Goal: Task Accomplishment & Management: Manage account settings

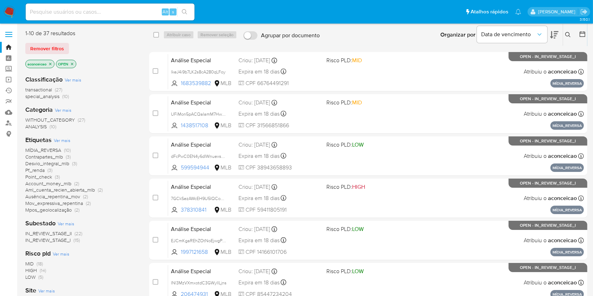
click at [51, 63] on icon "close-filter" at bounding box center [50, 64] width 4 height 4
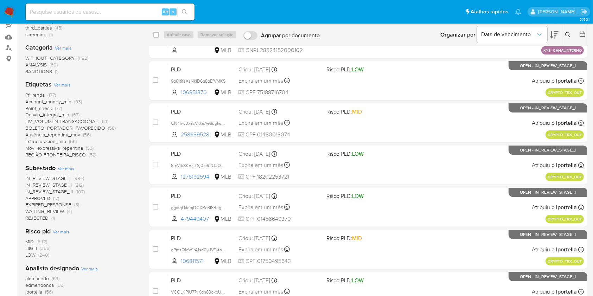
scroll to position [73, 0]
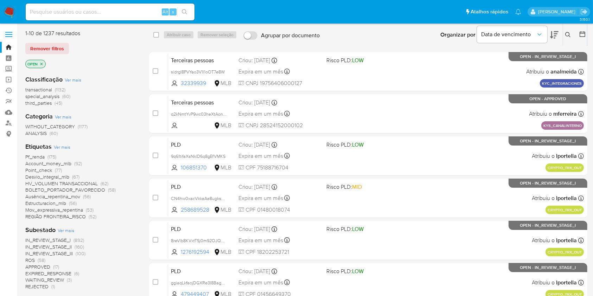
click at [37, 258] on span "ROS (58)" at bounding box center [35, 260] width 20 height 7
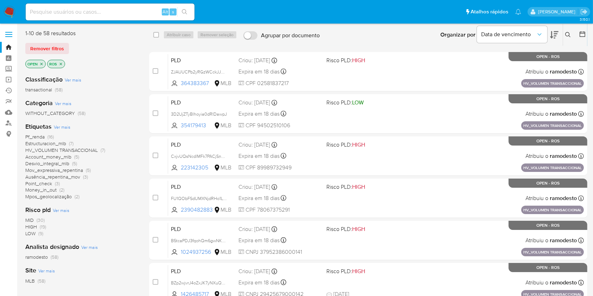
click at [37, 258] on span "ramodesto" at bounding box center [36, 257] width 23 height 7
click at [50, 62] on icon "close-filter" at bounding box center [49, 64] width 4 height 4
click at [50, 256] on span "andrasantos" at bounding box center [38, 257] width 26 height 7
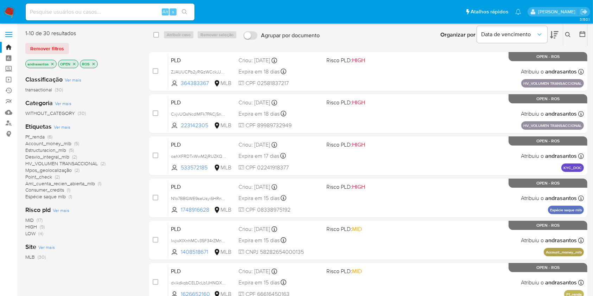
click at [52, 63] on icon "close-filter" at bounding box center [52, 64] width 2 height 2
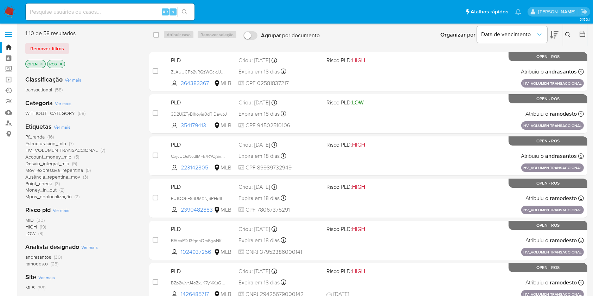
click at [50, 258] on span "andrasantos" at bounding box center [38, 257] width 26 height 7
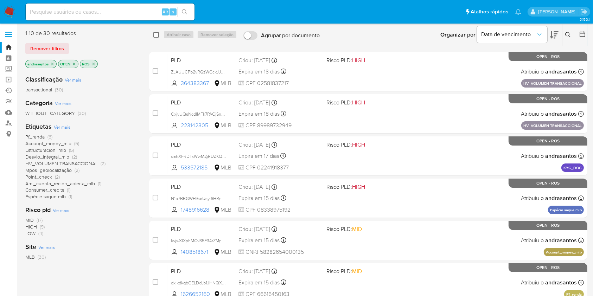
click at [155, 36] on input "checkbox" at bounding box center [156, 35] width 6 height 6
checkbox input "true"
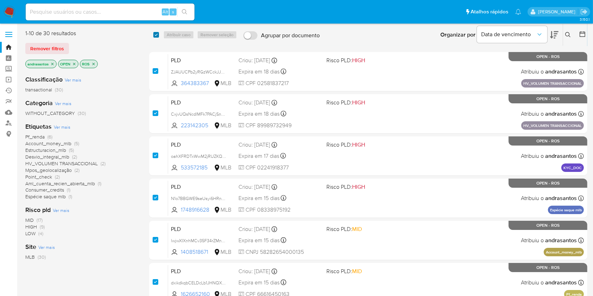
checkbox input "true"
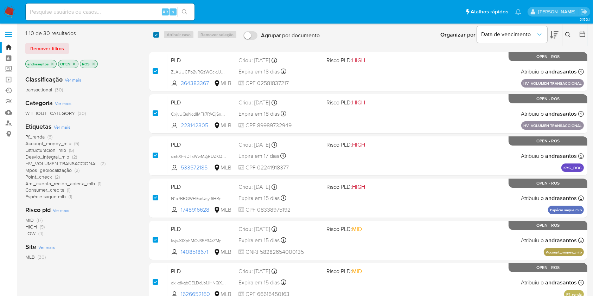
checkbox input "true"
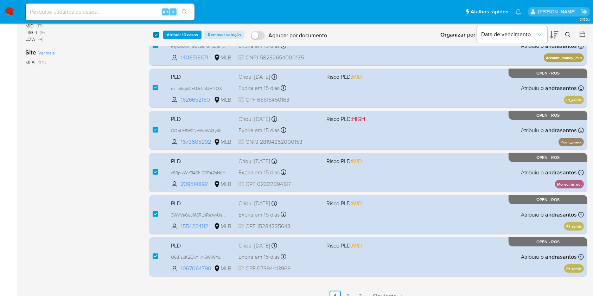
scroll to position [205, 0]
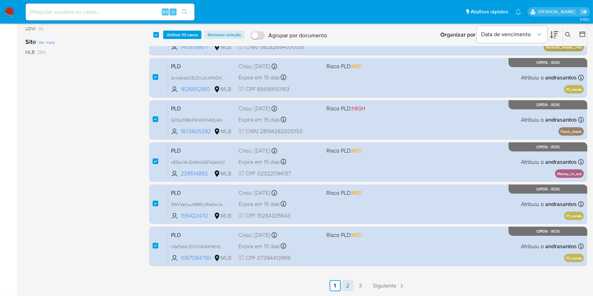
click at [351, 284] on link "2" at bounding box center [347, 285] width 11 height 11
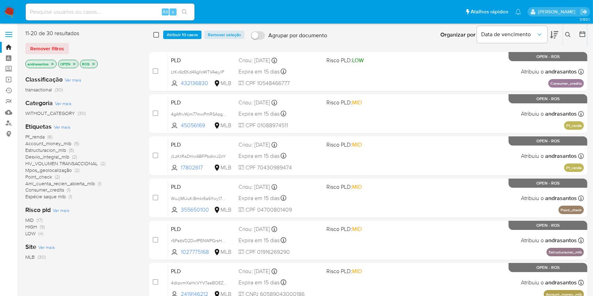
click at [158, 36] on input "checkbox" at bounding box center [156, 35] width 6 height 6
checkbox input "true"
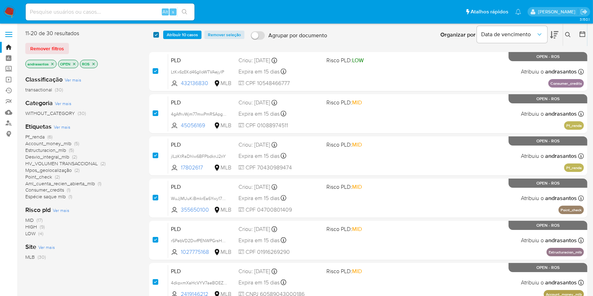
checkbox input "true"
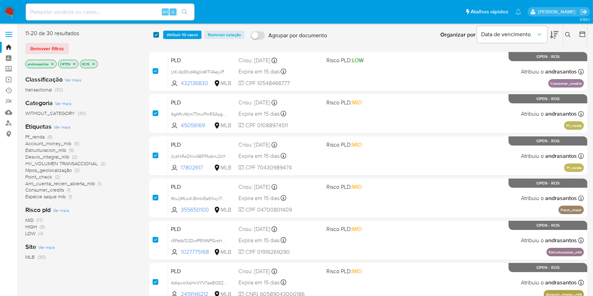
checkbox input "true"
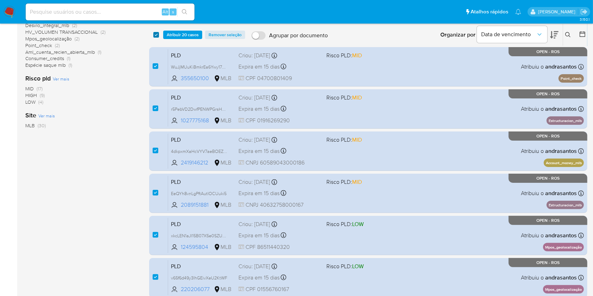
scroll to position [205, 0]
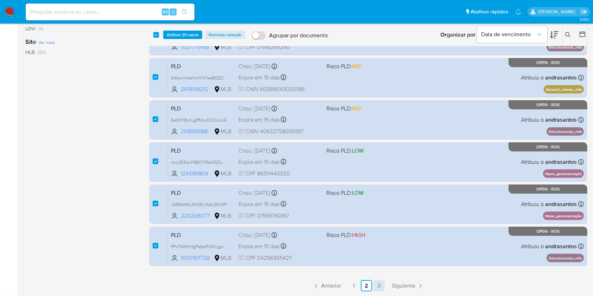
click at [382, 282] on link "3" at bounding box center [378, 285] width 11 height 11
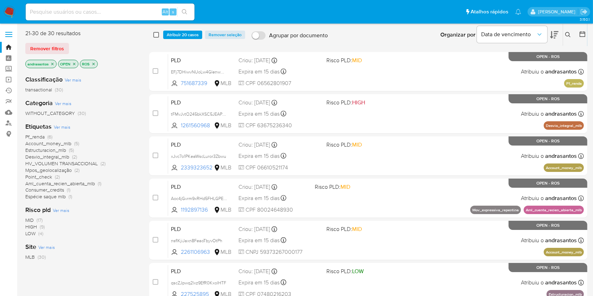
click at [155, 36] on input "checkbox" at bounding box center [156, 35] width 6 height 6
checkbox input "true"
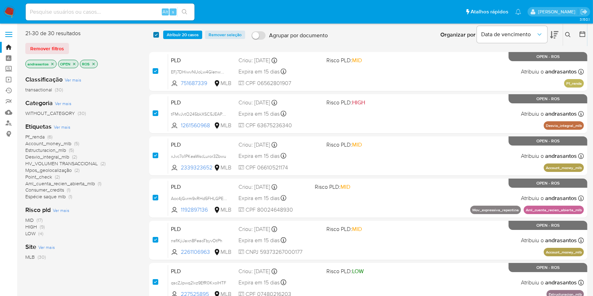
checkbox input "true"
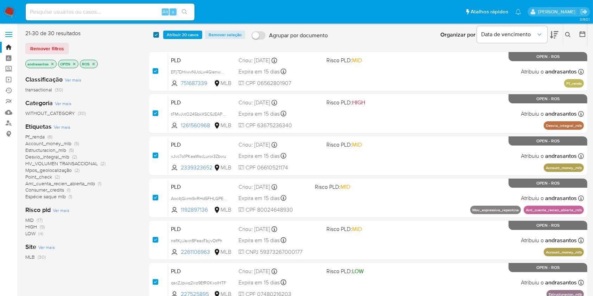
checkbox input "true"
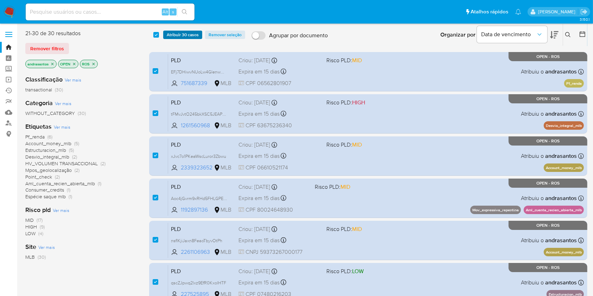
click at [169, 37] on span "Atribuir 30 casos" at bounding box center [183, 34] width 32 height 7
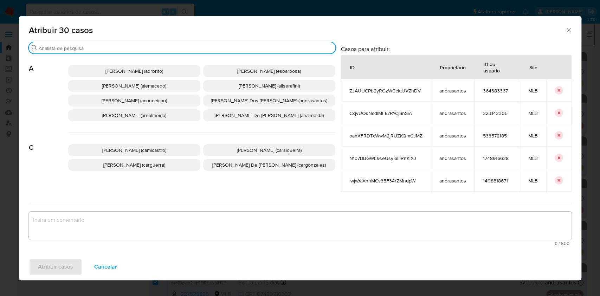
click at [174, 47] on input "Buscar" at bounding box center [186, 48] width 294 height 6
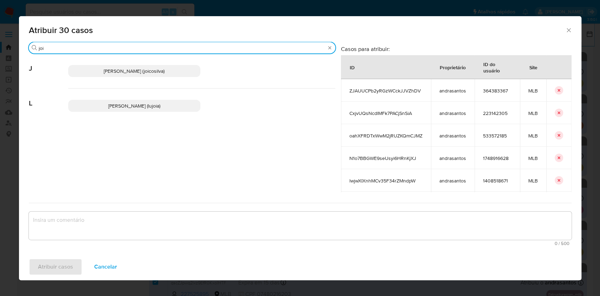
type input "joi"
click at [156, 71] on span "Joice Oliveira Da Silva De Almeida (joicosilva)" at bounding box center [134, 71] width 61 height 7
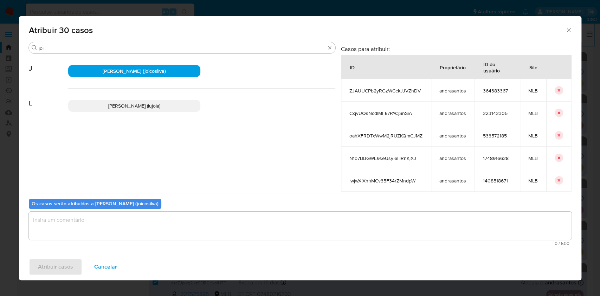
click at [156, 224] on textarea "assign-modal" at bounding box center [300, 226] width 543 height 28
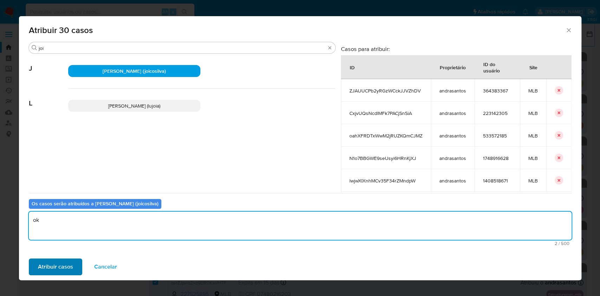
type textarea "ok"
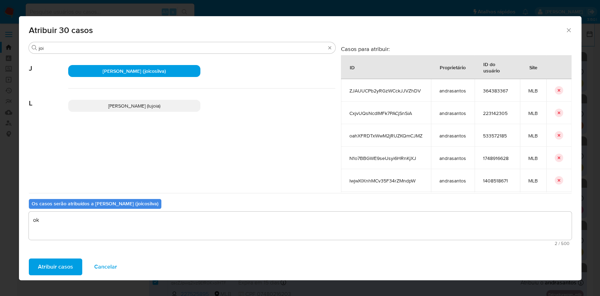
click at [74, 266] on button "Atribuir casos" at bounding box center [55, 266] width 53 height 17
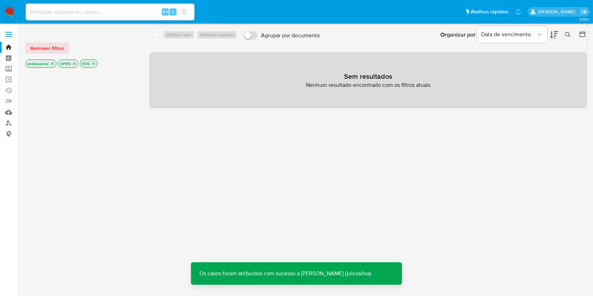
click at [52, 64] on icon "close-filter" at bounding box center [52, 64] width 4 height 4
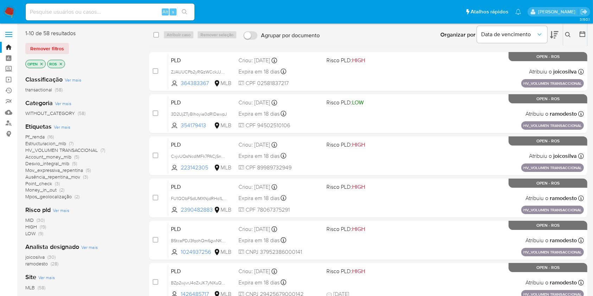
click at [48, 262] on span "ramodesto" at bounding box center [36, 263] width 23 height 7
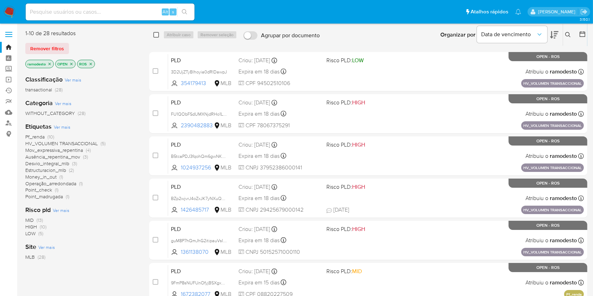
click at [159, 33] on input "checkbox" at bounding box center [156, 35] width 6 height 6
checkbox input "true"
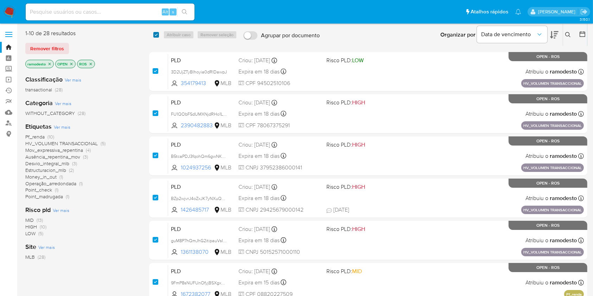
checkbox input "true"
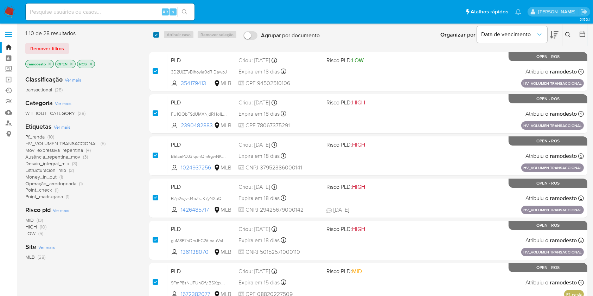
checkbox input "true"
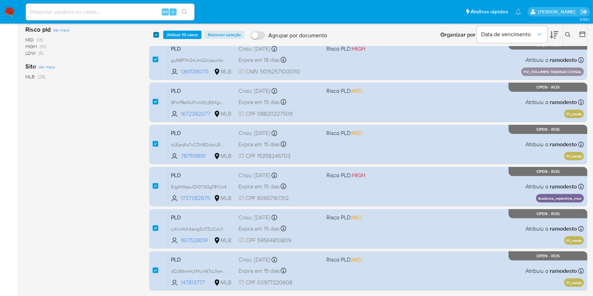
scroll to position [205, 0]
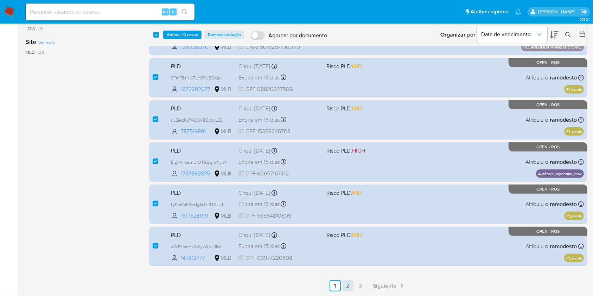
click at [350, 283] on link "2" at bounding box center [347, 285] width 11 height 11
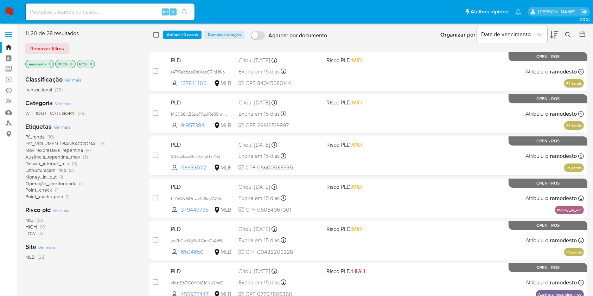
click at [154, 35] on input "checkbox" at bounding box center [156, 35] width 6 height 6
checkbox input "true"
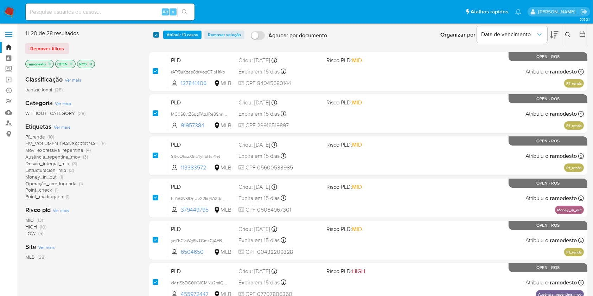
checkbox input "true"
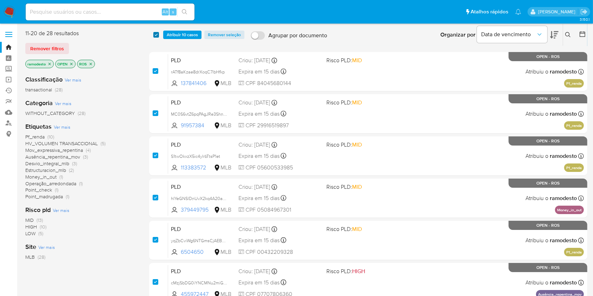
checkbox input "true"
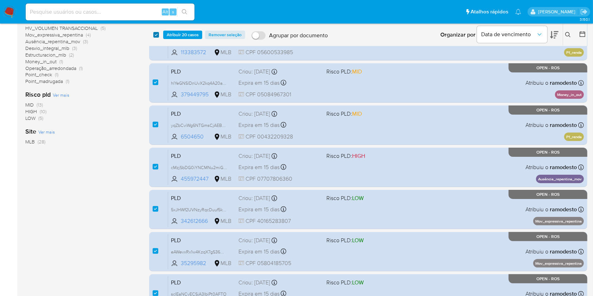
scroll to position [205, 0]
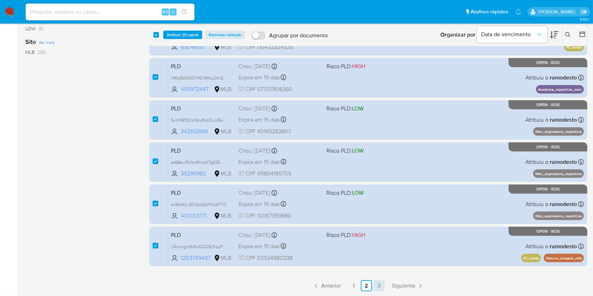
click at [378, 284] on link "3" at bounding box center [378, 285] width 11 height 11
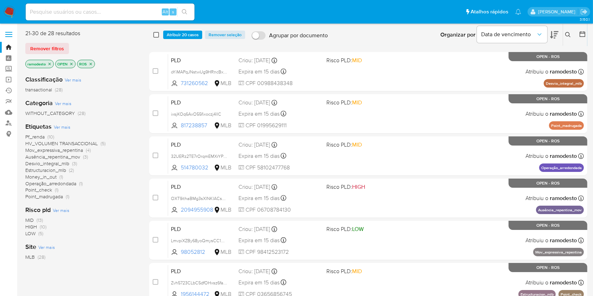
click at [157, 35] on input "checkbox" at bounding box center [156, 35] width 6 height 6
checkbox input "true"
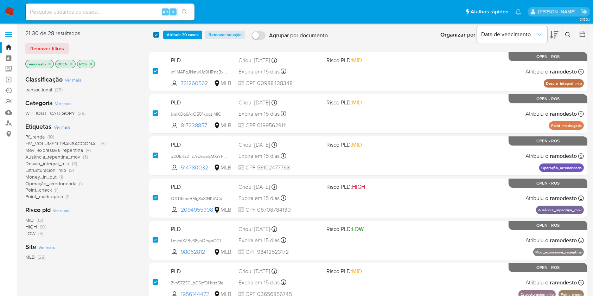
checkbox input "true"
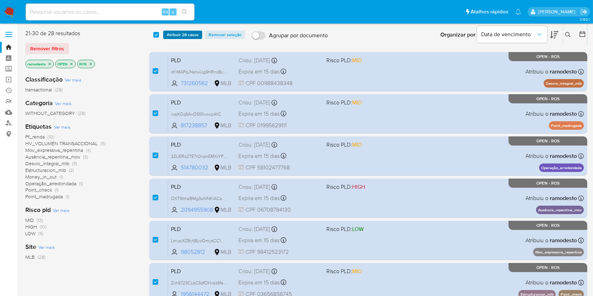
click at [169, 34] on span "Atribuir 28 casos" at bounding box center [183, 34] width 32 height 7
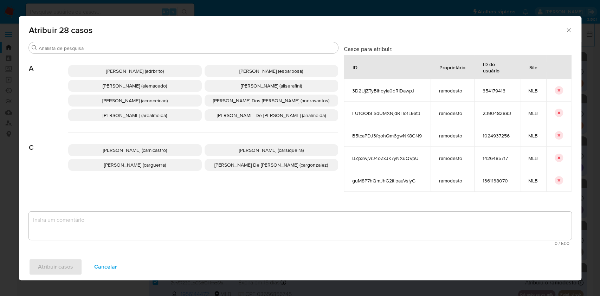
click at [141, 102] on span "Ana Cristina Da Conceicao (aconceicao)" at bounding box center [134, 100] width 65 height 7
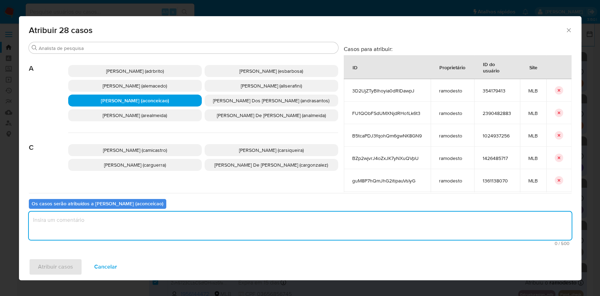
click at [135, 217] on textarea "assign-modal" at bounding box center [300, 226] width 543 height 28
type textarea "ok"
click at [62, 267] on span "Atribuir casos" at bounding box center [55, 266] width 35 height 15
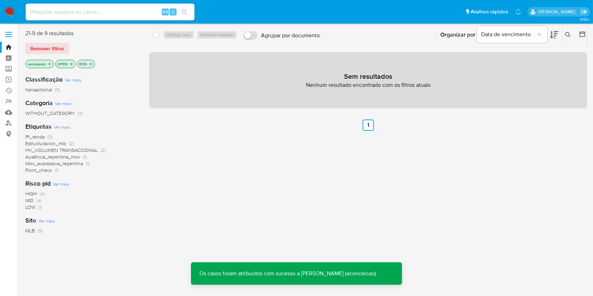
click at [51, 65] on icon "close-filter" at bounding box center [49, 64] width 4 height 4
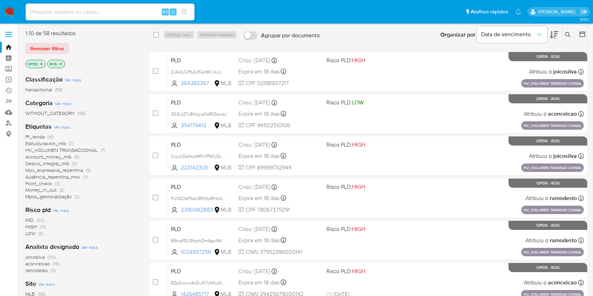
click at [47, 271] on span "ramodesto" at bounding box center [36, 270] width 23 height 7
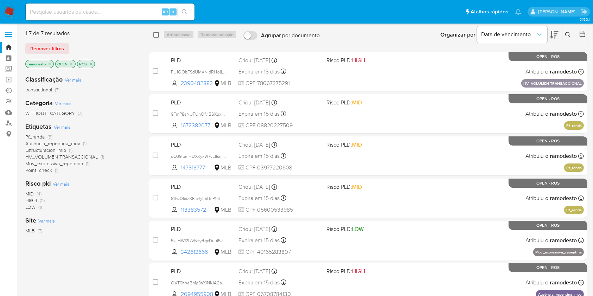
click at [154, 37] on input "checkbox" at bounding box center [156, 35] width 6 height 6
checkbox input "true"
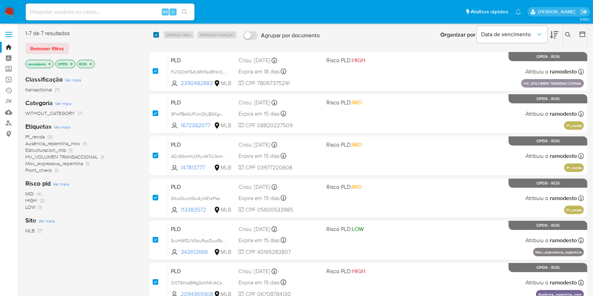
checkbox input "true"
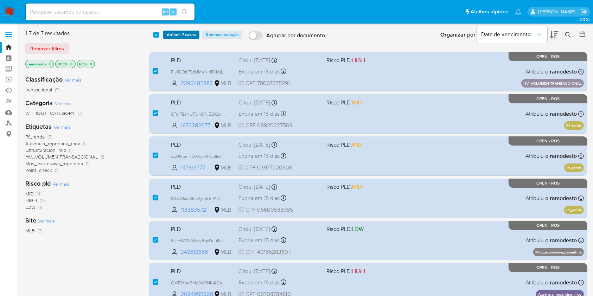
click at [175, 34] on span "Atribuir 7 casos" at bounding box center [181, 34] width 29 height 7
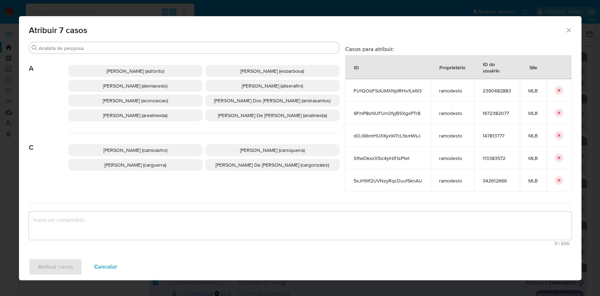
click at [128, 107] on div "Ana Cristina Da Conceicao (aconceicao)" at bounding box center [135, 101] width 134 height 12
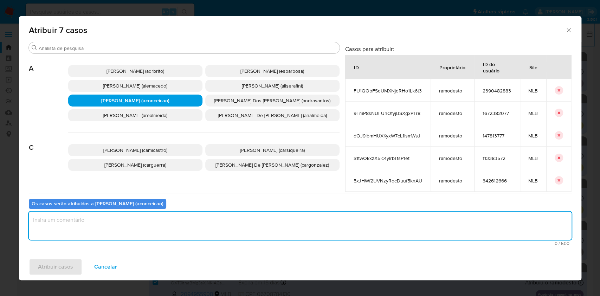
click at [127, 226] on textarea "assign-modal" at bounding box center [300, 226] width 543 height 28
type textarea "ok"
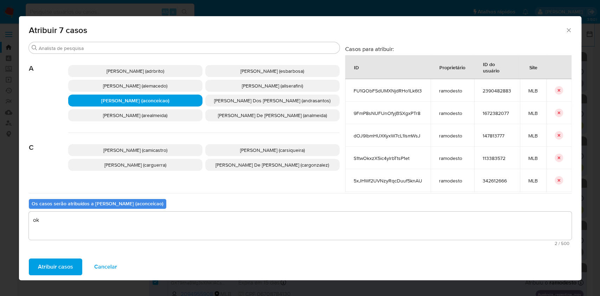
click at [56, 260] on span "Atribuir casos" at bounding box center [55, 266] width 35 height 15
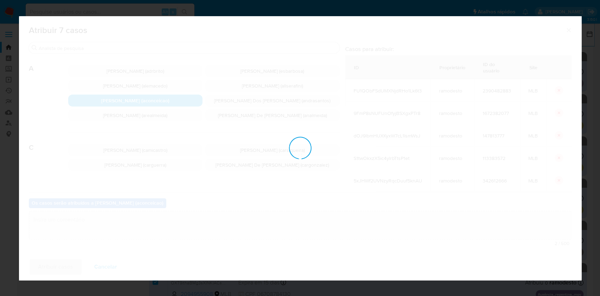
checkbox input "false"
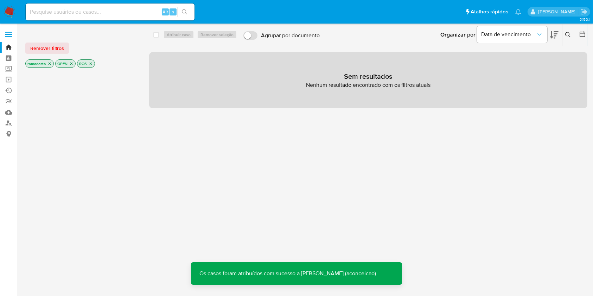
click at [49, 65] on icon "close-filter" at bounding box center [49, 64] width 4 height 4
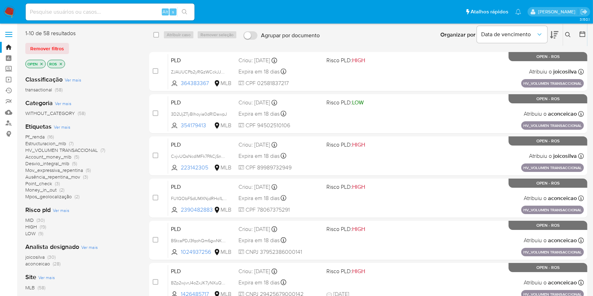
click at [568, 33] on icon at bounding box center [568, 35] width 6 height 6
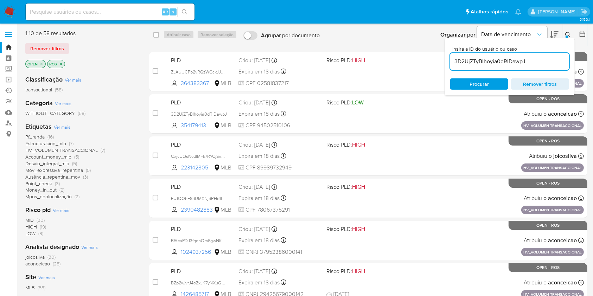
click at [544, 64] on input "3D2UjZTyBlhoyia0dRIDawpJ" at bounding box center [509, 61] width 119 height 9
type input "3D2UjZTyBlhoyia0dRIDawpJ"
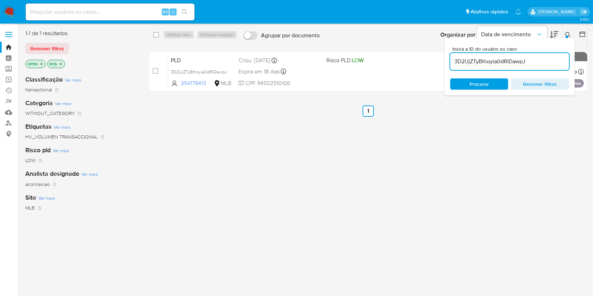
click at [564, 36] on button at bounding box center [569, 35] width 12 height 8
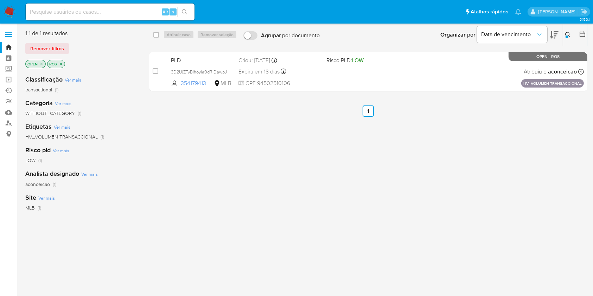
click at [571, 33] on button at bounding box center [569, 35] width 12 height 8
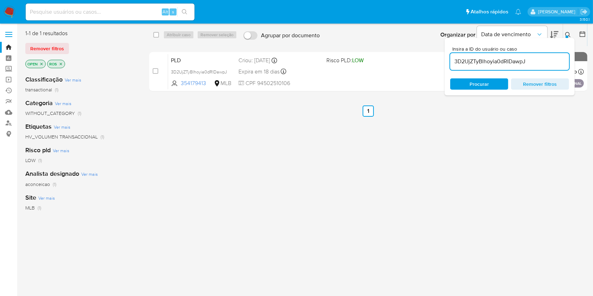
click at [508, 62] on input "3D2UjZTyBlhoyia0dRIDawpJ" at bounding box center [509, 61] width 119 height 9
click at [508, 62] on input "rATf8aKzae8drXoqC7lbHfkp" at bounding box center [509, 61] width 119 height 9
click at [567, 34] on icon at bounding box center [568, 35] width 6 height 6
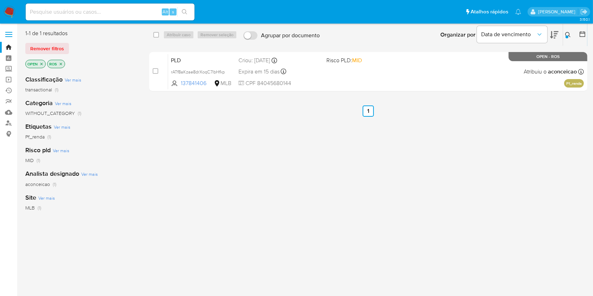
click at [571, 35] on icon at bounding box center [568, 35] width 6 height 6
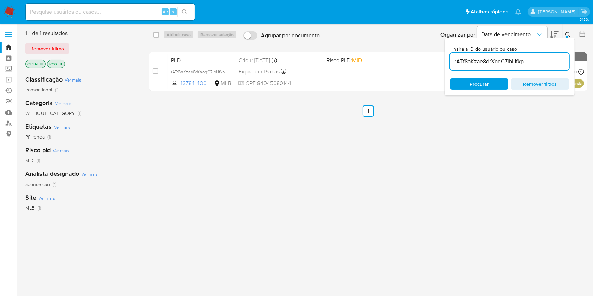
drag, startPoint x: 539, startPoint y: 67, endPoint x: 536, endPoint y: 61, distance: 6.9
click at [536, 61] on div "rATf8aKzae8drXoqC7lbHfkp" at bounding box center [509, 61] width 119 height 17
click at [536, 61] on input "rATf8aKzae8drXoqC7lbHfkp" at bounding box center [509, 61] width 119 height 9
paste input "Vdq1BcKNX3n7Buvw2ka60xDM"
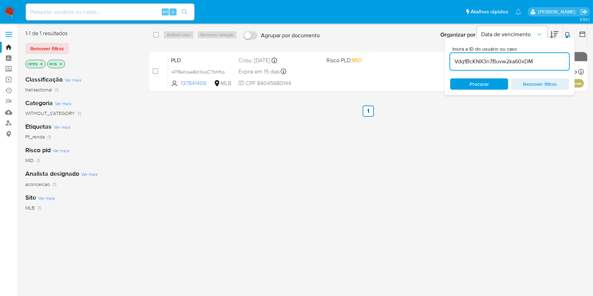
click at [536, 61] on input "Vdq1BcKNX3n7Buvw2ka60xDM" at bounding box center [509, 61] width 119 height 9
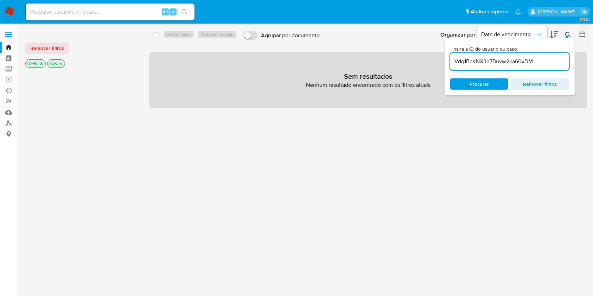
click at [565, 34] on icon at bounding box center [568, 35] width 6 height 6
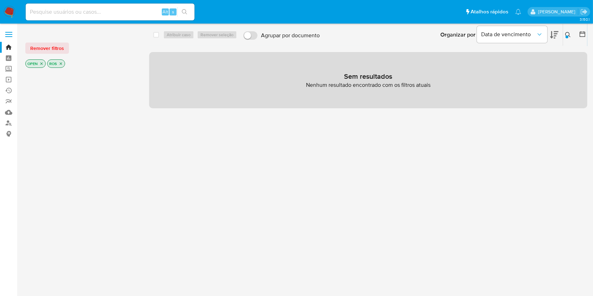
click at [567, 33] on icon at bounding box center [568, 35] width 6 height 6
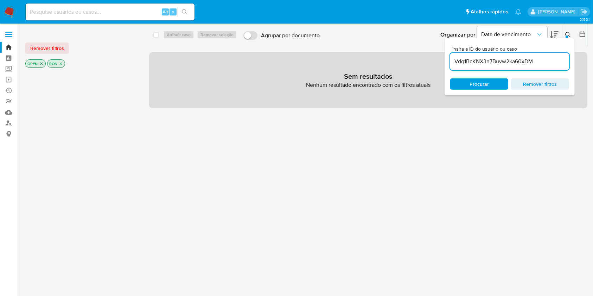
click at [517, 61] on input "Vdq1BcKNX3n7Buvw2ka60xDM" at bounding box center [509, 61] width 119 height 9
click at [517, 61] on input "p91ZsZpO74WdpdW8DJ2iLcFI" at bounding box center [509, 61] width 119 height 9
click at [499, 63] on input "p91ZsZpO74WdpdW8DJ2iLcFI" at bounding box center [509, 61] width 119 height 9
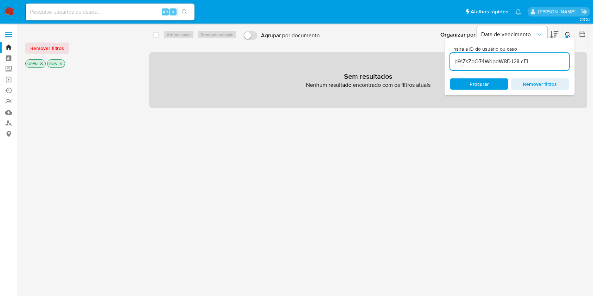
paste input "Dg2976nxMJR4TjGYkFhg8cM9"
click at [499, 63] on input "Dg2976nxMJR4TjGYkFhg8cM9" at bounding box center [509, 61] width 119 height 9
type input "Dg2976nxMJR4TjGYkFhg8cM9"
drag, startPoint x: 550, startPoint y: 66, endPoint x: 545, endPoint y: 57, distance: 9.9
click at [545, 57] on div "Dg2976nxMJR4TjGYkFhg8cM9" at bounding box center [509, 61] width 119 height 17
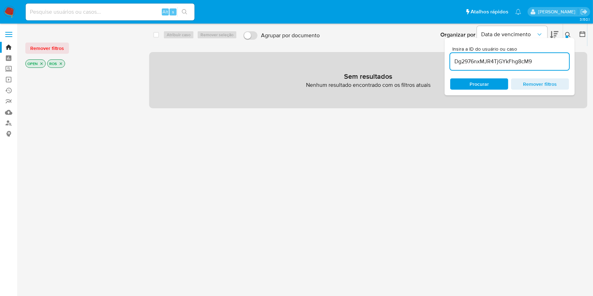
click at [545, 57] on input "Dg2976nxMJR4TjGYkFhg8cM9" at bounding box center [509, 61] width 119 height 9
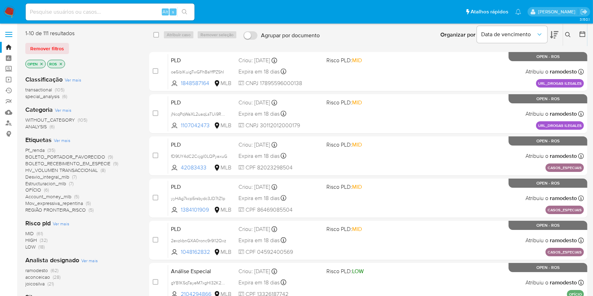
click at [52, 269] on span "(62)" at bounding box center [55, 270] width 8 height 7
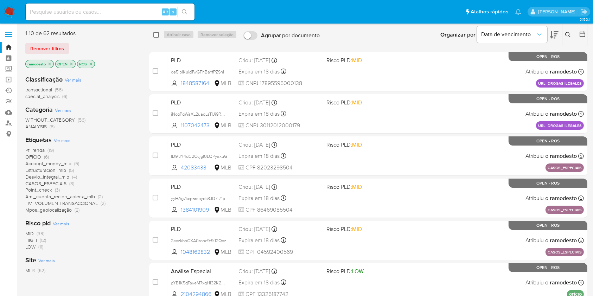
click at [156, 36] on input "checkbox" at bounding box center [156, 35] width 6 height 6
checkbox input "true"
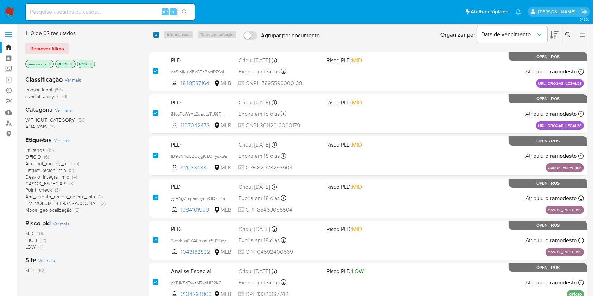
checkbox input "true"
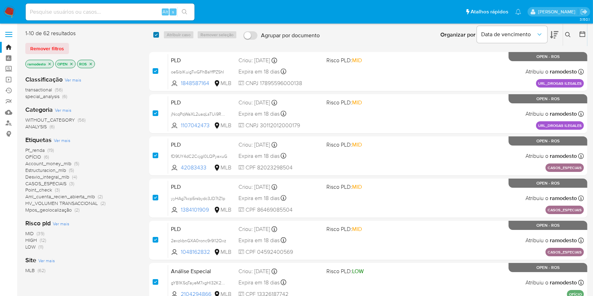
checkbox input "true"
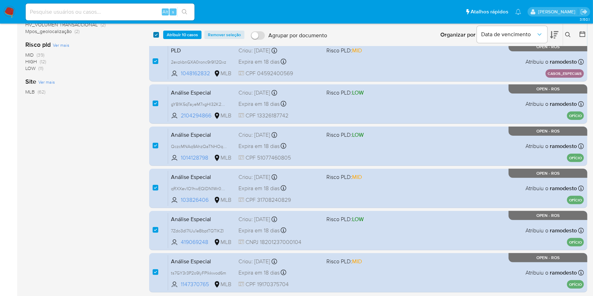
scroll to position [205, 0]
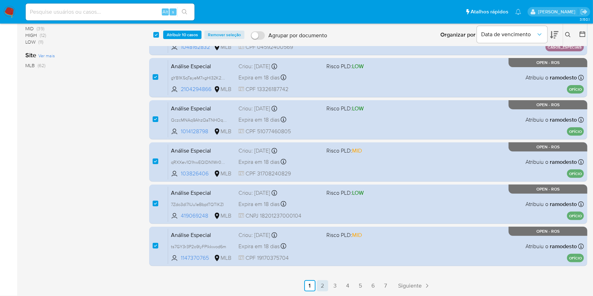
click at [321, 287] on link "2" at bounding box center [322, 285] width 11 height 11
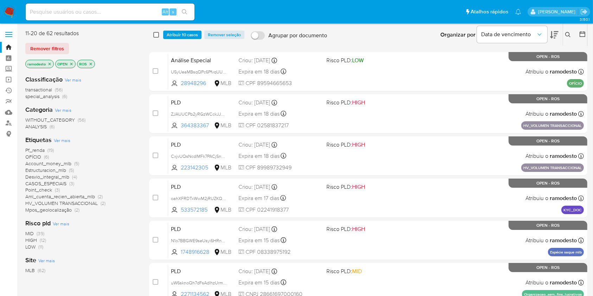
click at [156, 33] on input "checkbox" at bounding box center [156, 35] width 6 height 6
checkbox input "true"
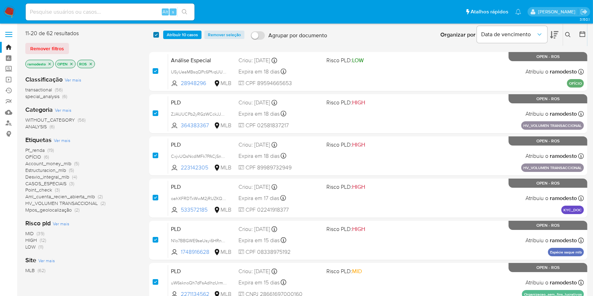
checkbox input "true"
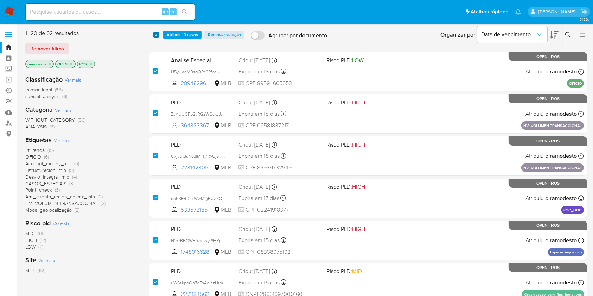
checkbox input "true"
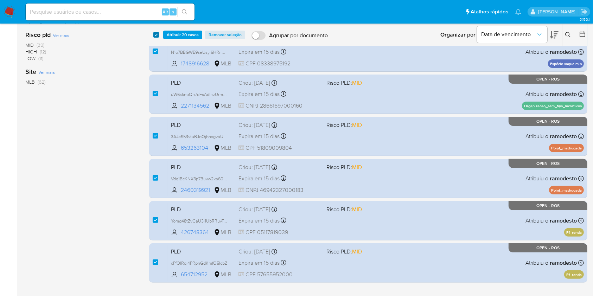
scroll to position [205, 0]
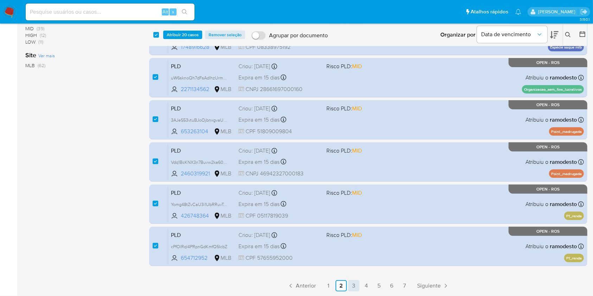
click at [353, 285] on link "3" at bounding box center [353, 285] width 11 height 11
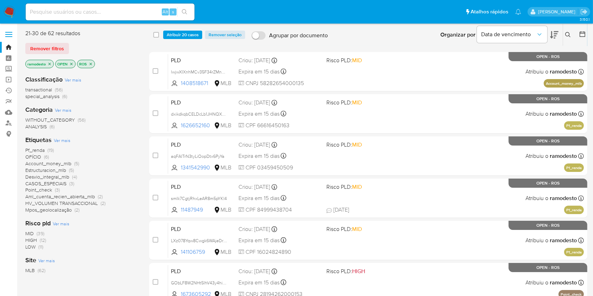
click at [158, 45] on div "select-all-cases-checkbox Atribuir 20 casos Remover seleção Agrupar por documen…" at bounding box center [368, 35] width 438 height 22
click at [159, 44] on div "select-all-cases-checkbox Atribuir 20 casos Remover seleção Agrupar por documen…" at bounding box center [368, 35] width 438 height 22
click at [156, 34] on input "checkbox" at bounding box center [156, 35] width 6 height 6
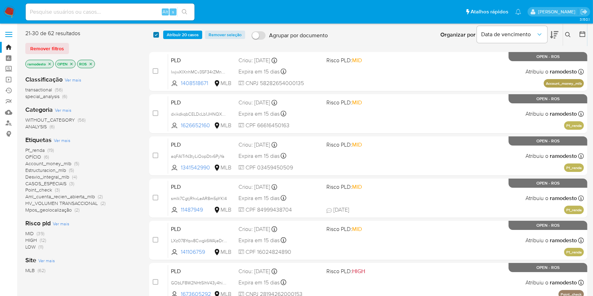
checkbox input "true"
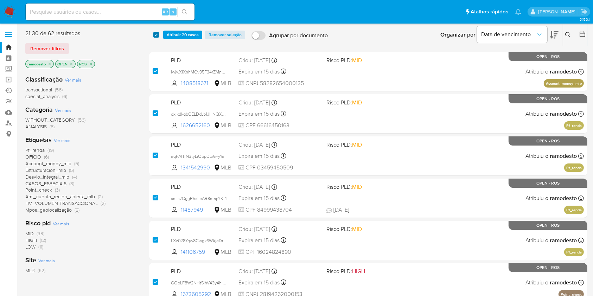
checkbox input "true"
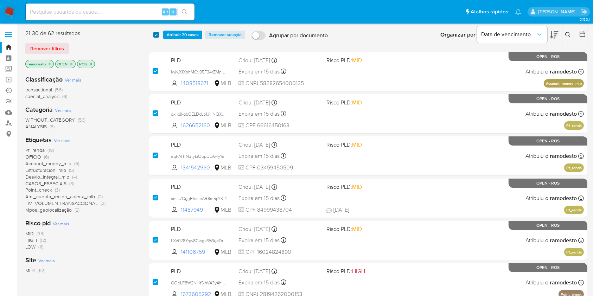
checkbox input "true"
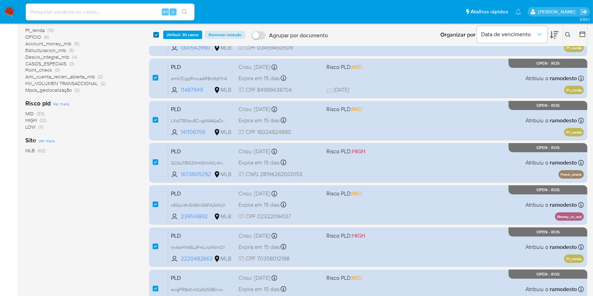
scroll to position [205, 0]
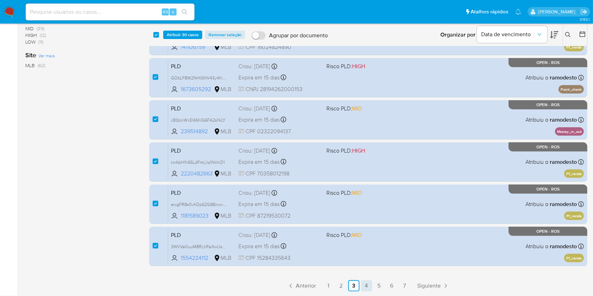
click at [365, 282] on link "4" at bounding box center [366, 285] width 11 height 11
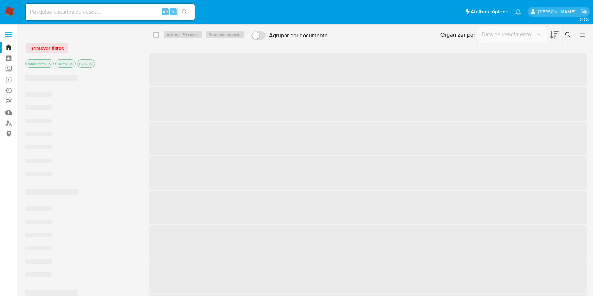
checkbox input "false"
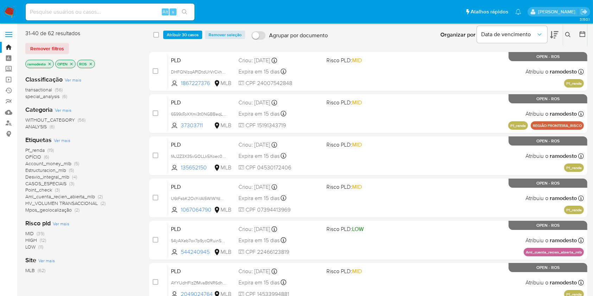
click at [180, 35] on span "Atribuir 30 casos" at bounding box center [183, 34] width 32 height 7
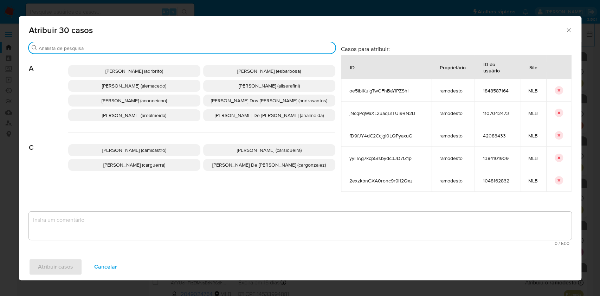
click at [176, 47] on input "Buscar" at bounding box center [186, 48] width 294 height 6
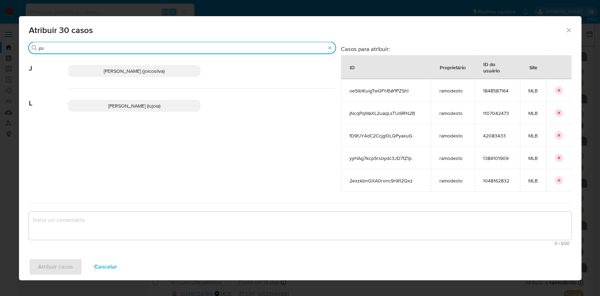
type input "joi"
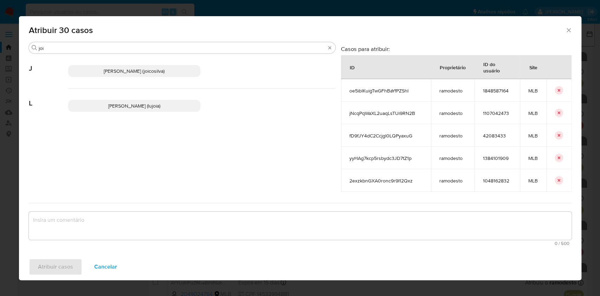
click at [167, 75] on p "Joice Oliveira Da Silva De Almeida (joicosilva)" at bounding box center [134, 71] width 132 height 12
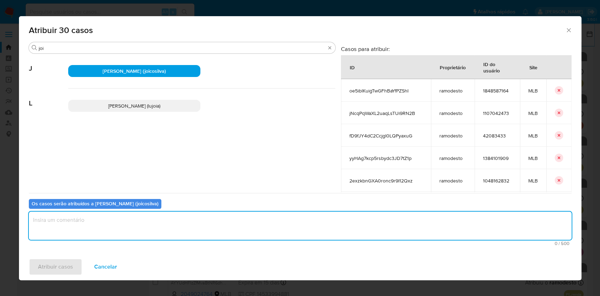
click at [149, 222] on textarea "assign-modal" at bounding box center [300, 226] width 543 height 28
type textarea "ok"
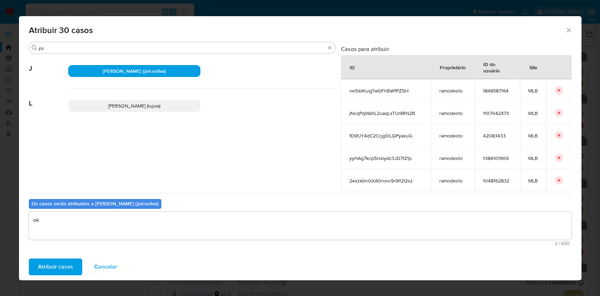
click at [63, 270] on span "Atribuir casos" at bounding box center [55, 266] width 35 height 15
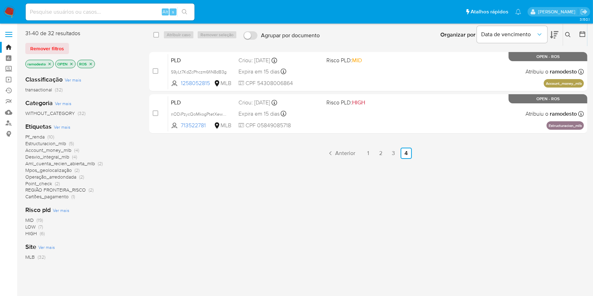
click at [50, 62] on icon "close-filter" at bounding box center [49, 64] width 4 height 4
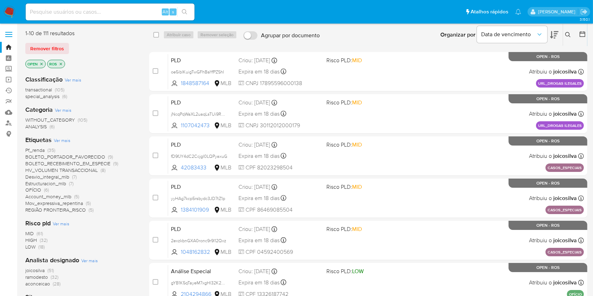
click at [53, 276] on span "(32)" at bounding box center [55, 277] width 8 height 7
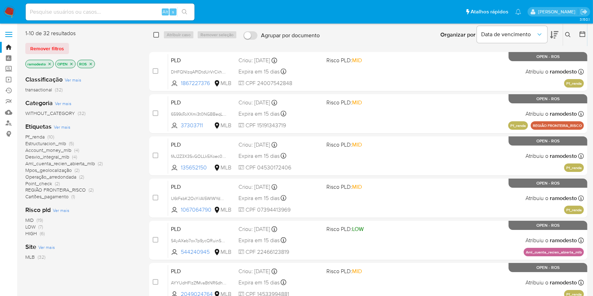
click at [155, 36] on input "checkbox" at bounding box center [156, 35] width 6 height 6
checkbox input "true"
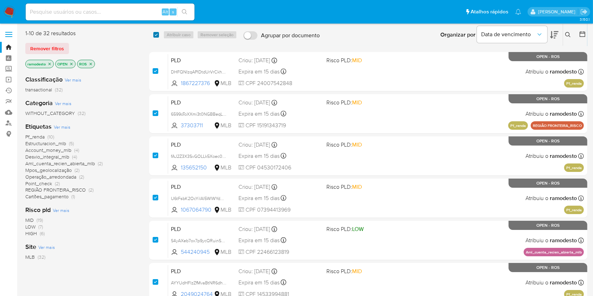
checkbox input "true"
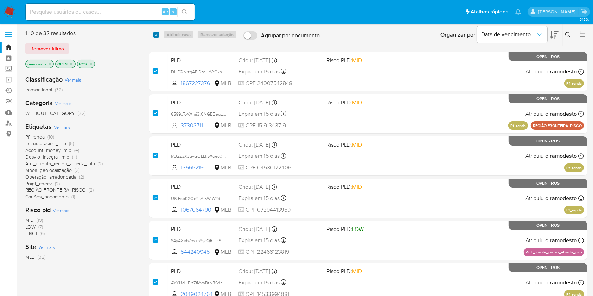
checkbox input "true"
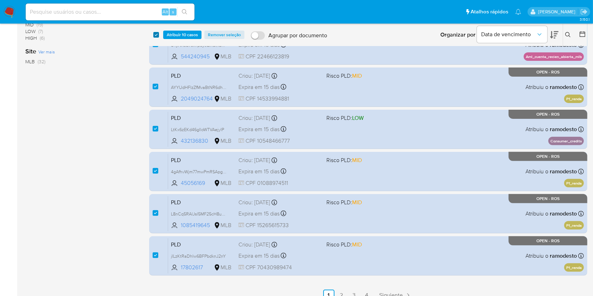
scroll to position [205, 0]
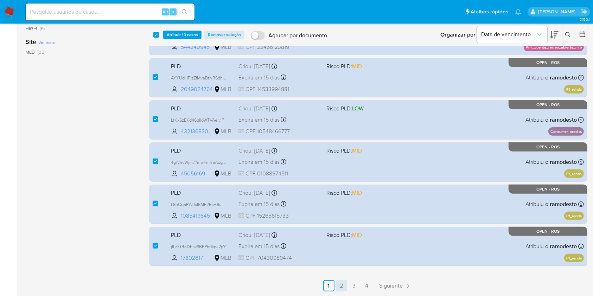
click at [344, 283] on link "2" at bounding box center [341, 285] width 11 height 11
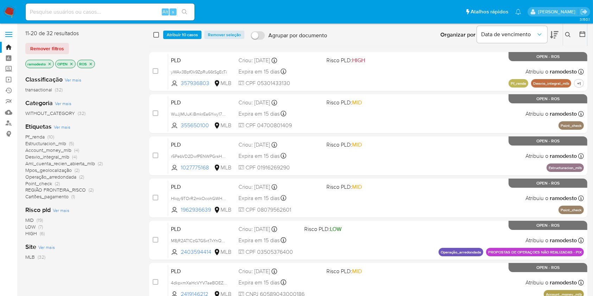
click at [155, 33] on input "checkbox" at bounding box center [156, 35] width 6 height 6
checkbox input "true"
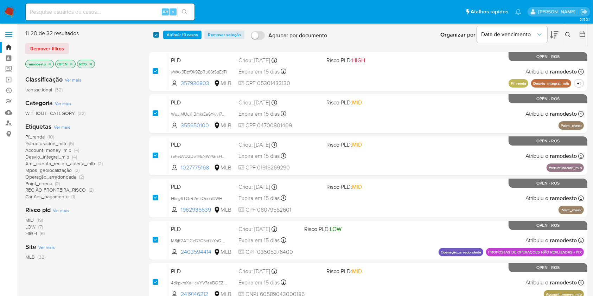
checkbox input "true"
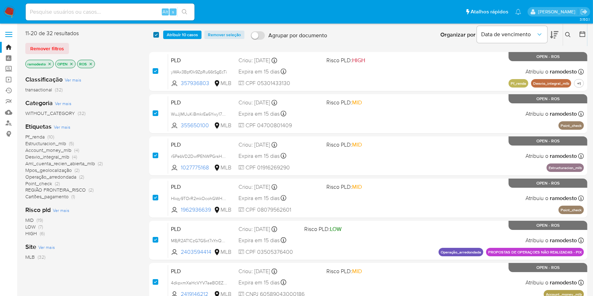
checkbox input "true"
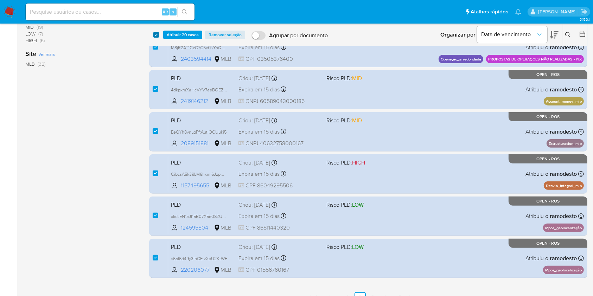
scroll to position [205, 0]
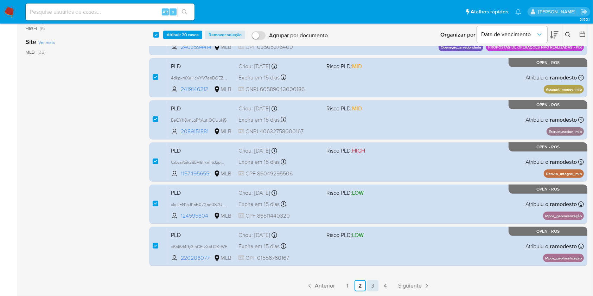
click at [376, 281] on link "3" at bounding box center [372, 285] width 11 height 11
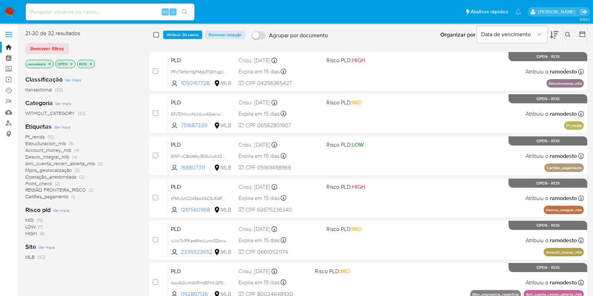
click at [155, 33] on input "checkbox" at bounding box center [156, 35] width 6 height 6
checkbox input "true"
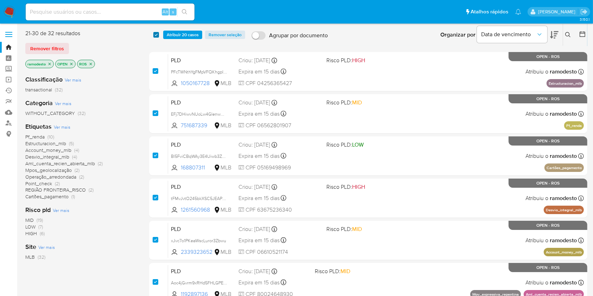
checkbox input "true"
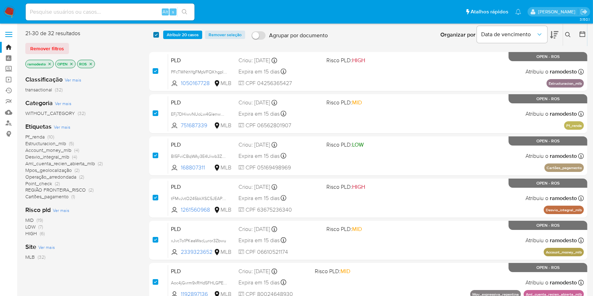
checkbox input "true"
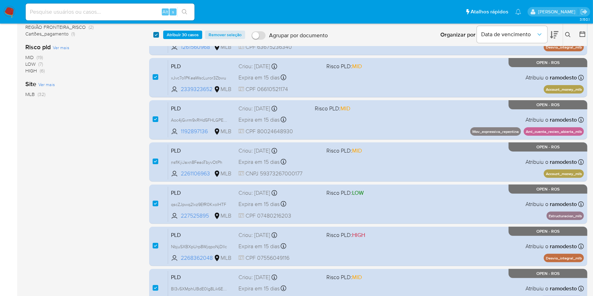
scroll to position [205, 0]
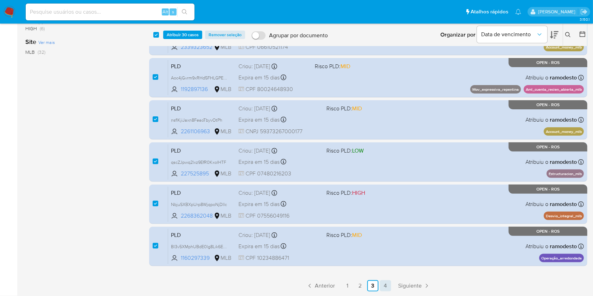
click at [382, 286] on link "4" at bounding box center [385, 285] width 11 height 11
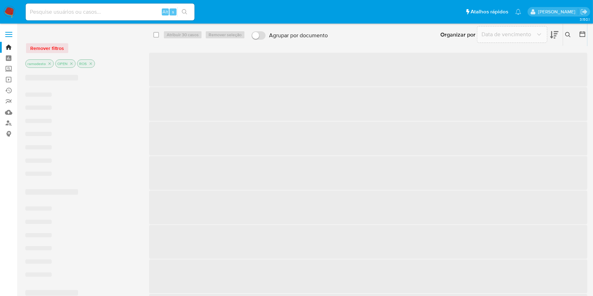
checkbox input "false"
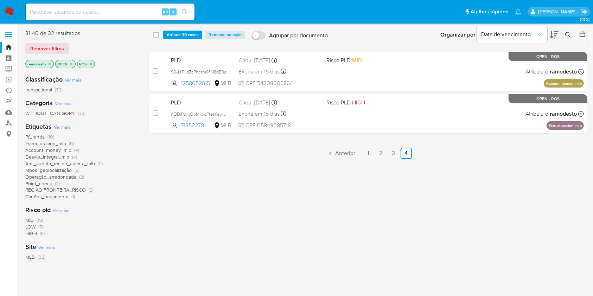
click at [177, 32] on span "Atribuir 30 casos" at bounding box center [183, 34] width 32 height 7
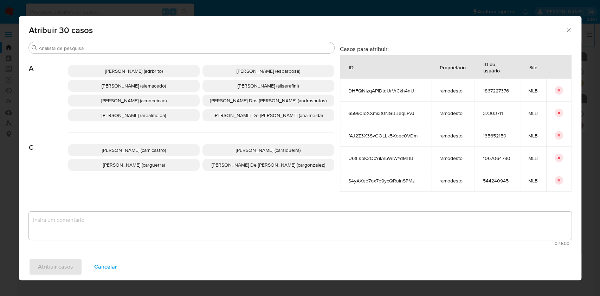
click at [141, 103] on span "Ana Cristina Da Conceicao (aconceicao)" at bounding box center [133, 100] width 65 height 7
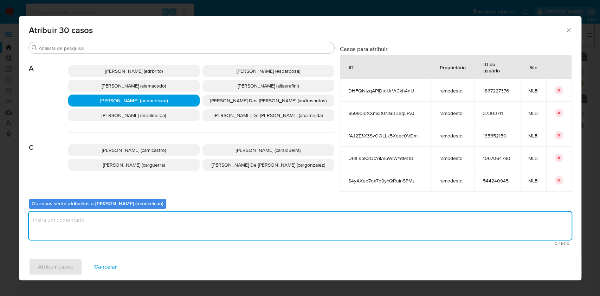
click at [133, 234] on textarea "assign-modal" at bounding box center [300, 226] width 543 height 28
type textarea "ok"
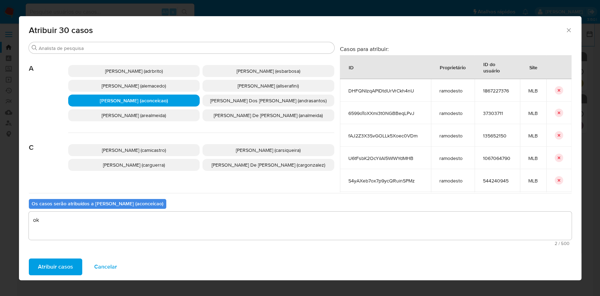
click at [65, 260] on span "Atribuir casos" at bounding box center [55, 266] width 35 height 15
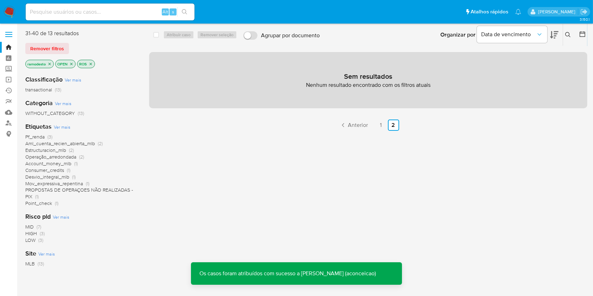
click at [51, 63] on icon "close-filter" at bounding box center [49, 64] width 4 height 4
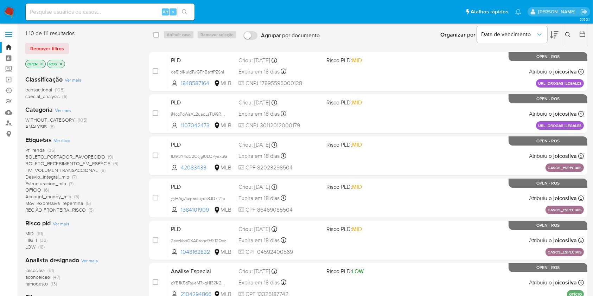
click at [46, 286] on span "ramodesto" at bounding box center [36, 283] width 23 height 7
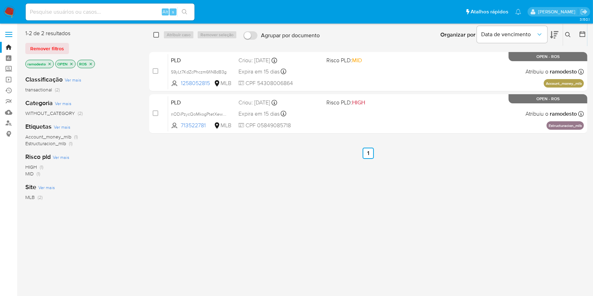
click at [157, 32] on input "checkbox" at bounding box center [156, 35] width 6 height 6
checkbox input "true"
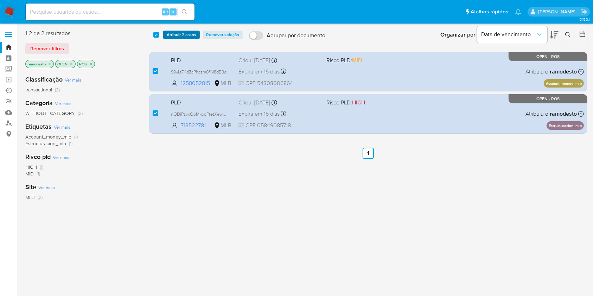
click at [184, 37] on span "Atribuir 2 casos" at bounding box center [182, 34] width 30 height 7
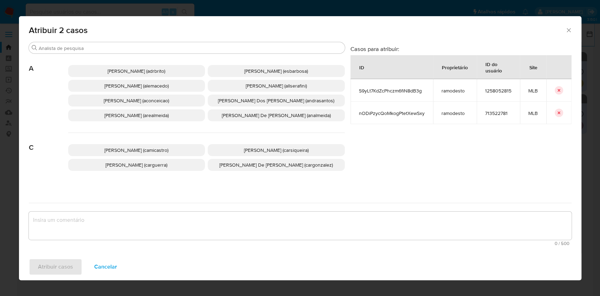
click at [123, 94] on div "Adriano Azeredo Brito (adrbrito) Alessandra Da Silva Barbosa (esbarbosa) Alexan…" at bounding box center [206, 93] width 277 height 79
click at [124, 101] on span "Ana Cristina Da Conceicao (aconceicao)" at bounding box center [136, 100] width 65 height 7
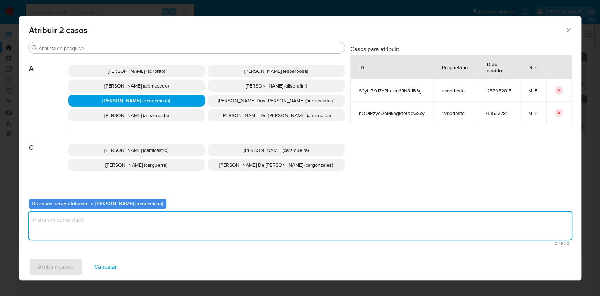
click at [107, 222] on textarea "assign-modal" at bounding box center [300, 226] width 543 height 28
type textarea "ok"
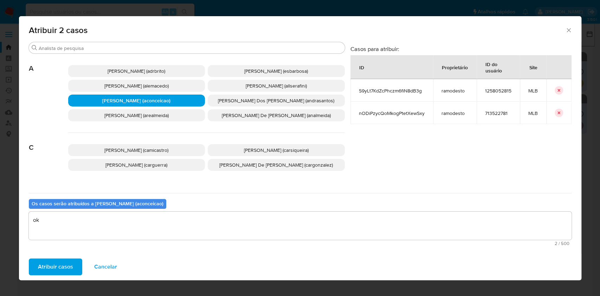
click at [58, 263] on span "Atribuir casos" at bounding box center [55, 266] width 35 height 15
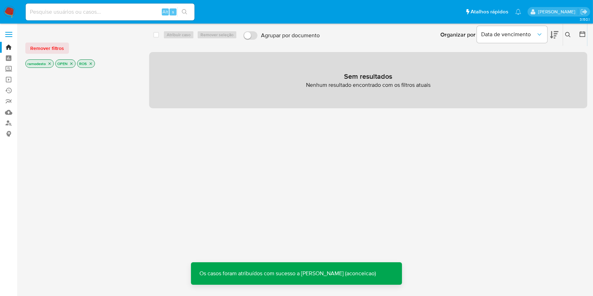
click at [50, 65] on icon "close-filter" at bounding box center [49, 64] width 4 height 4
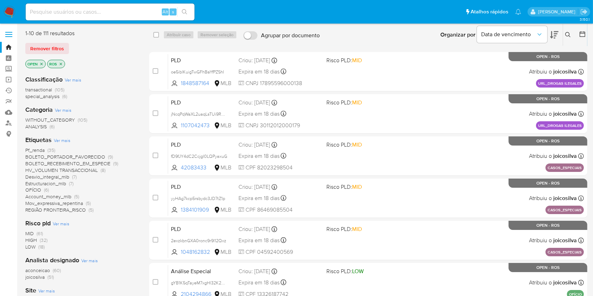
click at [56, 269] on span "(60)" at bounding box center [57, 270] width 8 height 7
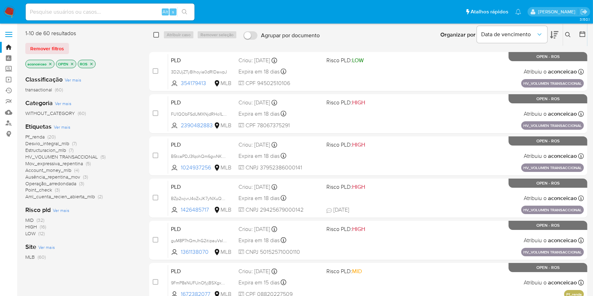
click at [155, 32] on input "checkbox" at bounding box center [156, 35] width 6 height 6
checkbox input "true"
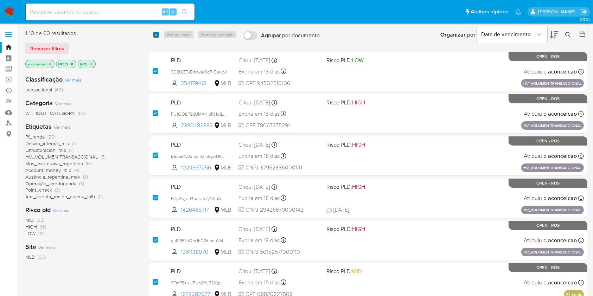
checkbox input "true"
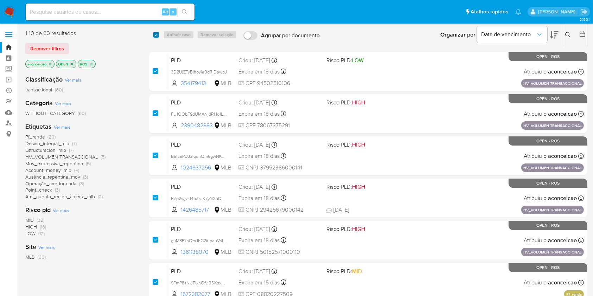
checkbox input "true"
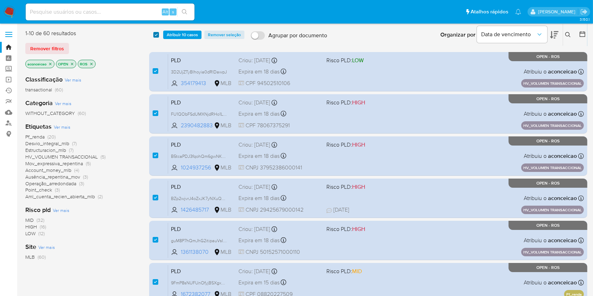
click at [155, 32] on input "checkbox" at bounding box center [156, 35] width 6 height 6
checkbox input "false"
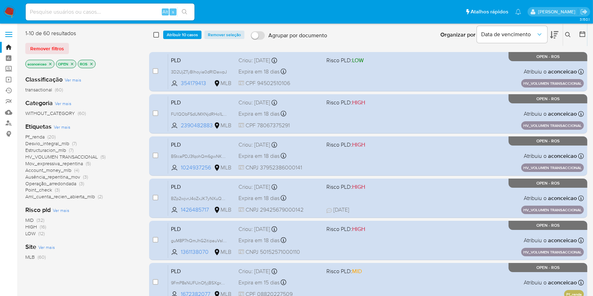
checkbox input "false"
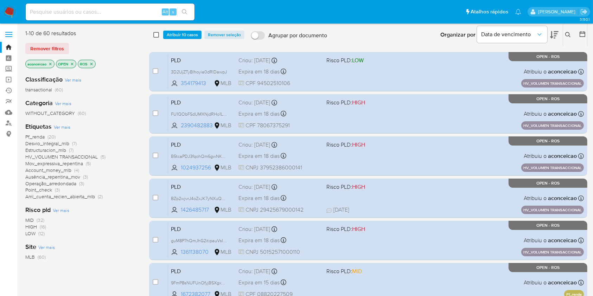
checkbox input "false"
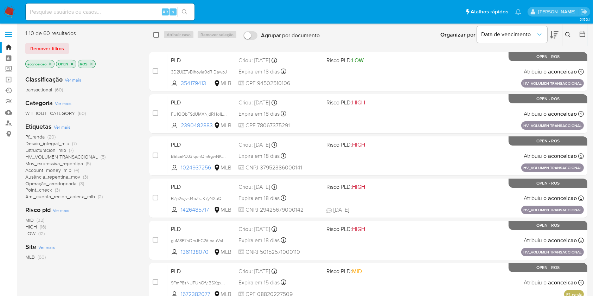
click at [156, 32] on input "checkbox" at bounding box center [156, 35] width 6 height 6
checkbox input "true"
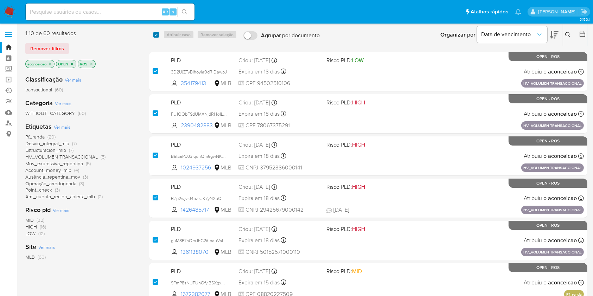
checkbox input "true"
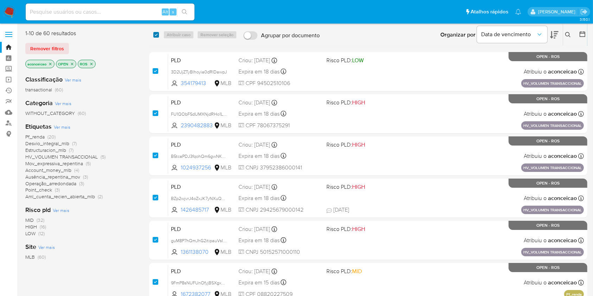
checkbox input "true"
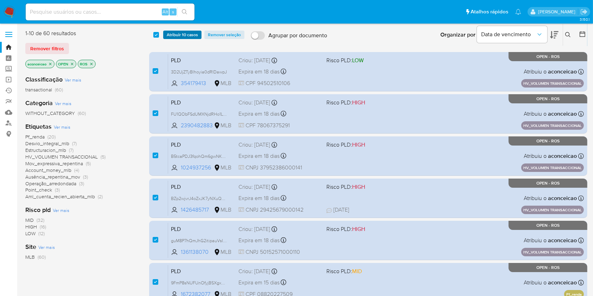
click at [176, 36] on span "Atribuir 10 casos" at bounding box center [182, 34] width 31 height 7
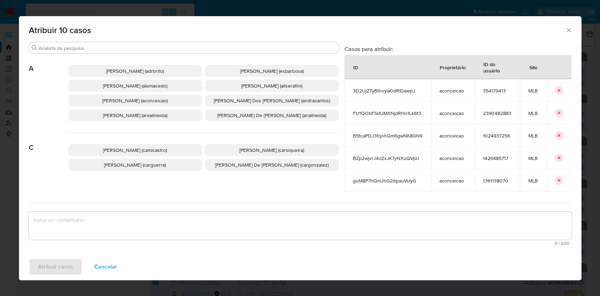
click at [568, 31] on icon "Fechar a janela" at bounding box center [568, 30] width 7 height 7
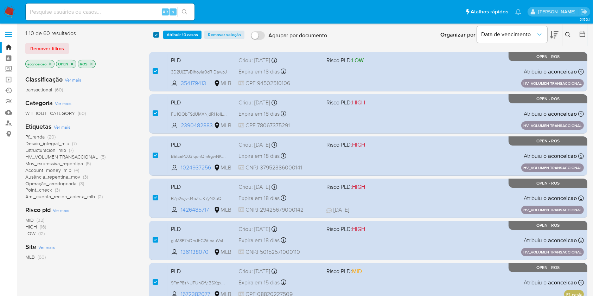
click at [157, 32] on input "checkbox" at bounding box center [156, 35] width 6 height 6
checkbox input "false"
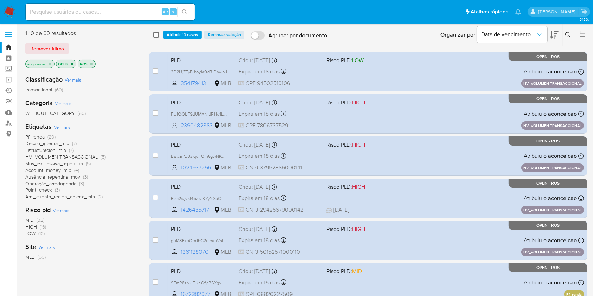
checkbox input "false"
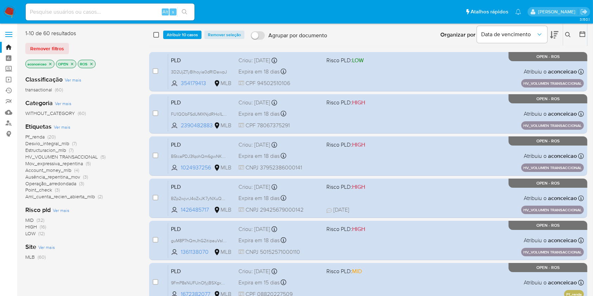
checkbox input "false"
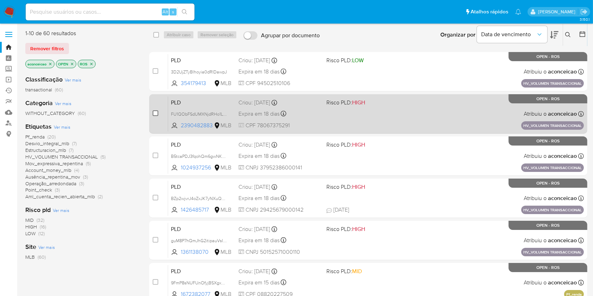
click at [155, 110] on input "checkbox" at bounding box center [156, 113] width 6 height 6
checkbox input "true"
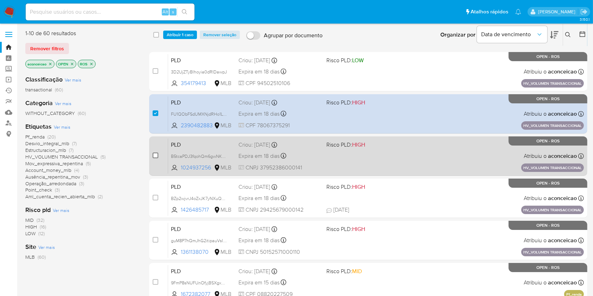
click at [154, 157] on input "checkbox" at bounding box center [156, 156] width 6 height 6
checkbox input "true"
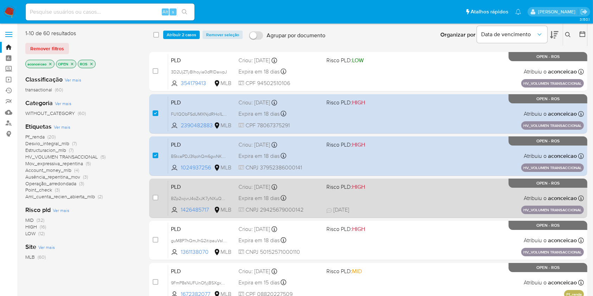
click at [156, 200] on div "case-item-checkbox" at bounding box center [156, 197] width 6 height 7
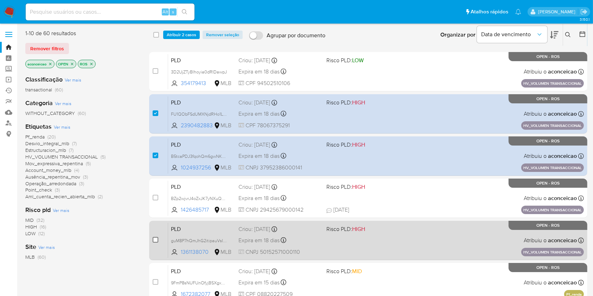
click at [156, 241] on input "checkbox" at bounding box center [156, 240] width 6 height 6
checkbox input "true"
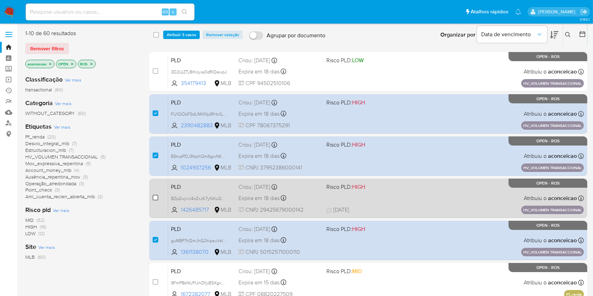
click at [156, 197] on input "checkbox" at bounding box center [156, 198] width 6 height 6
checkbox input "true"
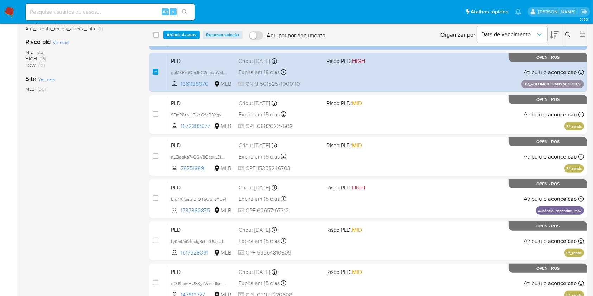
scroll to position [169, 0]
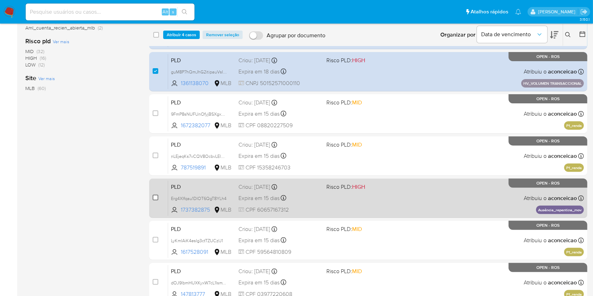
click at [155, 198] on input "checkbox" at bounding box center [156, 198] width 6 height 6
checkbox input "true"
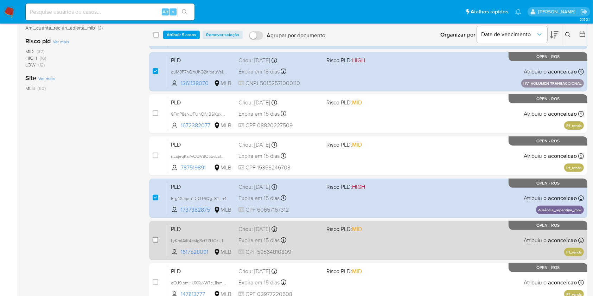
click at [156, 241] on input "checkbox" at bounding box center [156, 240] width 6 height 6
checkbox input "true"
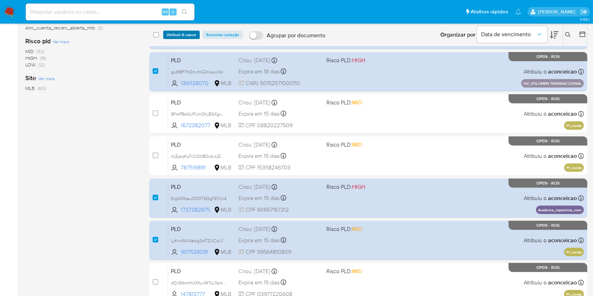
click at [179, 37] on span "Atribuir 6 casos" at bounding box center [182, 34] width 30 height 7
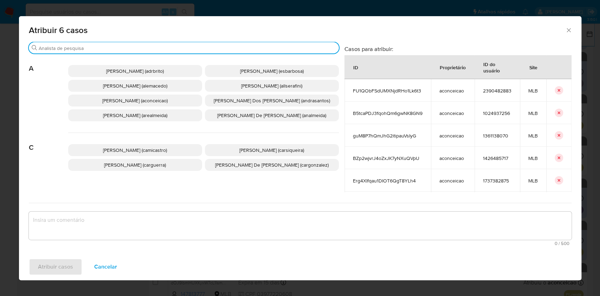
click at [158, 50] on input "Buscar" at bounding box center [187, 48] width 297 height 6
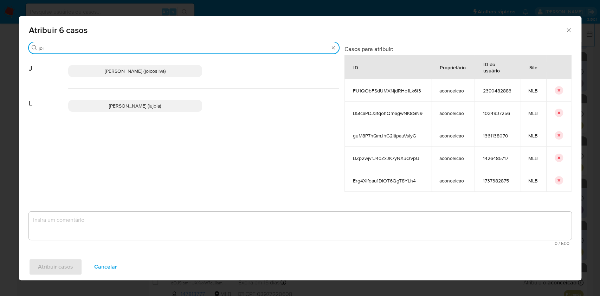
type input "joi"
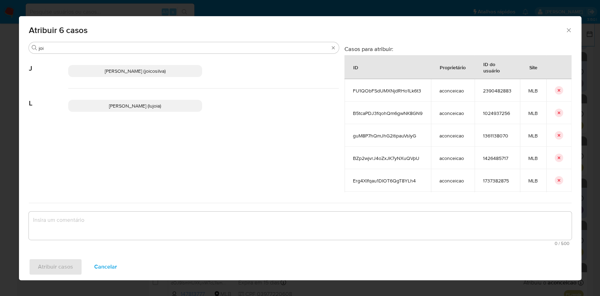
click at [158, 66] on p "Joice Oliveira Da Silva De Almeida (joicosilva)" at bounding box center [135, 71] width 134 height 12
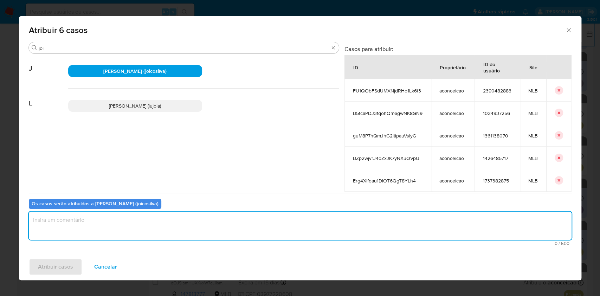
click at [116, 225] on textarea "assign-modal" at bounding box center [300, 226] width 543 height 28
type textarea "ok"
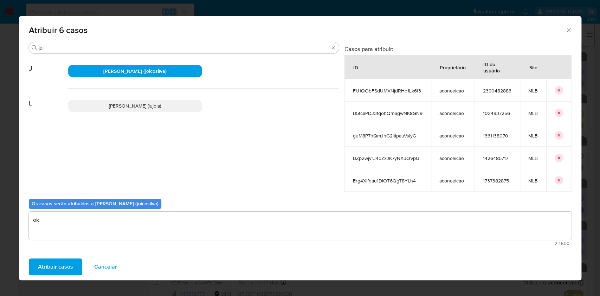
click at [49, 259] on span "Atribuir casos" at bounding box center [55, 266] width 35 height 15
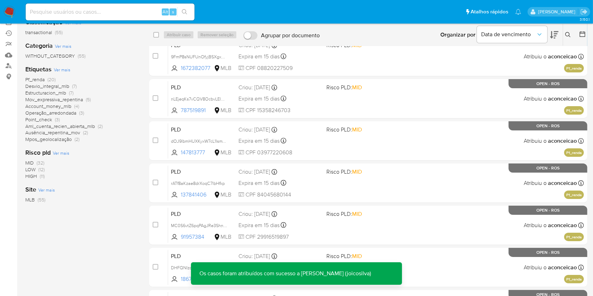
scroll to position [0, 0]
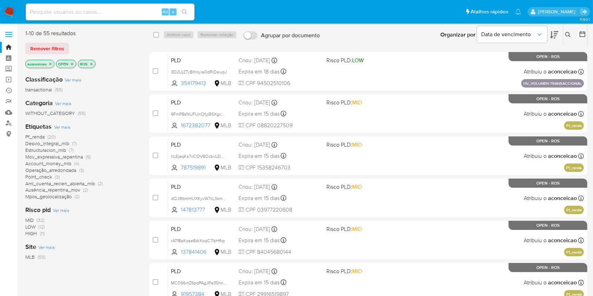
click at [52, 64] on icon "close-filter" at bounding box center [50, 64] width 4 height 4
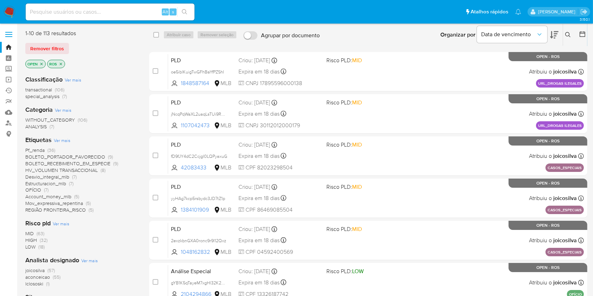
click at [44, 284] on span "lclososki (1)" at bounding box center [37, 284] width 24 height 7
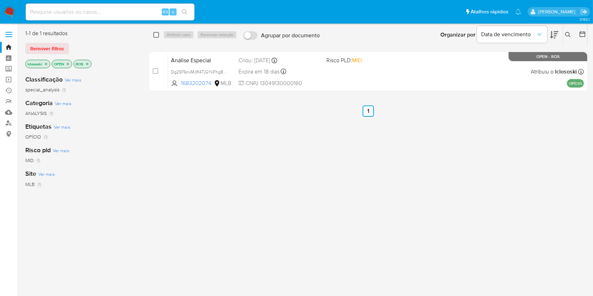
click at [155, 33] on input "checkbox" at bounding box center [156, 35] width 6 height 6
checkbox input "true"
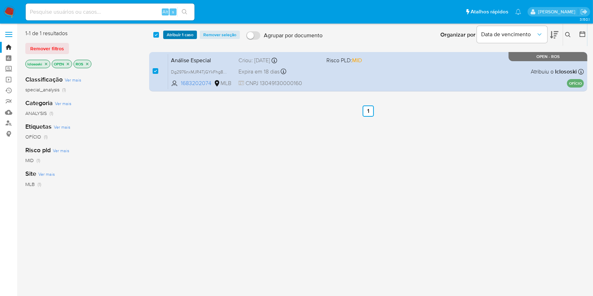
click at [169, 37] on span "Atribuir 1 caso" at bounding box center [180, 34] width 27 height 7
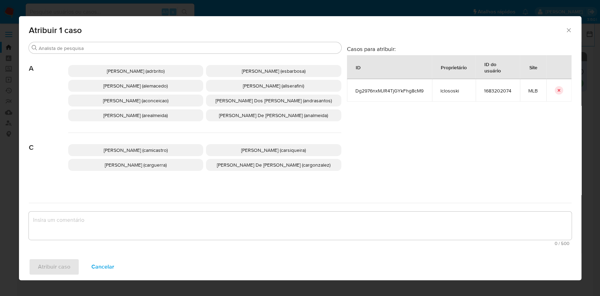
click at [113, 99] on span "Ana Cristina Da Conceicao (aconceicao)" at bounding box center [135, 100] width 65 height 7
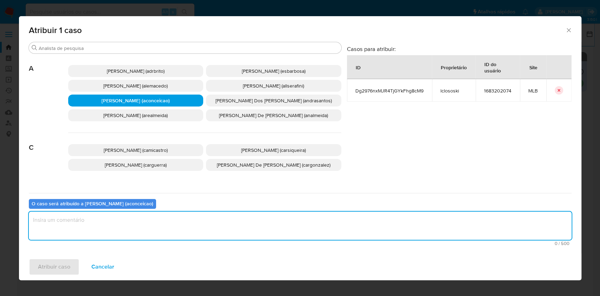
click at [120, 226] on textarea "assign-modal" at bounding box center [300, 226] width 543 height 28
type textarea "ok"
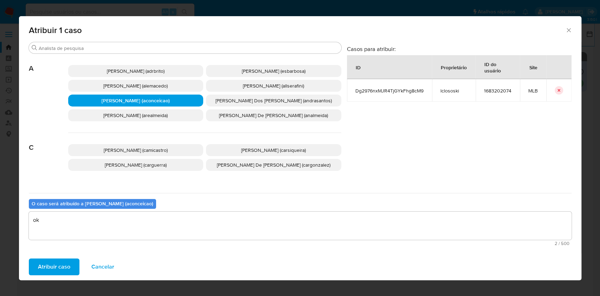
click at [58, 266] on span "Atribuir caso" at bounding box center [54, 266] width 32 height 15
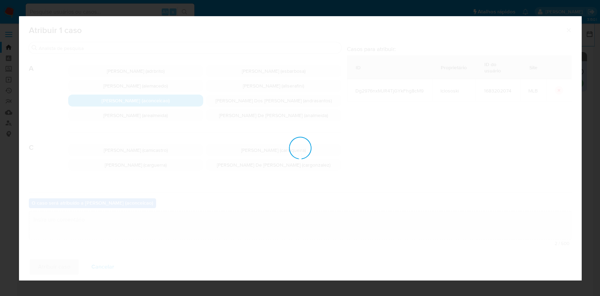
checkbox input "false"
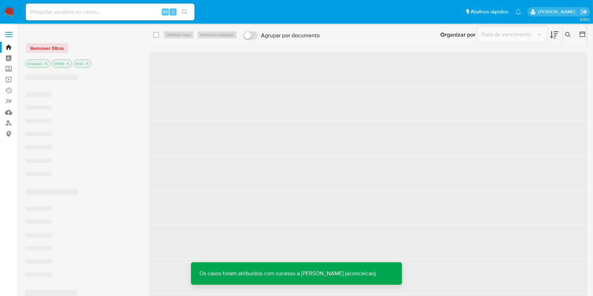
click at [48, 66] on p "lclososki" at bounding box center [38, 64] width 24 height 8
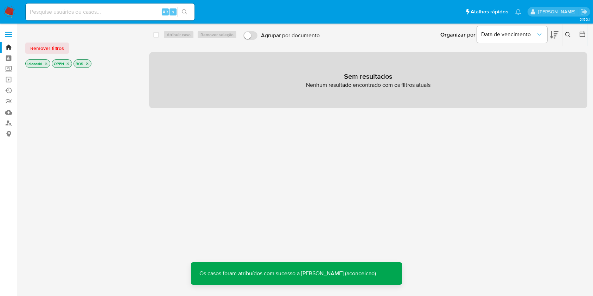
click at [45, 65] on icon "close-filter" at bounding box center [46, 64] width 4 height 4
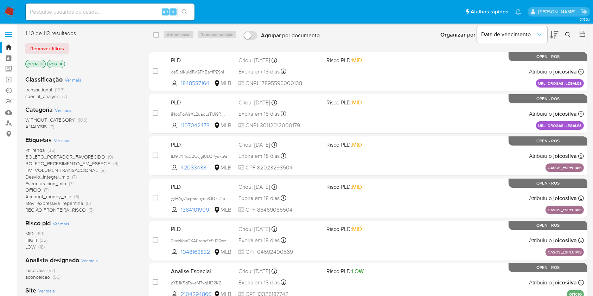
click at [50, 272] on span "(57)" at bounding box center [50, 270] width 7 height 7
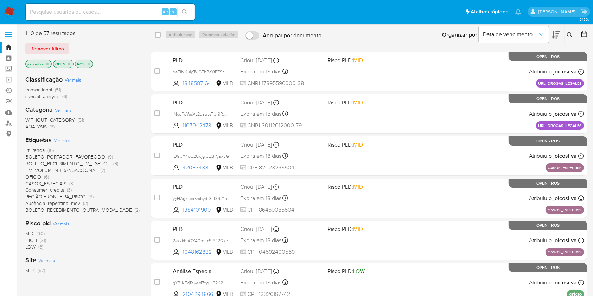
click at [48, 65] on icon "close-filter" at bounding box center [47, 64] width 4 height 4
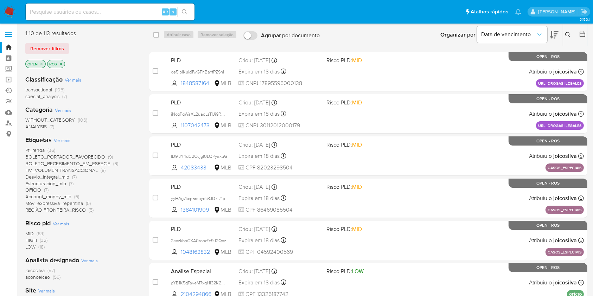
click at [569, 32] on icon at bounding box center [568, 35] width 6 height 6
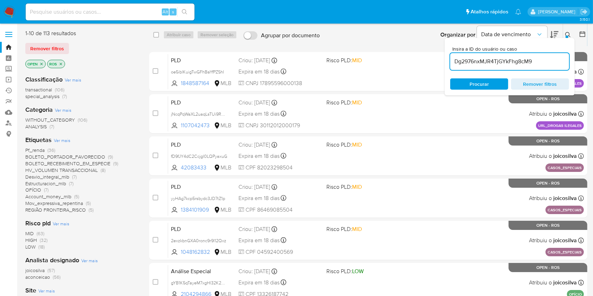
click at [530, 62] on input "Dg2976nxMJR4TjGYkFhg8cM9" at bounding box center [509, 61] width 119 height 9
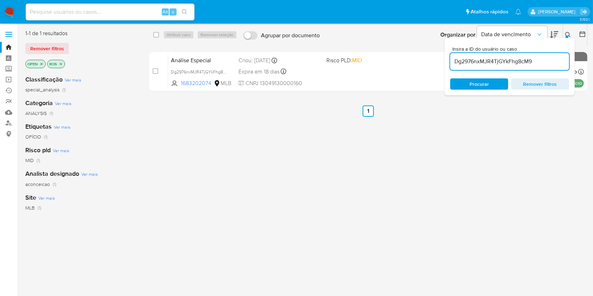
click at [566, 37] on div at bounding box center [566, 37] width 3 height 3
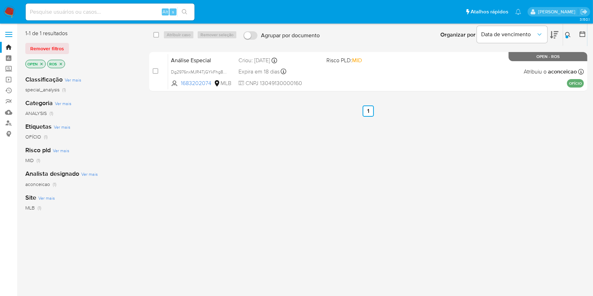
click at [565, 36] on button at bounding box center [569, 35] width 12 height 8
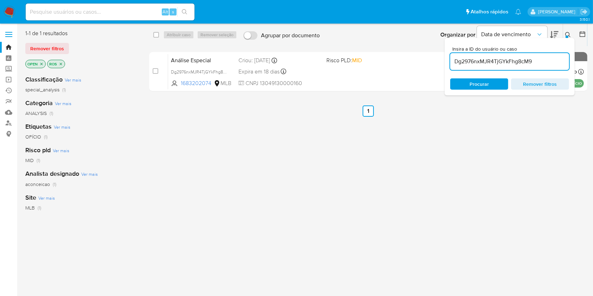
click at [533, 58] on input "Dg2976nxMJR4TjGYkFhg8cM9" at bounding box center [509, 61] width 119 height 9
click at [533, 58] on input "p91ZsZpO74WdpdW8DJ2iLcFI" at bounding box center [509, 61] width 119 height 9
click at [573, 36] on button at bounding box center [569, 35] width 12 height 8
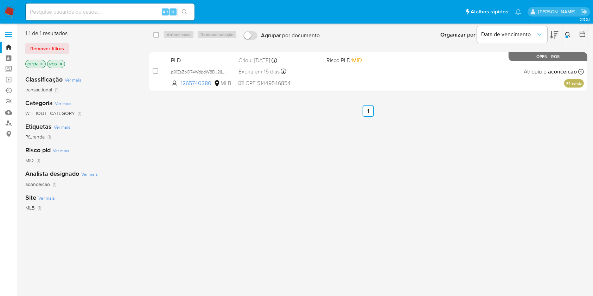
click at [568, 34] on icon at bounding box center [568, 35] width 6 height 6
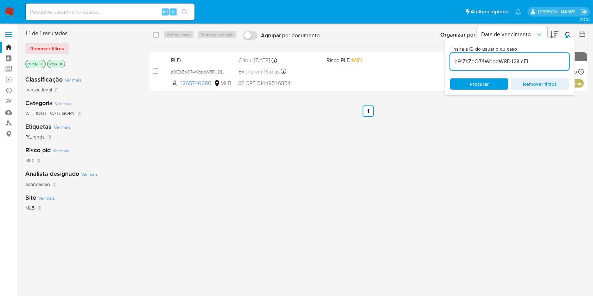
click at [540, 63] on input "p91ZsZpO74WdpdW8DJ2iLcFI" at bounding box center [509, 61] width 119 height 9
click at [540, 63] on input "Vdq1BcKNX3n7Buvw2ka60xDM" at bounding box center [509, 61] width 119 height 9
type input "Vdq1BcKNX3n7Buvw2ka60xDM"
click at [566, 37] on div at bounding box center [566, 37] width 3 height 3
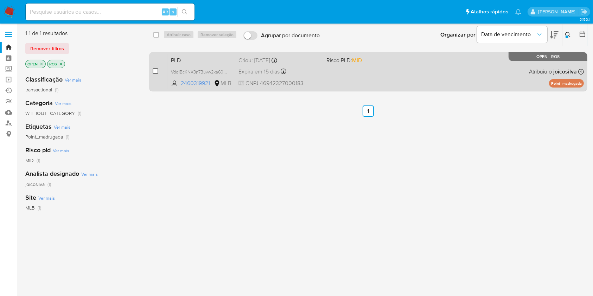
click at [156, 72] on input "checkbox" at bounding box center [156, 71] width 6 height 6
checkbox input "true"
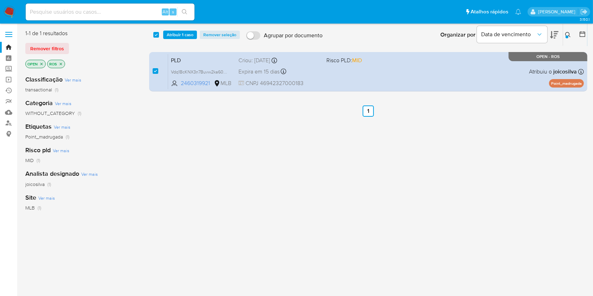
click at [564, 36] on button at bounding box center [569, 35] width 12 height 8
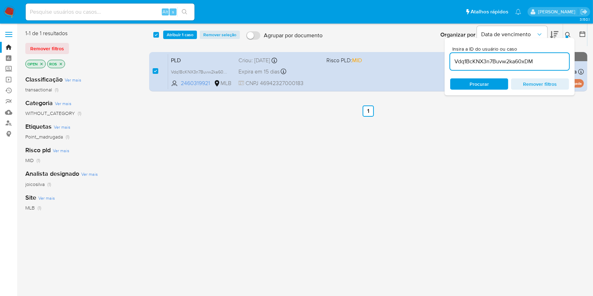
click at [529, 63] on input "Vdq1BcKNX3n7Buvw2ka60xDM" at bounding box center [509, 61] width 119 height 9
click at [529, 63] on input "rATf8aKzae8drXoqC7lbHfkp" at bounding box center [509, 61] width 119 height 9
type input "rATf8aKzae8drXoqC7lbHfkp"
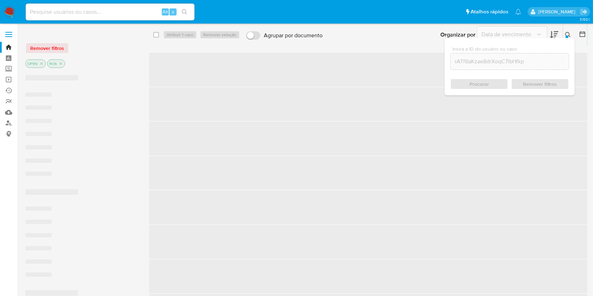
checkbox input "false"
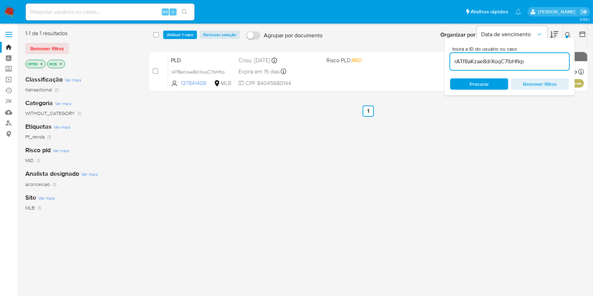
click at [565, 38] on div "Insira a ID do usuário ou caso rATf8aKzae8drXoqC7lbHfkp Procurar Remover filtros" at bounding box center [509, 66] width 130 height 57
click at [569, 32] on icon at bounding box center [568, 35] width 6 height 6
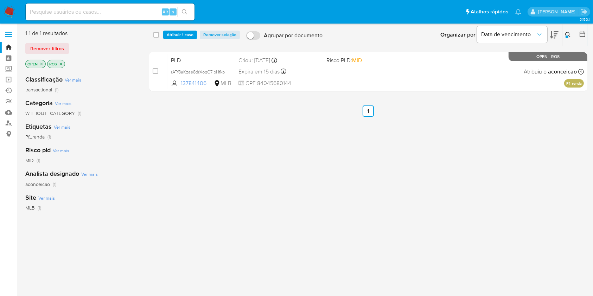
click at [568, 37] on icon at bounding box center [568, 35] width 6 height 6
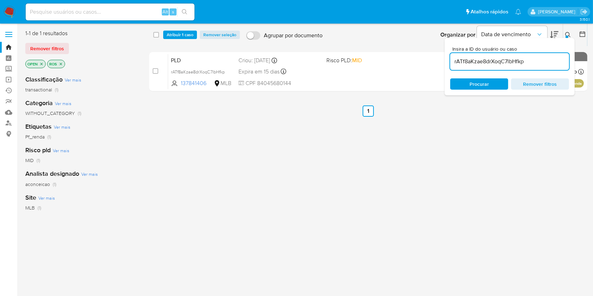
click at [531, 59] on input "rATf8aKzae8drXoqC7lbHfkp" at bounding box center [509, 61] width 119 height 9
click at [531, 59] on input "3D2UjZTyBlhoyia0dRIDawpJ" at bounding box center [509, 61] width 119 height 9
type input "3D2UjZTyBlhoyia0dRIDawpJ"
click at [570, 32] on icon at bounding box center [568, 35] width 6 height 6
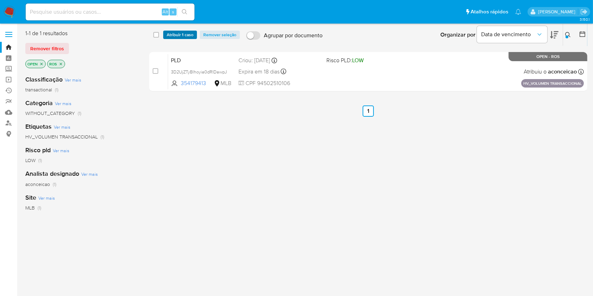
click at [183, 34] on span "Atribuir 1 caso" at bounding box center [180, 34] width 27 height 7
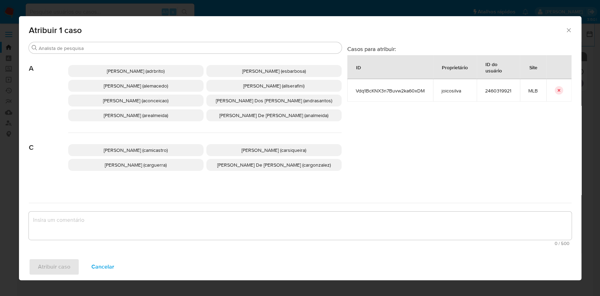
click at [128, 103] on span "Ana Cristina Da Conceicao (aconceicao)" at bounding box center [135, 100] width 65 height 7
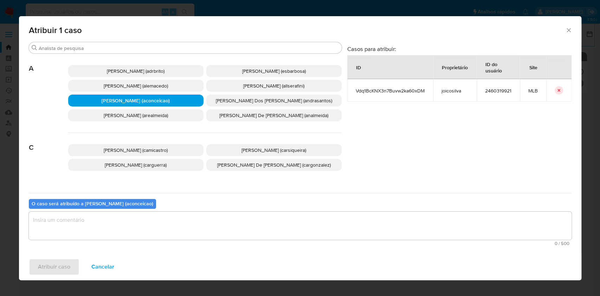
click at [126, 223] on textarea "assign-modal" at bounding box center [300, 226] width 543 height 28
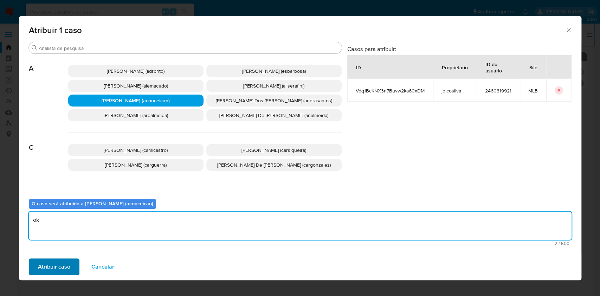
type textarea "ok"
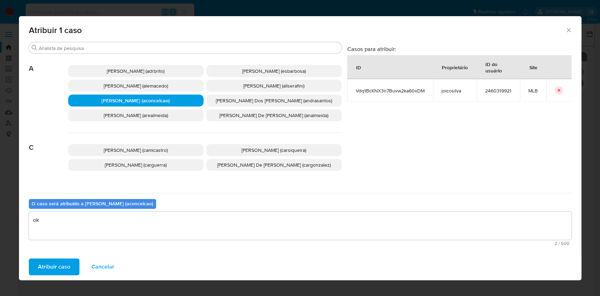
click at [66, 259] on span "Atribuir caso" at bounding box center [54, 266] width 32 height 15
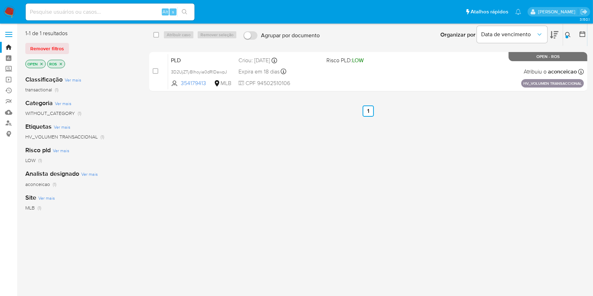
click at [569, 32] on icon at bounding box center [568, 35] width 6 height 6
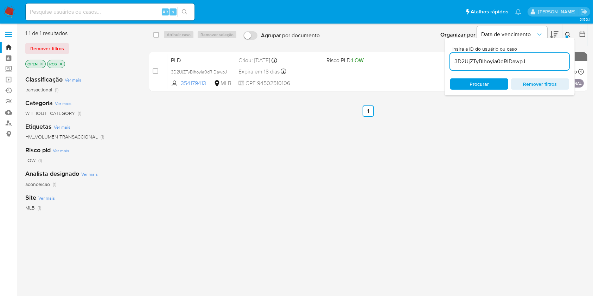
click at [543, 61] on input "3D2UjZTyBlhoyia0dRIDawpJ" at bounding box center [509, 61] width 119 height 9
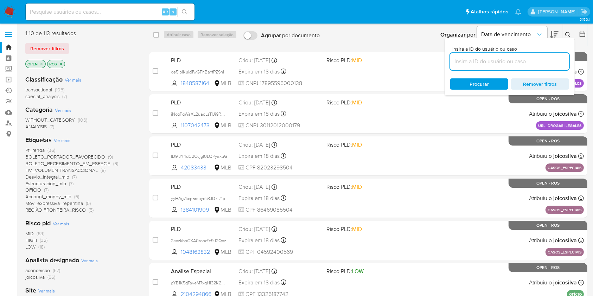
click at [58, 267] on span "(57)" at bounding box center [56, 270] width 7 height 7
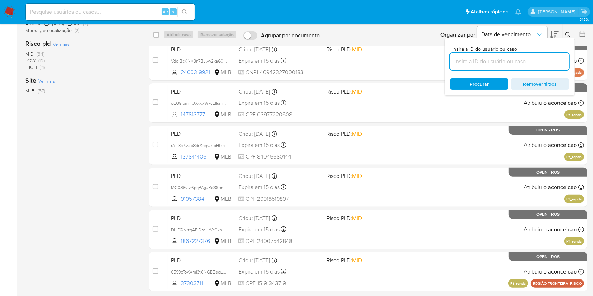
scroll to position [205, 0]
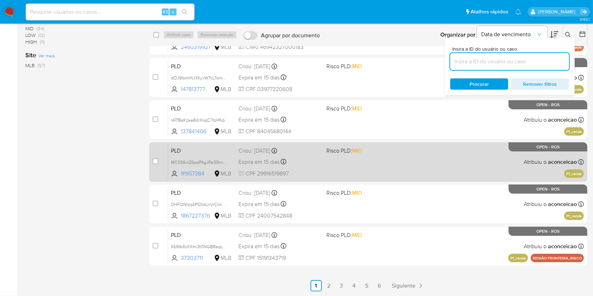
click at [158, 158] on div "case-item-checkbox" at bounding box center [156, 161] width 6 height 7
click at [156, 159] on input "checkbox" at bounding box center [156, 162] width 6 height 6
checkbox input "true"
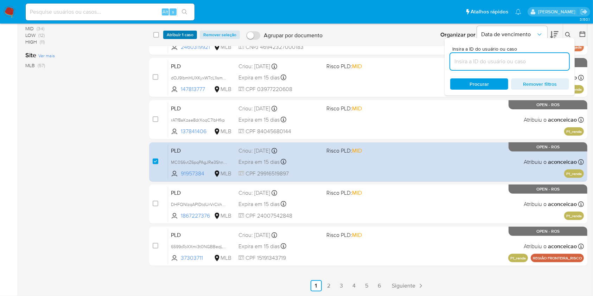
click at [188, 31] on span "Atribuir 1 caso" at bounding box center [180, 34] width 27 height 7
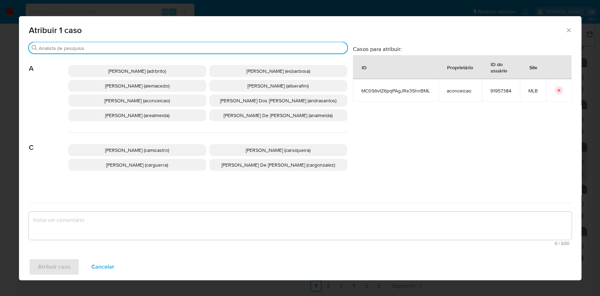
click at [166, 47] on input "Buscar" at bounding box center [192, 48] width 306 height 6
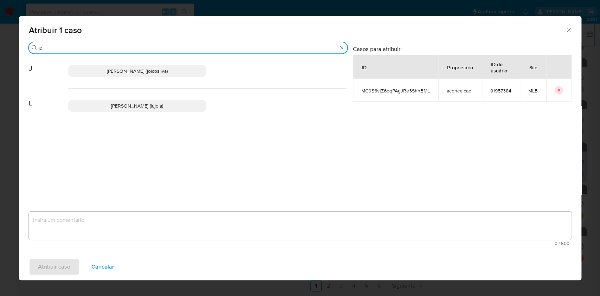
type input "joi"
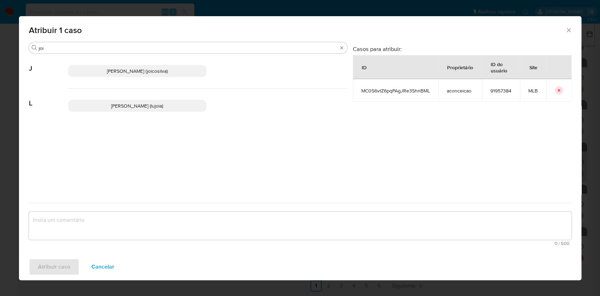
click at [165, 64] on div "Joice Oliveira Da Silva De Almeida (joicosilva)" at bounding box center [207, 71] width 279 height 35
click at [166, 68] on span "Joice Oliveira Da Silva De Almeida (joicosilva)" at bounding box center [137, 71] width 61 height 7
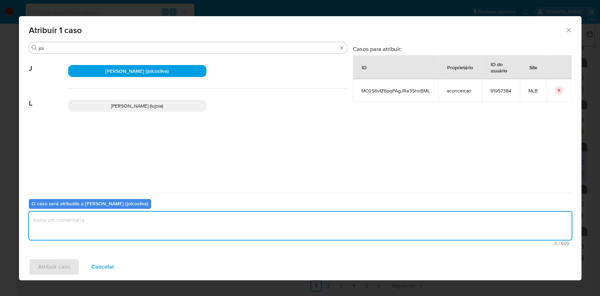
click at [151, 227] on textarea "assign-modal" at bounding box center [300, 226] width 543 height 28
type textarea "ok"
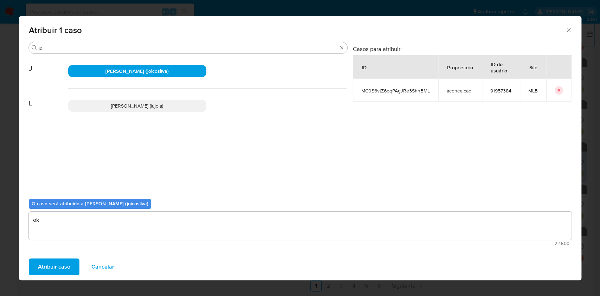
click at [56, 265] on span "Atribuir caso" at bounding box center [54, 266] width 32 height 15
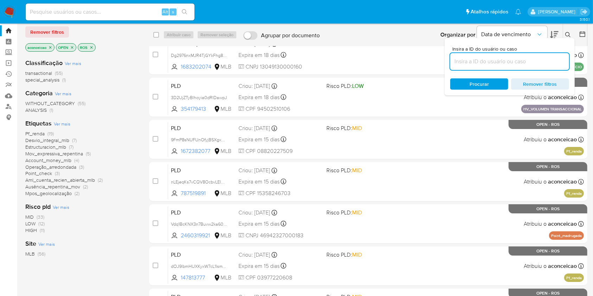
scroll to position [0, 0]
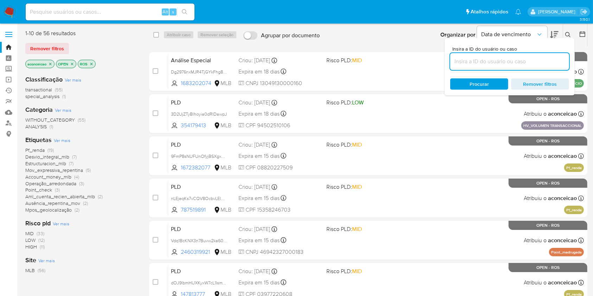
click at [51, 65] on icon "close-filter" at bounding box center [50, 64] width 4 height 4
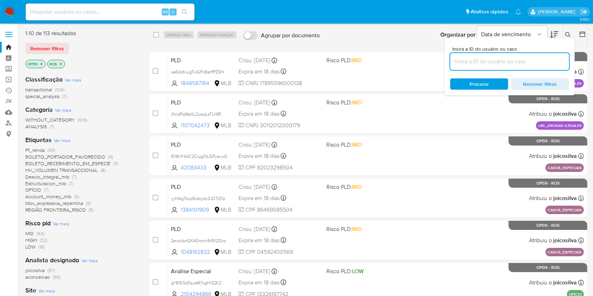
paste input "3D2UjZTyBlhoyia0dRIDawpJ"
click at [480, 60] on input at bounding box center [509, 61] width 119 height 9
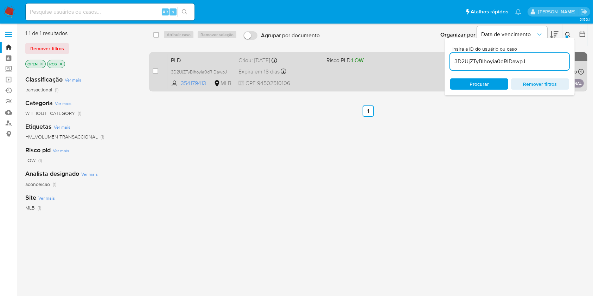
click at [400, 75] on div "PLD 3D2UjZTyBlhoyia0dRIDawpJ 354179413 MLB Risco PLD: LOW Criou: 15/07/2025 Cri…" at bounding box center [376, 72] width 416 height 36
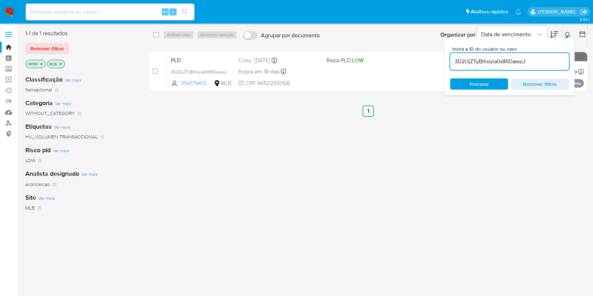
click at [496, 60] on input "3D2UjZTyBlhoyia0dRIDawpJ" at bounding box center [509, 61] width 119 height 9
paste input "rATf8aKzae8drXoqC7lbHfkp"
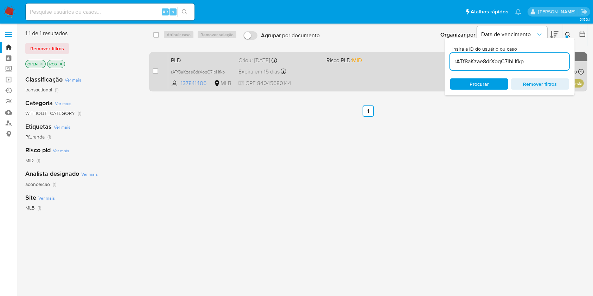
click at [315, 80] on span "CPF 84045680144" at bounding box center [279, 83] width 82 height 8
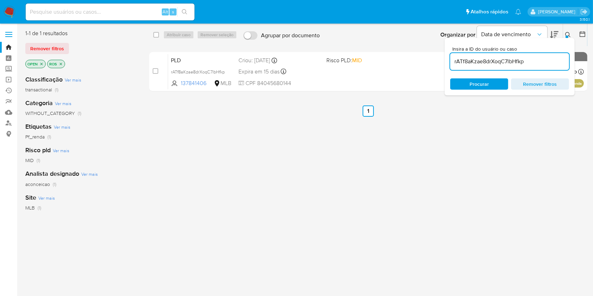
click at [502, 59] on input "rATf8aKzae8drXoqC7lbHfkp" at bounding box center [509, 61] width 119 height 9
paste input "Vdq1BcKNX3n7Buvw2ka60xDM"
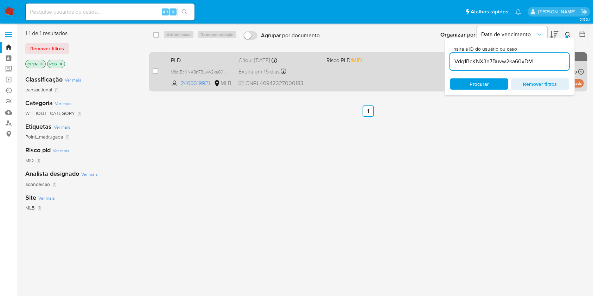
click at [360, 70] on div "PLD Vdq1BcKNX3n7Buvw2ka60xDM 2460319921 MLB Risco PLD: MID Criou: 12/07/2025 Cr…" at bounding box center [376, 72] width 416 height 36
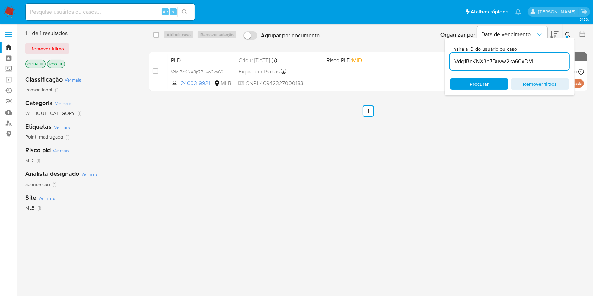
click at [481, 59] on input "Vdq1BcKNX3n7Buvw2ka60xDM" at bounding box center [509, 61] width 119 height 9
paste input "p91ZsZpO74WdpdW8DJ2iLcFI"
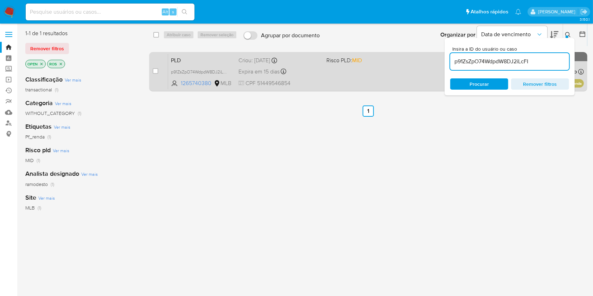
click at [394, 76] on div "PLD p91ZsZpO74WdpdW8DJ2iLcFI 1265740380 MLB Risco PLD: MID Criou: 12/07/2025 Cr…" at bounding box center [376, 72] width 416 height 36
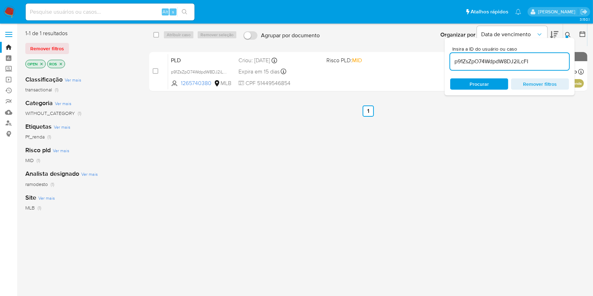
click at [484, 59] on input "p91ZsZpO74WdpdW8DJ2iLcFI" at bounding box center [509, 61] width 119 height 9
paste input
type input "p91ZsZpO74WdpdW8DJ2iLcFI"
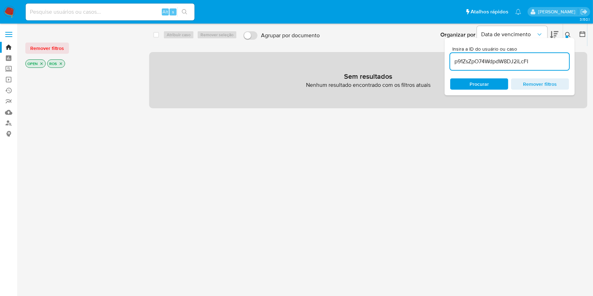
click at [467, 60] on input "p91ZsZpO74WdpdW8DJ2iLcFI" at bounding box center [509, 61] width 119 height 9
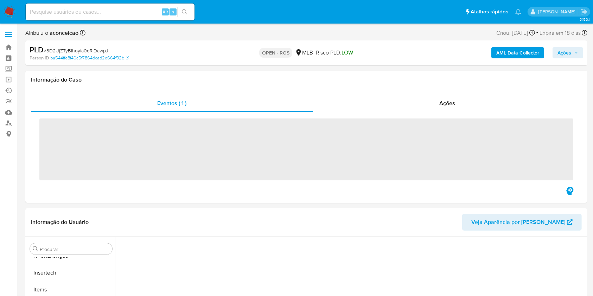
scroll to position [297, 0]
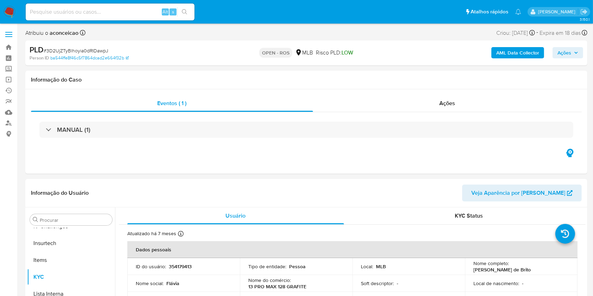
select select "10"
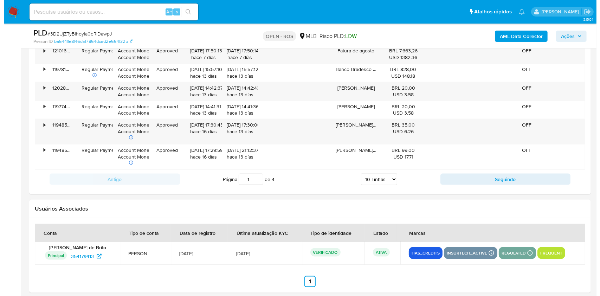
scroll to position [1031, 0]
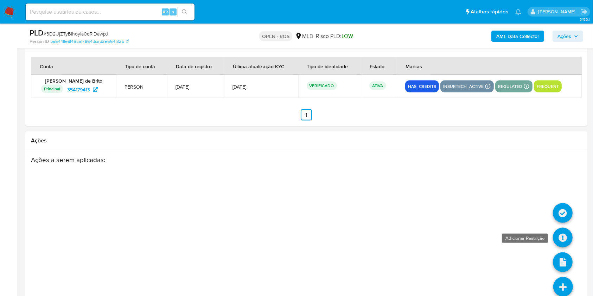
click at [566, 238] on icon at bounding box center [563, 238] width 20 height 20
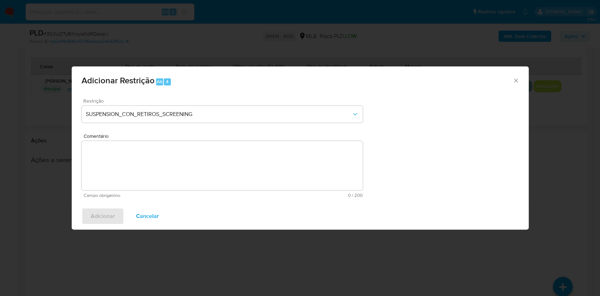
click at [280, 104] on div "Restrição SUSPENSION_CON_RETIROS_SCREENING" at bounding box center [222, 114] width 281 height 33
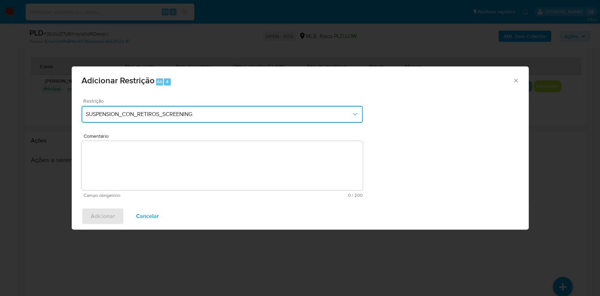
click at [277, 114] on span "SUSPENSION_CON_RETIROS_SCREENING" at bounding box center [219, 114] width 266 height 7
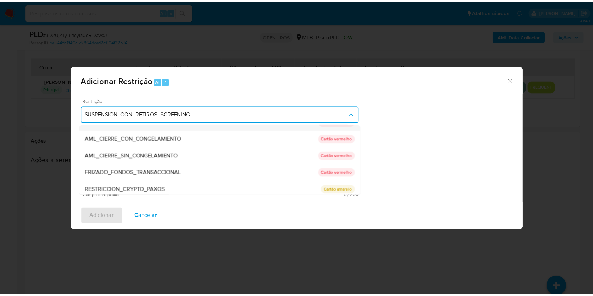
scroll to position [0, 0]
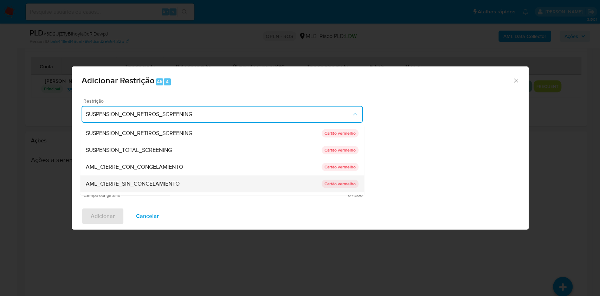
click at [189, 184] on div "AML_CIERRE_SIN_CONGELAMIENTO" at bounding box center [204, 183] width 236 height 17
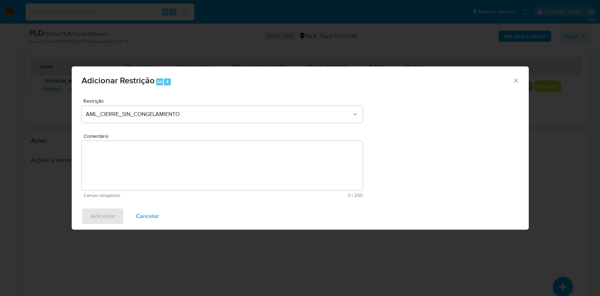
drag, startPoint x: 191, startPoint y: 160, endPoint x: 190, endPoint y: 165, distance: 4.7
click at [191, 160] on textarea "Comentário" at bounding box center [222, 165] width 281 height 49
paste textarea "Deliberação para encerrar o relacionamento. NÃO INFORMAR AO USUÁRIO QUE SE TRAT…"
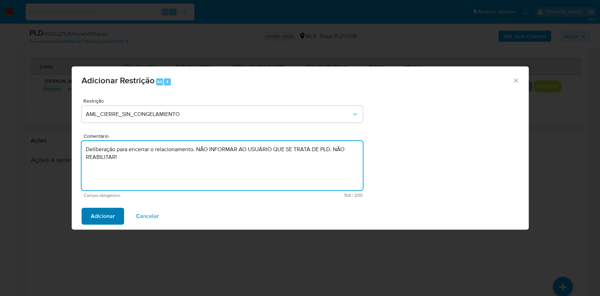
type textarea "Deliberação para encerrar o relacionamento. NÃO INFORMAR AO USUÁRIO QUE SE TRAT…"
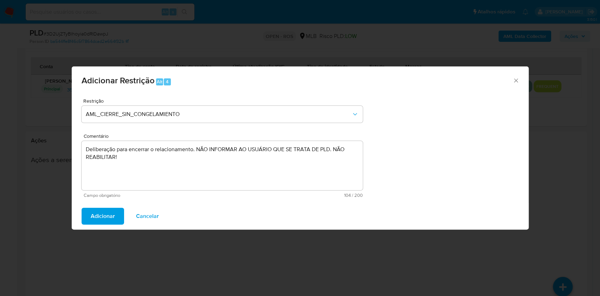
click at [107, 215] on span "Adicionar" at bounding box center [103, 216] width 24 height 15
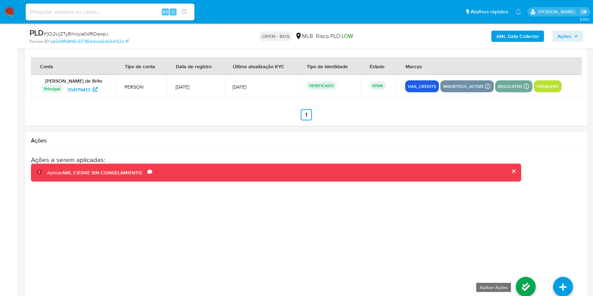
click at [524, 288] on icon at bounding box center [526, 287] width 20 height 20
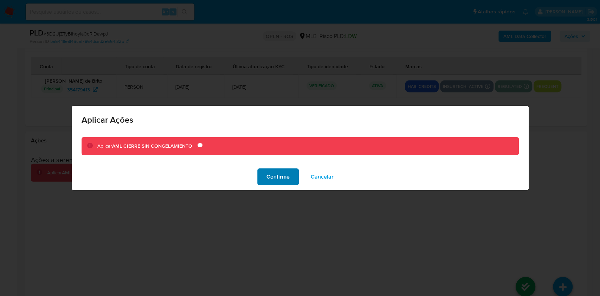
click at [276, 175] on span "Confirme" at bounding box center [278, 176] width 23 height 15
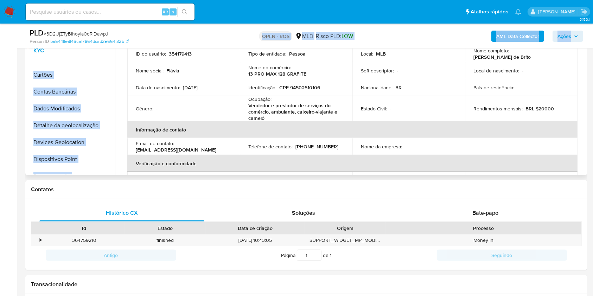
drag, startPoint x: 102, startPoint y: 155, endPoint x: 87, endPoint y: 58, distance: 98.5
click at [87, 49] on ul "Adiantamentos de Dinheiro Anexos Cartões Contas Bancárias Dados Modificados Det…" at bounding box center [71, 95] width 88 height 159
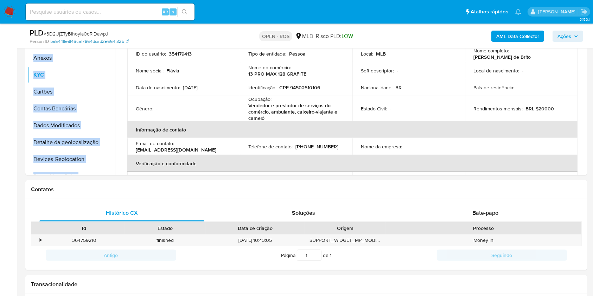
click at [85, 44] on link "ba544ffe8f46c5f7864dcad2e664f32b" at bounding box center [89, 41] width 78 height 6
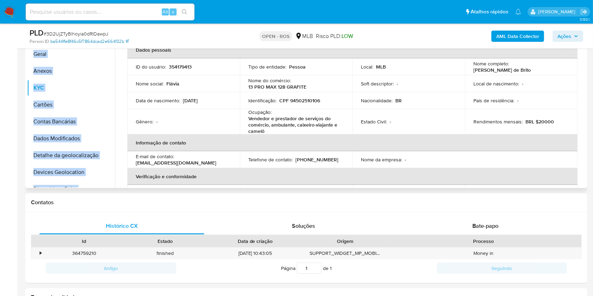
scroll to position [141, 0]
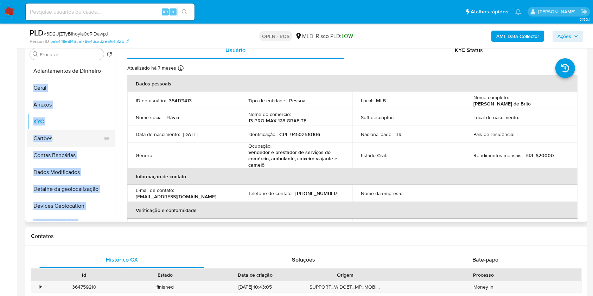
click at [81, 142] on button "Cartões" at bounding box center [68, 138] width 82 height 17
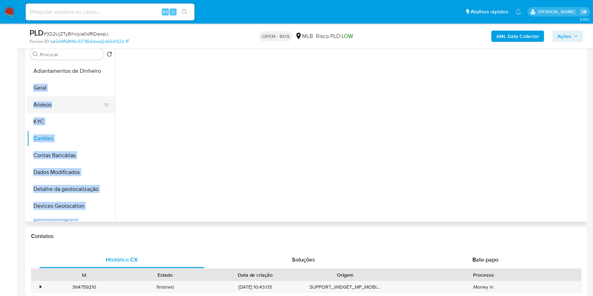
drag, startPoint x: 83, startPoint y: 94, endPoint x: 69, endPoint y: 96, distance: 13.5
click at [82, 96] on button "Geral" at bounding box center [71, 87] width 88 height 17
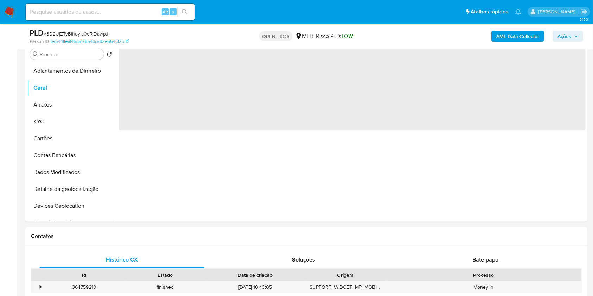
drag, startPoint x: 16, startPoint y: 124, endPoint x: 23, endPoint y: 125, distance: 6.5
click at [147, 171] on div "‌" at bounding box center [350, 132] width 471 height 180
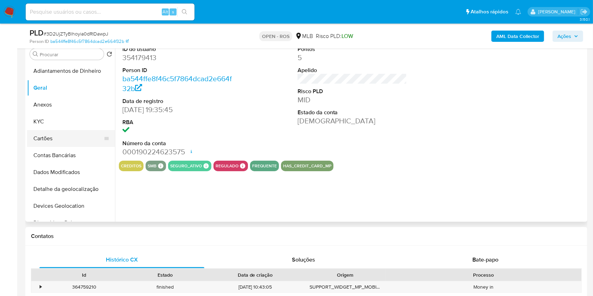
scroll to position [94, 0]
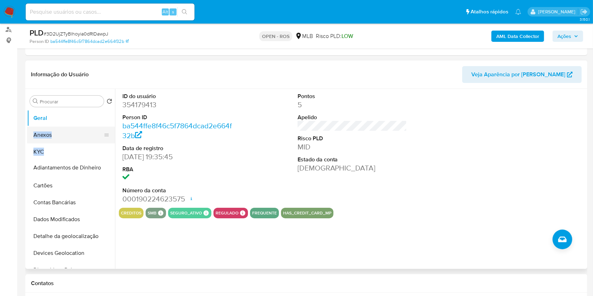
drag, startPoint x: 104, startPoint y: 124, endPoint x: 85, endPoint y: 138, distance: 23.7
click at [428, 216] on div "creditos smb SMB SMB Advisor Email - Advisor Name - seguro_ativo Seguro Ativo P…" at bounding box center [352, 213] width 467 height 11
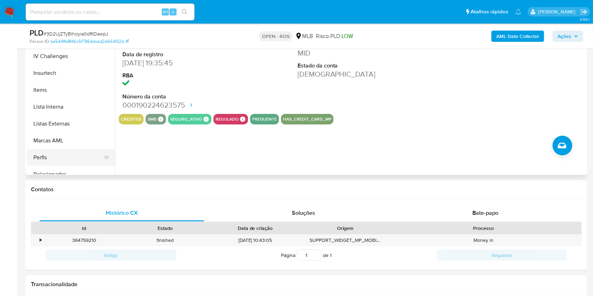
scroll to position [297, 0]
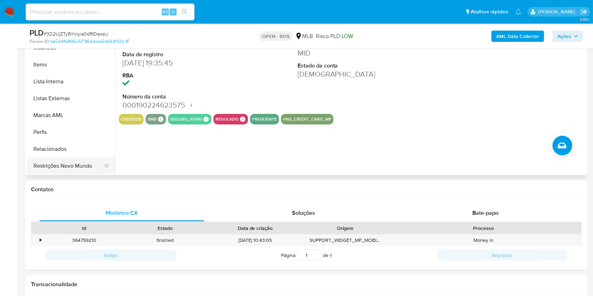
click at [72, 168] on button "Restrições Novo Mundo" at bounding box center [68, 166] width 82 height 17
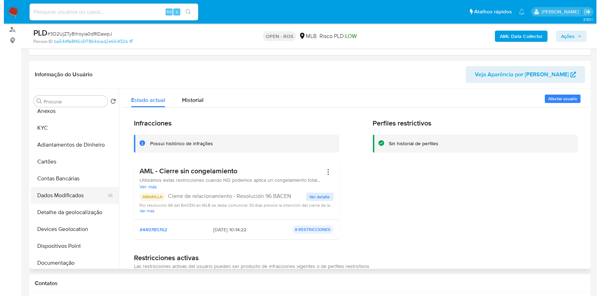
scroll to position [0, 0]
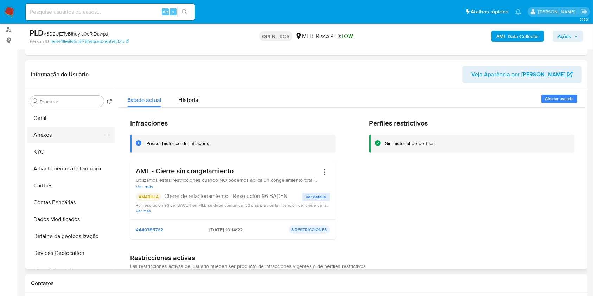
drag, startPoint x: 65, startPoint y: 136, endPoint x: 92, endPoint y: 135, distance: 27.5
click at [65, 136] on button "Anexos" at bounding box center [68, 135] width 82 height 17
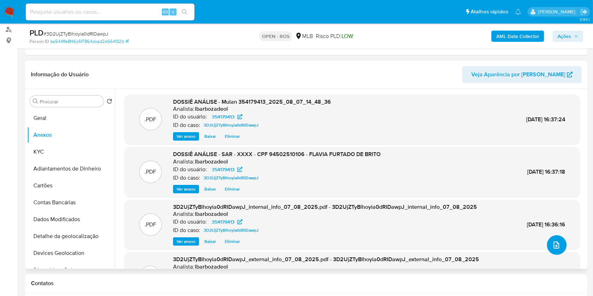
click at [552, 248] on span "upload-file" at bounding box center [556, 245] width 8 height 8
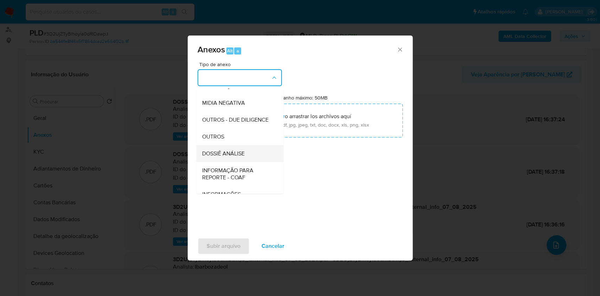
scroll to position [108, 0]
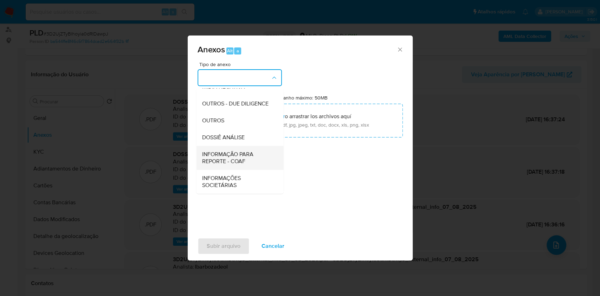
click at [244, 160] on span "INFORMAÇÃO PARA REPORTE - COAF" at bounding box center [238, 158] width 72 height 14
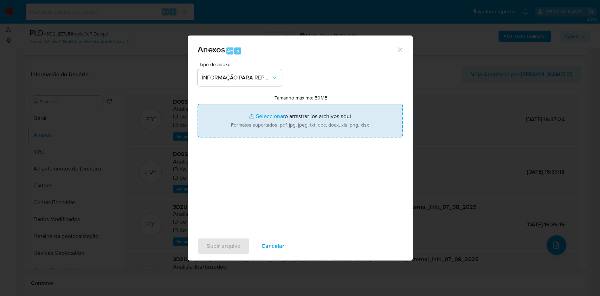
type input "C:\fakepath\SAR - 3D2UjZTyBlhoyia0dRIDawpJ - CPF 94502510106 - FLAVIA FURTADO D…"
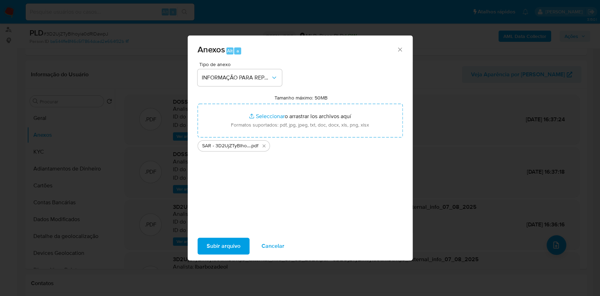
click at [236, 247] on span "Subir arquivo" at bounding box center [224, 245] width 34 height 15
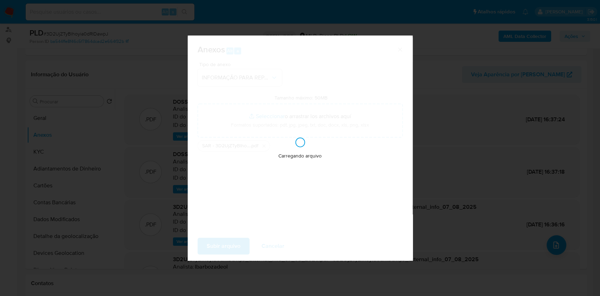
click at [447, 148] on div "Anexos Alt a Tipo de anexo INFORMAÇÃO PARA REPORTE - COAF Tamanho máximo: 50MB …" at bounding box center [300, 148] width 600 height 296
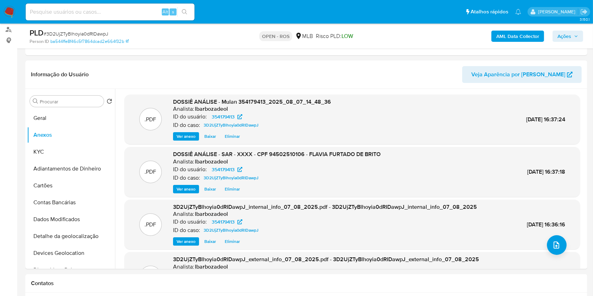
click at [561, 41] on span "Ações" at bounding box center [564, 36] width 14 height 11
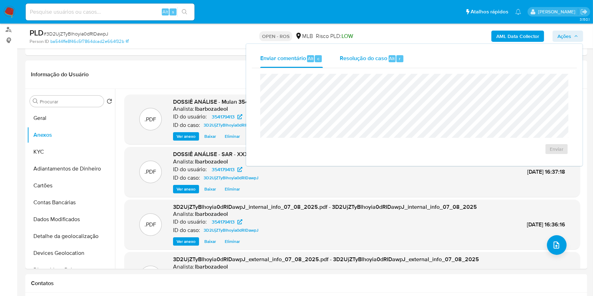
drag, startPoint x: 371, startPoint y: 56, endPoint x: 373, endPoint y: 66, distance: 10.3
click at [371, 58] on span "Resolução do caso" at bounding box center [363, 58] width 47 height 8
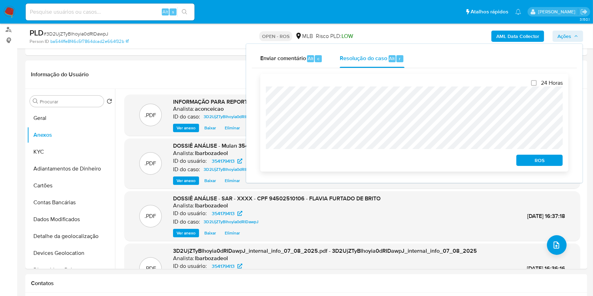
click at [529, 168] on div "24 Horas ROS" at bounding box center [414, 123] width 308 height 98
drag, startPoint x: 536, startPoint y: 160, endPoint x: 540, endPoint y: 156, distance: 6.0
click at [536, 160] on span "ROS" at bounding box center [539, 160] width 37 height 10
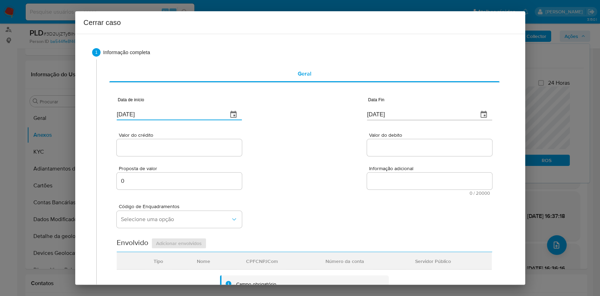
click at [190, 119] on input "[DATE]" at bounding box center [169, 114] width 105 height 11
paste input "01/06"
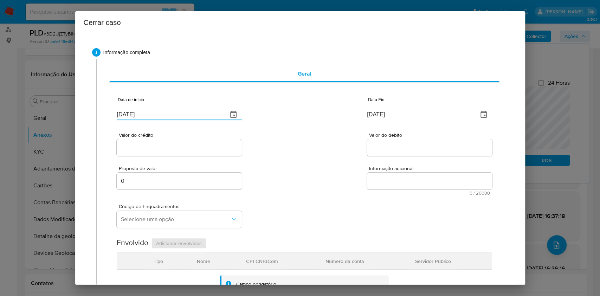
click at [190, 119] on input "[DATE]" at bounding box center [169, 114] width 105 height 11
type input "[DATE]"
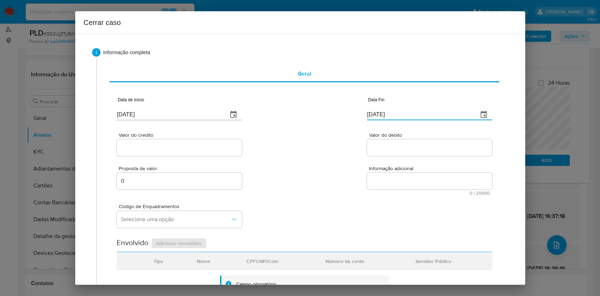
click at [397, 117] on input "[DATE]" at bounding box center [419, 114] width 105 height 11
paste input "06"
click at [397, 117] on input "[DATE]" at bounding box center [419, 114] width 105 height 11
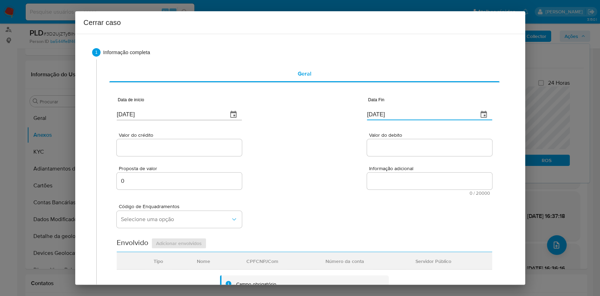
type input "06/08/2025"
click at [190, 148] on input "Valor do crédito" at bounding box center [179, 147] width 125 height 9
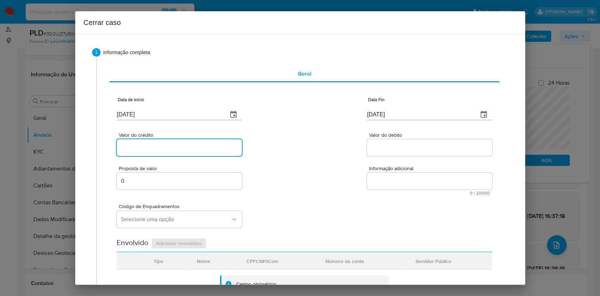
paste input "R$1.979.892"
type input "R$1.979.892"
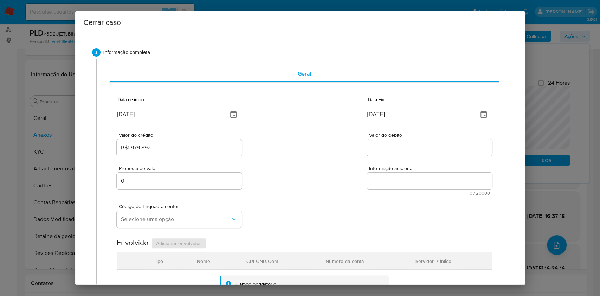
drag, startPoint x: 366, startPoint y: 153, endPoint x: 365, endPoint y: 150, distance: 3.7
click at [367, 153] on div at bounding box center [429, 147] width 125 height 17
click at [367, 150] on input "Valor do debito" at bounding box center [429, 147] width 125 height 9
paste input "R$1.994.060"
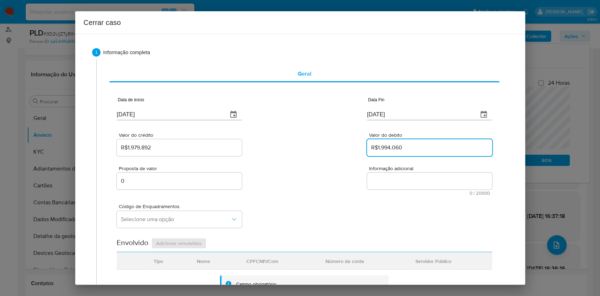
type input "R$1.994.060"
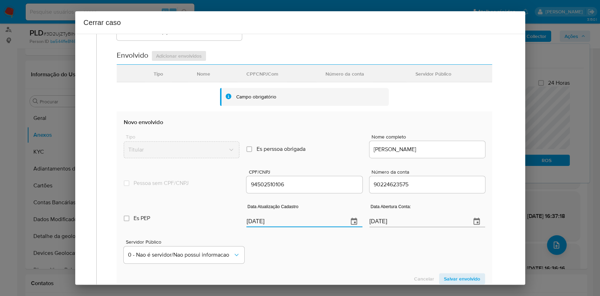
click at [305, 224] on input "[DATE]" at bounding box center [295, 221] width 96 height 11
paste input "01/01"
click at [305, 224] on input "[DATE]" at bounding box center [295, 221] width 96 height 11
type input "01/01/2025"
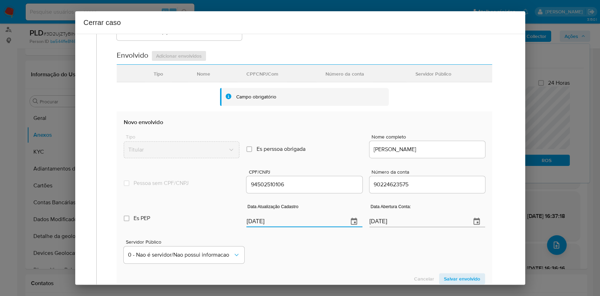
click at [469, 283] on span "Salvar envolvido" at bounding box center [462, 279] width 36 height 10
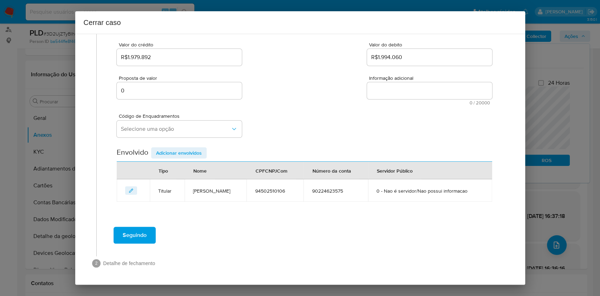
scroll to position [90, 0]
click at [184, 129] on span "Selecione uma opção" at bounding box center [176, 129] width 110 height 7
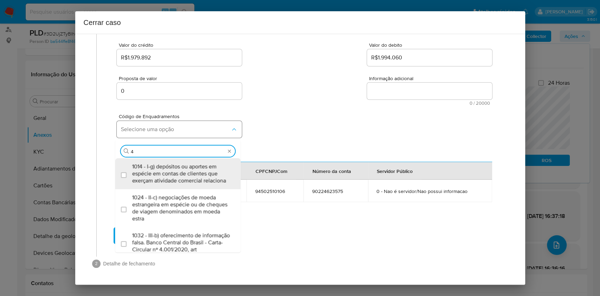
type input "45"
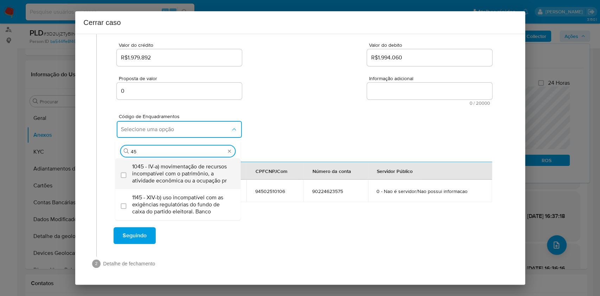
click at [178, 167] on span "1045 - IV-a) movimentação de recursos incompatível com o patrimônio, a atividad…" at bounding box center [181, 173] width 99 height 21
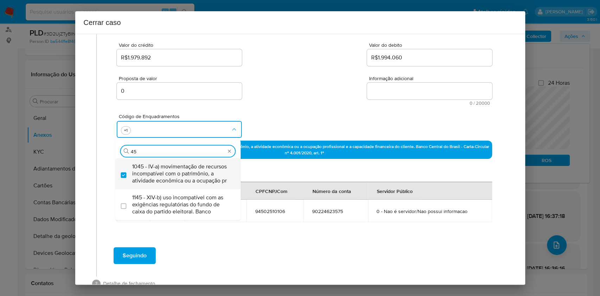
checkbox input "true"
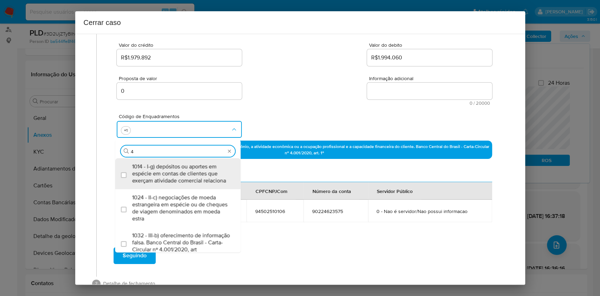
type input "47"
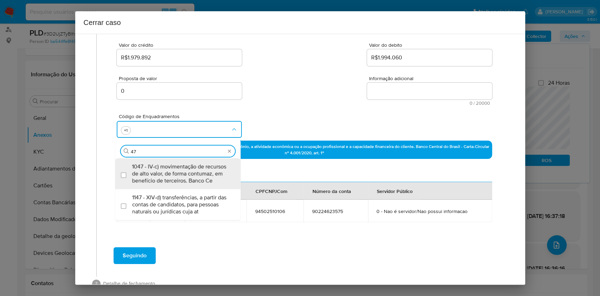
click at [178, 167] on span "1047 - IV-c) movimentação de recursos de alto valor, de forma contumaz, em bene…" at bounding box center [181, 173] width 99 height 21
checkbox input "true"
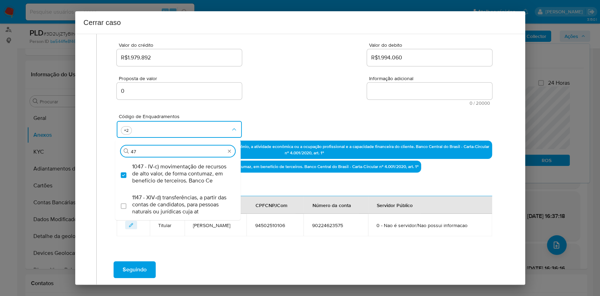
type input "4"
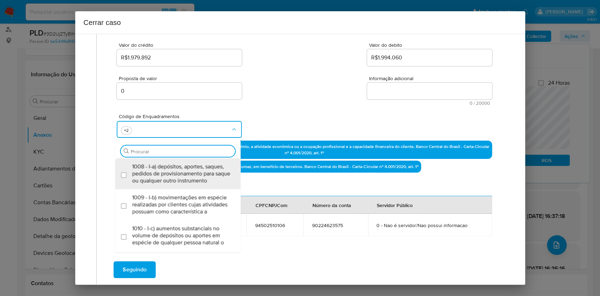
scroll to position [0, 0]
type input "55"
click at [178, 167] on span "1055 - IV-k) recebimento de recursos com imediata compra de instrumentos para a…" at bounding box center [181, 173] width 99 height 21
checkbox input "true"
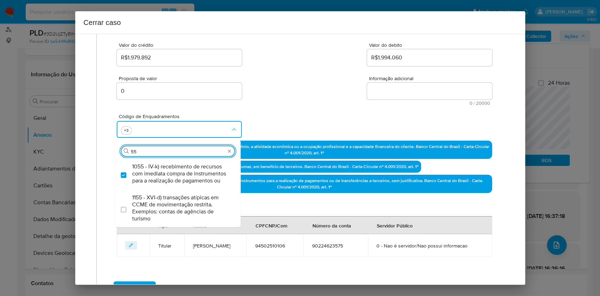
type input "5"
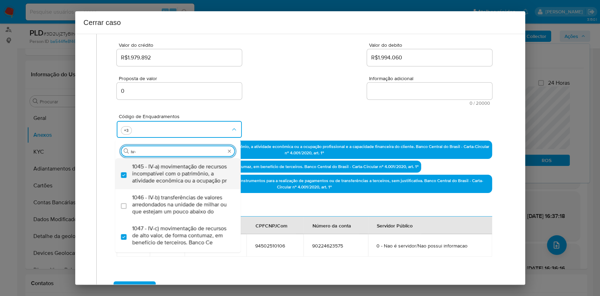
type input "iv-n"
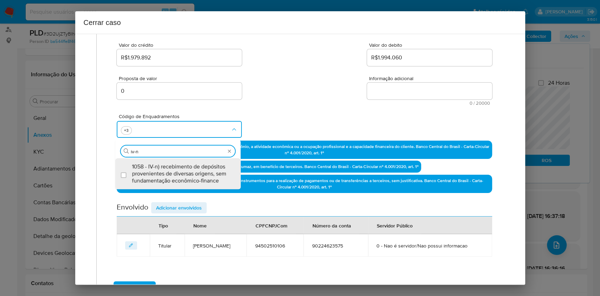
click at [178, 167] on span "1058 - IV-n) recebimento de depósitos provenientes de diversas origens, sem fun…" at bounding box center [181, 173] width 99 height 21
checkbox input "true"
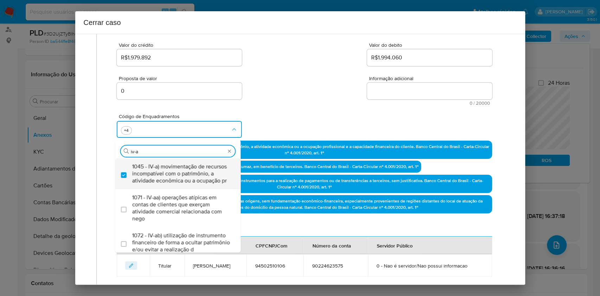
type input "iv-ad"
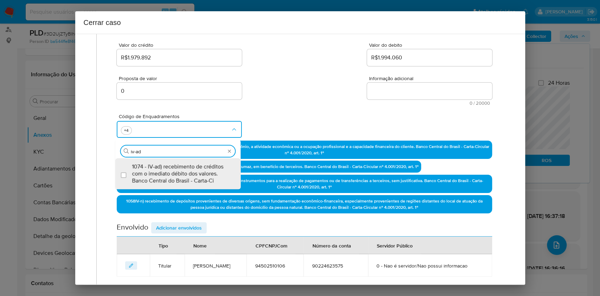
click at [177, 170] on span "1074 - IV-ad) recebimento de créditos com o imediato débito dos valores. Banco …" at bounding box center [181, 173] width 99 height 21
checkbox input "true"
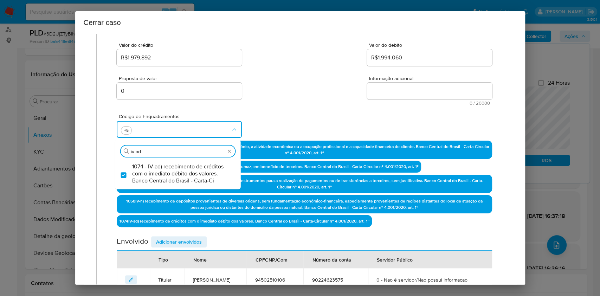
type input "iv-ad"
click at [377, 97] on textarea "Informação adicional" at bounding box center [429, 91] width 125 height 17
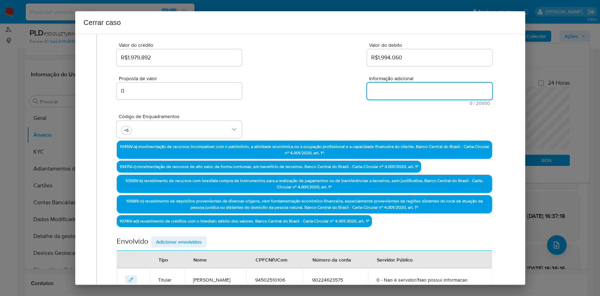
click at [378, 95] on textarea "Informação adicional" at bounding box center [429, 91] width 125 height 17
paste textarea "Flavia Furtado de Brito, CPF 94502510106, 44 anos, residente no município de Go…"
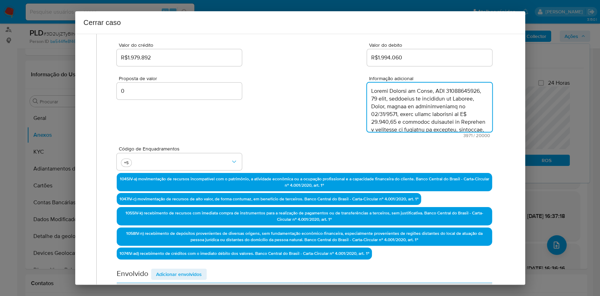
scroll to position [1038, 0]
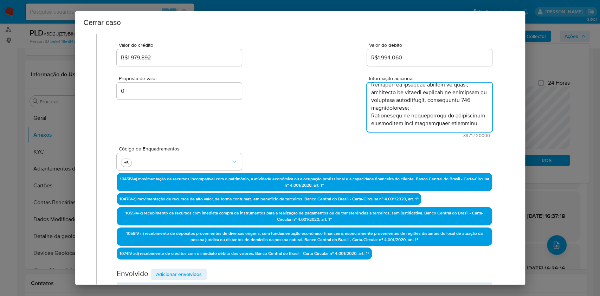
type textarea "Flavia Furtado de Brito, CPF 94502510106, 44 anos, residente no município de Go…"
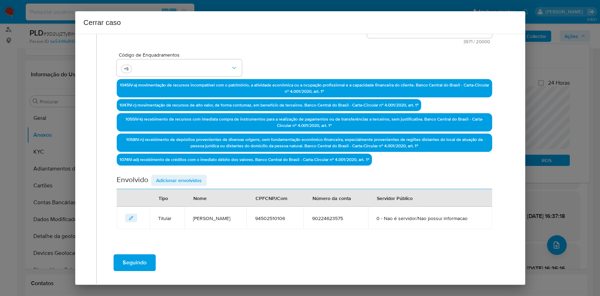
click at [195, 177] on span "Adicionar envolvidos" at bounding box center [179, 180] width 46 height 10
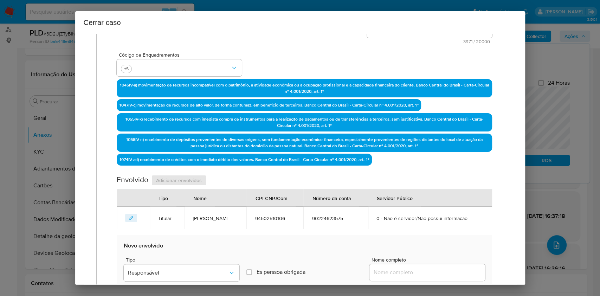
scroll to position [325, 0]
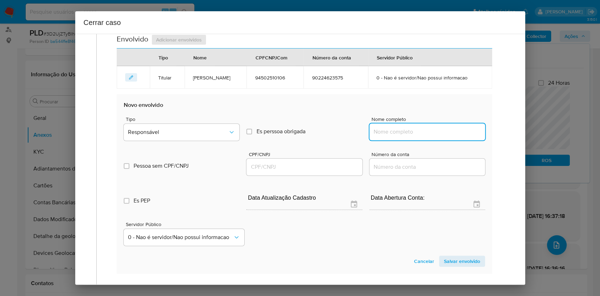
click at [390, 134] on input "Nome completo" at bounding box center [428, 131] width 116 height 9
paste input "ELLO ELETRÔNICOS CELULARES E ACESSORIOS LTDA, 19799331000161"
click at [451, 131] on input "ELLO ELETRÔNICOS CELULARES E ACESSORIOS LTDA, 19799331000161" at bounding box center [428, 131] width 116 height 9
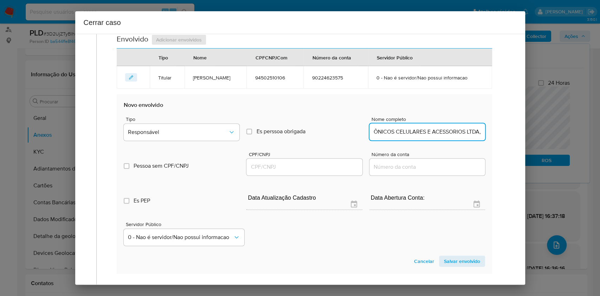
scroll to position [0, 35]
type input "ELLO ELETRÔNICOS CELULARES E ACESSORIOS LTDA,"
click at [302, 165] on input "CPF/CNPJ" at bounding box center [305, 166] width 116 height 9
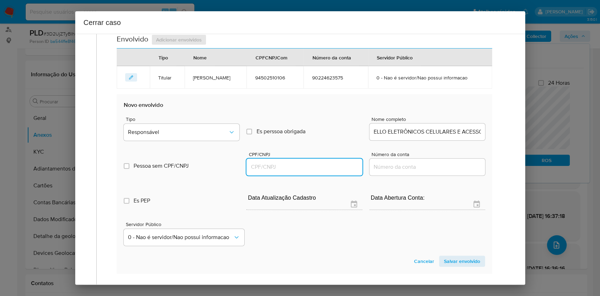
paste input "19799331000161"
type input "19799331000161"
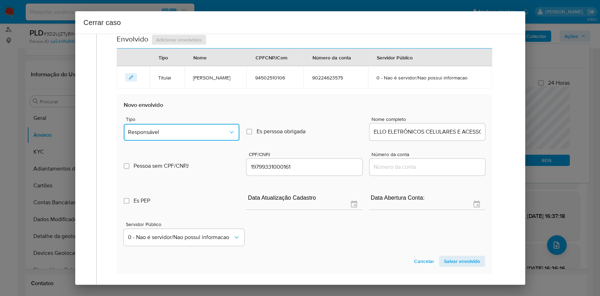
click at [201, 127] on button "Responsável" at bounding box center [182, 132] width 116 height 17
drag, startPoint x: 179, startPoint y: 247, endPoint x: 218, endPoint y: 240, distance: 40.4
click at [179, 246] on div "Outros" at bounding box center [178, 252] width 101 height 17
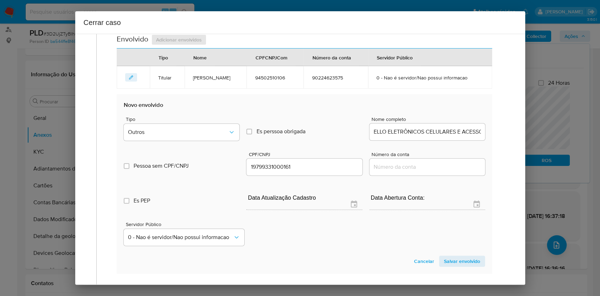
drag, startPoint x: 453, startPoint y: 258, endPoint x: 467, endPoint y: 203, distance: 57.1
click at [453, 258] on span "Salvar envolvido" at bounding box center [462, 261] width 36 height 10
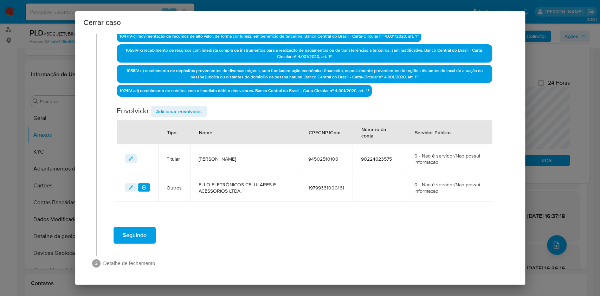
scroll to position [251, 0]
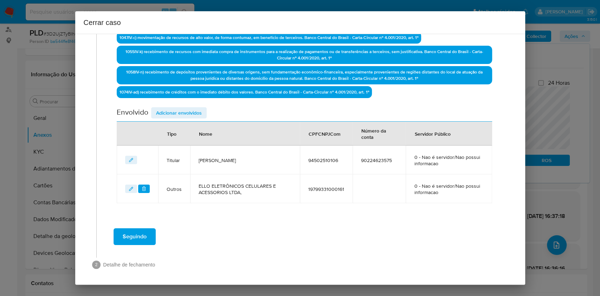
click at [199, 110] on span "Adicionar envolvidos" at bounding box center [179, 113] width 46 height 10
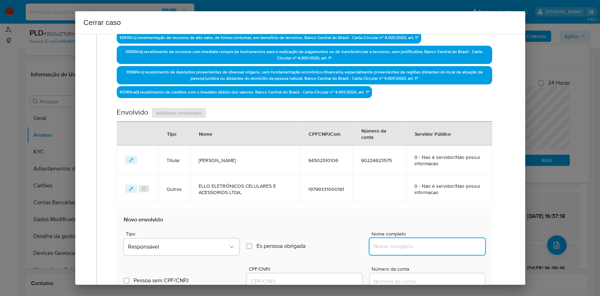
drag, startPoint x: 413, startPoint y: 245, endPoint x: 419, endPoint y: 244, distance: 5.7
click at [414, 245] on input "Nome completo" at bounding box center [428, 246] width 116 height 9
paste input "Paiva Empreendimentos Ltda, 51942006000119"
click at [447, 245] on input "Paiva Empreendimentos Ltda, 51942006000119" at bounding box center [428, 246] width 116 height 9
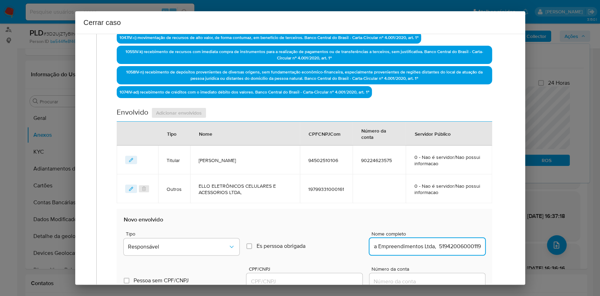
click at [447, 245] on input "Paiva Empreendimentos Ltda, 51942006000119" at bounding box center [428, 246] width 116 height 9
type input "Paiva Empreendimentos Ltda,"
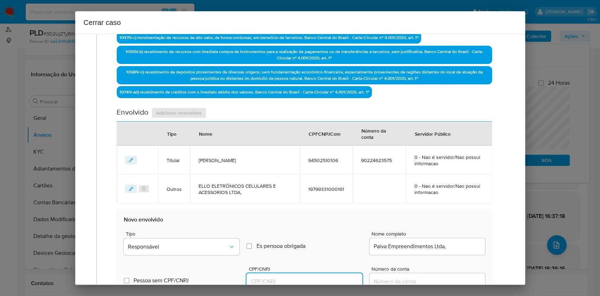
paste input "51942006000119"
drag, startPoint x: 284, startPoint y: 281, endPoint x: 289, endPoint y: 275, distance: 7.7
click at [287, 280] on input "CPF/CNPJ" at bounding box center [305, 281] width 116 height 9
type input "51942006000119"
click at [214, 235] on div "Tipo Responsável" at bounding box center [182, 244] width 116 height 27
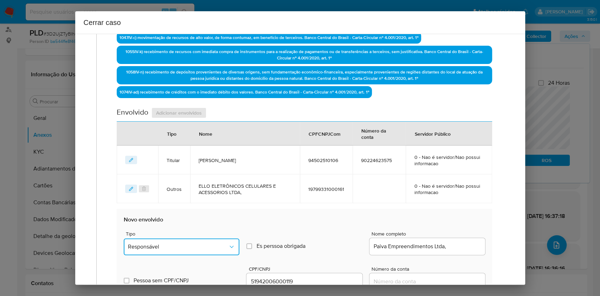
click at [216, 248] on span "Responsável" at bounding box center [178, 246] width 100 height 7
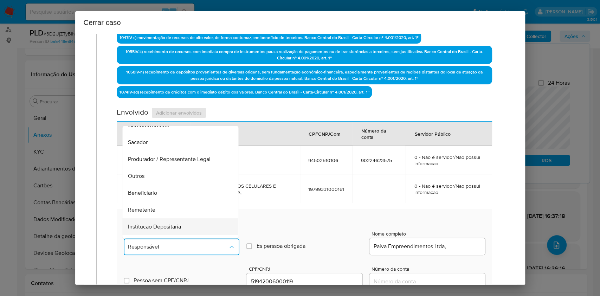
scroll to position [90, 0]
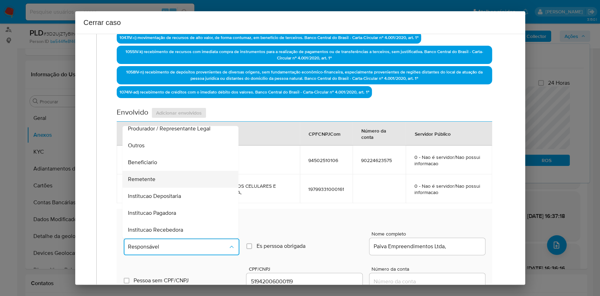
click at [159, 184] on div "Remetente" at bounding box center [178, 179] width 101 height 17
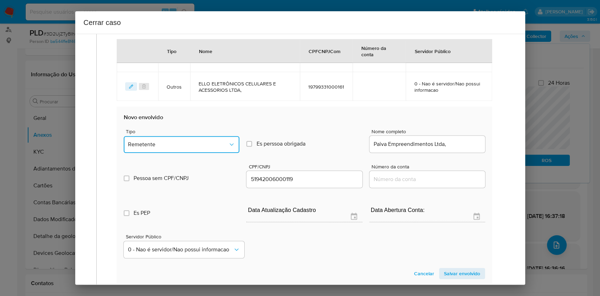
scroll to position [392, 0]
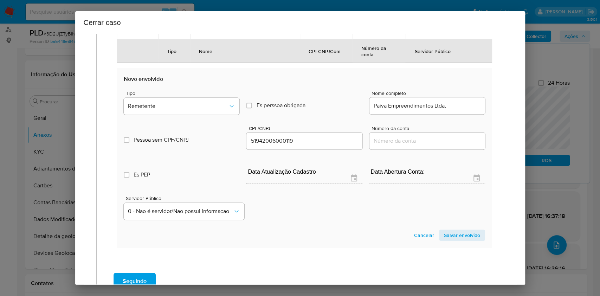
click at [458, 238] on span "Salvar envolvido" at bounding box center [462, 235] width 36 height 10
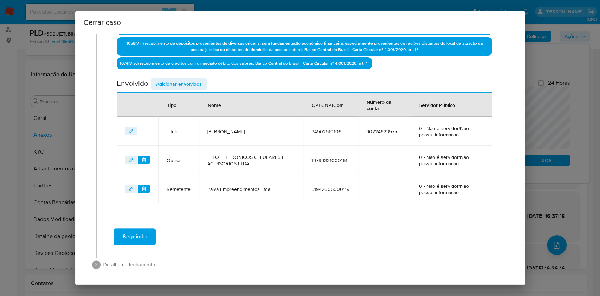
click at [177, 85] on span "Adicionar envolvidos" at bounding box center [179, 84] width 46 height 10
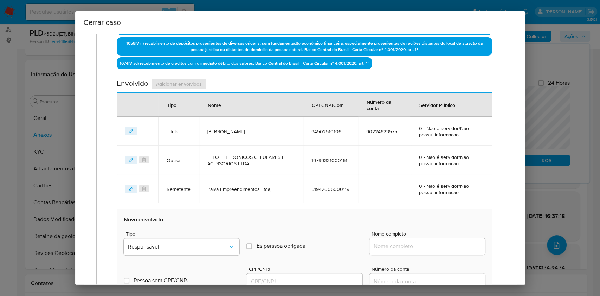
drag, startPoint x: 405, startPoint y: 248, endPoint x: 437, endPoint y: 243, distance: 32.1
click at [407, 246] on input "Nome completo" at bounding box center [428, 246] width 116 height 9
paste input "Weverley Caetano Da Costa Ltda, 12583660000121"
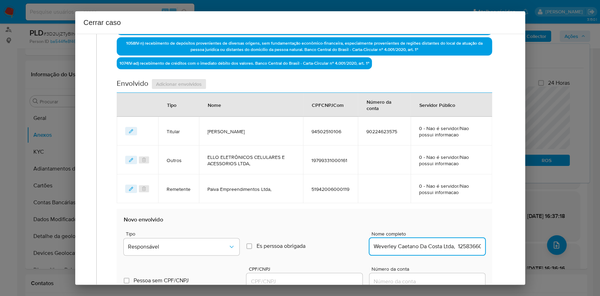
scroll to position [0, 23]
click at [470, 252] on div "Weverley Caetano Da Costa Ltda, 12583660000121" at bounding box center [428, 246] width 116 height 17
click at [465, 247] on input "Weverley Caetano Da Costa Ltda, 12583660000121" at bounding box center [428, 246] width 116 height 9
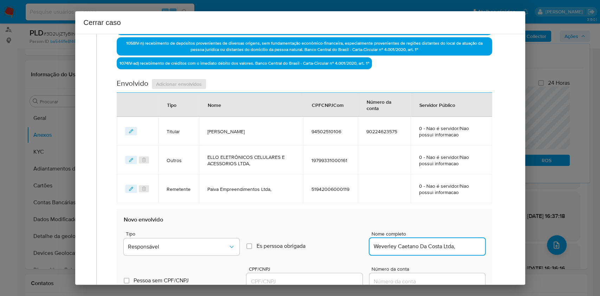
type input "Weverley Caetano Da Costa Ltda,"
click at [318, 280] on input "CPF/CNPJ" at bounding box center [305, 281] width 116 height 9
paste input "12583660000121"
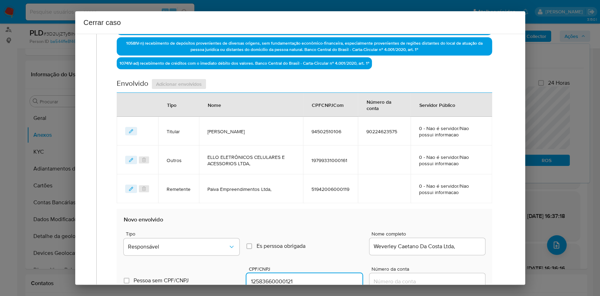
type input "12583660000121"
click at [220, 232] on span "Tipo" at bounding box center [184, 233] width 116 height 5
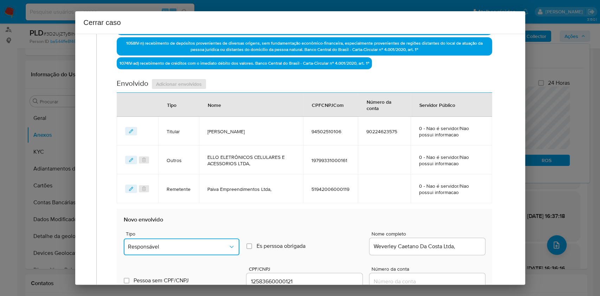
click at [225, 242] on button "Responsável" at bounding box center [182, 246] width 116 height 17
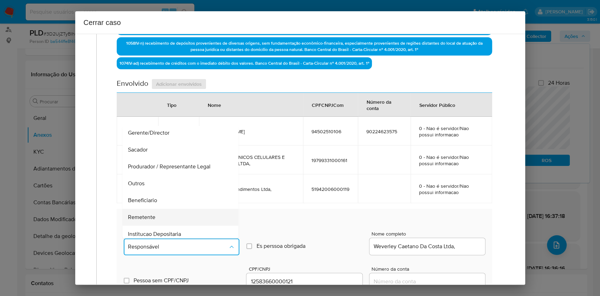
scroll to position [90, 0]
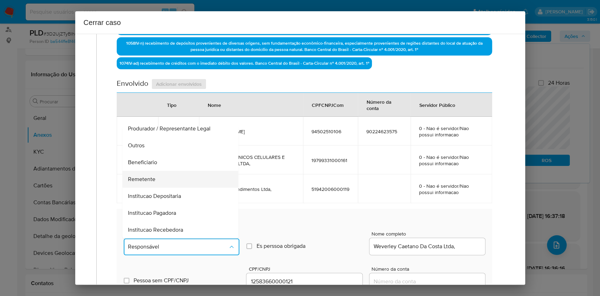
click at [160, 172] on div "Remetente" at bounding box center [178, 179] width 101 height 17
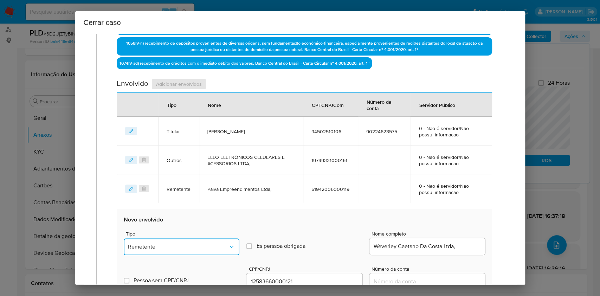
scroll to position [421, 0]
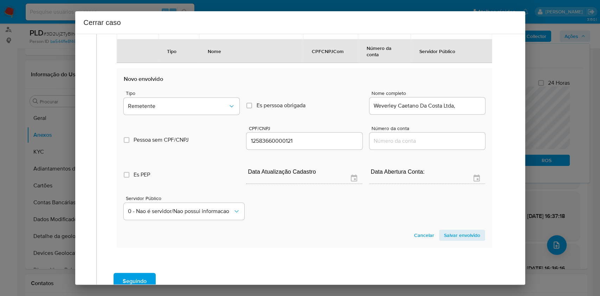
click at [463, 238] on span "Salvar envolvido" at bounding box center [462, 235] width 36 height 10
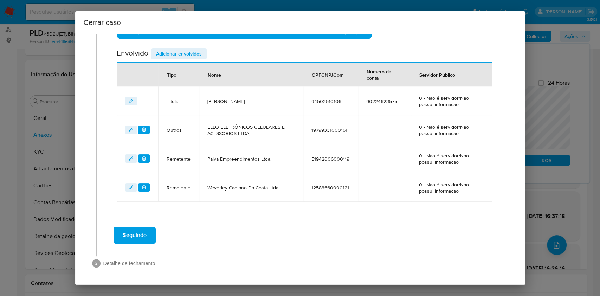
scroll to position [309, 0]
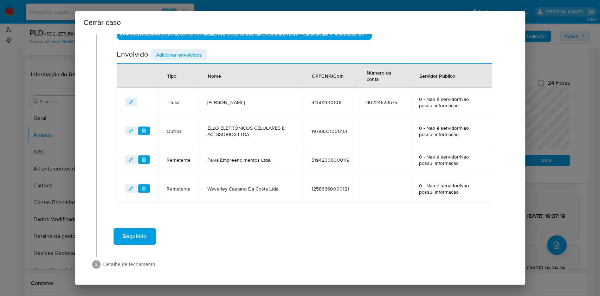
drag, startPoint x: 177, startPoint y: 54, endPoint x: 264, endPoint y: 91, distance: 94.4
click at [178, 55] on span "Adicionar envolvidos" at bounding box center [179, 55] width 46 height 10
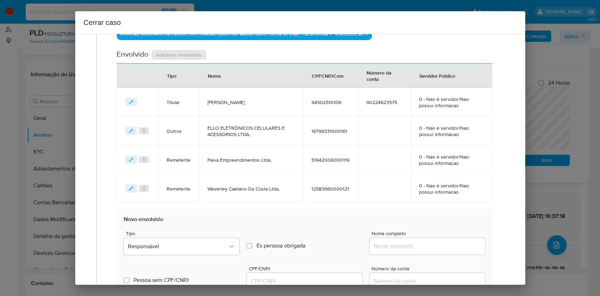
drag, startPoint x: 440, startPoint y: 244, endPoint x: 449, endPoint y: 245, distance: 9.1
click at [440, 244] on input "Nome completo" at bounding box center [428, 246] width 116 height 9
paste input "Magazine Sousa, 40149506000181"
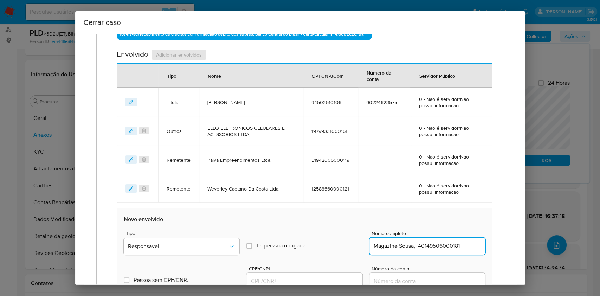
click at [450, 245] on input "Magazine Sousa, 40149506000181" at bounding box center [428, 246] width 116 height 9
type input "Magazine Sousa,"
click at [320, 279] on input "CPF/CNPJ" at bounding box center [305, 281] width 116 height 9
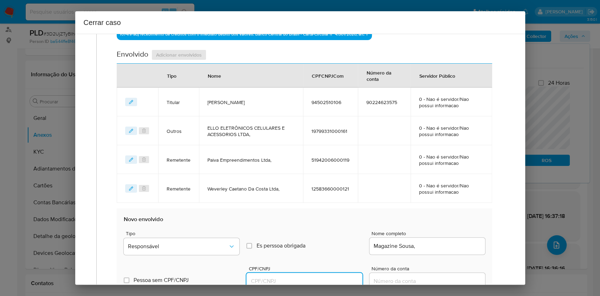
paste input "40149506000181"
type input "40149506000181"
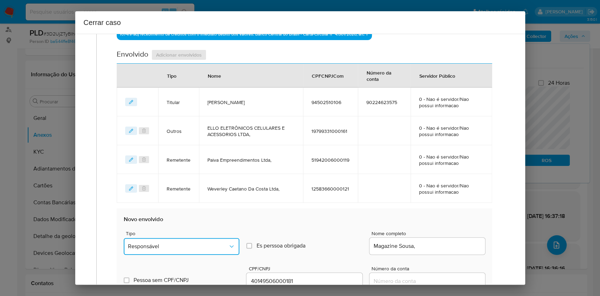
click at [231, 241] on button "Responsável" at bounding box center [182, 246] width 116 height 17
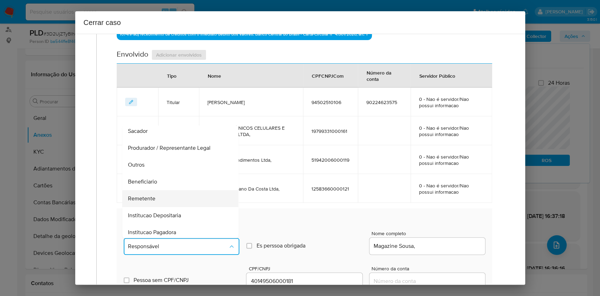
scroll to position [90, 0]
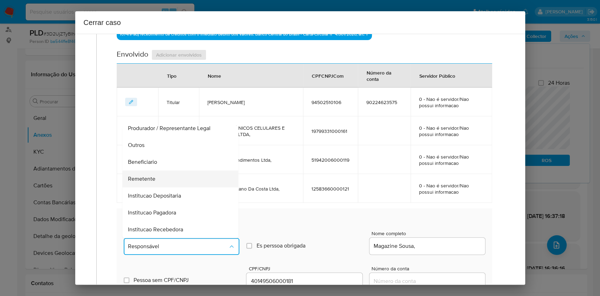
click at [171, 175] on div "Remetente" at bounding box center [178, 179] width 101 height 17
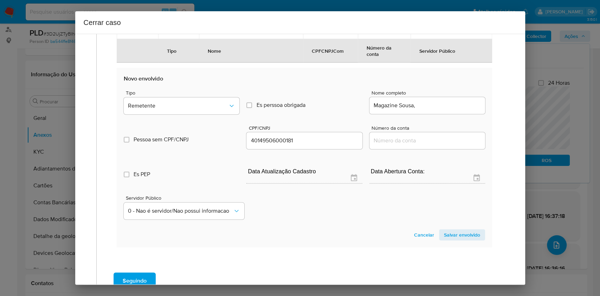
drag, startPoint x: 471, startPoint y: 236, endPoint x: 478, endPoint y: 226, distance: 13.1
click at [471, 237] on span "Salvar envolvido" at bounding box center [462, 235] width 36 height 10
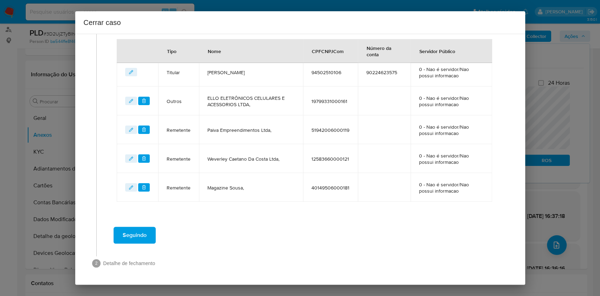
scroll to position [338, 0]
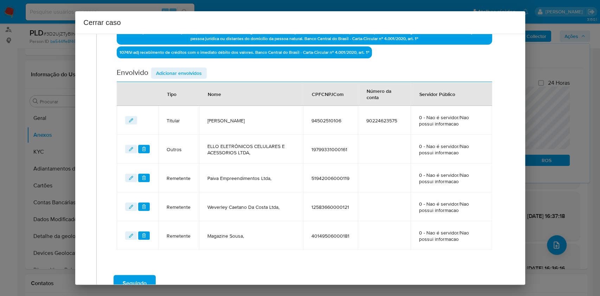
drag, startPoint x: 186, startPoint y: 72, endPoint x: 204, endPoint y: 77, distance: 19.1
click at [186, 72] on span "Adicionar envolvidos" at bounding box center [179, 73] width 46 height 10
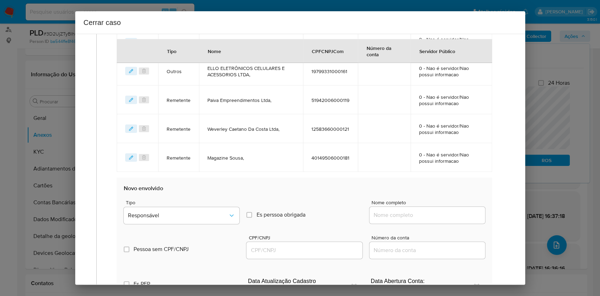
scroll to position [432, 0]
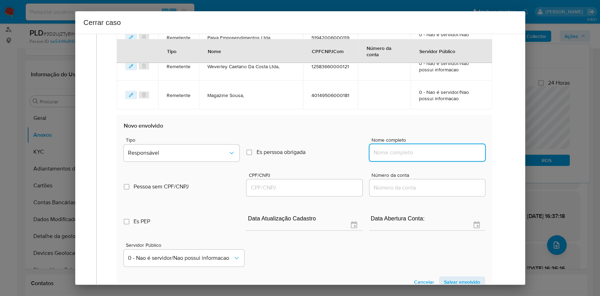
click at [425, 154] on input "Nome completo" at bounding box center [428, 152] width 116 height 9
paste input "L D N Distribuicao Ltda, 06959388000139"
click at [453, 148] on input "L D N Distribuicao Ltda, 06959388000139" at bounding box center [428, 152] width 116 height 9
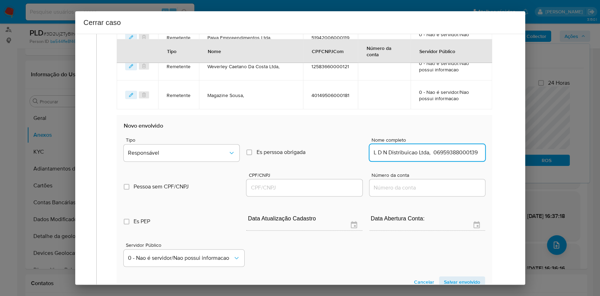
click at [453, 151] on input "L D N Distribuicao Ltda, 06959388000139" at bounding box center [428, 152] width 116 height 9
click at [453, 152] on input "L D N Distribuicao Ltda, 06959388000139" at bounding box center [428, 152] width 116 height 9
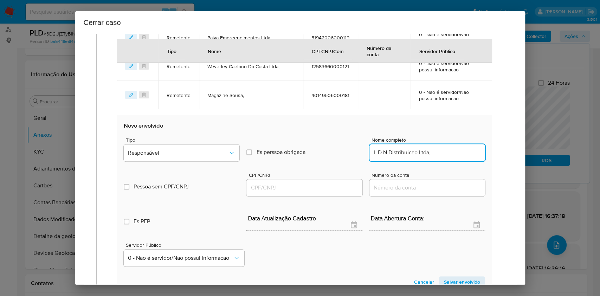
type input "L D N Distribuicao Ltda,"
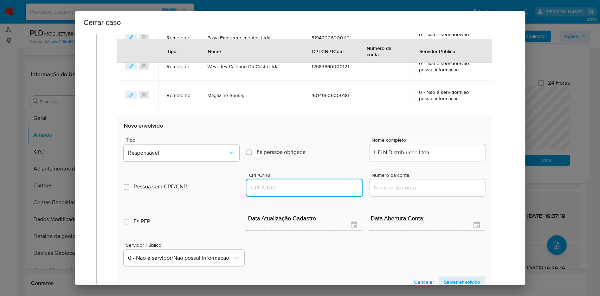
click at [319, 187] on input "CPF/CNPJ" at bounding box center [305, 187] width 116 height 9
paste input "06959388000139"
click at [203, 137] on span "Tipo" at bounding box center [184, 139] width 116 height 5
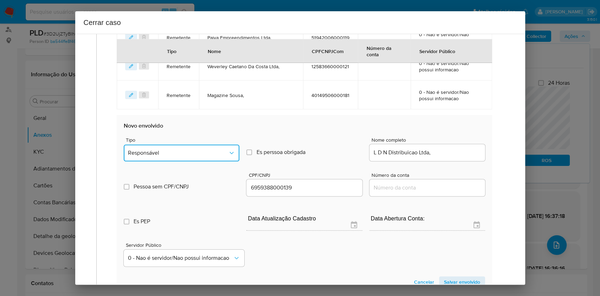
drag, startPoint x: 205, startPoint y: 145, endPoint x: 208, endPoint y: 152, distance: 7.8
click at [205, 145] on button "Responsável" at bounding box center [182, 153] width 116 height 17
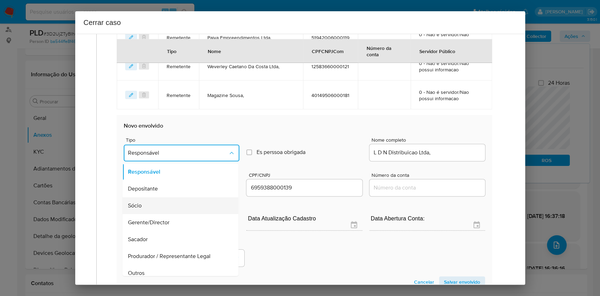
scroll to position [90, 0]
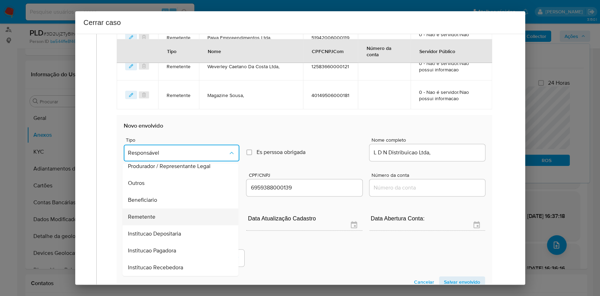
click at [183, 214] on div "Remetente" at bounding box center [178, 217] width 101 height 17
type input "06959388000139"
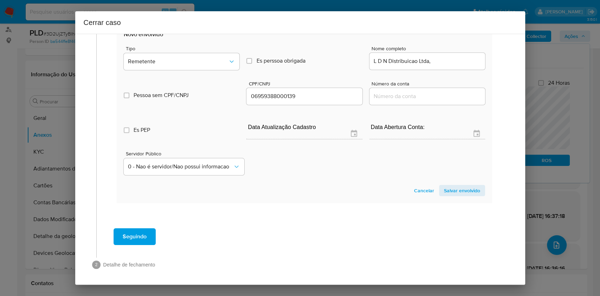
click at [444, 192] on span "Salvar envolvido" at bounding box center [462, 191] width 36 height 10
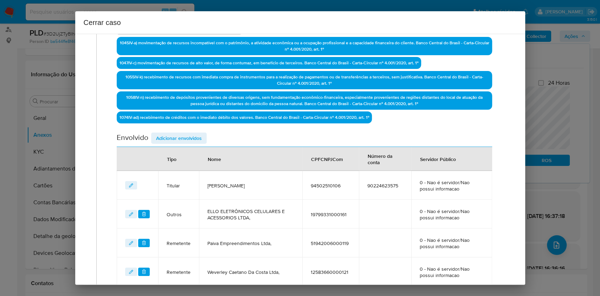
click at [201, 134] on span "Adicionar envolvidos" at bounding box center [179, 138] width 46 height 10
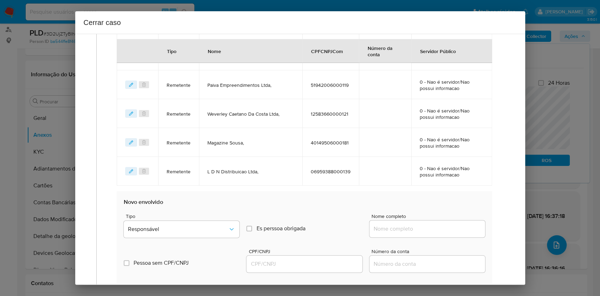
scroll to position [461, 0]
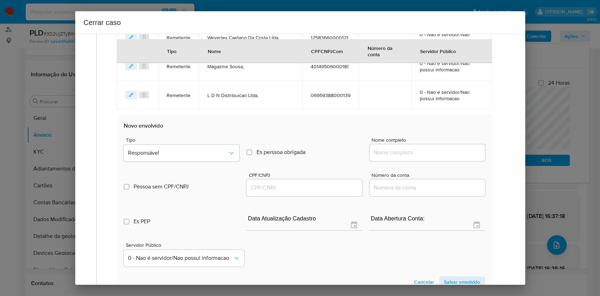
drag, startPoint x: 429, startPoint y: 147, endPoint x: 438, endPoint y: 151, distance: 9.4
click at [431, 148] on input "Nome completo" at bounding box center [428, 152] width 116 height 9
paste input "Kamyla De Souza Silva Santana Ltda, 33899392000121"
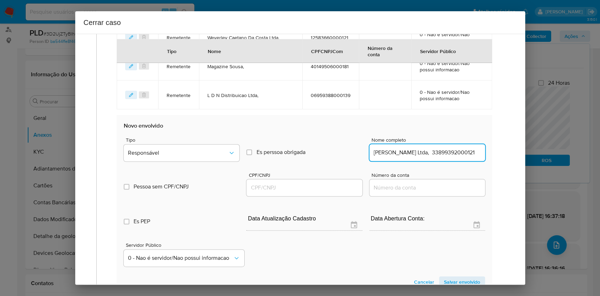
scroll to position [0, 32]
click at [448, 152] on input "Kamyla De Souza Silva Santana Ltda, 33899392000121" at bounding box center [428, 152] width 116 height 9
click at [448, 151] on input "Kamyla De Souza Silva Santana Ltda, 33899392000121" at bounding box center [428, 152] width 116 height 9
type input "Kamyla De Souza Silva Santana Ltda,"
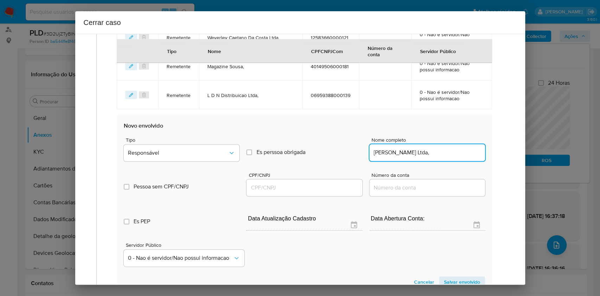
click at [325, 192] on div at bounding box center [305, 187] width 116 height 17
paste input "33899392000121"
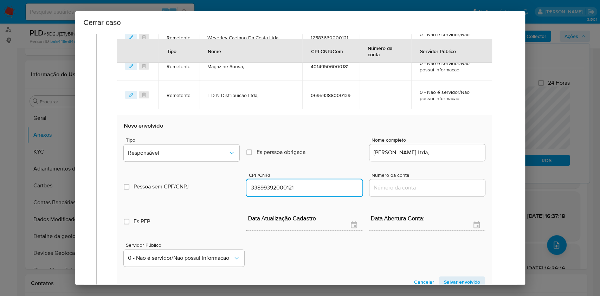
click at [324, 186] on input "33899392000121" at bounding box center [305, 187] width 116 height 9
type input "33899392000121"
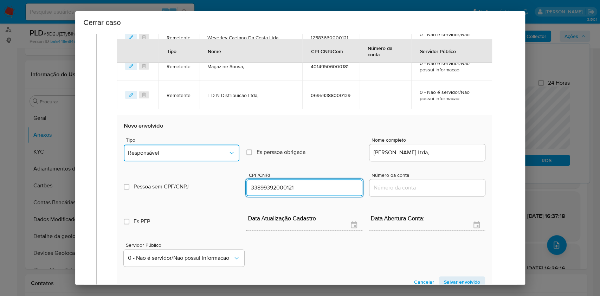
click at [205, 154] on span "Responsável" at bounding box center [178, 152] width 100 height 7
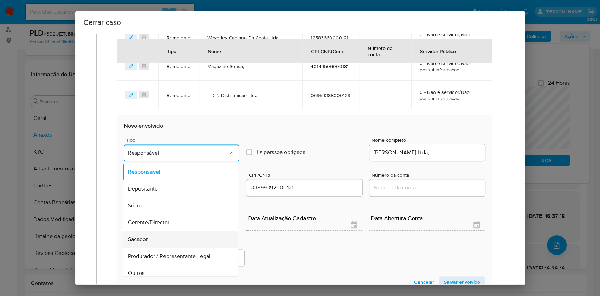
scroll to position [90, 0]
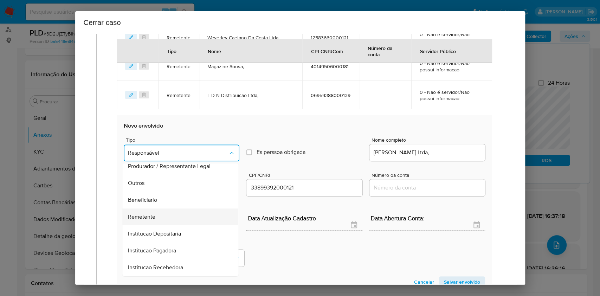
click at [193, 218] on div "Remetente" at bounding box center [178, 217] width 101 height 17
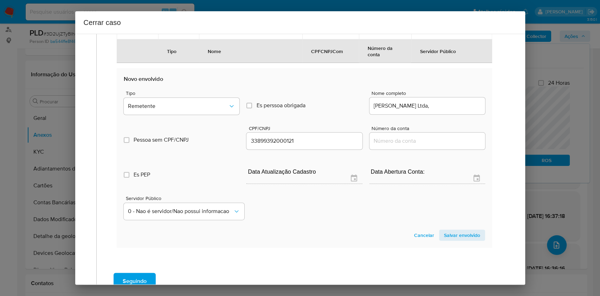
drag, startPoint x: 455, startPoint y: 233, endPoint x: 468, endPoint y: 219, distance: 19.4
click at [455, 233] on span "Salvar envolvido" at bounding box center [462, 235] width 36 height 10
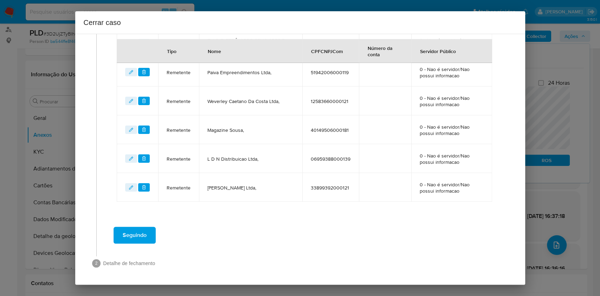
scroll to position [396, 0]
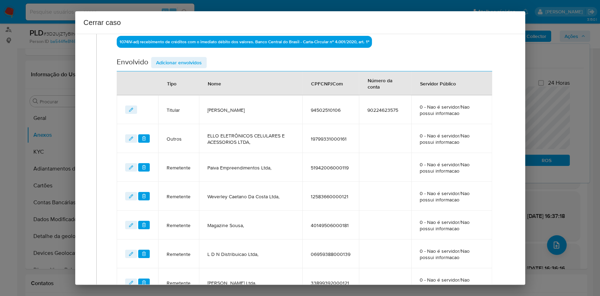
drag, startPoint x: 173, startPoint y: 60, endPoint x: 338, endPoint y: 108, distance: 170.9
click at [174, 62] on span "Adicionar envolvidos" at bounding box center [179, 63] width 46 height 10
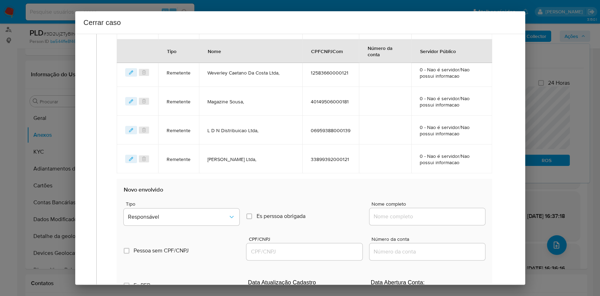
scroll to position [442, 0]
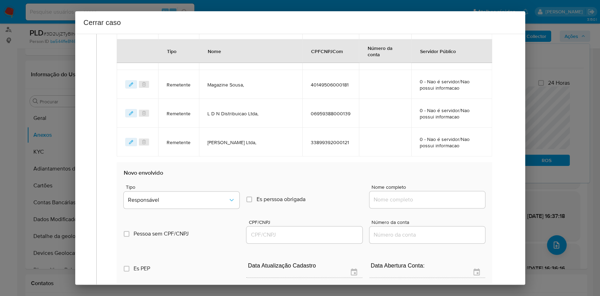
click at [436, 200] on input "Nome completo" at bounding box center [428, 199] width 116 height 9
paste input "Max Tech Imports Ltda, 16878386000179"
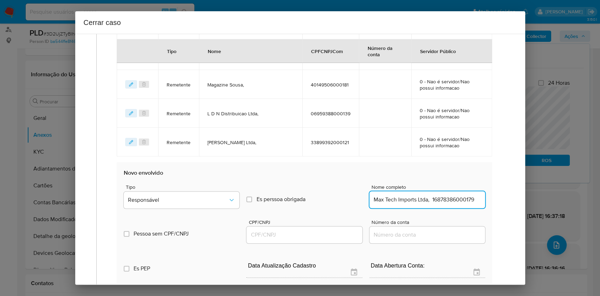
click at [449, 200] on input "Max Tech Imports Ltda, 16878386000179" at bounding box center [428, 199] width 116 height 9
type input "Max Tech Imports Ltda,"
click at [327, 232] on input "CPF/CNPJ" at bounding box center [305, 234] width 116 height 9
paste input "16878386000179"
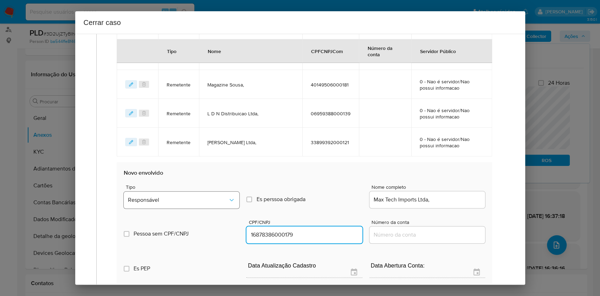
type input "16878386000179"
click at [186, 192] on button "Responsável" at bounding box center [182, 200] width 116 height 17
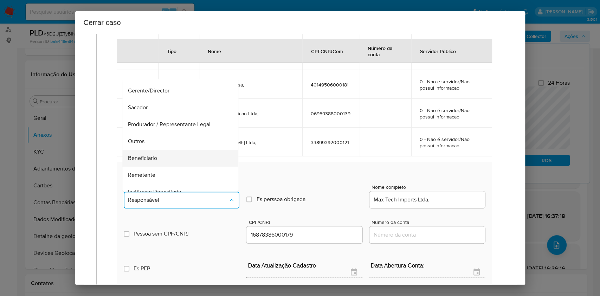
scroll to position [90, 0]
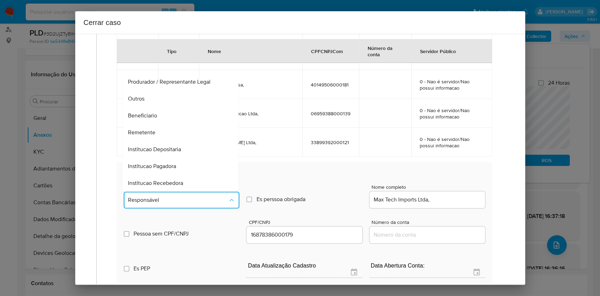
drag, startPoint x: 150, startPoint y: 112, endPoint x: 277, endPoint y: 129, distance: 128.4
click at [150, 113] on span "Beneficiario" at bounding box center [142, 115] width 29 height 7
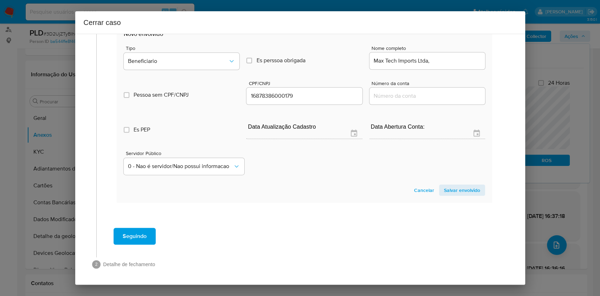
click at [454, 186] on span "Salvar envolvido" at bounding box center [462, 190] width 36 height 10
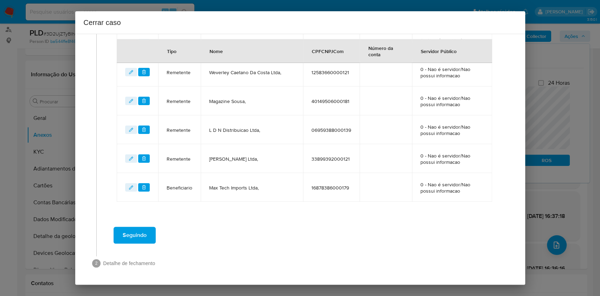
scroll to position [425, 0]
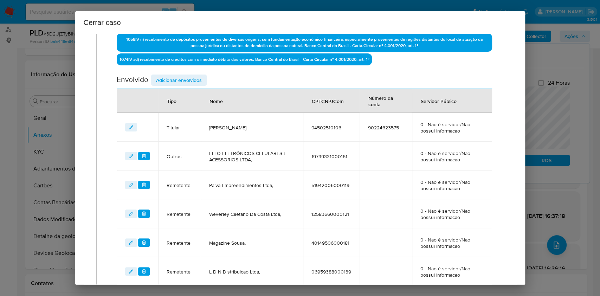
drag, startPoint x: 181, startPoint y: 78, endPoint x: 218, endPoint y: 87, distance: 37.2
click at [182, 79] on span "Adicionar envolvidos" at bounding box center [179, 80] width 46 height 10
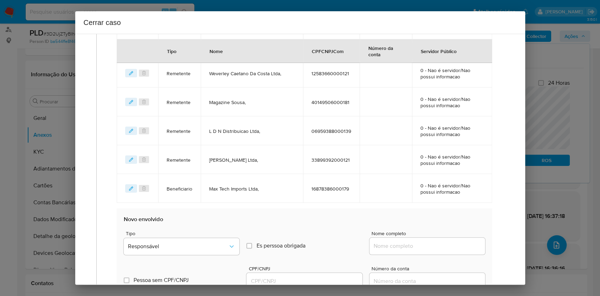
click at [456, 244] on input "Nome completo" at bounding box center [428, 246] width 116 height 9
paste input "Transportadora Charles Santana Ltda, 23487286000187"
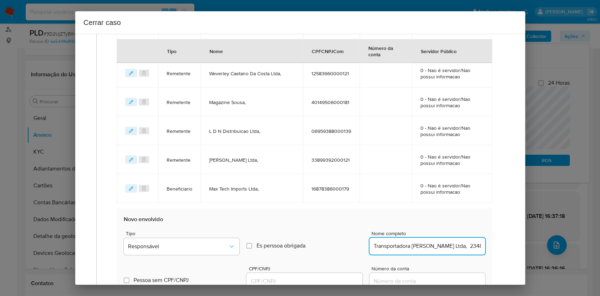
scroll to position [0, 34]
click at [463, 245] on input "Transportadora Charles Santana Ltda, 23487286000187" at bounding box center [428, 246] width 116 height 9
click at [463, 246] on input "Transportadora Charles Santana Ltda, 23487286000187" at bounding box center [428, 246] width 116 height 9
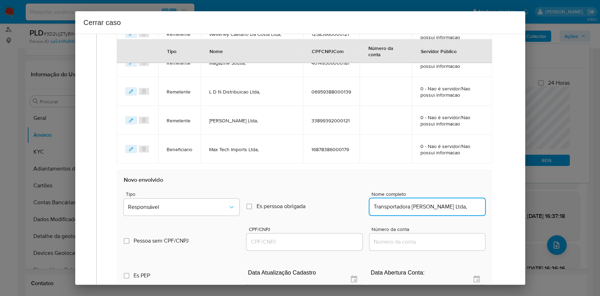
scroll to position [518, 0]
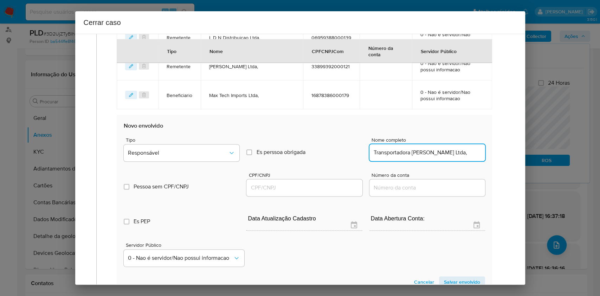
type input "Transportadora Charles Santana Ltda,"
click at [292, 192] on div at bounding box center [305, 187] width 116 height 17
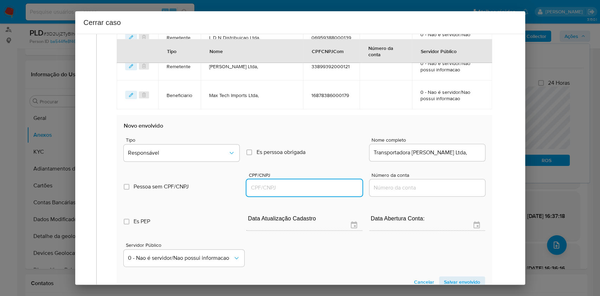
drag, startPoint x: 292, startPoint y: 185, endPoint x: 297, endPoint y: 183, distance: 5.5
click at [292, 185] on input "CPF/CNPJ" at bounding box center [305, 187] width 116 height 9
paste input "23487286000187"
type input "23487286000187"
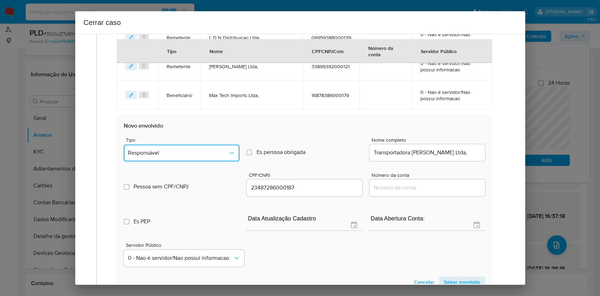
drag, startPoint x: 207, startPoint y: 145, endPoint x: 211, endPoint y: 158, distance: 13.8
click at [207, 146] on button "Responsável" at bounding box center [182, 153] width 116 height 17
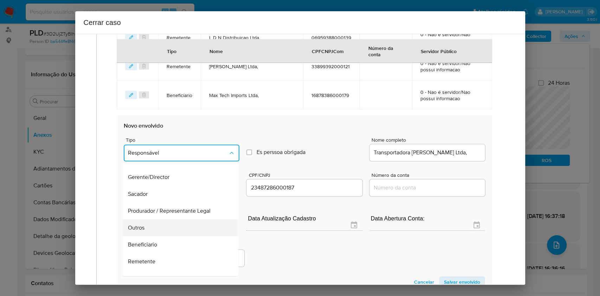
scroll to position [90, 0]
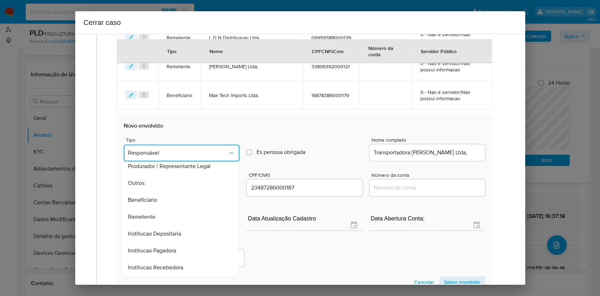
click at [188, 216] on div "Remetente" at bounding box center [178, 217] width 101 height 17
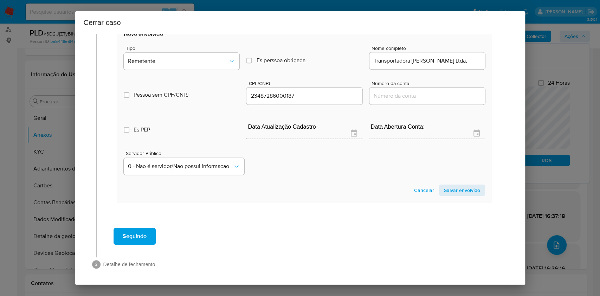
click at [453, 186] on span "Salvar envolvido" at bounding box center [462, 190] width 36 height 10
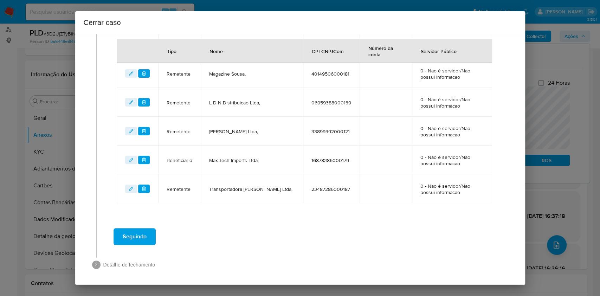
scroll to position [266, 0]
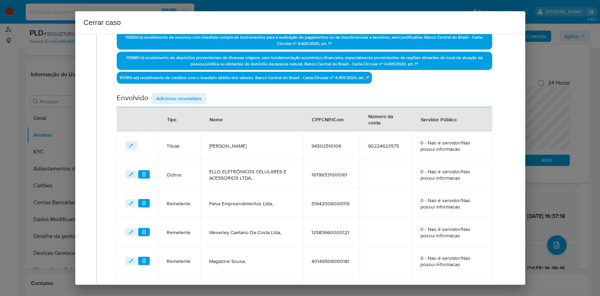
drag, startPoint x: 168, startPoint y: 101, endPoint x: 185, endPoint y: 105, distance: 16.6
click at [168, 102] on span "Adicionar envolvidos" at bounding box center [179, 99] width 46 height 10
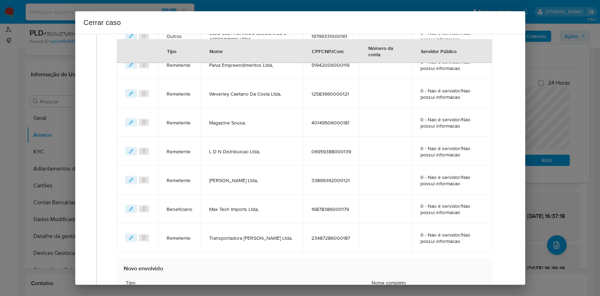
scroll to position [453, 0]
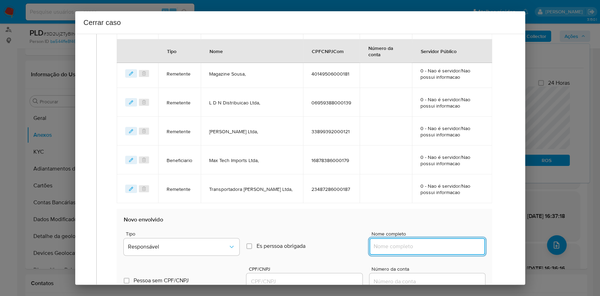
drag, startPoint x: 460, startPoint y: 249, endPoint x: 455, endPoint y: 245, distance: 6.7
click at [459, 249] on div at bounding box center [428, 246] width 116 height 17
paste input "M15 Motors Ltda, 11876784000132"
click at [456, 245] on input "M15 Motors Ltda, 11876784000132" at bounding box center [428, 246] width 116 height 9
click at [456, 244] on input "M15 Motors Ltda, 11876784000132" at bounding box center [428, 246] width 116 height 9
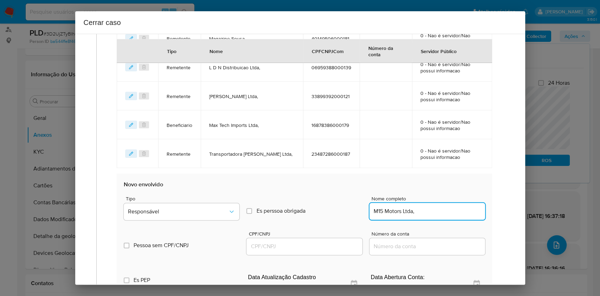
scroll to position [500, 0]
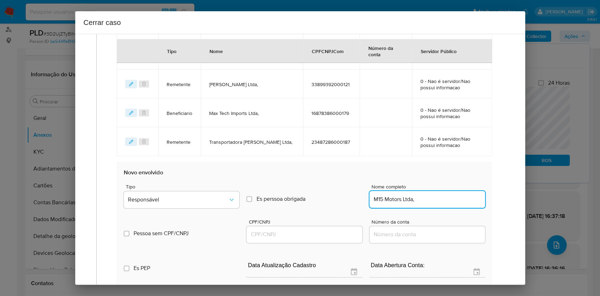
type input "M15 Motors Ltda,"
click at [334, 234] on input "CPF/CNPJ" at bounding box center [305, 234] width 116 height 9
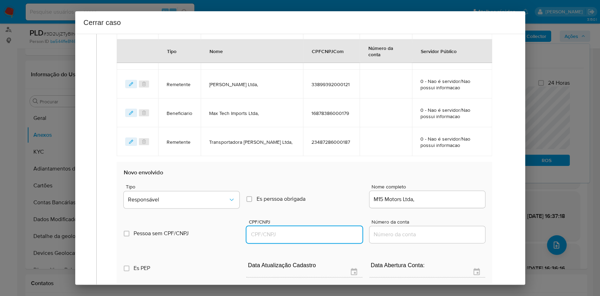
paste input "11876784000132"
type input "11876784000132"
drag, startPoint x: 213, startPoint y: 198, endPoint x: 205, endPoint y: 188, distance: 13.2
click at [212, 198] on span "Responsável" at bounding box center [178, 199] width 100 height 7
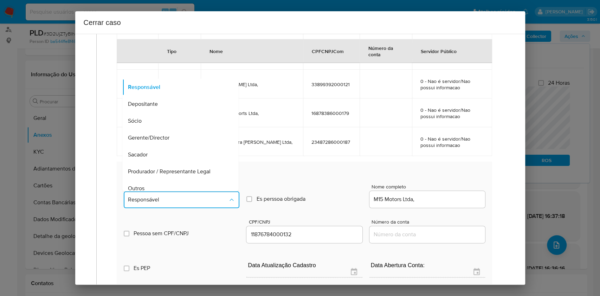
scroll to position [90, 0]
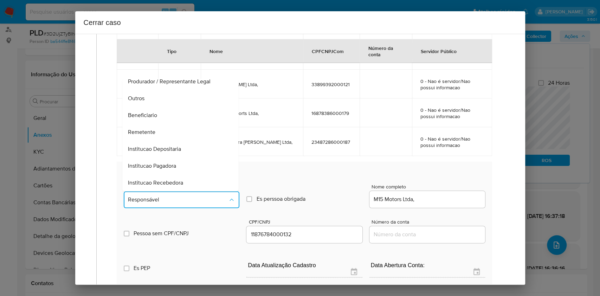
click at [166, 127] on div "Remetente" at bounding box center [178, 132] width 101 height 17
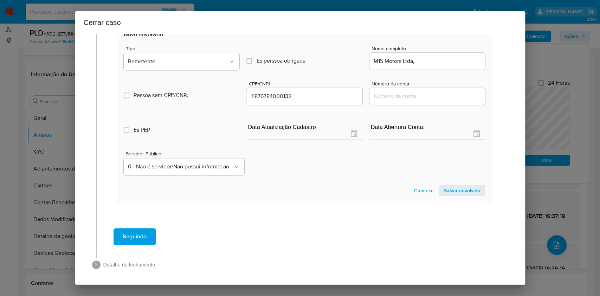
click at [446, 192] on span "Salvar envolvido" at bounding box center [462, 191] width 36 height 10
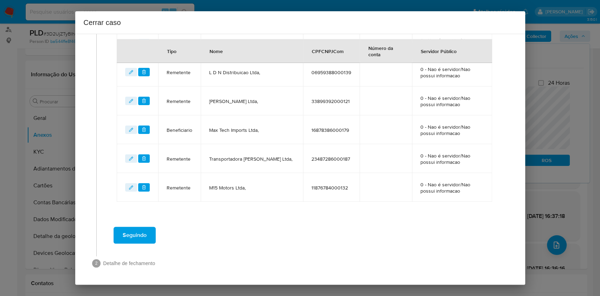
scroll to position [482, 0]
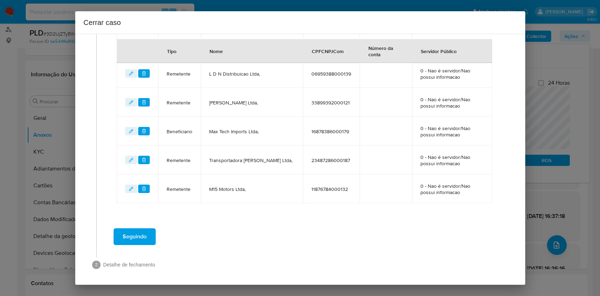
click at [130, 185] on span "editEnvolvido" at bounding box center [131, 188] width 5 height 7
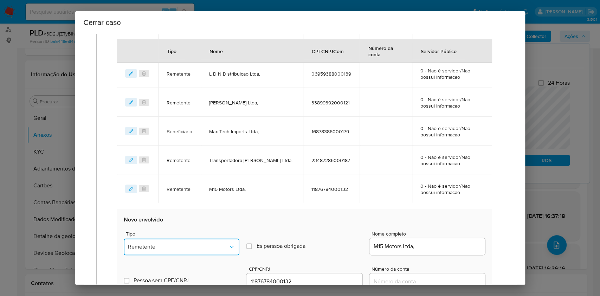
click at [203, 241] on button "Remetente" at bounding box center [182, 246] width 116 height 17
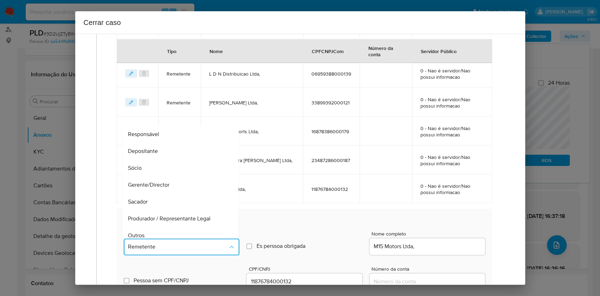
scroll to position [87, 0]
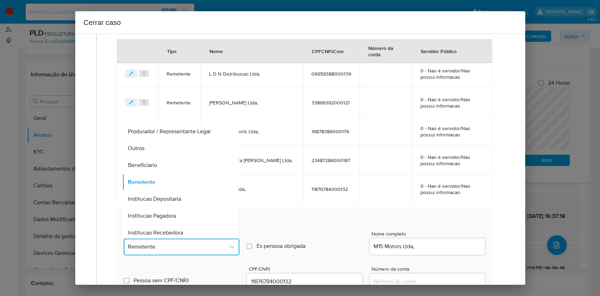
click at [164, 166] on div "Beneficiario" at bounding box center [178, 165] width 101 height 17
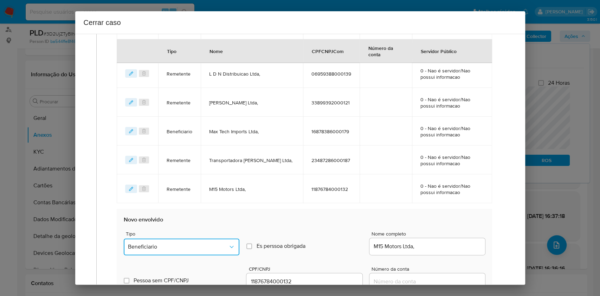
scroll to position [667, 0]
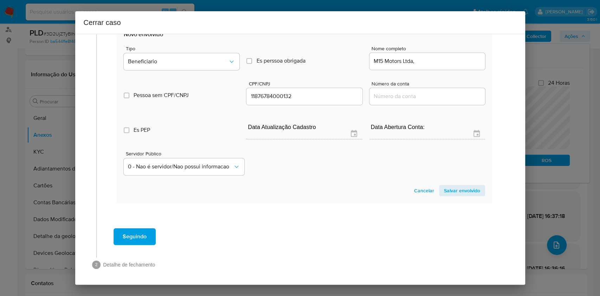
click at [443, 199] on section "Novo envolvido Tipo Beneficiario Es perssoa obrigada Is PObrigada Nome completo…" at bounding box center [304, 114] width 375 height 180
click at [450, 191] on span "Salvar envolvido" at bounding box center [462, 191] width 36 height 10
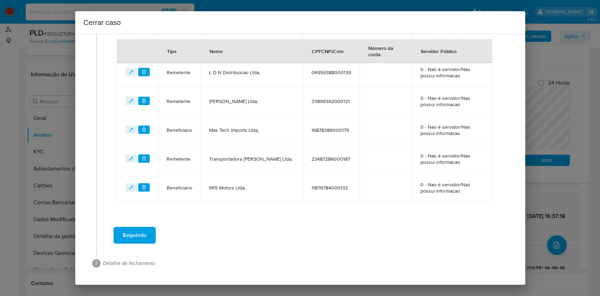
scroll to position [482, 0]
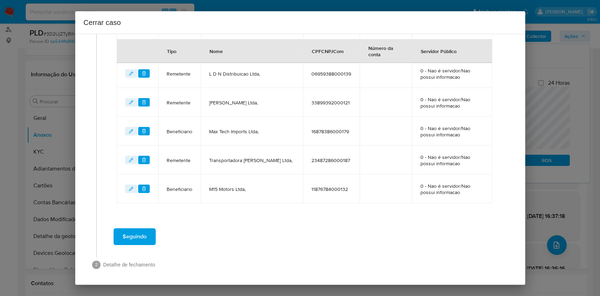
drag, startPoint x: 130, startPoint y: 155, endPoint x: 135, endPoint y: 160, distance: 6.7
click at [130, 156] on span "editEnvolvido" at bounding box center [131, 159] width 5 height 7
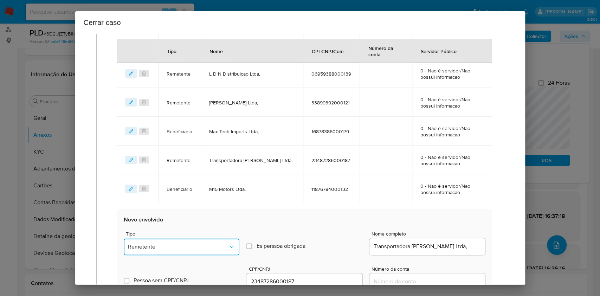
click at [222, 249] on button "Remetente" at bounding box center [182, 246] width 116 height 17
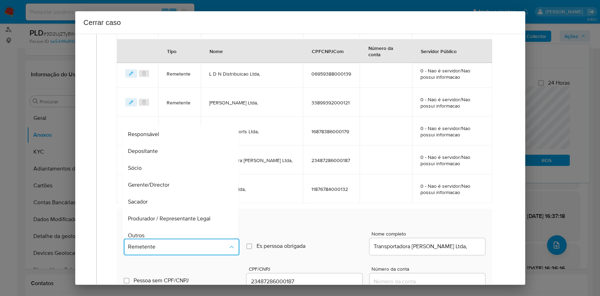
scroll to position [87, 0]
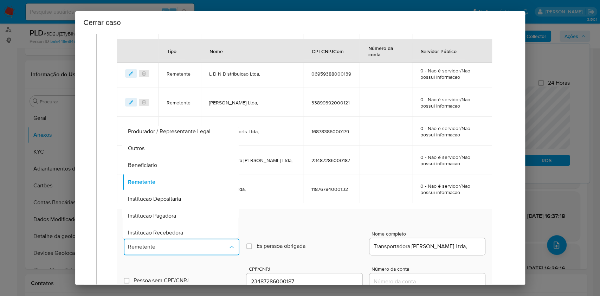
drag, startPoint x: 173, startPoint y: 161, endPoint x: 225, endPoint y: 168, distance: 52.1
click at [174, 162] on div "Beneficiario" at bounding box center [178, 165] width 101 height 17
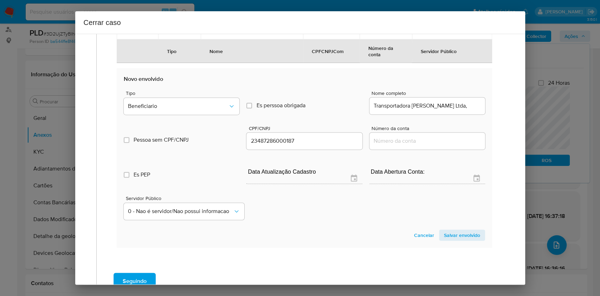
click at [454, 233] on span "Salvar envolvido" at bounding box center [462, 235] width 36 height 10
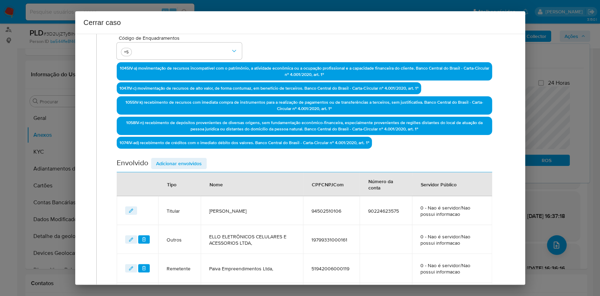
click at [196, 162] on span "Adicionar envolvidos" at bounding box center [179, 164] width 46 height 10
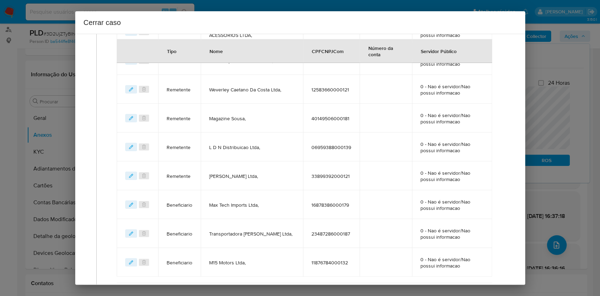
scroll to position [529, 0]
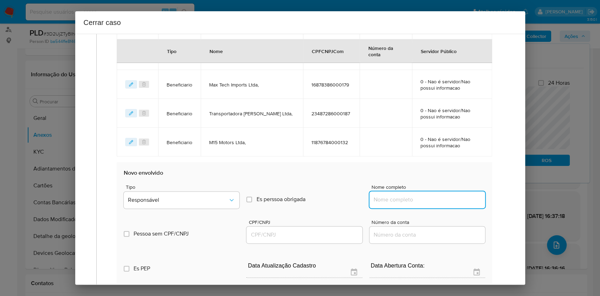
click at [418, 200] on input "Nome completo" at bounding box center [428, 199] width 116 height 9
paste input "Hussein Noureddine, 70098713108"
click at [444, 201] on input "Hussein Noureddine, 70098713108" at bounding box center [428, 199] width 116 height 9
type input "Hussein Noureddine,"
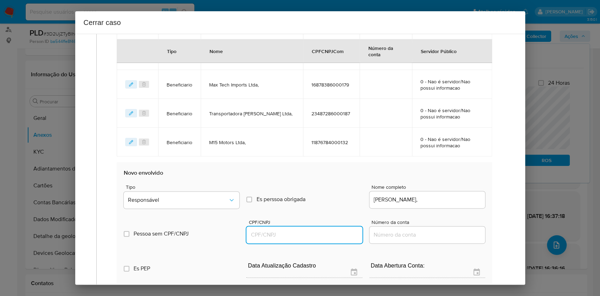
click at [312, 230] on input "CPF/CNPJ" at bounding box center [305, 234] width 116 height 9
paste input "70098713108"
type input "70098713108"
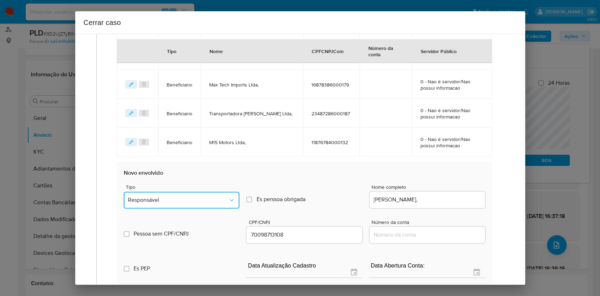
drag, startPoint x: 197, startPoint y: 197, endPoint x: 193, endPoint y: 190, distance: 7.9
click at [197, 197] on span "Responsável" at bounding box center [178, 200] width 100 height 7
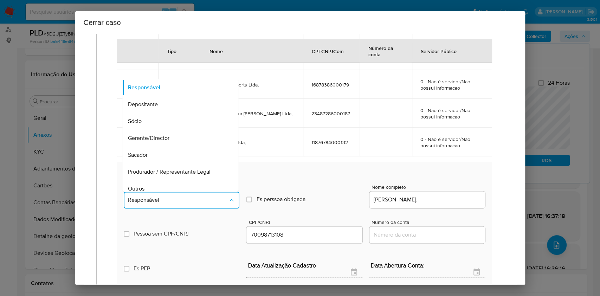
scroll to position [90, 0]
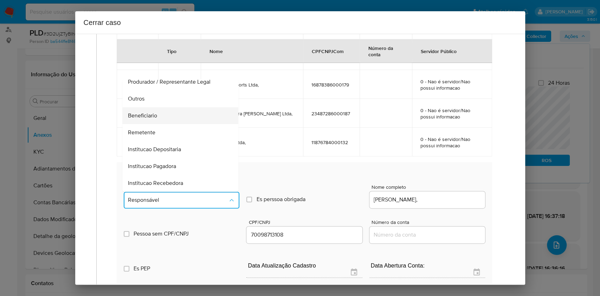
click at [146, 113] on span "Beneficiario" at bounding box center [142, 115] width 29 height 7
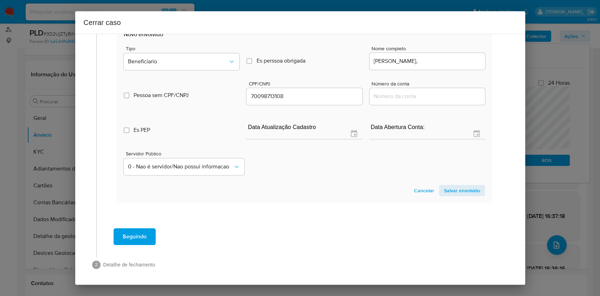
click at [454, 190] on span "Salvar envolvido" at bounding box center [462, 191] width 36 height 10
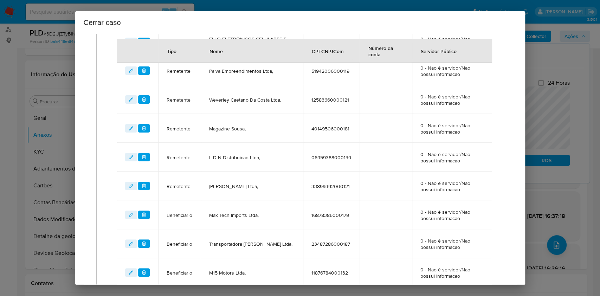
scroll to position [324, 0]
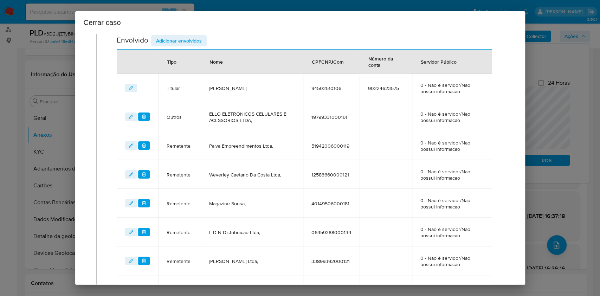
drag, startPoint x: 180, startPoint y: 38, endPoint x: 191, endPoint y: 47, distance: 14.0
click at [180, 38] on span "Adicionar envolvidos" at bounding box center [179, 41] width 46 height 10
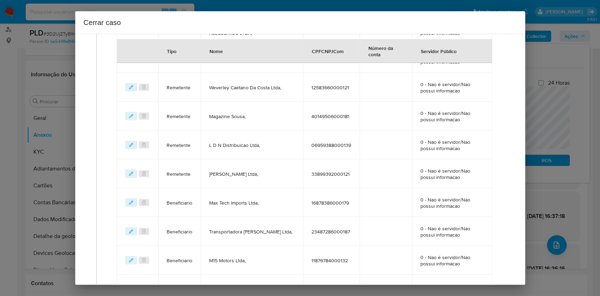
scroll to position [511, 0]
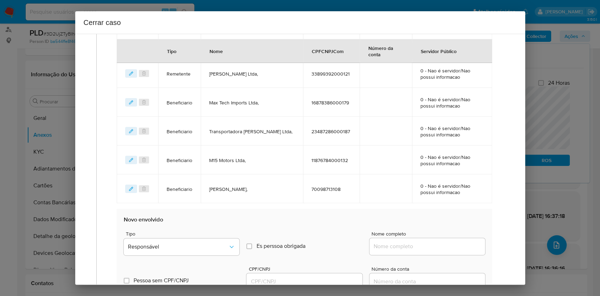
click at [442, 244] on input "Nome completo" at bounding box center [428, 246] width 116 height 9
paste input "M15 Fomento Ltda, 55557171000108"
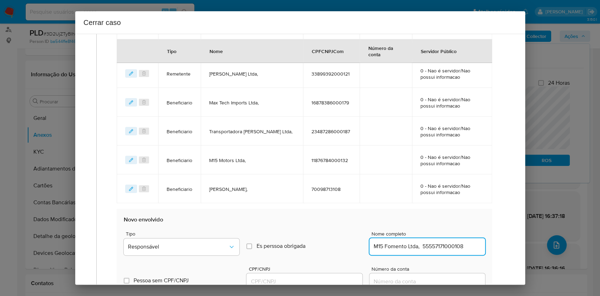
click at [448, 243] on input "M15 Fomento Ltda, 55557171000108" at bounding box center [428, 246] width 116 height 9
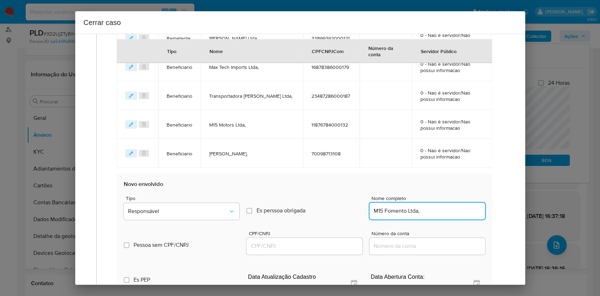
scroll to position [605, 0]
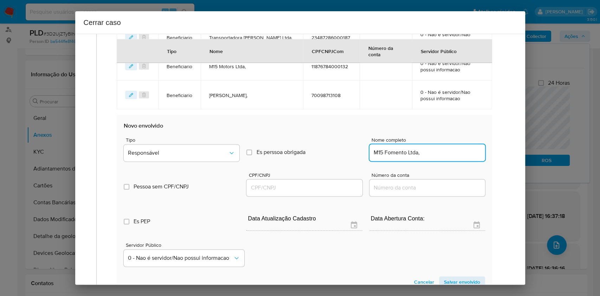
type input "M15 Fomento Ltda,"
click at [284, 192] on div at bounding box center [305, 187] width 116 height 17
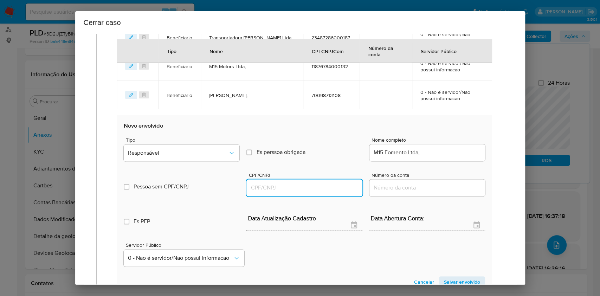
drag, startPoint x: 284, startPoint y: 189, endPoint x: 289, endPoint y: 185, distance: 6.5
click at [284, 189] on input "CPF/CNPJ" at bounding box center [305, 187] width 116 height 9
paste input "55557171000108"
type input "55557171000108"
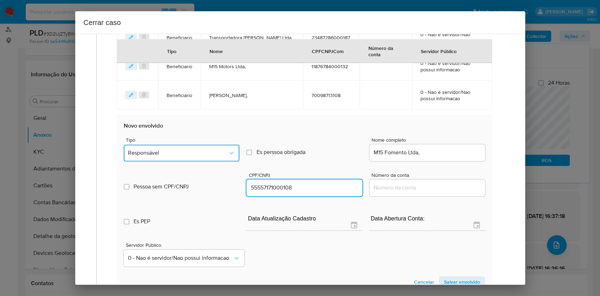
drag, startPoint x: 168, startPoint y: 152, endPoint x: 169, endPoint y: 157, distance: 5.4
click at [168, 152] on span "Responsável" at bounding box center [178, 152] width 100 height 7
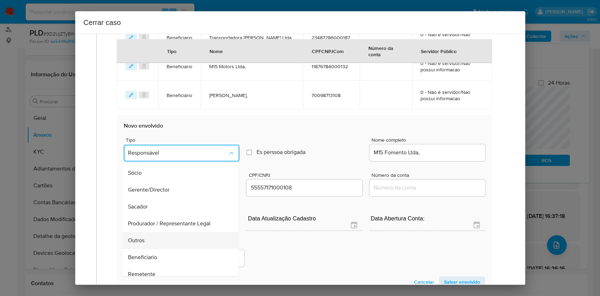
scroll to position [90, 0]
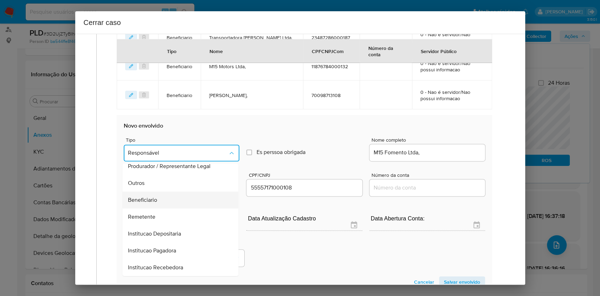
click at [176, 201] on div "Beneficiario" at bounding box center [178, 200] width 101 height 17
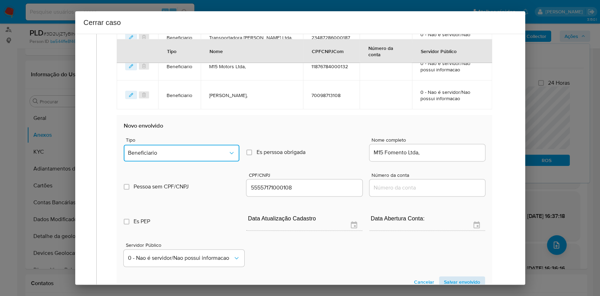
scroll to position [652, 0]
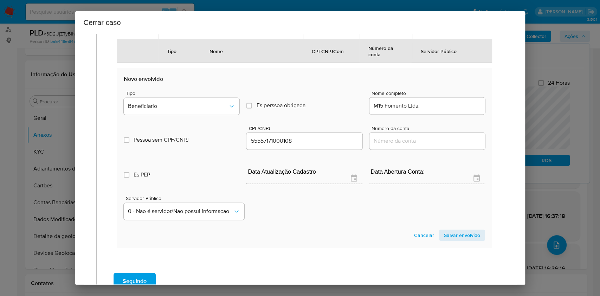
click at [456, 237] on span "Salvar envolvido" at bounding box center [462, 235] width 36 height 10
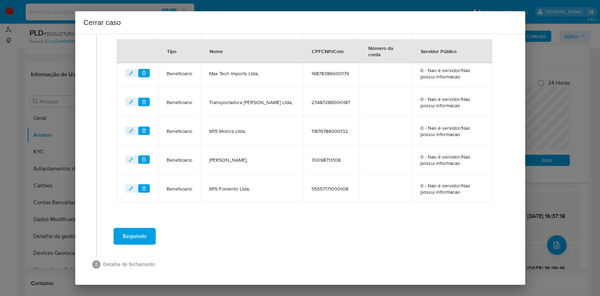
click at [149, 230] on button "Seguindo" at bounding box center [135, 236] width 42 height 17
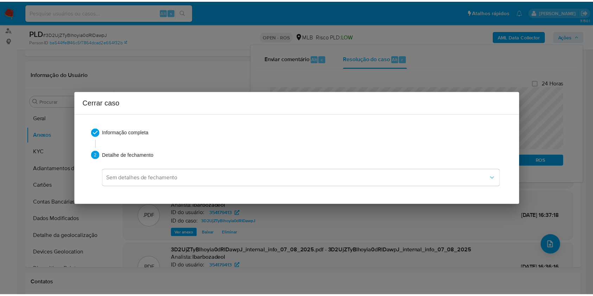
scroll to position [1019, 0]
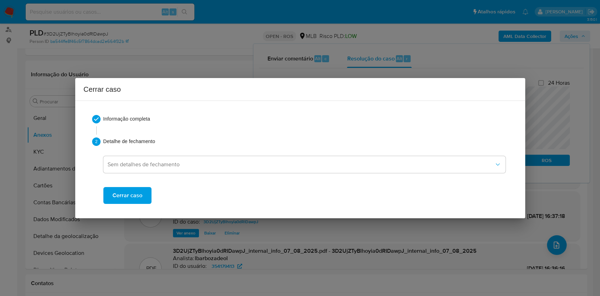
click at [129, 196] on span "Cerrar caso" at bounding box center [128, 195] width 30 height 15
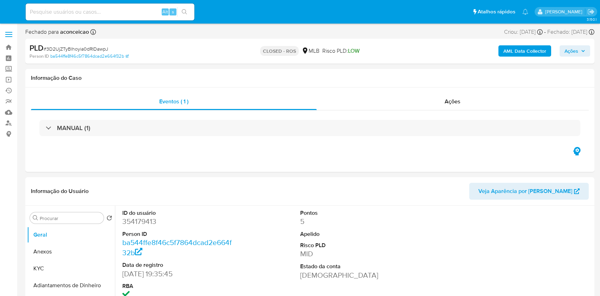
select select "10"
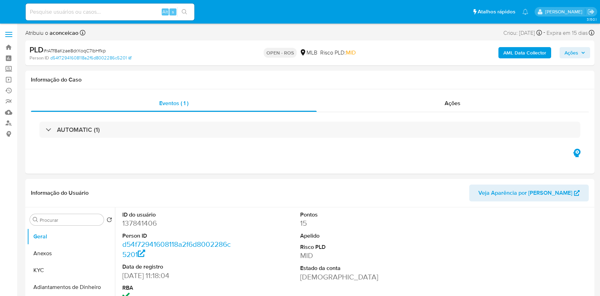
select select "10"
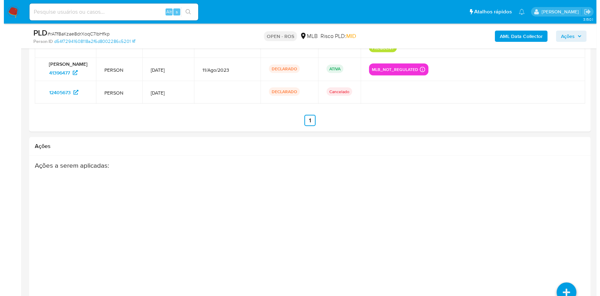
scroll to position [1115, 0]
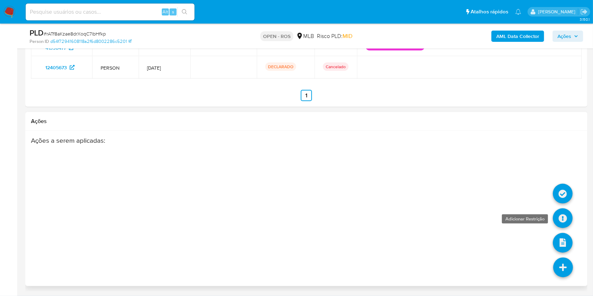
click at [562, 221] on icon at bounding box center [563, 219] width 20 height 20
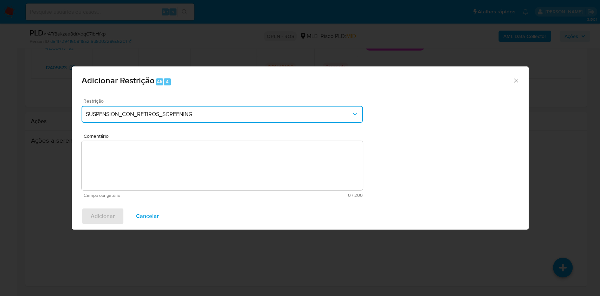
click at [255, 115] on span "SUSPENSION_CON_RETIROS_SCREENING" at bounding box center [219, 114] width 266 height 7
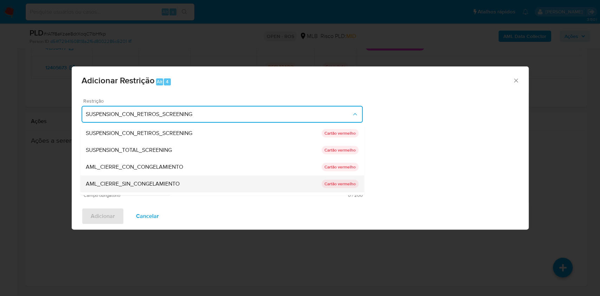
click at [185, 181] on div "AML_CIERRE_SIN_CONGELAMIENTO" at bounding box center [204, 183] width 236 height 17
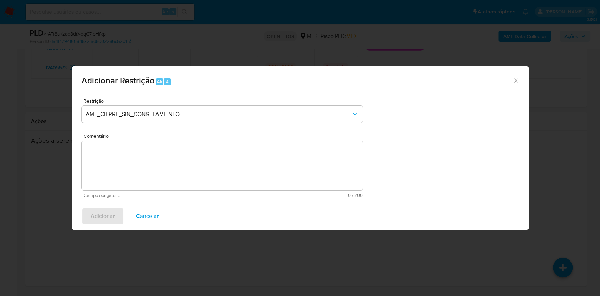
click at [261, 161] on textarea "Comentário" at bounding box center [222, 165] width 281 height 49
paste textarea "Data da Comunicação:[DATE] Comunicado por: [PERSON_NAME]"
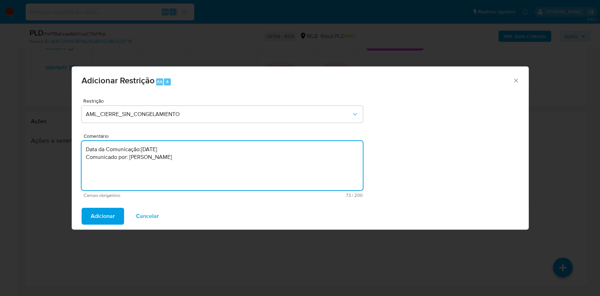
click at [220, 165] on textarea "Data da Comunicação:[DATE] Comunicado por: [PERSON_NAME]" at bounding box center [222, 165] width 281 height 49
paste textarea "Deliberação para encerrar o relacionamento. NÃO INFORMAR AO USUÁRIO QUE SE TRAT…"
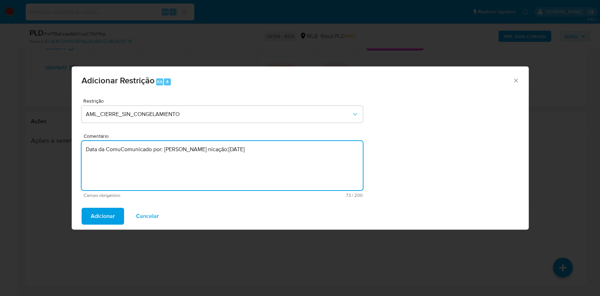
click at [206, 153] on textarea "Data da ComuComunicado por: [PERSON_NAME] nicação:[DATE]" at bounding box center [222, 165] width 281 height 49
paste textarea "eliberação para encerrar o relacionamento. NÃO INFORMAR AO USUÁRIO QUE SE TRATA…"
type textarea "Deliberação para encerrar o relacionamento. NÃO INFORMAR AO USUÁRIO QUE SE TRAT…"
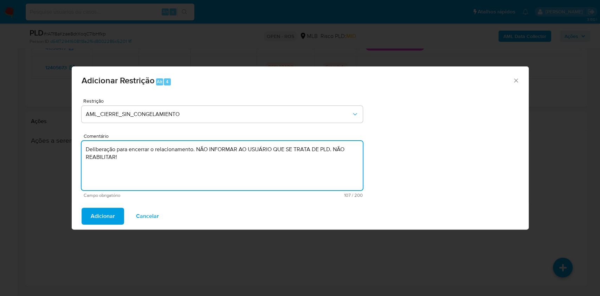
click at [111, 215] on span "Adicionar" at bounding box center [103, 216] width 24 height 15
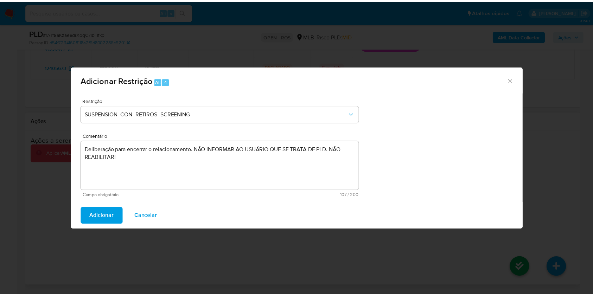
scroll to position [1111, 0]
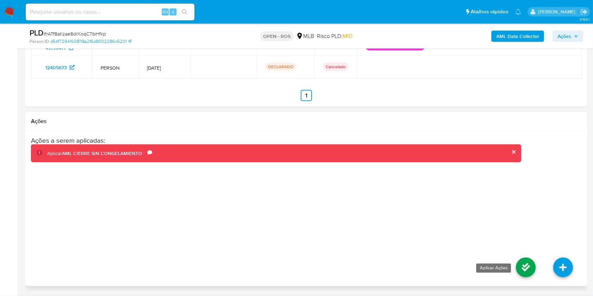
click at [529, 275] on icon at bounding box center [526, 268] width 20 height 20
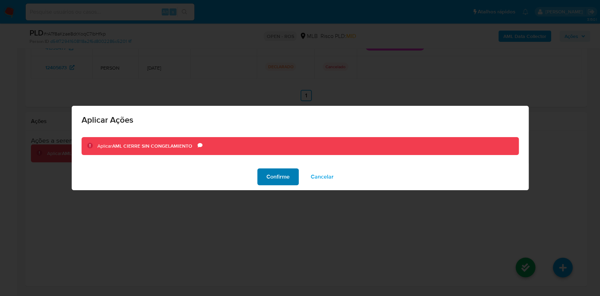
drag, startPoint x: 283, startPoint y: 171, endPoint x: 297, endPoint y: 171, distance: 14.1
click at [283, 170] on span "Confirme" at bounding box center [278, 176] width 23 height 15
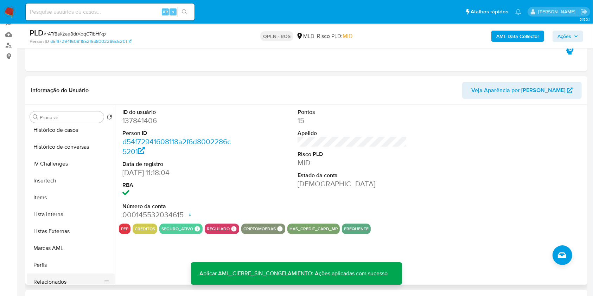
scroll to position [297, 0]
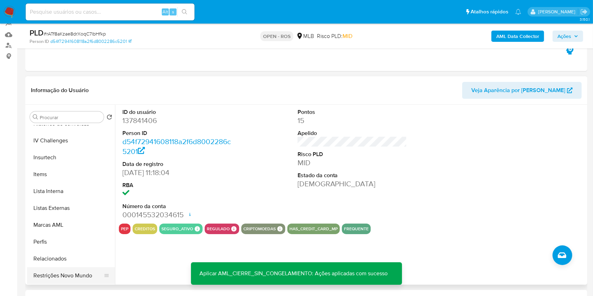
click at [84, 274] on button "Restrições Novo Mundo" at bounding box center [68, 275] width 82 height 17
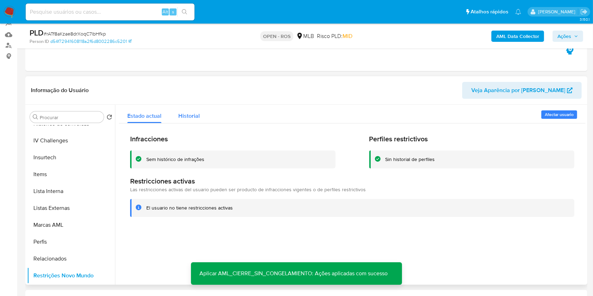
click at [178, 116] on span "Historial" at bounding box center [188, 116] width 21 height 8
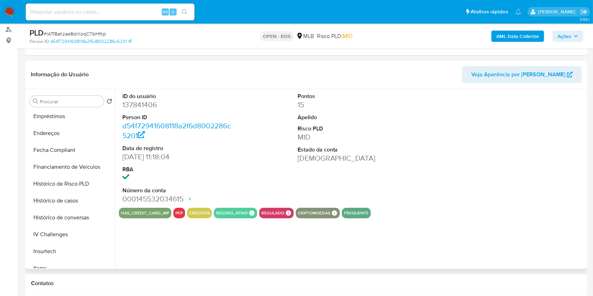
scroll to position [297, 0]
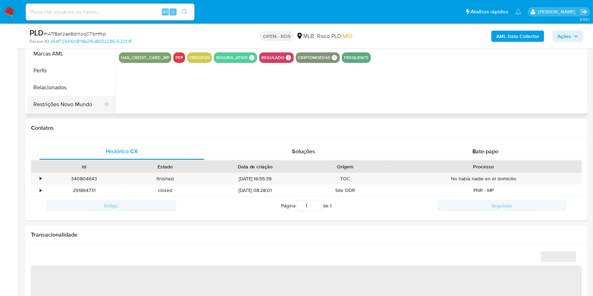
select select "10"
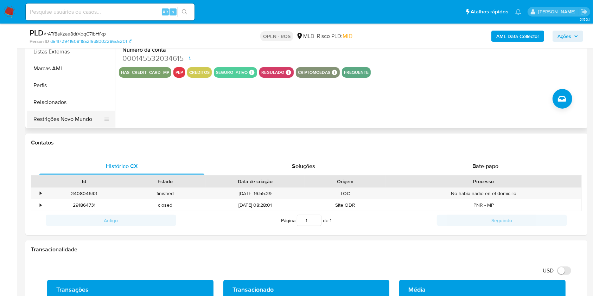
drag, startPoint x: 61, startPoint y: 118, endPoint x: 77, endPoint y: 123, distance: 16.8
click at [61, 117] on button "Restrições Novo Mundo" at bounding box center [68, 119] width 82 height 17
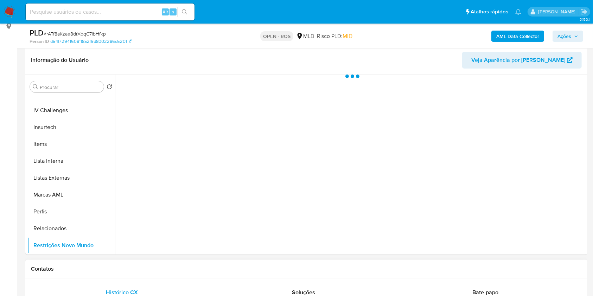
scroll to position [94, 0]
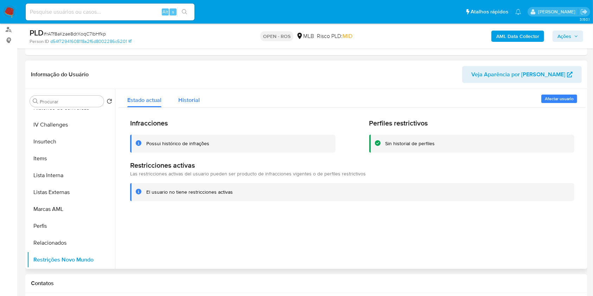
click at [181, 97] on span "Historial" at bounding box center [188, 100] width 21 height 8
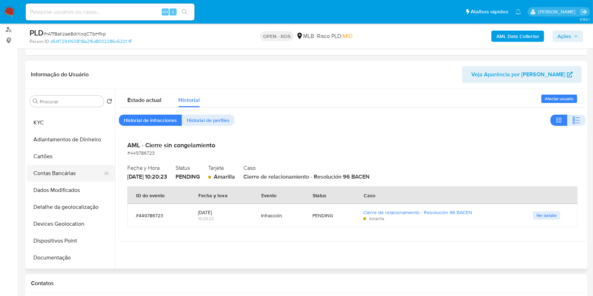
scroll to position [0, 0]
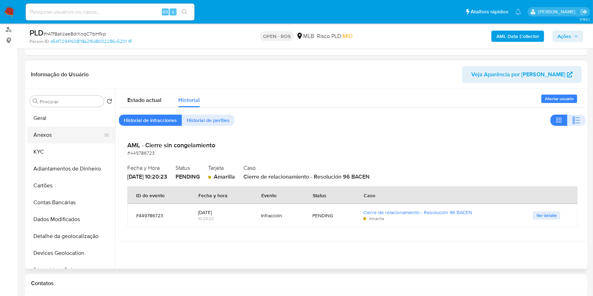
drag, startPoint x: 57, startPoint y: 136, endPoint x: 65, endPoint y: 135, distance: 8.2
click at [57, 135] on button "Anexos" at bounding box center [68, 135] width 82 height 17
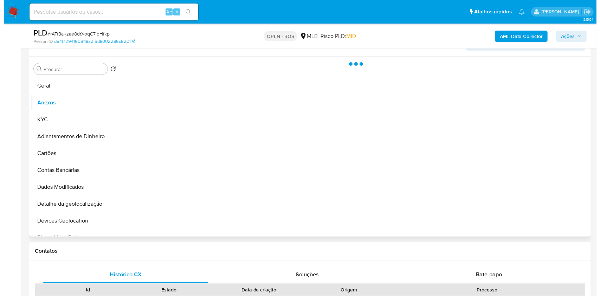
scroll to position [141, 0]
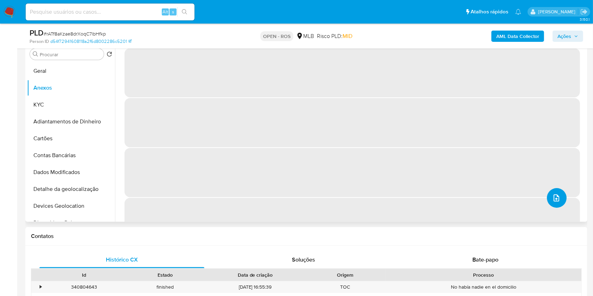
click at [555, 201] on icon "upload-file" at bounding box center [556, 198] width 8 height 8
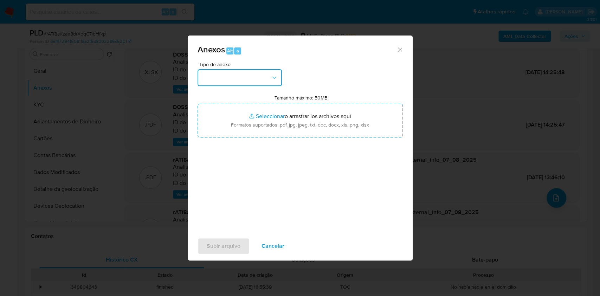
click at [248, 70] on button "button" at bounding box center [240, 77] width 84 height 17
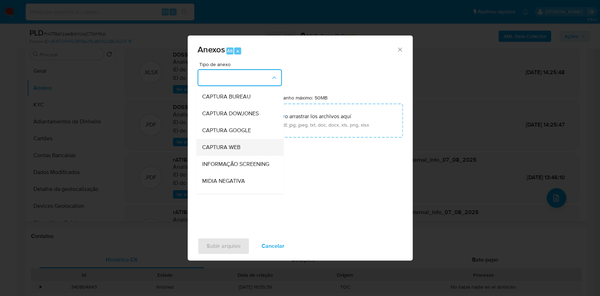
scroll to position [108, 0]
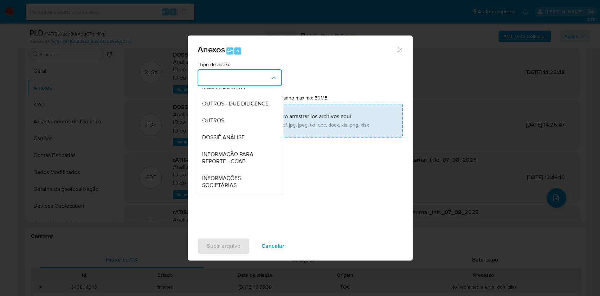
click at [247, 149] on div "INFORMAÇÃO PARA REPORTE - COAF" at bounding box center [238, 158] width 72 height 24
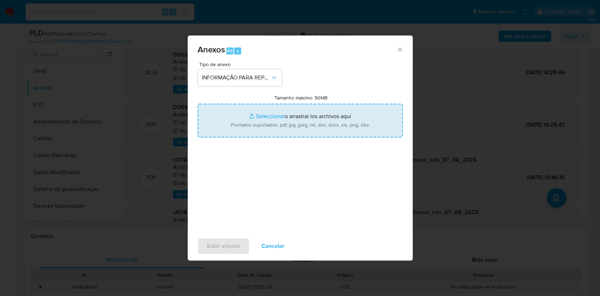
type input "C:\fakepath\SAR - rATf8aKzae8drXoqC7lbHfkp - CPF 84045680144 - [PERSON_NAME].pdf"
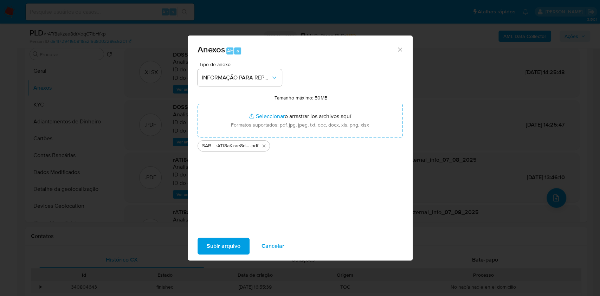
click at [236, 247] on span "Subir arquivo" at bounding box center [224, 245] width 34 height 15
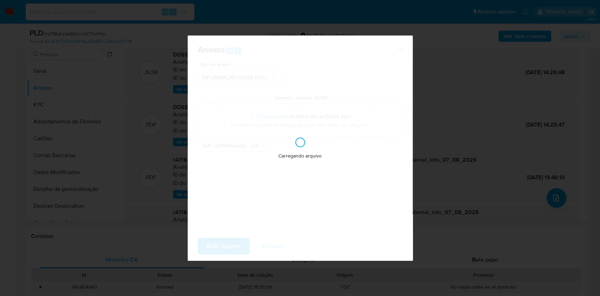
click at [439, 154] on div "Anexos Alt a Tipo de anexo INFORMAÇÃO PARA REPORTE - COAF Tamanho máximo: 50MB …" at bounding box center [300, 148] width 600 height 296
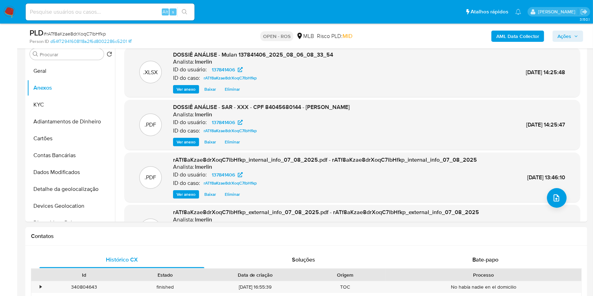
drag, startPoint x: 561, startPoint y: 36, endPoint x: 546, endPoint y: 35, distance: 14.5
click at [561, 36] on span "Ações" at bounding box center [564, 36] width 14 height 11
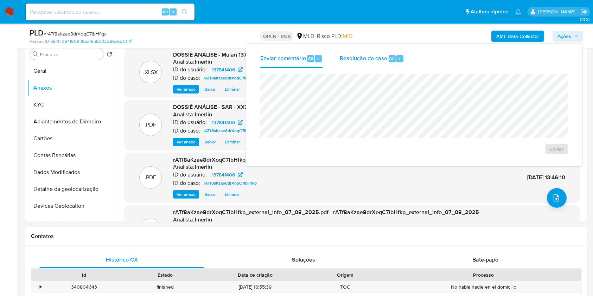
click at [392, 50] on div "Resolução do caso Alt r" at bounding box center [372, 59] width 64 height 18
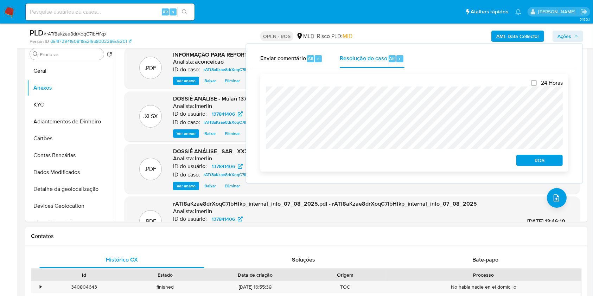
click at [530, 164] on span "ROS" at bounding box center [539, 160] width 37 height 10
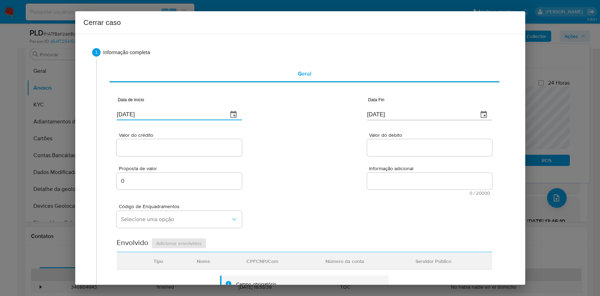
click at [198, 116] on input "[DATE]" at bounding box center [169, 114] width 105 height 11
paste input "02/06"
click at [198, 116] on input "[DATE]" at bounding box center [169, 114] width 105 height 11
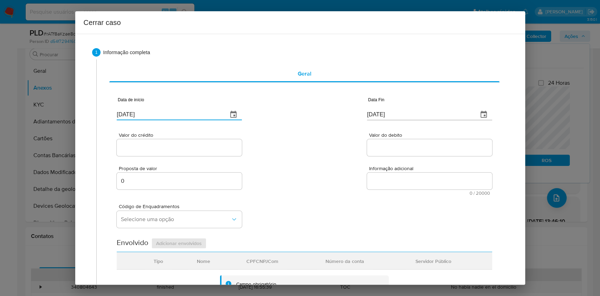
type input "[DATE]"
click at [391, 111] on input "[DATE]" at bounding box center [419, 114] width 105 height 11
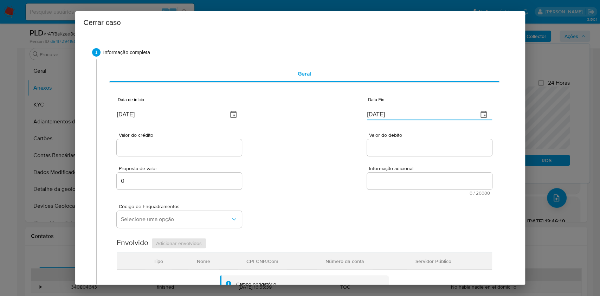
click at [391, 111] on input "[DATE]" at bounding box center [419, 114] width 105 height 11
paste input "05"
click at [391, 111] on input "[DATE]" at bounding box center [419, 114] width 105 height 11
type input "[DATE]"
drag, startPoint x: 169, startPoint y: 147, endPoint x: 174, endPoint y: 151, distance: 6.7
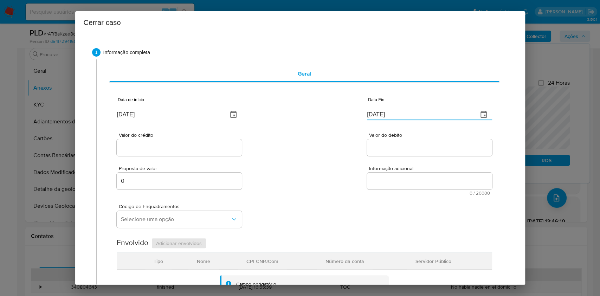
click at [169, 148] on input "Valor do crédito" at bounding box center [179, 147] width 125 height 9
paste input "R$139.145"
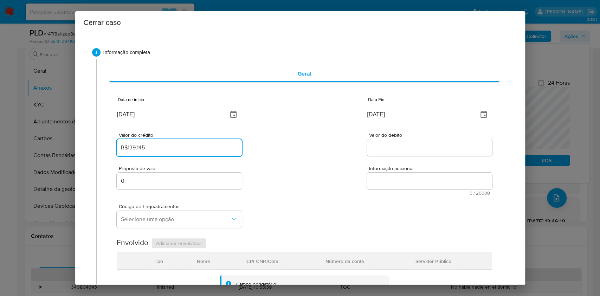
type input "R$139.145"
click at [378, 153] on div at bounding box center [429, 147] width 125 height 17
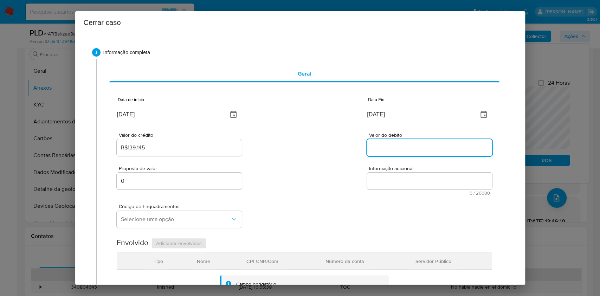
click at [376, 148] on input "Valor do debito" at bounding box center [429, 147] width 125 height 9
paste input "R$139.215"
type input "R$139.215"
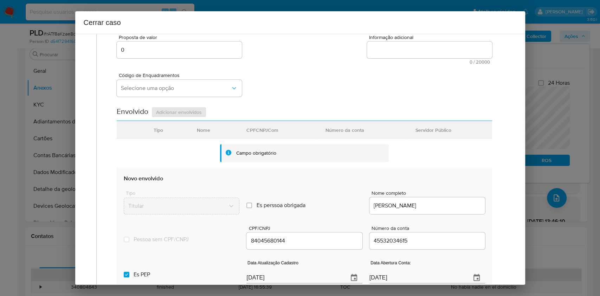
scroll to position [187, 0]
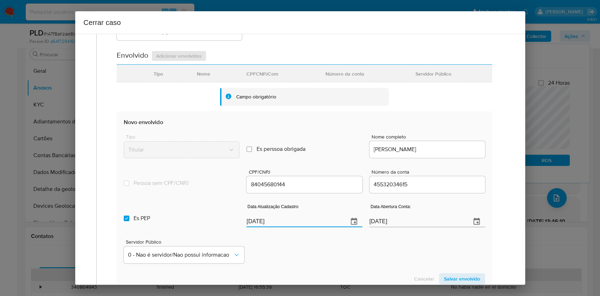
click at [308, 218] on input "[DATE]" at bounding box center [295, 221] width 96 height 11
paste input "0/07"
type input "10/07/2025"
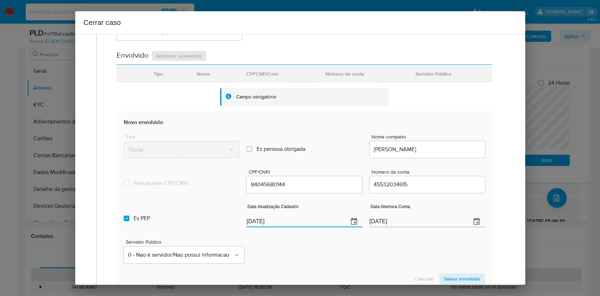
drag, startPoint x: 163, startPoint y: 206, endPoint x: 171, endPoint y: 209, distance: 8.6
click at [163, 207] on label "Es PEP isPEP" at bounding box center [182, 218] width 116 height 25
click at [129, 216] on input "Es PEP isPEP" at bounding box center [127, 219] width 6 height 6
checkbox input "false"
drag, startPoint x: 447, startPoint y: 280, endPoint x: 482, endPoint y: 262, distance: 38.8
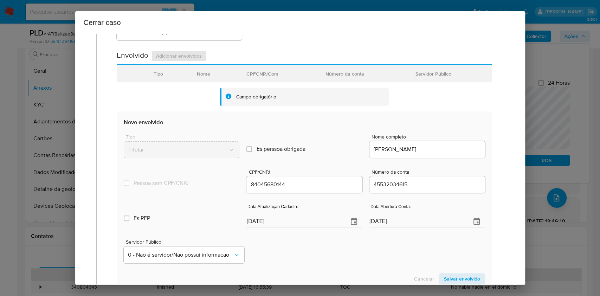
click at [447, 280] on span "Salvar envolvido" at bounding box center [462, 279] width 36 height 10
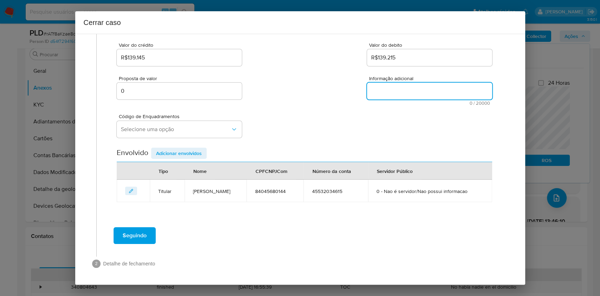
drag, startPoint x: 406, startPoint y: 91, endPoint x: 288, endPoint y: 130, distance: 124.2
click at [406, 91] on textarea "Informação adicional" at bounding box center [429, 91] width 125 height 17
paste textarea "Andre Luiz de Almeida Anselmo, CPF 84045680144, 46 anos, residente no município…"
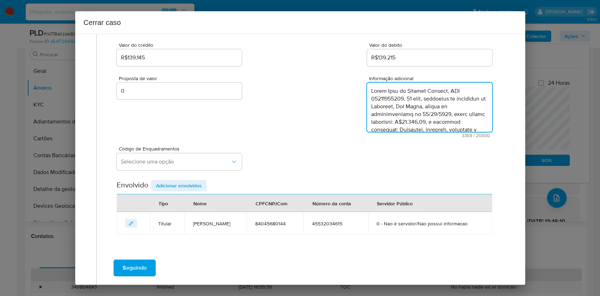
scroll to position [883, 0]
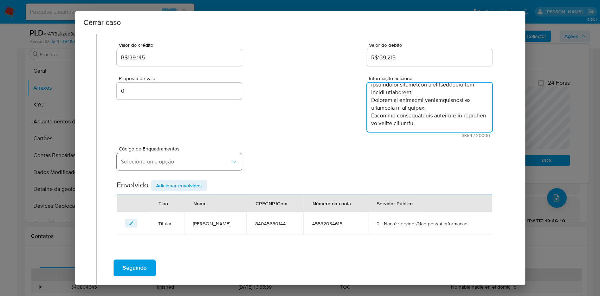
type textarea "Andre Luiz de Almeida Anselmo, CPF 84045680144, 46 anos, residente no município…"
click at [187, 163] on span "Selecione uma opção" at bounding box center [176, 161] width 110 height 7
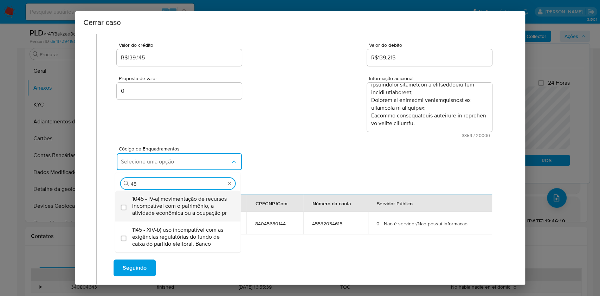
click at [174, 202] on span "1045 - IV-a) movimentação de recursos incompatível com o patrimônio, a atividad…" at bounding box center [181, 206] width 99 height 21
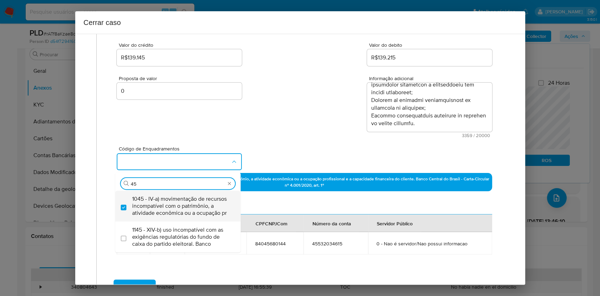
type input "4"
checkbox input "true"
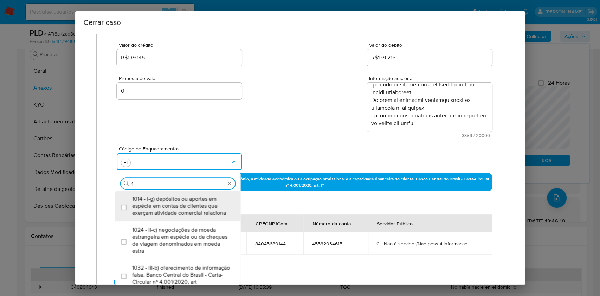
type input "47"
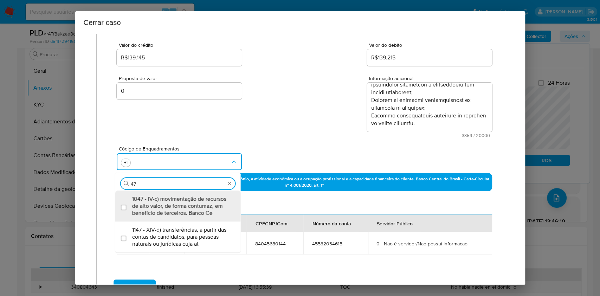
click at [174, 202] on span "1047 - IV-c) movimentação de recursos de alto valor, de forma contumaz, em bene…" at bounding box center [181, 206] width 99 height 21
checkbox input "true"
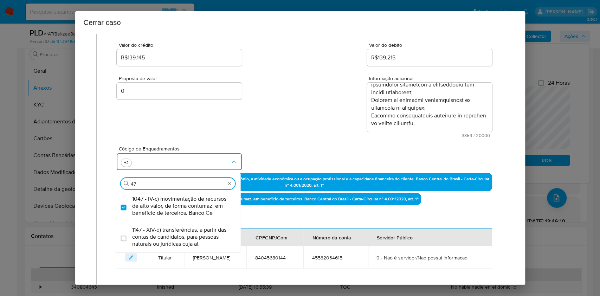
type input "47"
click at [276, 214] on div "Envolvido Adicionar envolvidos" at bounding box center [304, 221] width 375 height 14
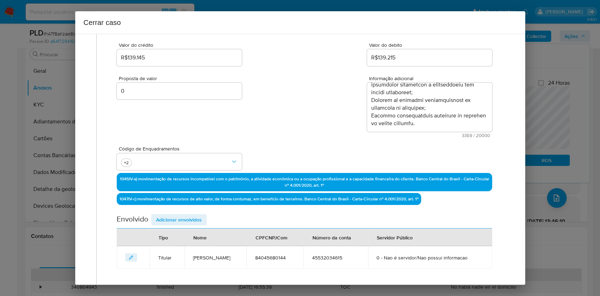
drag, startPoint x: 193, startPoint y: 215, endPoint x: 269, endPoint y: 199, distance: 76.9
click at [193, 215] on span "Adicionar envolvidos" at bounding box center [179, 220] width 46 height 10
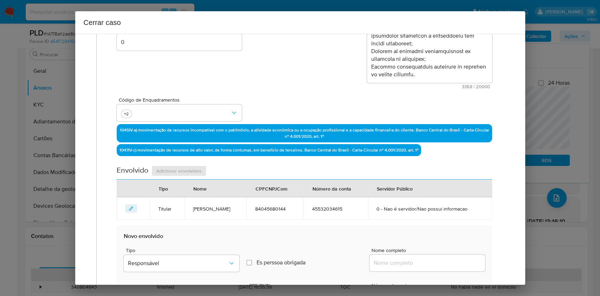
scroll to position [184, 0]
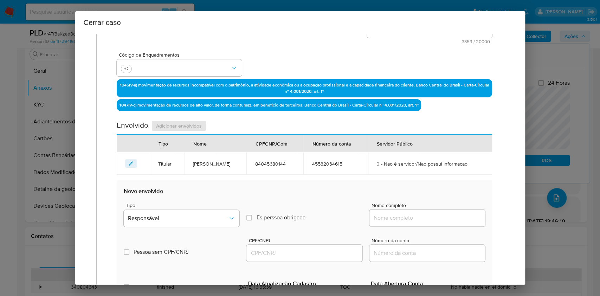
click at [432, 220] on input "Nome completo" at bounding box center [428, 217] width 116 height 9
paste input "Stx Servicos Digitais Ltda, 42920948000105"
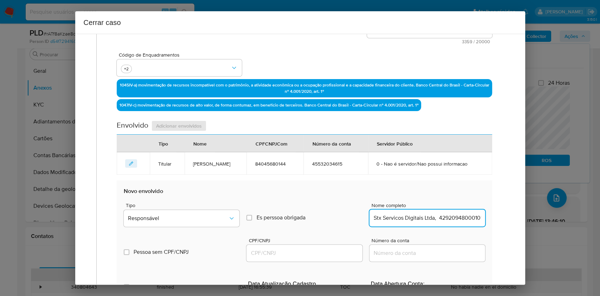
scroll to position [0, 6]
click at [437, 216] on input "Stx Servicos Digitais Ltda, 42920948000105" at bounding box center [428, 217] width 116 height 9
type input "Stx Servicos Digitais Ltda,"
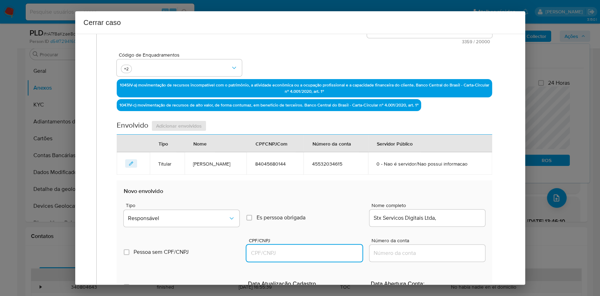
click at [279, 252] on input "CPF/CNPJ" at bounding box center [305, 253] width 116 height 9
paste input "42920948000105"
type input "42920948000105"
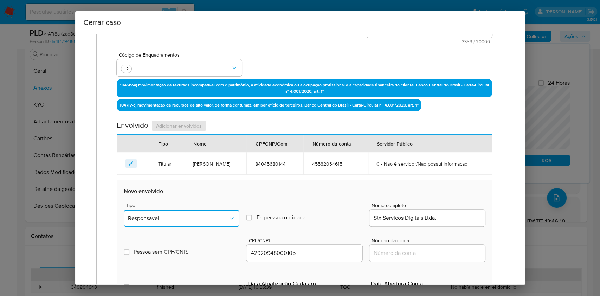
click at [211, 218] on span "Responsável" at bounding box center [178, 218] width 100 height 7
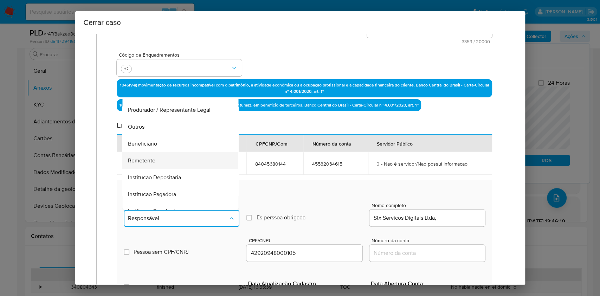
scroll to position [90, 0]
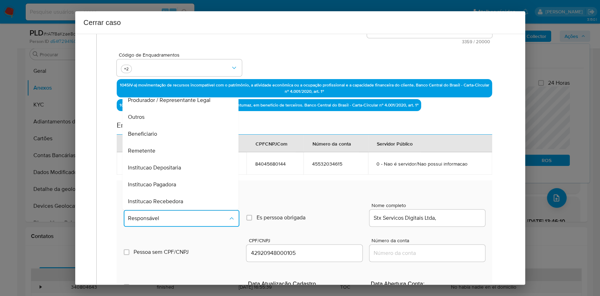
drag, startPoint x: 160, startPoint y: 152, endPoint x: 230, endPoint y: 158, distance: 69.5
click at [160, 152] on div "Remetente" at bounding box center [178, 150] width 101 height 17
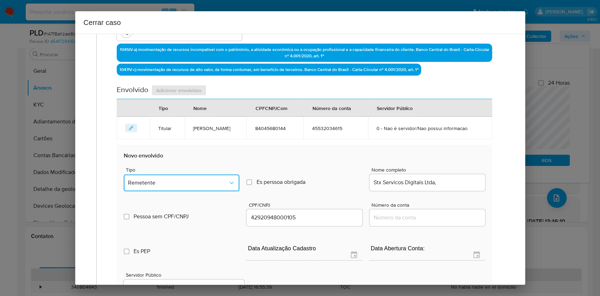
scroll to position [278, 0]
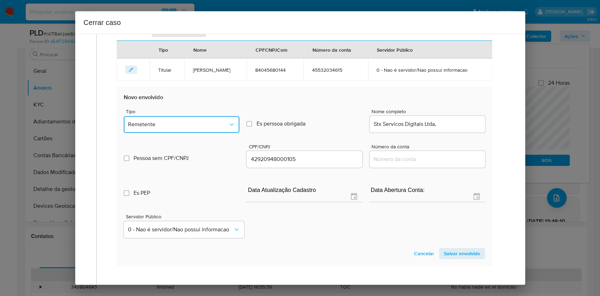
click at [178, 129] on button "Remetente" at bounding box center [182, 124] width 116 height 17
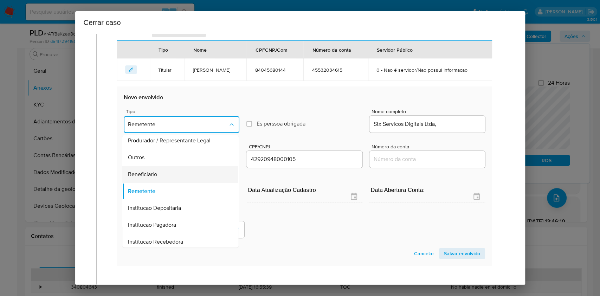
click at [180, 171] on div "Beneficiario" at bounding box center [178, 174] width 101 height 17
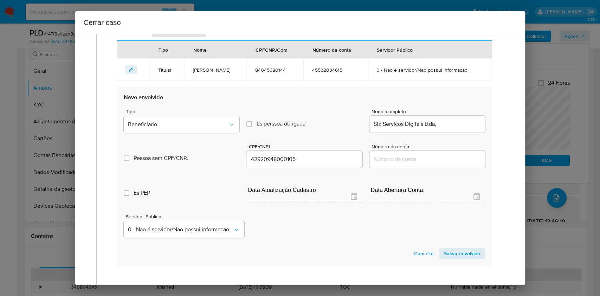
click at [444, 254] on span "Salvar envolvido" at bounding box center [462, 254] width 36 height 10
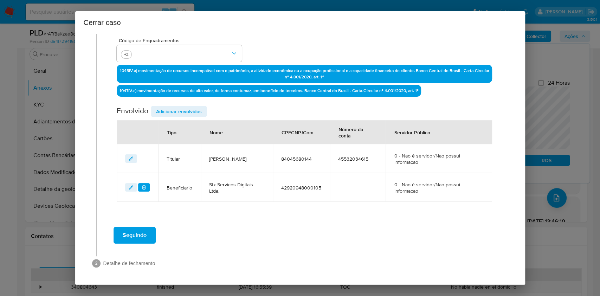
scroll to position [198, 0]
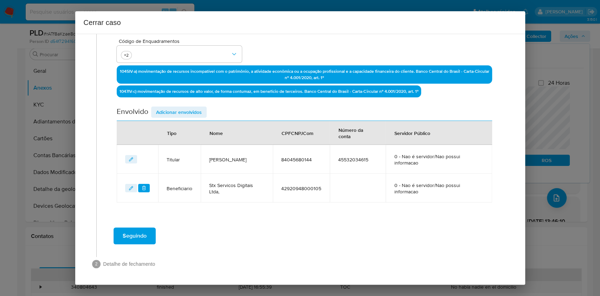
drag, startPoint x: 164, startPoint y: 110, endPoint x: 224, endPoint y: 126, distance: 62.6
click at [164, 111] on span "Adicionar envolvidos" at bounding box center [179, 112] width 46 height 10
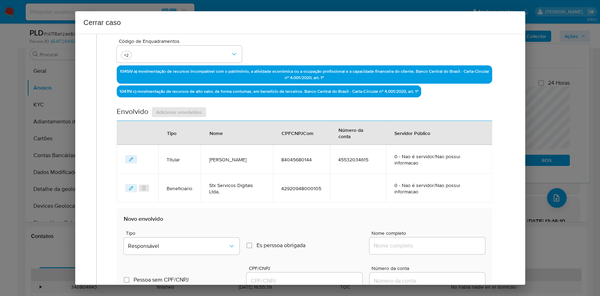
drag, startPoint x: 411, startPoint y: 244, endPoint x: 415, endPoint y: 246, distance: 4.9
click at [411, 244] on input "Nome completo" at bounding box center [428, 245] width 116 height 9
paste input "Elder Gomes Dutra, 23402452000103"
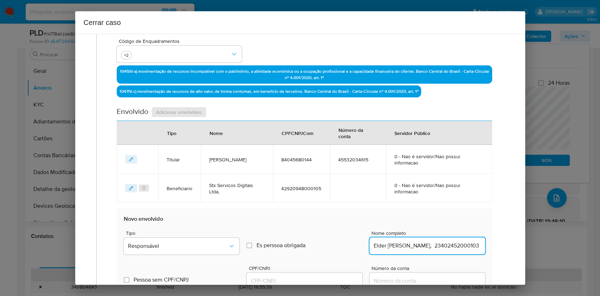
click at [451, 243] on input "Elder Gomes Dutra, 23402452000103" at bounding box center [428, 245] width 116 height 9
type input "Elder Gomes Dutra,"
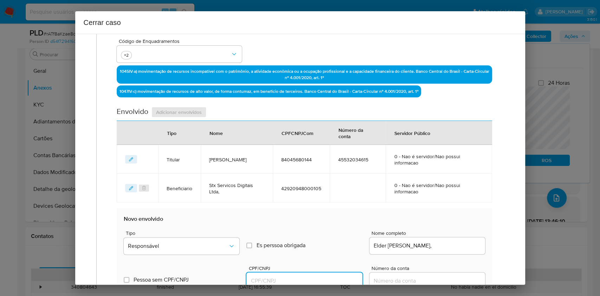
click at [273, 279] on input "CPF/CNPJ" at bounding box center [305, 280] width 116 height 9
paste input "23402452000103"
type input "23402452000103"
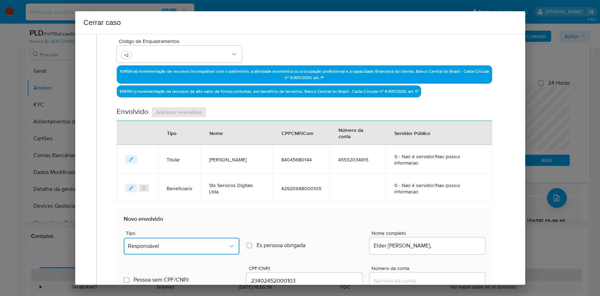
click at [215, 243] on span "Responsável" at bounding box center [178, 246] width 100 height 7
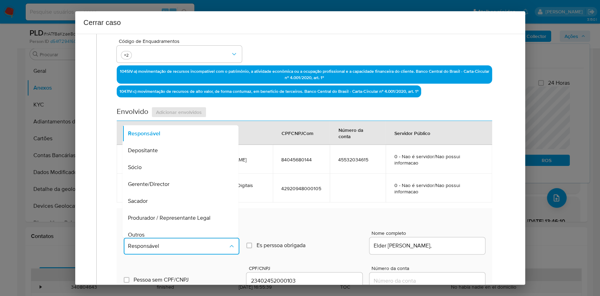
scroll to position [90, 0]
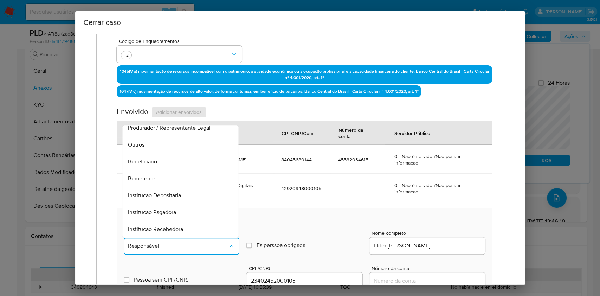
drag, startPoint x: 153, startPoint y: 156, endPoint x: 186, endPoint y: 161, distance: 32.7
click at [153, 157] on div "Beneficiario" at bounding box center [178, 161] width 101 height 17
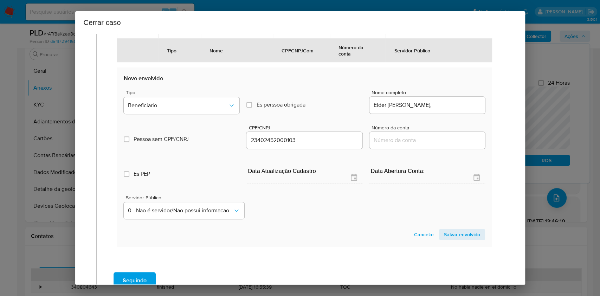
drag, startPoint x: 465, startPoint y: 232, endPoint x: 483, endPoint y: 210, distance: 28.0
click at [465, 232] on span "Salvar envolvido" at bounding box center [462, 235] width 36 height 10
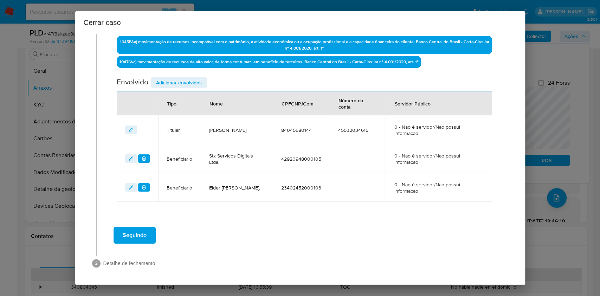
scroll to position [226, 0]
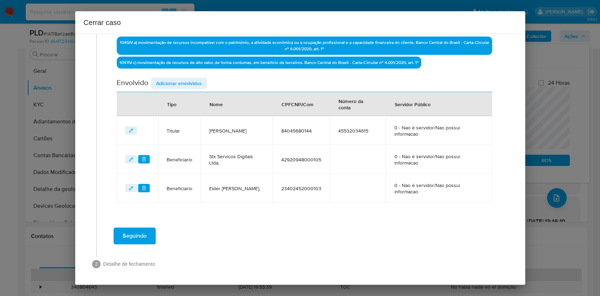
click at [183, 88] on span "Adicionar envolvidos" at bounding box center [179, 83] width 46 height 10
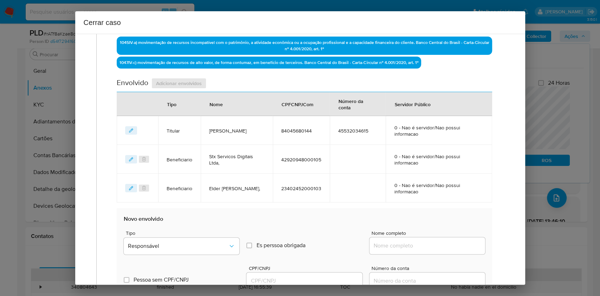
drag, startPoint x: 415, startPoint y: 248, endPoint x: 424, endPoint y: 248, distance: 8.8
click at [415, 248] on input "Nome completo" at bounding box center [428, 245] width 116 height 9
paste input "ALMEIDA E ANSELMO LTDA, 12165159000145"
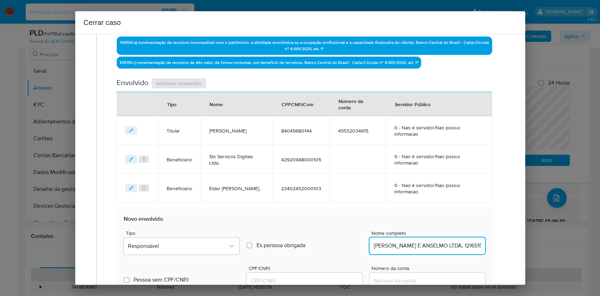
scroll to position [0, 8]
click at [450, 249] on input "ALMEIDA E ANSELMO LTDA, 12165159000145" at bounding box center [428, 245] width 116 height 9
click at [450, 248] on input "ALMEIDA E ANSELMO LTDA, 12165159000145" at bounding box center [428, 245] width 116 height 9
type input "ALMEIDA E ANSELMO LTDA,"
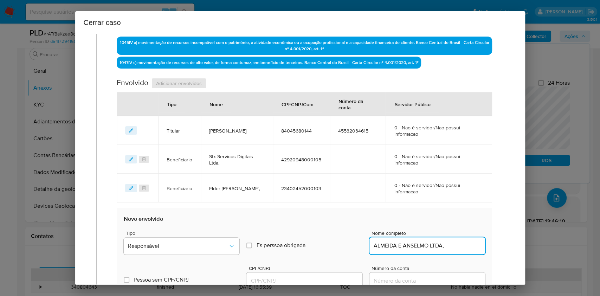
click at [305, 280] on input "CPF/CNPJ" at bounding box center [305, 280] width 116 height 9
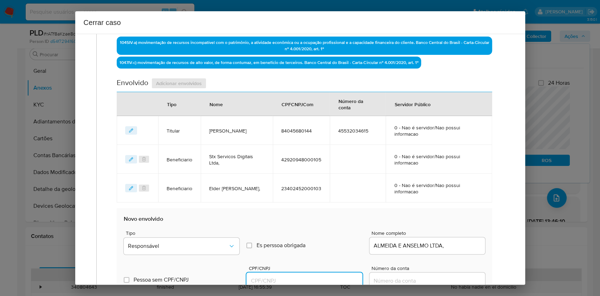
paste input "12165159000145"
type input "12165159000145"
click at [211, 239] on button "Responsável" at bounding box center [182, 246] width 116 height 17
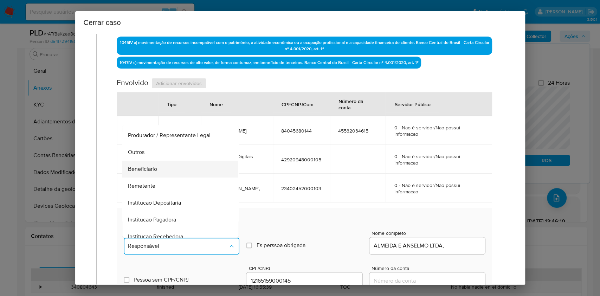
scroll to position [90, 0]
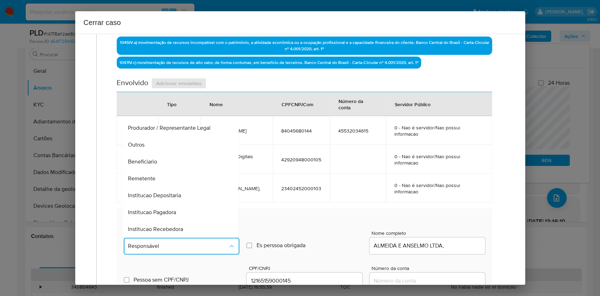
drag, startPoint x: 171, startPoint y: 161, endPoint x: 184, endPoint y: 160, distance: 13.1
click at [171, 162] on div "Beneficiario" at bounding box center [178, 161] width 101 height 17
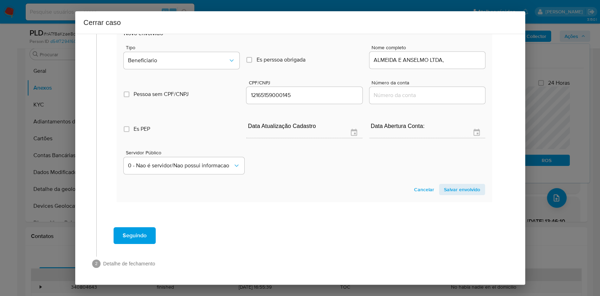
click at [468, 190] on span "Salvar envolvido" at bounding box center [462, 190] width 36 height 10
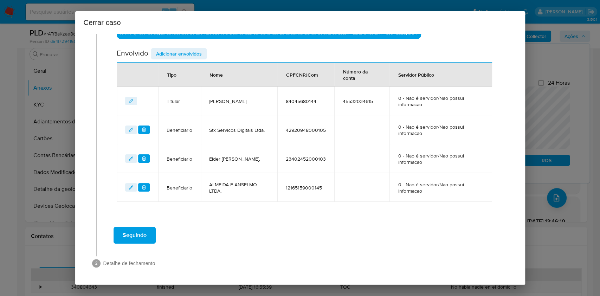
scroll to position [255, 0]
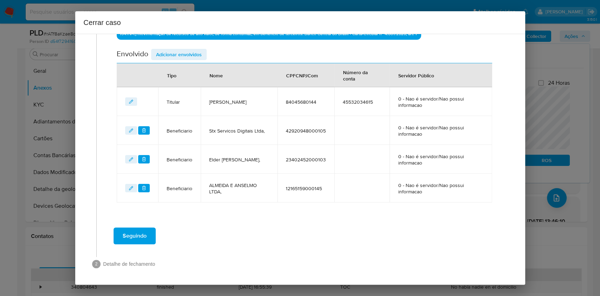
drag, startPoint x: 143, startPoint y: 233, endPoint x: 170, endPoint y: 222, distance: 29.6
click at [142, 233] on span "Seguindo" at bounding box center [135, 235] width 24 height 15
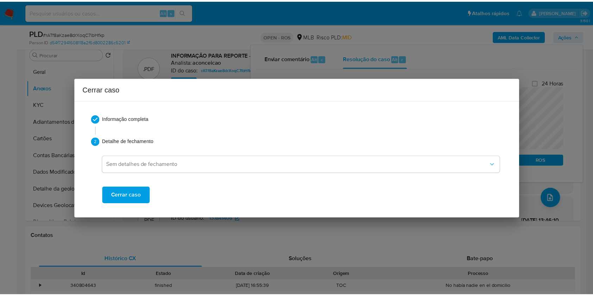
scroll to position [0, 0]
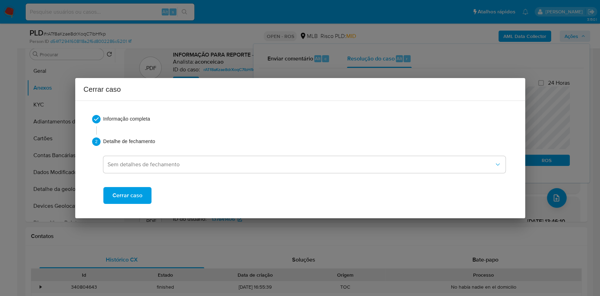
drag, startPoint x: 134, startPoint y: 194, endPoint x: 138, endPoint y: 188, distance: 7.2
click at [134, 196] on span "Cerrar caso" at bounding box center [128, 195] width 30 height 15
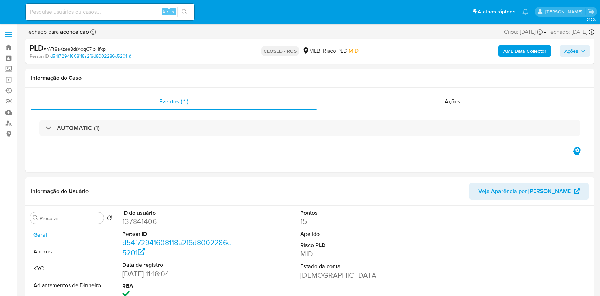
select select "10"
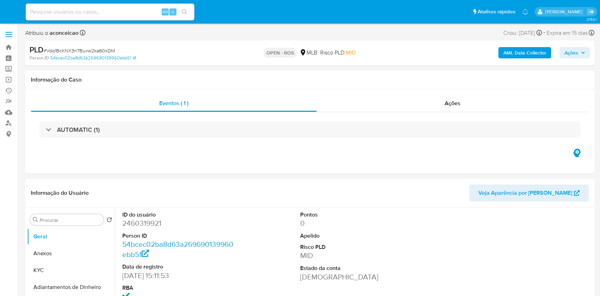
select select "10"
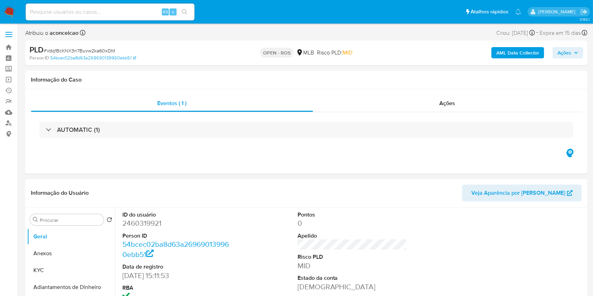
drag, startPoint x: 285, startPoint y: 212, endPoint x: 280, endPoint y: 208, distance: 7.0
click at [285, 212] on div "ID do usuário 2460319921 Person ID 54bcec02ba8d63a269690139960ebb51 Data de reg…" at bounding box center [352, 266] width 467 height 119
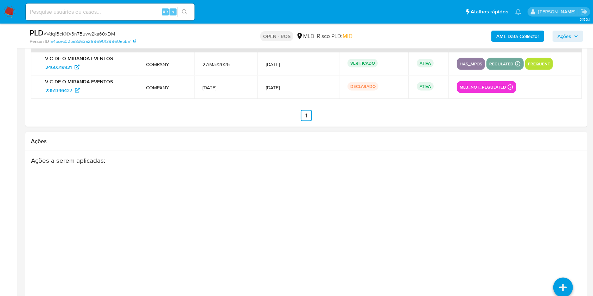
scroll to position [1108, 0]
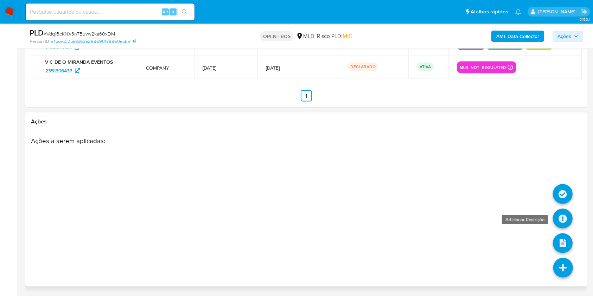
click at [561, 218] on icon at bounding box center [563, 219] width 20 height 20
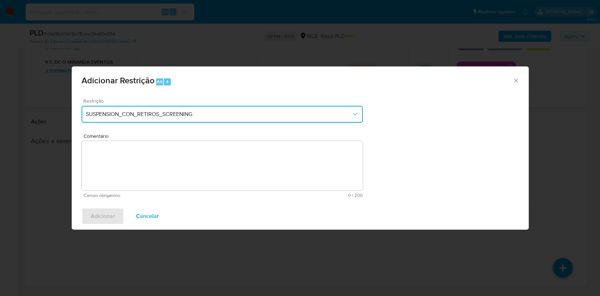
drag, startPoint x: 239, startPoint y: 105, endPoint x: 228, endPoint y: 117, distance: 15.7
click at [239, 106] on button "SUSPENSION_CON_RETIROS_SCREENING" at bounding box center [222, 114] width 281 height 17
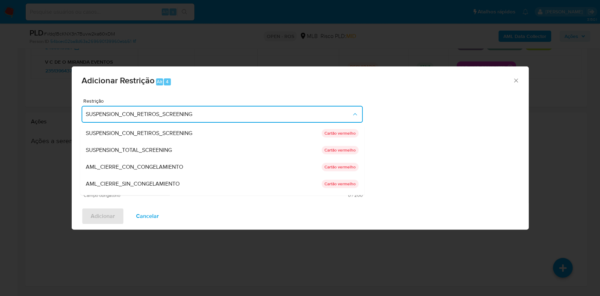
click at [194, 180] on div "AML_CIERRE_SIN_CONGELAMIENTO" at bounding box center [204, 183] width 236 height 17
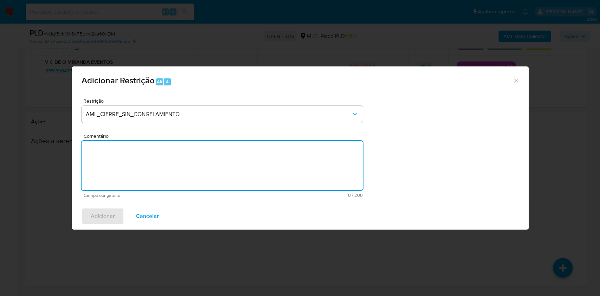
click at [193, 162] on textarea "Comentário" at bounding box center [222, 165] width 281 height 49
paste textarea "Deliberação para encerrar o relacionamento. NÃO INFORMAR AO USUÁRIO QUE SE TRAT…"
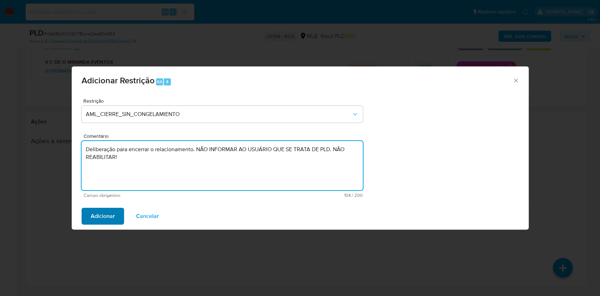
type textarea "Deliberação para encerrar o relacionamento. NÃO INFORMAR AO USUÁRIO QUE SE TRAT…"
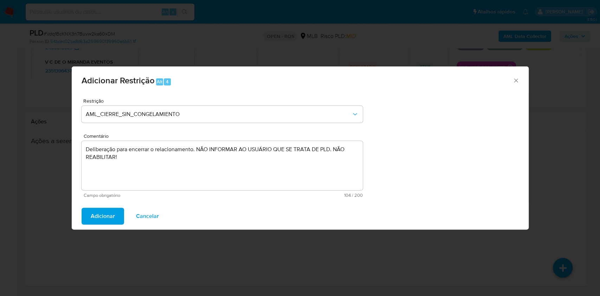
drag, startPoint x: 111, startPoint y: 216, endPoint x: 117, endPoint y: 212, distance: 7.4
click at [111, 217] on span "Adicionar" at bounding box center [103, 216] width 24 height 15
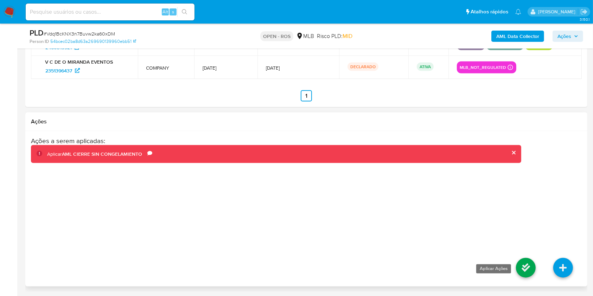
click at [530, 270] on icon at bounding box center [526, 268] width 20 height 20
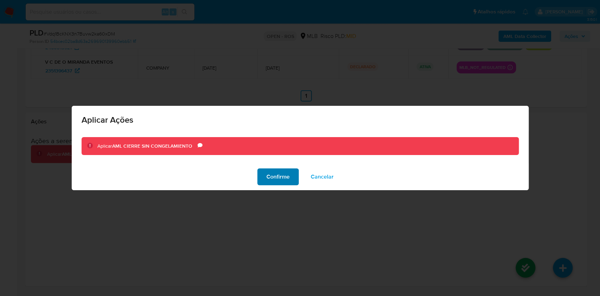
click at [297, 177] on button "Confirme" at bounding box center [277, 176] width 41 height 17
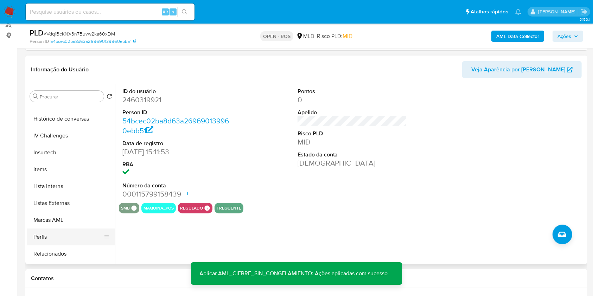
scroll to position [297, 0]
drag, startPoint x: 68, startPoint y: 254, endPoint x: 73, endPoint y: 251, distance: 6.2
click at [68, 255] on button "Restrições Novo Mundo" at bounding box center [68, 255] width 82 height 17
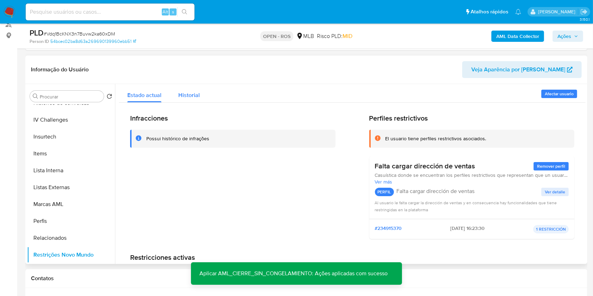
click at [202, 96] on button "Historial" at bounding box center [189, 93] width 38 height 19
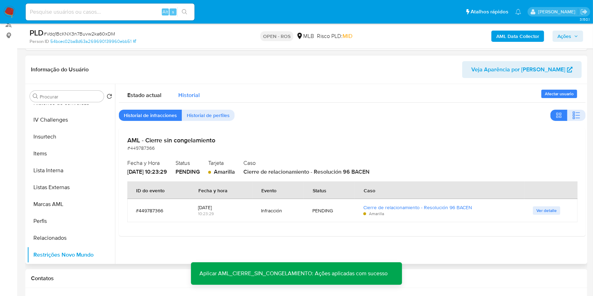
type button "1"
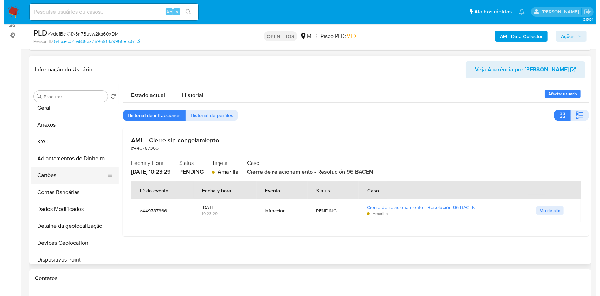
scroll to position [0, 0]
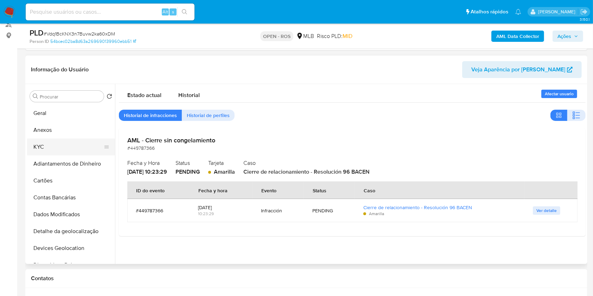
click at [58, 144] on button "KYC" at bounding box center [68, 147] width 82 height 17
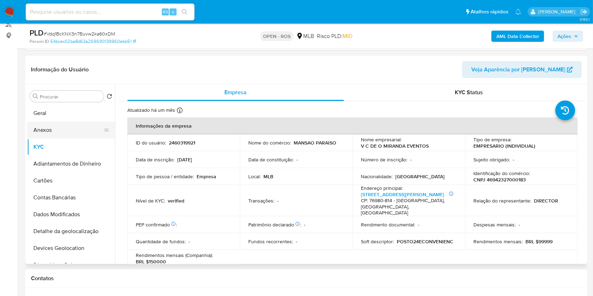
drag, startPoint x: 55, startPoint y: 132, endPoint x: 65, endPoint y: 132, distance: 10.6
click at [55, 132] on button "Anexos" at bounding box center [68, 130] width 82 height 17
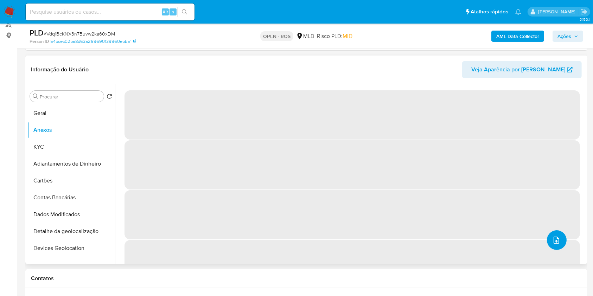
click at [557, 236] on span "upload-file" at bounding box center [556, 240] width 8 height 8
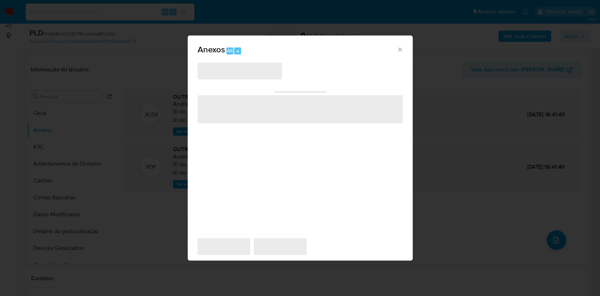
click at [243, 76] on span "‌" at bounding box center [240, 71] width 84 height 17
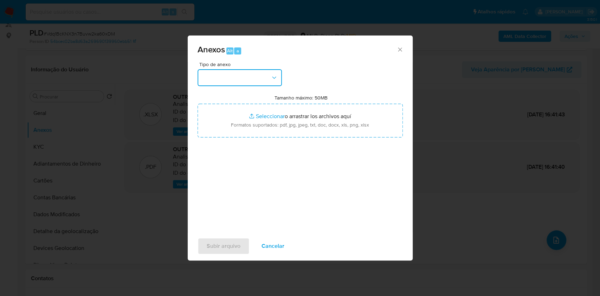
click at [242, 75] on button "button" at bounding box center [240, 77] width 84 height 17
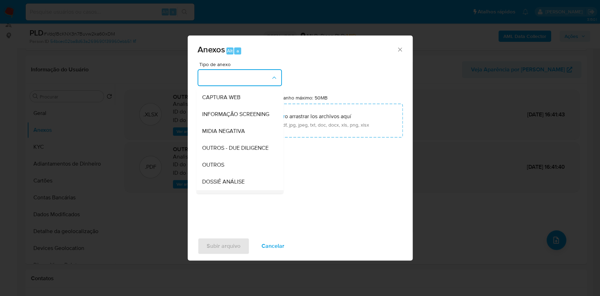
scroll to position [108, 0]
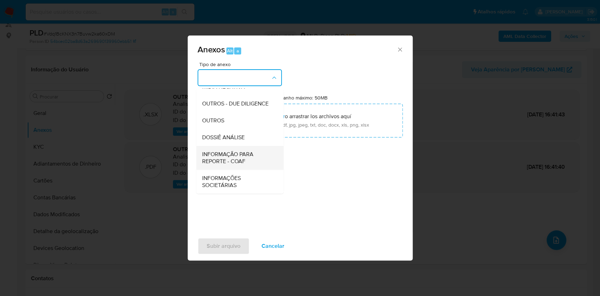
click at [244, 161] on span "INFORMAÇÃO PARA REPORTE - COAF" at bounding box center [238, 158] width 72 height 14
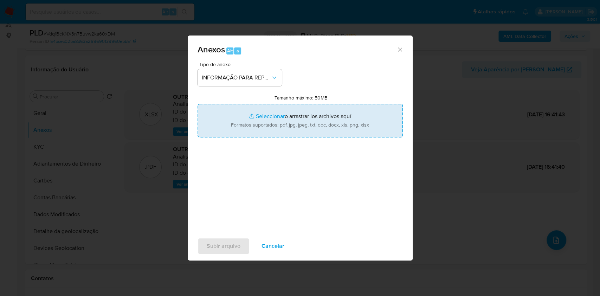
type input "C:\fakepath\SAR - Vdq1BcKNX3n7Buvw2ka60xDM - CNPJ 46942327000183 - V C DE O MIR…"
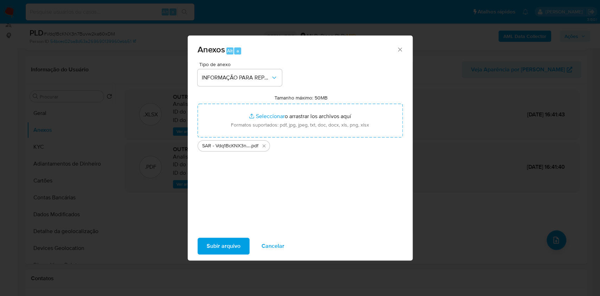
click at [231, 244] on span "Subir arquivo" at bounding box center [224, 245] width 34 height 15
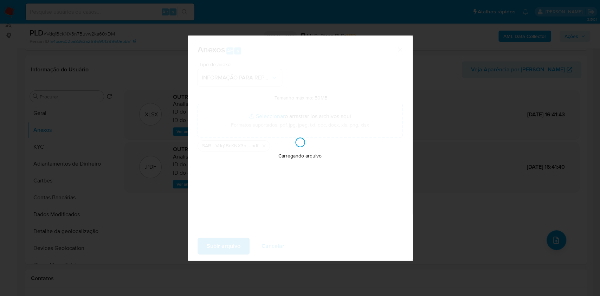
click at [233, 245] on div "Carregando arquivo" at bounding box center [300, 148] width 225 height 225
click at [479, 145] on div "Anexos Alt a Tipo de anexo INFORMAÇÃO PARA REPORTE - COAF Tamanho máximo: 50MB …" at bounding box center [300, 148] width 600 height 296
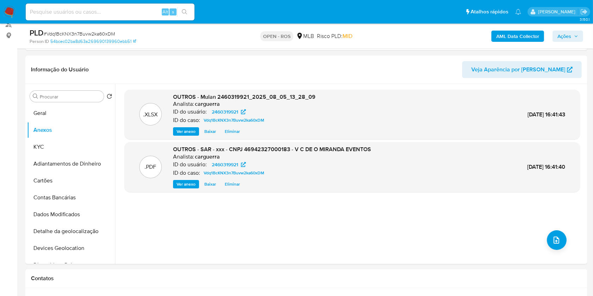
drag, startPoint x: 559, startPoint y: 38, endPoint x: 546, endPoint y: 40, distance: 12.8
click at [559, 39] on span "Ações" at bounding box center [564, 36] width 14 height 11
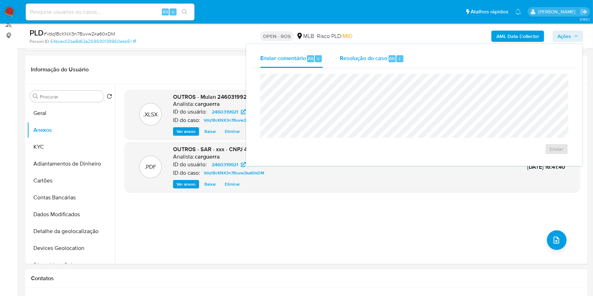
click at [404, 56] on button "Resolução do caso Alt r" at bounding box center [371, 59] width 81 height 18
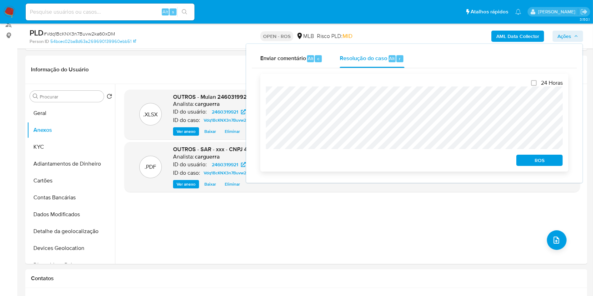
click at [539, 163] on span "ROS" at bounding box center [539, 160] width 37 height 10
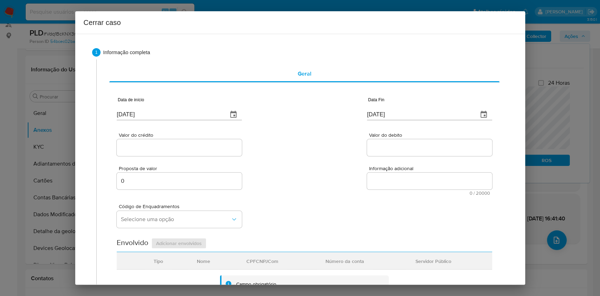
click at [169, 116] on input "[DATE]" at bounding box center [169, 114] width 105 height 11
paste input "01/06"
click at [168, 116] on input "[DATE]" at bounding box center [169, 114] width 105 height 11
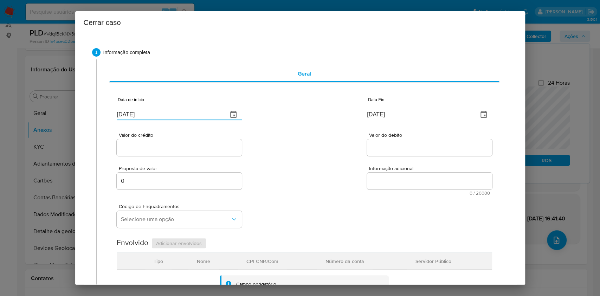
type input "[DATE]"
drag, startPoint x: 360, startPoint y: 123, endPoint x: 362, endPoint y: 118, distance: 5.5
click at [360, 122] on div "Data de início [DATE] Data Fin [DATE]" at bounding box center [304, 106] width 375 height 37
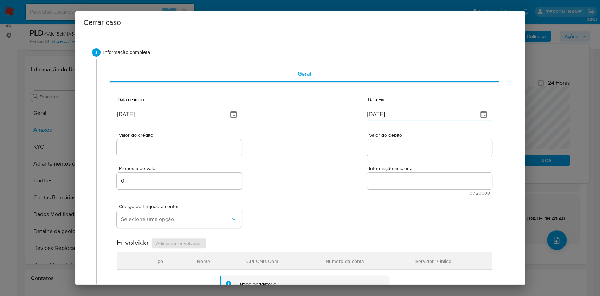
click at [367, 117] on input "[DATE]" at bounding box center [419, 114] width 105 height 11
paste input "04"
type input "[DATE]"
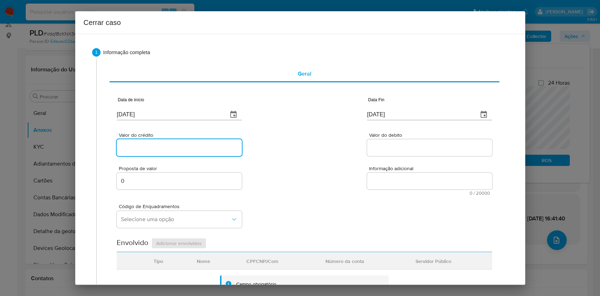
click at [217, 146] on input "Valor do crédito" at bounding box center [179, 147] width 125 height 9
paste input "R$102.784"
type input "R$102.784"
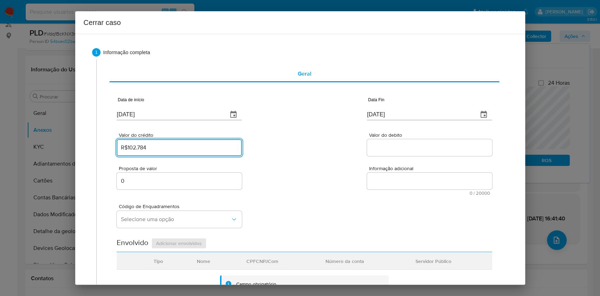
click at [386, 151] on input "Valor do debito" at bounding box center [429, 147] width 125 height 9
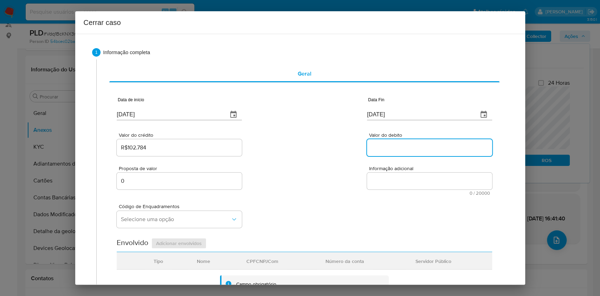
paste input "R$112.919"
type input "R$112.919"
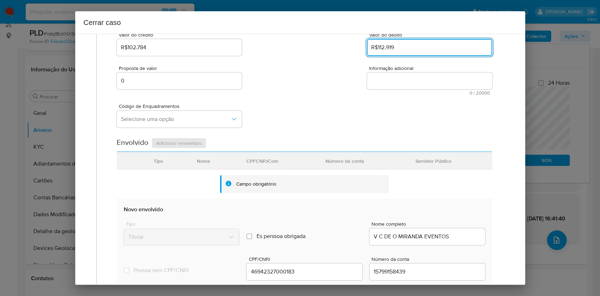
scroll to position [187, 0]
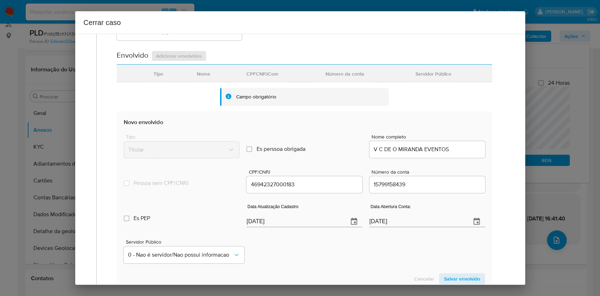
click at [309, 219] on input "[DATE]" at bounding box center [295, 221] width 96 height 11
paste input "21/06"
click at [309, 219] on input "[DATE]" at bounding box center [295, 221] width 96 height 11
type input "[DATE]"
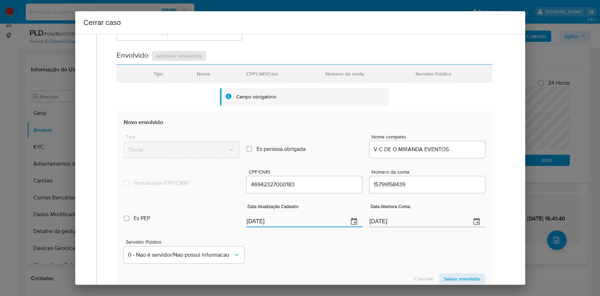
drag, startPoint x: 458, startPoint y: 280, endPoint x: 466, endPoint y: 269, distance: 13.6
click at [458, 279] on span "Salvar envolvido" at bounding box center [462, 279] width 36 height 10
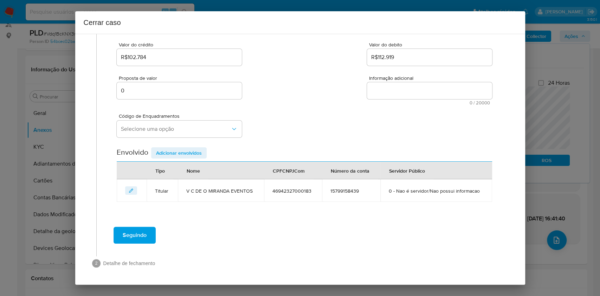
scroll to position [90, 0]
click at [175, 132] on span "Selecione uma opção" at bounding box center [176, 129] width 110 height 7
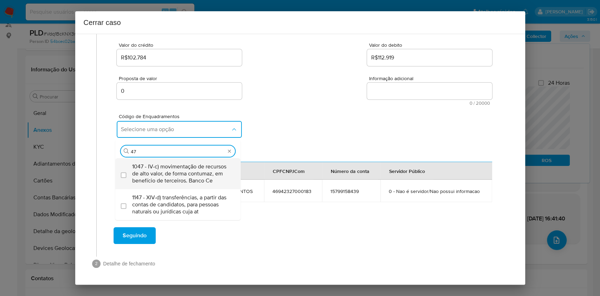
click at [177, 169] on span "1047 - IV-c) movimentação de recursos de alto valor, de forma contumaz, em bene…" at bounding box center [181, 173] width 99 height 21
type input "47"
checkbox input "true"
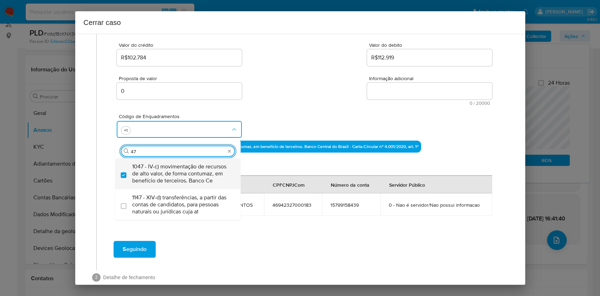
type input "4"
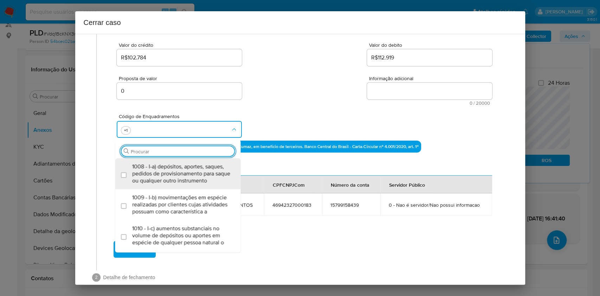
scroll to position [0, 0]
type input "iv-y"
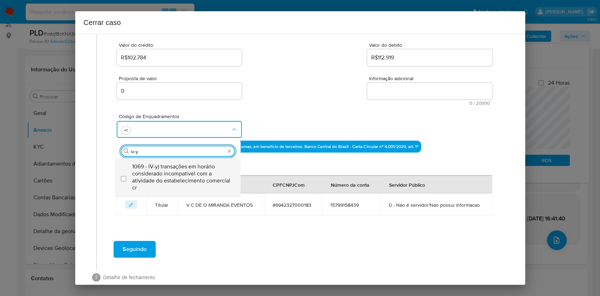
click at [179, 168] on span "1069 - IV-y) transações em horário considerado incompatível com a atividade do …" at bounding box center [181, 177] width 99 height 28
checkbox input "true"
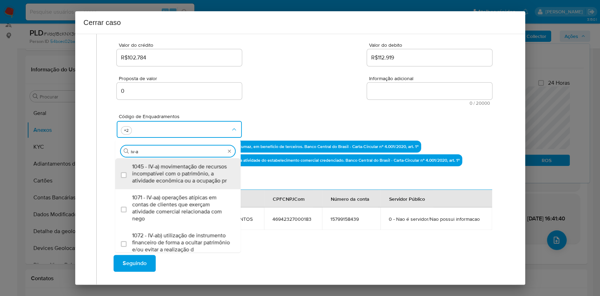
type input "iv-ac"
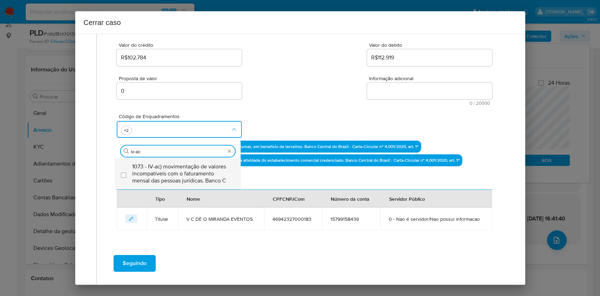
click at [179, 167] on span "1073 - IV-ac) movimentação de valores incompatíveis com o faturamento mensal da…" at bounding box center [181, 173] width 99 height 21
checkbox input "true"
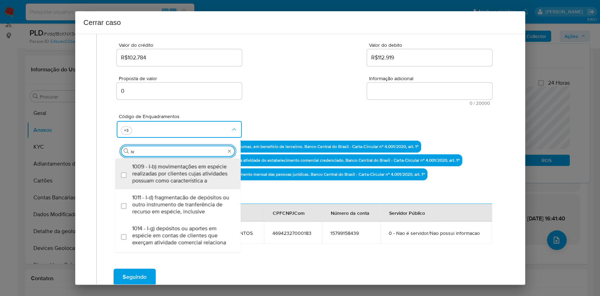
type input "i"
type input "56"
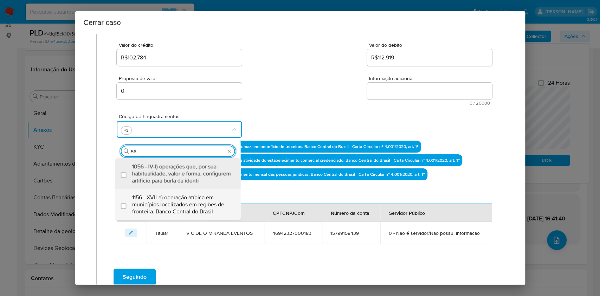
click at [184, 202] on span "1156 - XVII-a) operação atípica em municípios localizados em regiões de frontei…" at bounding box center [181, 204] width 99 height 21
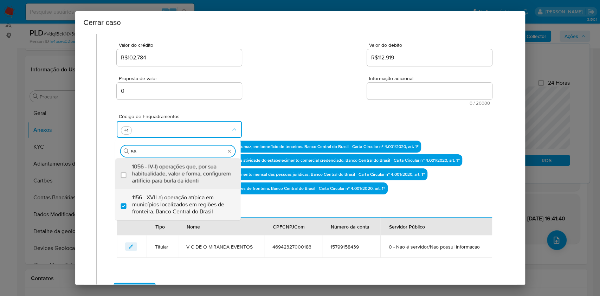
checkbox input "true"
type input "56"
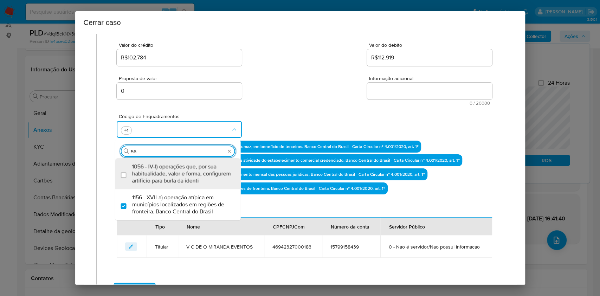
click at [422, 94] on textarea "Informação adicional" at bounding box center [429, 91] width 125 height 17
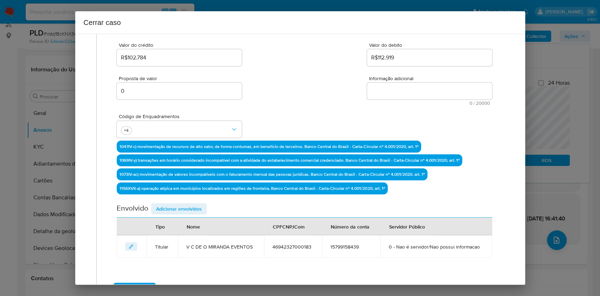
click at [422, 94] on textarea "Informação adicional" at bounding box center [429, 91] width 125 height 17
paste textarea "L I Do S Ametcon Adipisc, ELIT 13099517694146, seddoeiusmo te 18/64/6343, incid…"
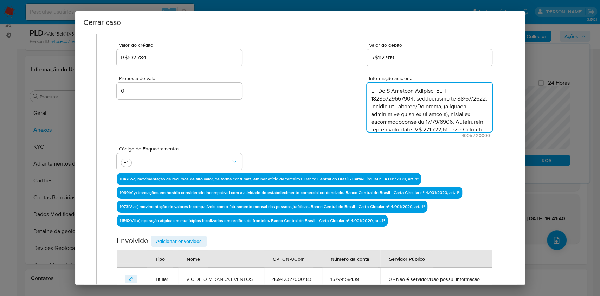
scroll to position [1007, 0]
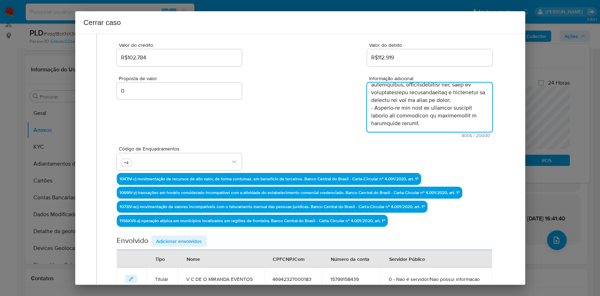
type textarea "L I Do S Ametcon Adipisc, ELIT 13099517694146, seddoeiusmo te 18/64/6343, incid…"
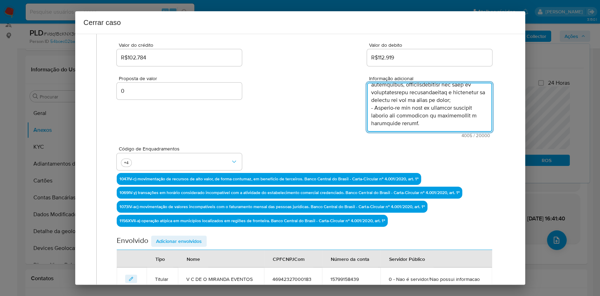
drag, startPoint x: 179, startPoint y: 239, endPoint x: 282, endPoint y: 199, distance: 110.2
click at [179, 240] on span "Adicionar envolvidos" at bounding box center [179, 241] width 46 height 10
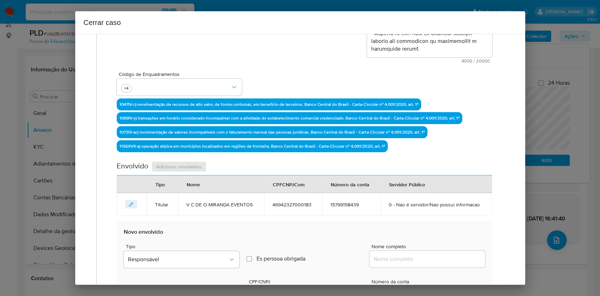
scroll to position [231, 0]
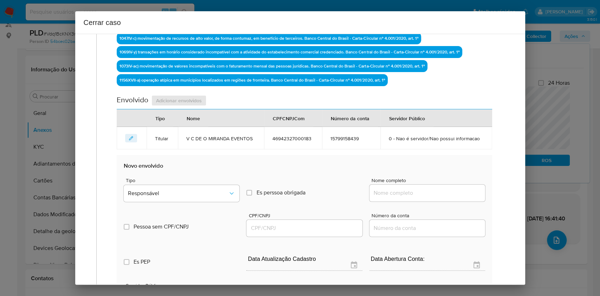
click at [427, 191] on input "Nome completo" at bounding box center [428, 192] width 116 height 9
paste input "Rei De Tudo Comercio De Tintas E Acessorios Ltda, 05971335000170"
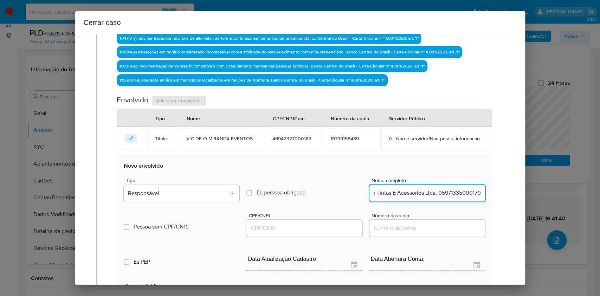
click at [438, 191] on input "Rei De Tudo Comercio De Tintas E Acessorios Ltda, 05971335000170" at bounding box center [428, 192] width 116 height 9
type input "Rei De Tudo Comercio De Tintas E Acessorios Ltda,"
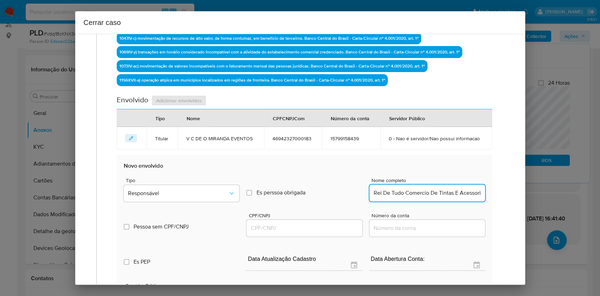
click at [324, 227] on input "CPF/CNPJ" at bounding box center [305, 228] width 116 height 9
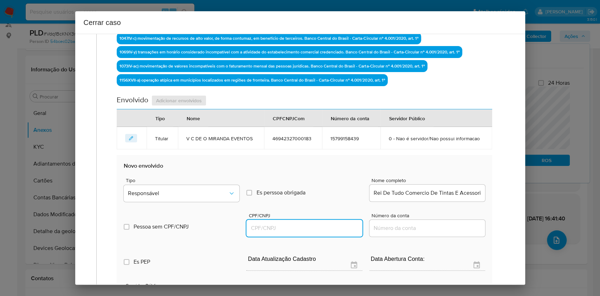
paste input "05971335000170"
click at [196, 180] on span "Tipo" at bounding box center [184, 180] width 116 height 5
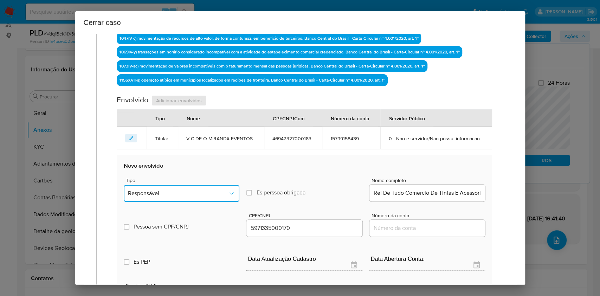
click at [198, 189] on button "Responsável" at bounding box center [182, 193] width 116 height 17
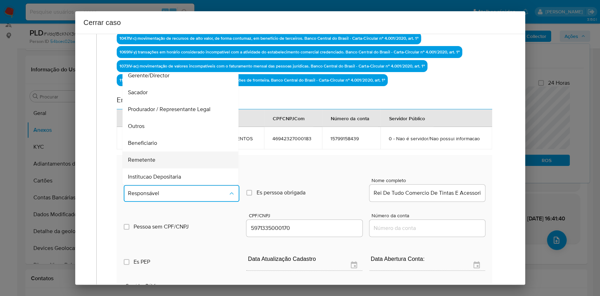
scroll to position [90, 0]
drag, startPoint x: 166, startPoint y: 127, endPoint x: 284, endPoint y: 152, distance: 121.2
click at [166, 127] on div "Remetente" at bounding box center [178, 125] width 101 height 17
type input "05971335000170"
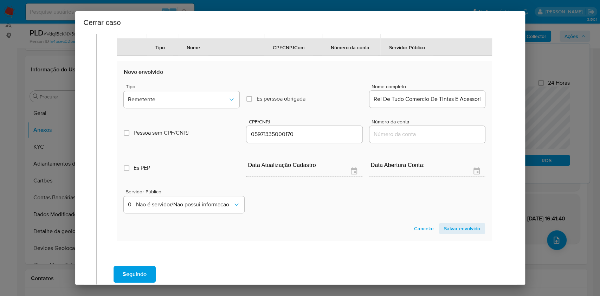
click at [450, 228] on span "Salvar envolvido" at bounding box center [462, 229] width 36 height 10
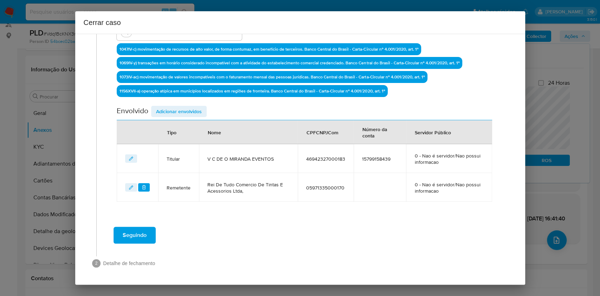
scroll to position [219, 0]
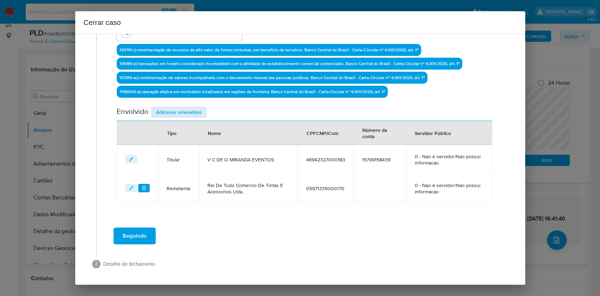
drag, startPoint x: 192, startPoint y: 104, endPoint x: 195, endPoint y: 109, distance: 5.5
click at [192, 105] on div "Data de início 01/06/2025 Data Fin 04/08/2025 Valor do crédito R$102.784 Valor …" at bounding box center [304, 35] width 375 height 334
drag, startPoint x: 195, startPoint y: 109, endPoint x: 211, endPoint y: 115, distance: 17.5
click at [195, 110] on span "Adicionar envolvidos" at bounding box center [179, 112] width 46 height 10
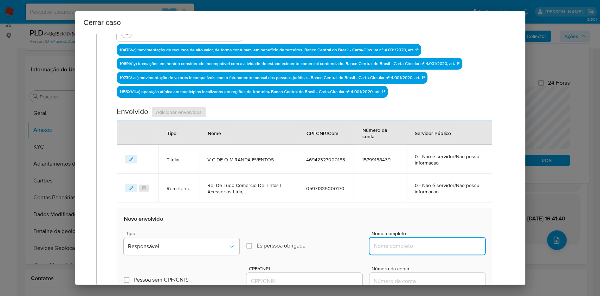
click at [450, 246] on input "Nome completo" at bounding box center [428, 246] width 116 height 9
paste input "Lucas Alcindo Teston, 03667817231"
click at [450, 246] on input "Lucas Alcindo Teston, 03667817231" at bounding box center [428, 246] width 116 height 9
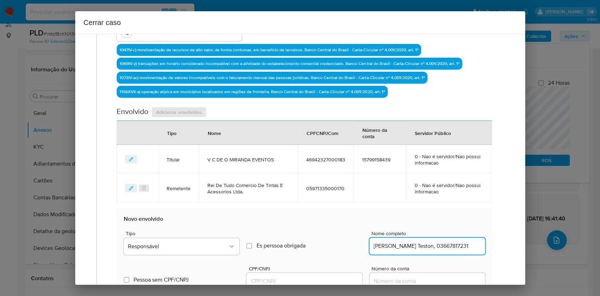
click at [455, 246] on input "Lucas Alcindo Teston, 03667817231" at bounding box center [428, 246] width 116 height 9
type input "Lucas Alcindo Teston,"
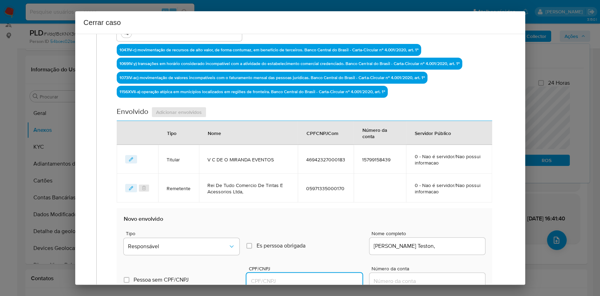
click at [309, 281] on input "CPF/CNPJ" at bounding box center [305, 281] width 116 height 9
paste input "03667817231"
click at [198, 237] on div "Tipo Responsável" at bounding box center [182, 244] width 116 height 27
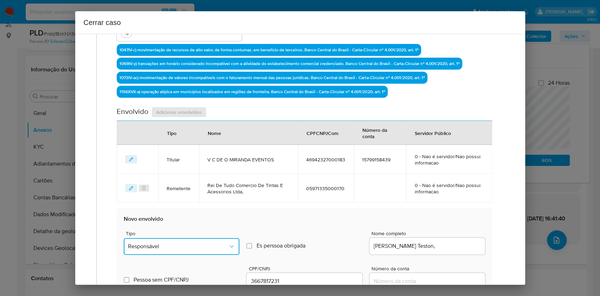
click at [203, 243] on span "Responsável" at bounding box center [178, 246] width 100 height 7
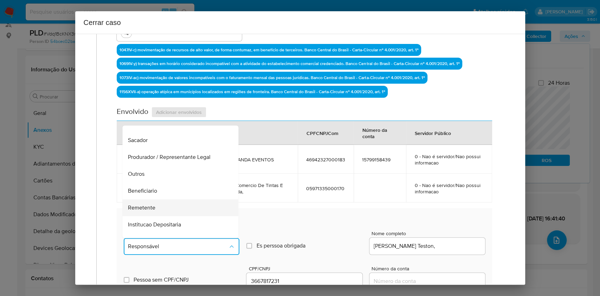
scroll to position [90, 0]
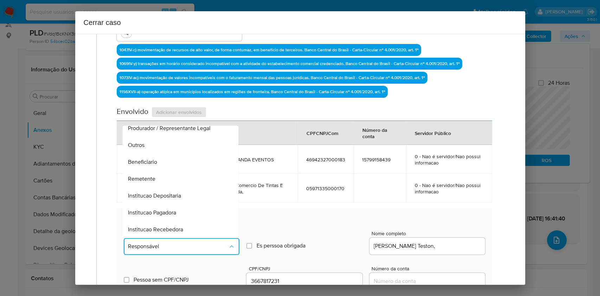
drag, startPoint x: 158, startPoint y: 177, endPoint x: 279, endPoint y: 183, distance: 120.4
click at [159, 179] on div "Remetente" at bounding box center [178, 179] width 101 height 17
type input "03667817231"
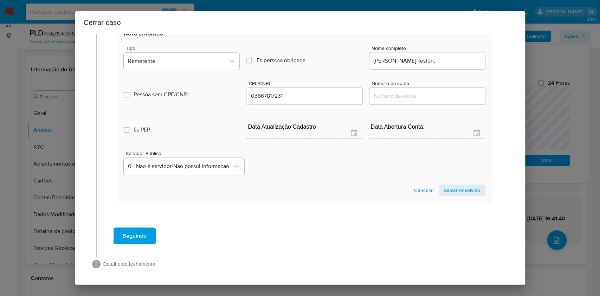
click at [447, 193] on span "Salvar envolvido" at bounding box center [462, 190] width 36 height 10
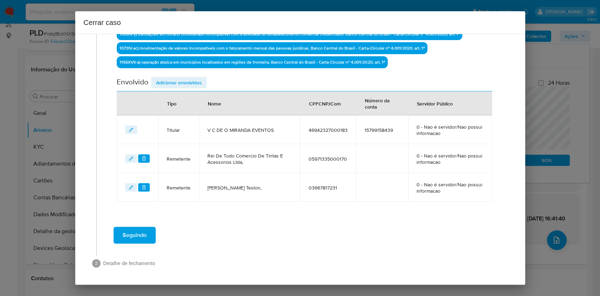
scroll to position [248, 0]
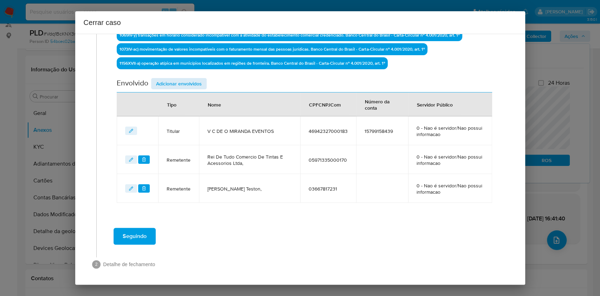
drag, startPoint x: 185, startPoint y: 90, endPoint x: 179, endPoint y: 81, distance: 11.6
click at [182, 85] on div "Envolvido Adicionar envolvidos" at bounding box center [304, 85] width 375 height 14
drag, startPoint x: 178, startPoint y: 79, endPoint x: 222, endPoint y: 98, distance: 47.3
click at [178, 81] on span "Adicionar envolvidos" at bounding box center [179, 84] width 46 height 10
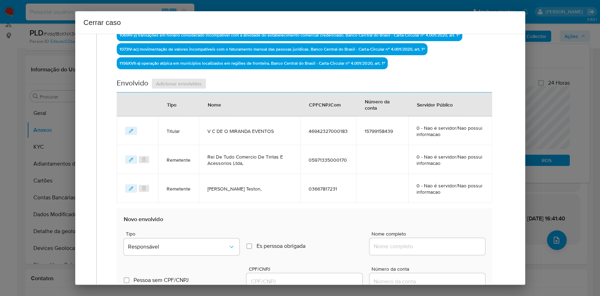
drag, startPoint x: 440, startPoint y: 248, endPoint x: 443, endPoint y: 247, distance: 4.0
click at [441, 247] on input "Nome completo" at bounding box center [428, 246] width 116 height 9
paste input "Agrosal Comercio E Representacoes De Produtos Agricolas Ltda, 28075535000140"
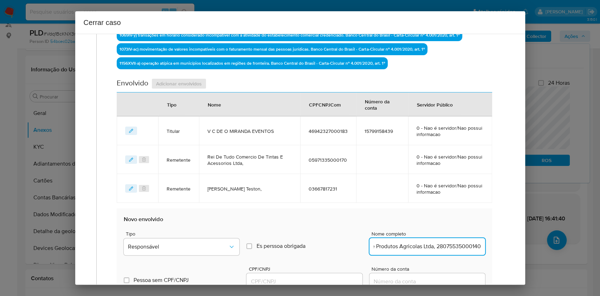
click at [443, 247] on input "Agrosal Comercio E Representacoes De Produtos Agricolas Ltda, 28075535000140" at bounding box center [428, 246] width 116 height 9
type input "Agrosal Comercio E Representacoes De Produtos Agricolas Ltda,"
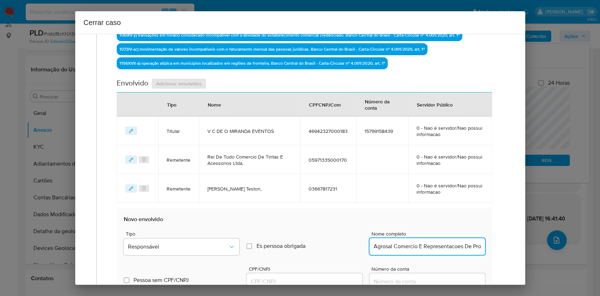
click at [327, 279] on input "CPF/CNPJ" at bounding box center [305, 281] width 116 height 9
paste input "28075535000140"
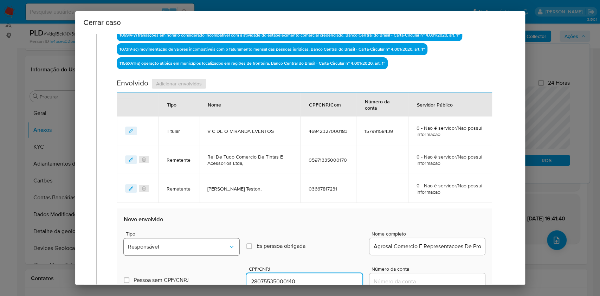
type input "28075535000140"
click at [205, 243] on span "Responsável" at bounding box center [178, 246] width 100 height 7
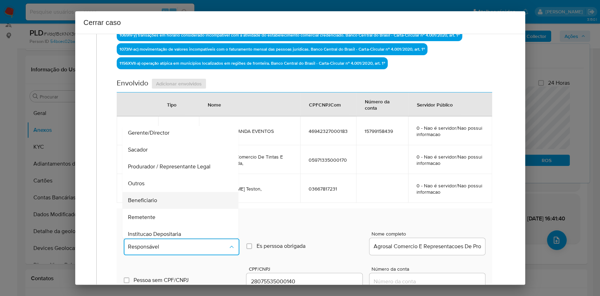
scroll to position [90, 0]
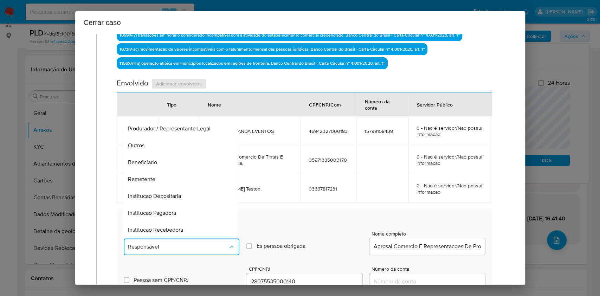
click at [154, 154] on div "Beneficiario" at bounding box center [178, 162] width 101 height 17
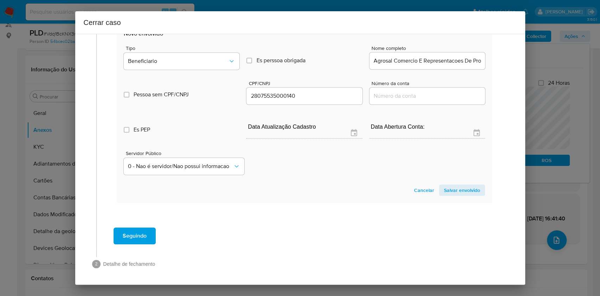
drag, startPoint x: 446, startPoint y: 186, endPoint x: 469, endPoint y: 162, distance: 32.8
click at [447, 186] on span "Salvar envolvido" at bounding box center [462, 190] width 36 height 10
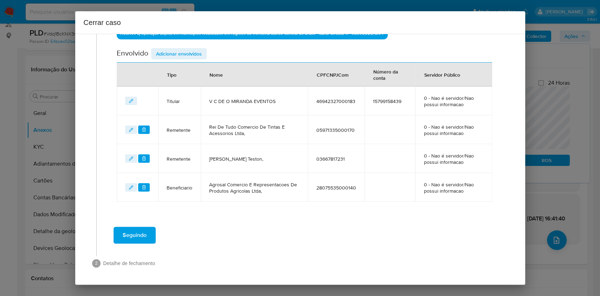
scroll to position [276, 0]
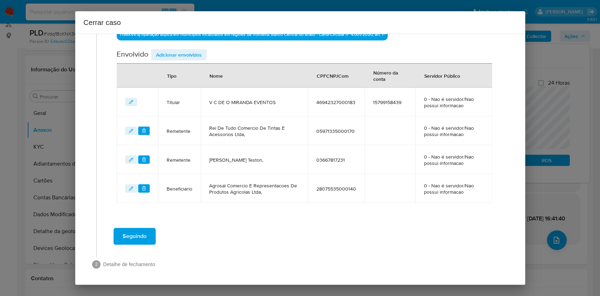
drag, startPoint x: 172, startPoint y: 55, endPoint x: 309, endPoint y: 101, distance: 144.6
click at [172, 56] on span "Adicionar envolvidos" at bounding box center [179, 55] width 46 height 10
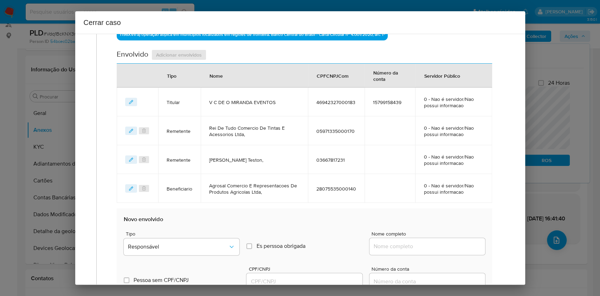
click at [443, 247] on input "Nome completo" at bounding box center [428, 246] width 116 height 9
paste input "Debora Ester Rocha Da Silva, 12884640452"
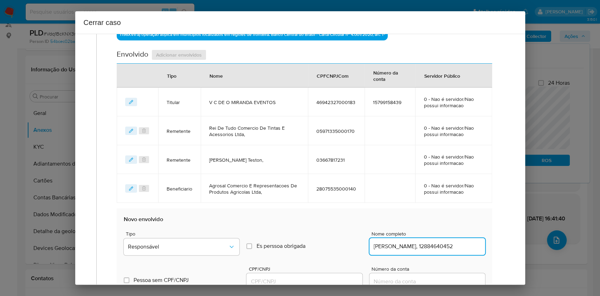
scroll to position [0, 3]
click at [452, 246] on input "Debora Ester Rocha Da Silva, 12884640452" at bounding box center [428, 246] width 116 height 9
type input "Debora Ester Rocha Da Silva,"
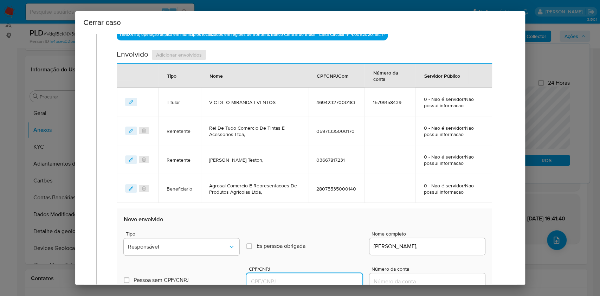
drag, startPoint x: 302, startPoint y: 279, endPoint x: 313, endPoint y: 277, distance: 11.0
click at [303, 279] on input "CPF/CNPJ" at bounding box center [305, 281] width 116 height 9
paste input "12884640452"
type input "12884640452"
click at [231, 246] on icon "Tipo de envolvimento" at bounding box center [231, 246] width 7 height 7
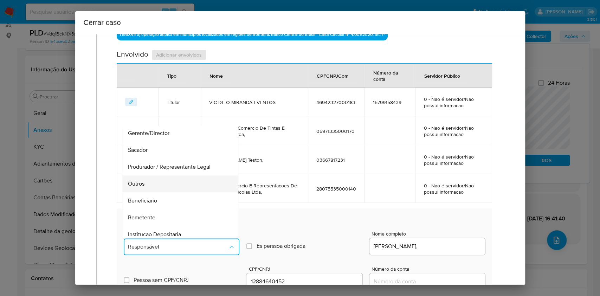
scroll to position [90, 0]
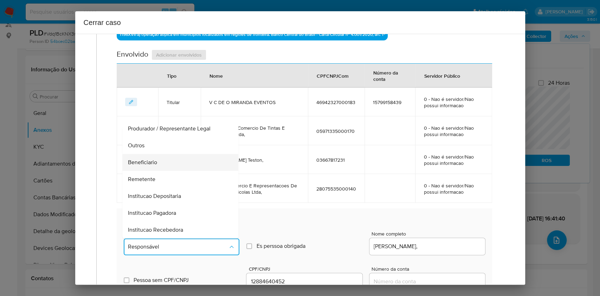
click at [161, 162] on div "Beneficiario" at bounding box center [178, 162] width 101 height 17
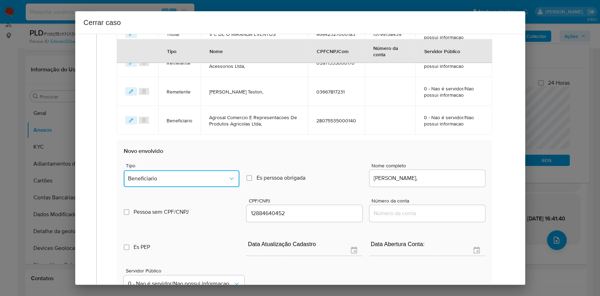
scroll to position [462, 0]
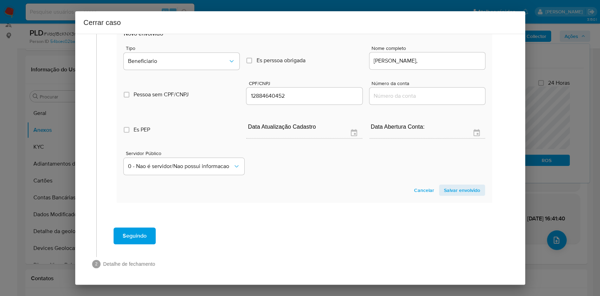
click at [450, 194] on span "Salvar envolvido" at bounding box center [462, 190] width 36 height 10
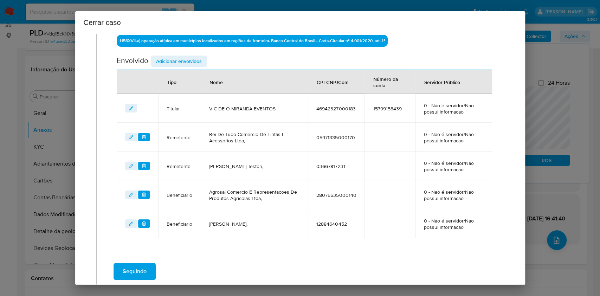
scroll to position [212, 0]
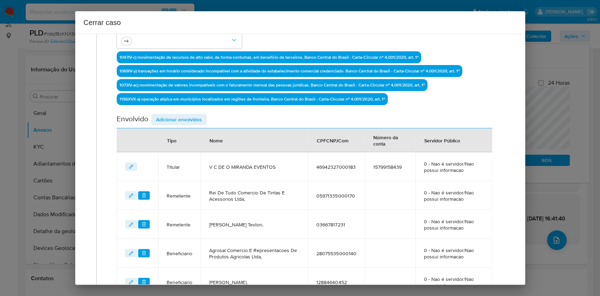
drag, startPoint x: 189, startPoint y: 116, endPoint x: 241, endPoint y: 120, distance: 52.2
click at [189, 117] on span "Adicionar envolvidos" at bounding box center [179, 120] width 46 height 10
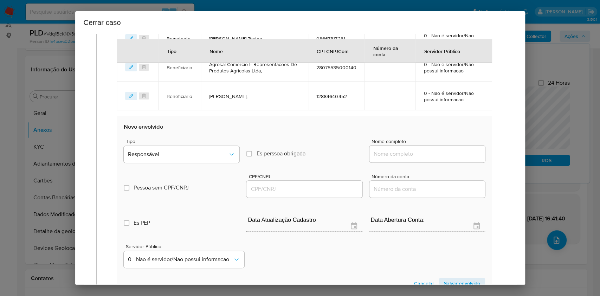
scroll to position [399, 0]
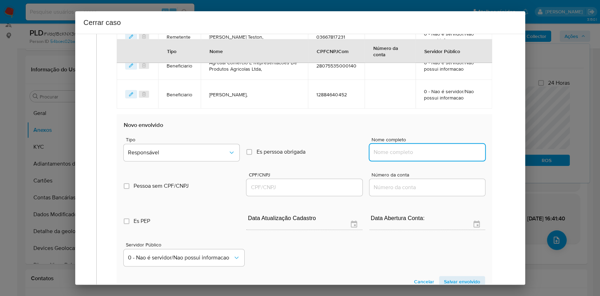
drag, startPoint x: 424, startPoint y: 147, endPoint x: 446, endPoint y: 151, distance: 21.5
click at [424, 148] on input "Nome completo" at bounding box center [428, 152] width 116 height 9
paste input "Vanessa Cristina de Oliveira Miranda, 89738888204"
click at [456, 152] on input "Vanessa Cristina de Oliveira Miranda, 89738888204" at bounding box center [428, 152] width 116 height 9
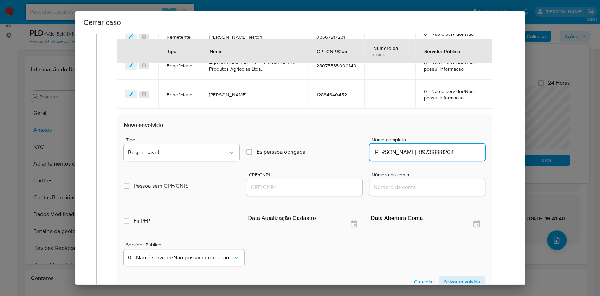
click at [456, 151] on input "Vanessa Cristina de Oliveira Miranda, 89738888204" at bounding box center [428, 152] width 116 height 9
type input "Vanessa Cristina de Oliveira Miranda,"
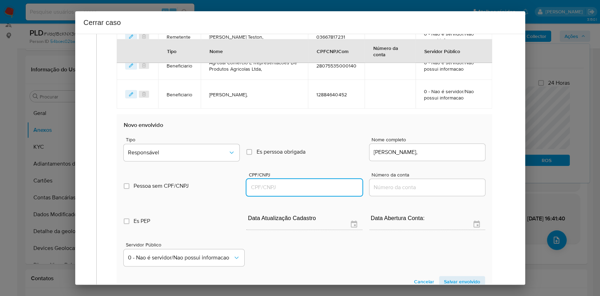
drag, startPoint x: 282, startPoint y: 185, endPoint x: 286, endPoint y: 179, distance: 7.5
click at [282, 185] on input "CPF/CNPJ" at bounding box center [305, 187] width 116 height 9
paste input "89738888204"
type input "89738888204"
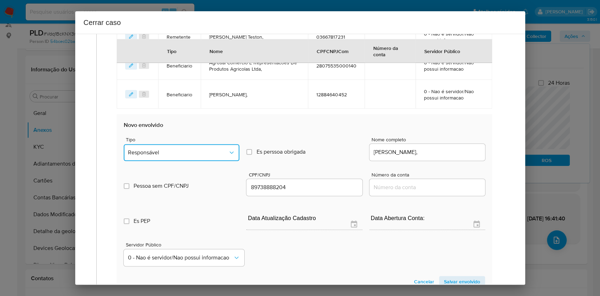
drag, startPoint x: 221, startPoint y: 148, endPoint x: 221, endPoint y: 157, distance: 9.1
click at [221, 149] on span "Responsável" at bounding box center [178, 152] width 100 height 7
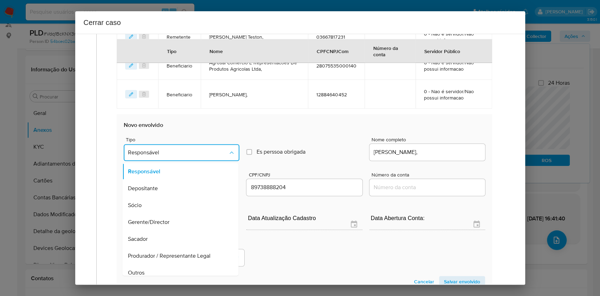
drag, startPoint x: 163, startPoint y: 204, endPoint x: 212, endPoint y: 208, distance: 49.0
click at [163, 204] on div "Sócio" at bounding box center [178, 205] width 101 height 17
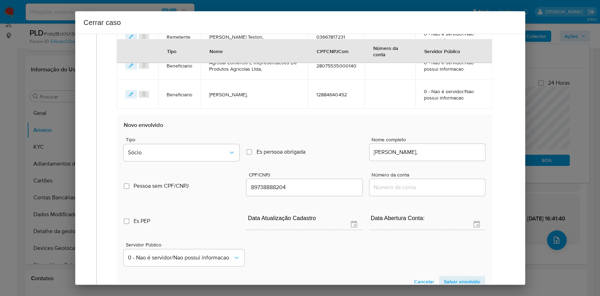
drag, startPoint x: 459, startPoint y: 280, endPoint x: 377, endPoint y: 259, distance: 83.9
click at [459, 281] on span "Salvar envolvido" at bounding box center [462, 282] width 36 height 10
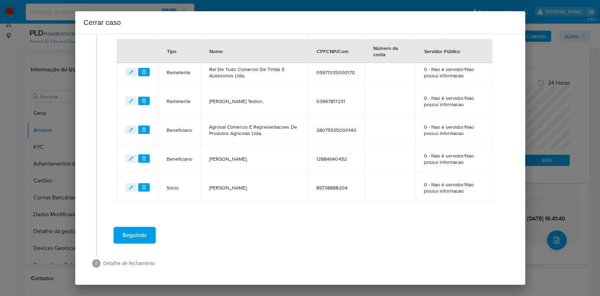
scroll to position [334, 0]
click at [136, 235] on span "Seguindo" at bounding box center [135, 235] width 24 height 15
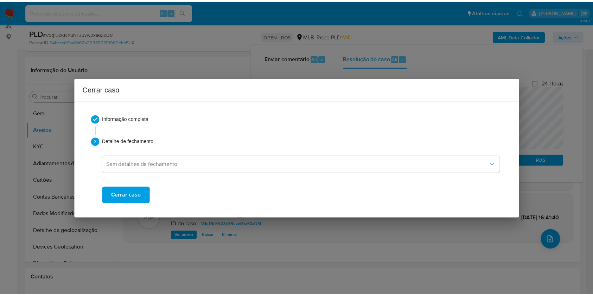
scroll to position [988, 0]
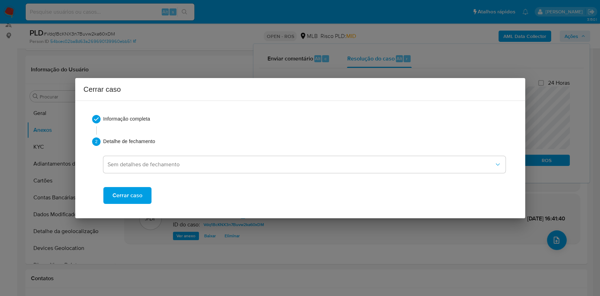
click at [141, 199] on button "Cerrar caso" at bounding box center [127, 195] width 48 height 17
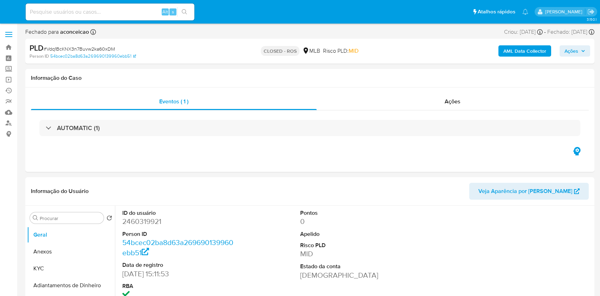
select select "10"
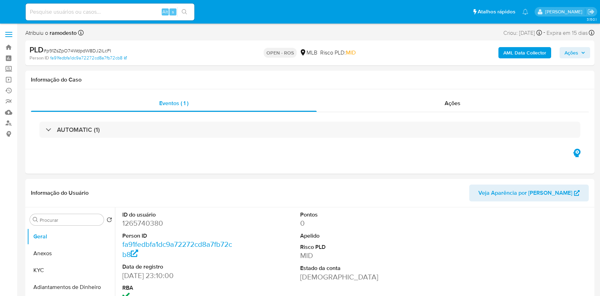
select select "10"
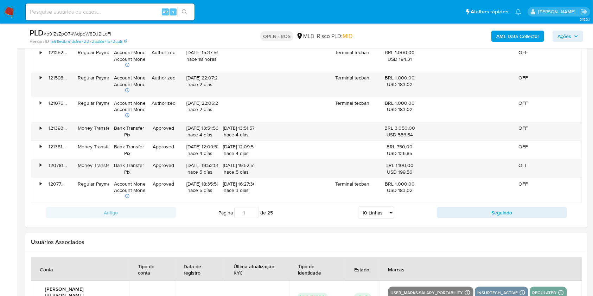
scroll to position [919, 0]
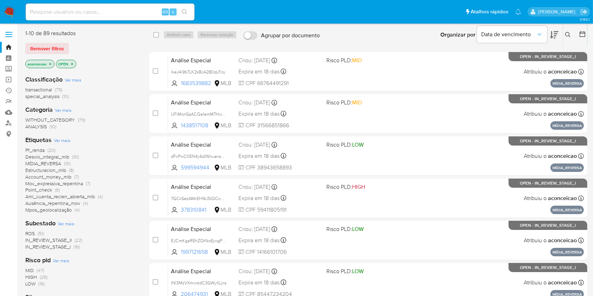
click at [37, 232] on span "ROS (51)" at bounding box center [34, 233] width 19 height 7
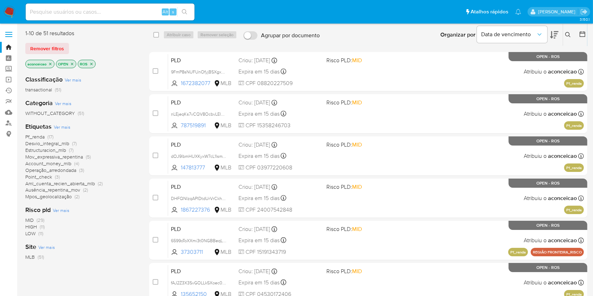
drag, startPoint x: 567, startPoint y: 31, endPoint x: 559, endPoint y: 49, distance: 19.9
click at [567, 32] on button at bounding box center [569, 35] width 12 height 8
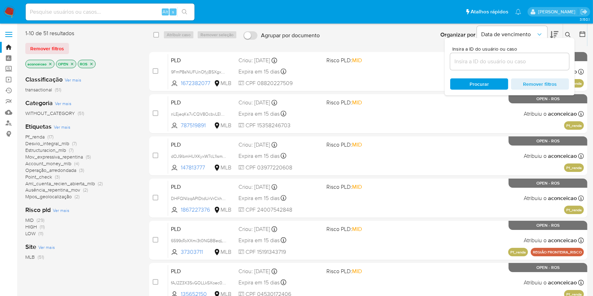
click at [549, 59] on input at bounding box center [509, 61] width 119 height 9
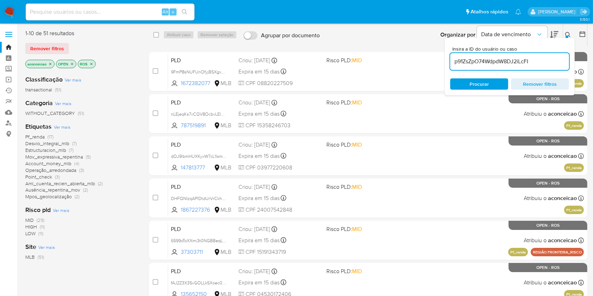
type input "p91ZsZpO74WdpdW8DJ2iLcFI"
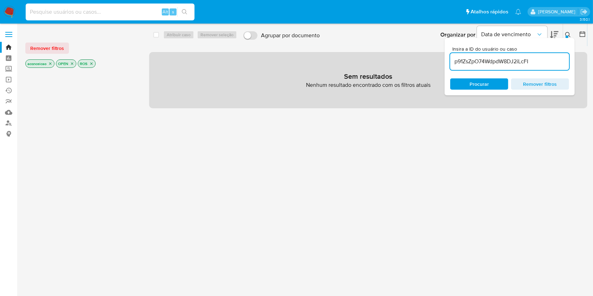
click at [140, 7] on input at bounding box center [110, 11] width 169 height 9
paste input "p91ZsZpO74WdpdW8DJ2iLcFI"
type input "p91ZsZpO74WdpdW8DJ2iLcFI"
click at [184, 10] on icon "search-icon" at bounding box center [185, 12] width 6 height 6
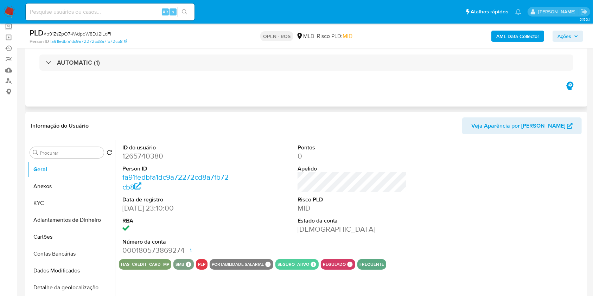
scroll to position [47, 0]
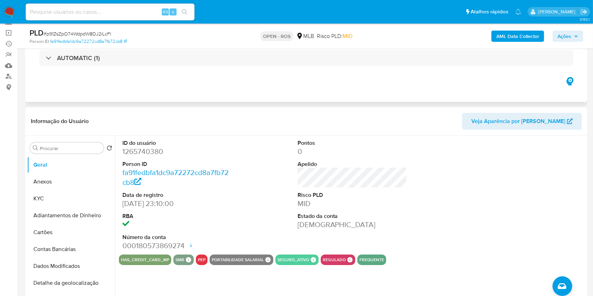
select select "10"
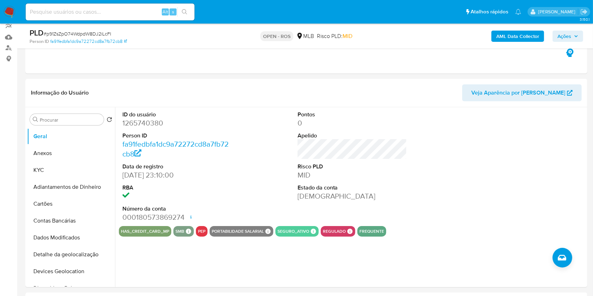
scroll to position [0, 0]
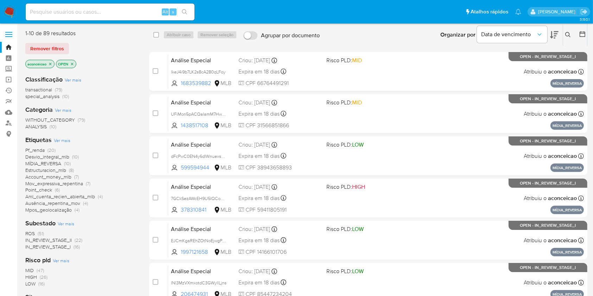
click at [48, 62] on p "aconceicao" at bounding box center [40, 64] width 28 height 8
click at [50, 64] on icon "close-filter" at bounding box center [50, 64] width 4 height 4
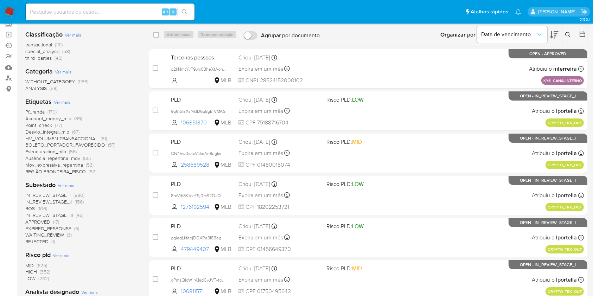
scroll to position [94, 0]
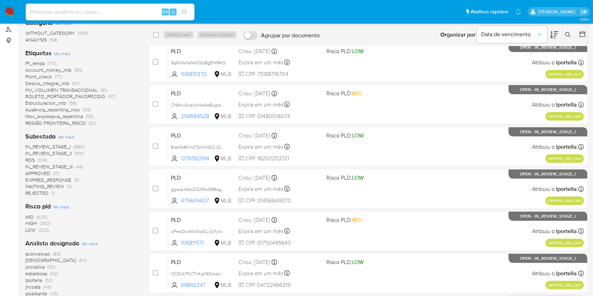
click at [34, 159] on span "ROS" at bounding box center [29, 159] width 9 height 7
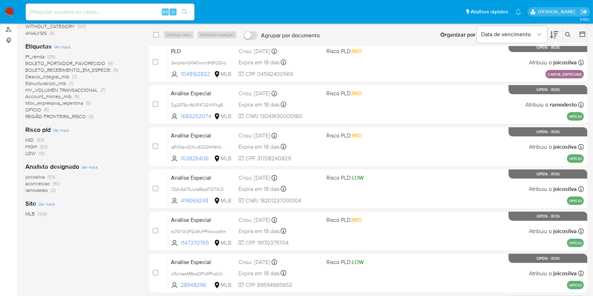
click at [52, 190] on span "(2)" at bounding box center [53, 190] width 5 height 7
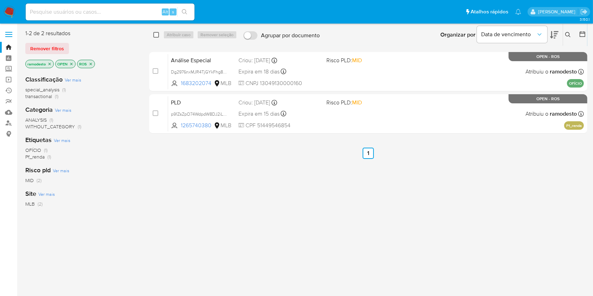
click at [157, 35] on input "checkbox" at bounding box center [156, 35] width 6 height 6
checkbox input "true"
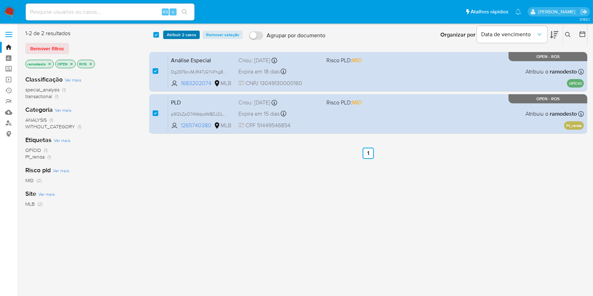
click at [173, 38] on span "Atribuir 2 casos" at bounding box center [182, 34] width 30 height 7
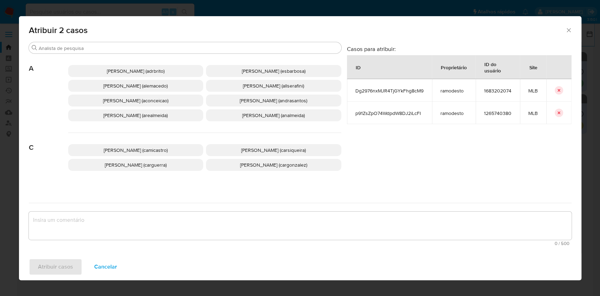
click at [115, 103] on span "Ana Cristina Da Conceicao (aconceicao)" at bounding box center [135, 100] width 65 height 7
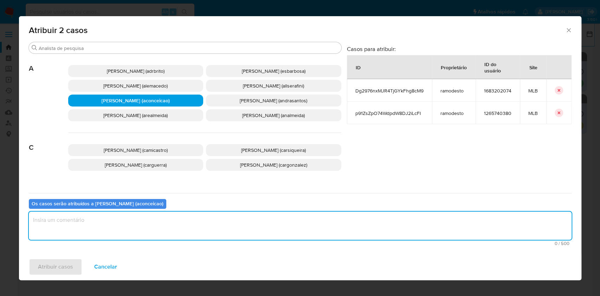
click at [205, 218] on textarea "assign-modal" at bounding box center [300, 226] width 543 height 28
type textarea "ok"
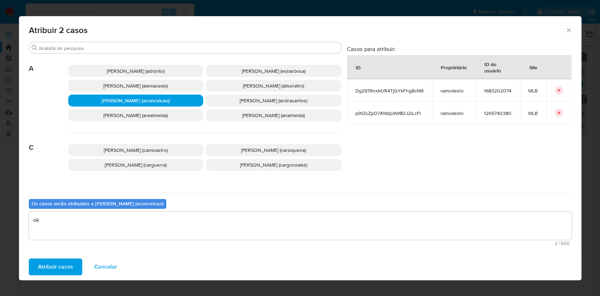
click at [63, 264] on span "Atribuir casos" at bounding box center [55, 266] width 35 height 15
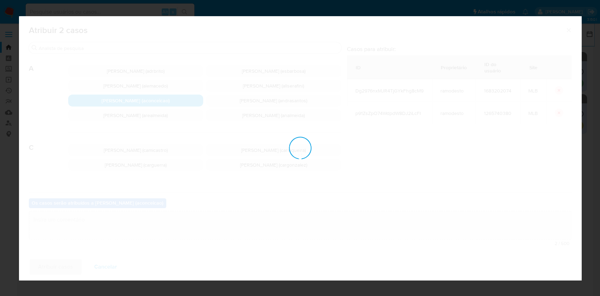
checkbox input "false"
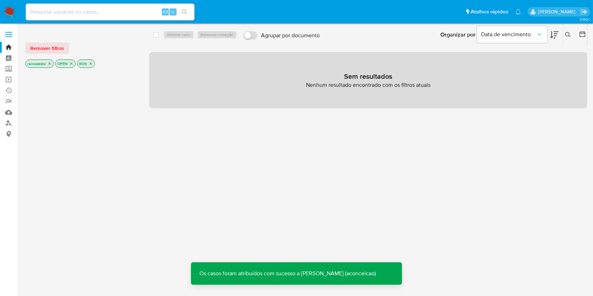
click at [50, 63] on icon "close-filter" at bounding box center [50, 64] width 2 height 2
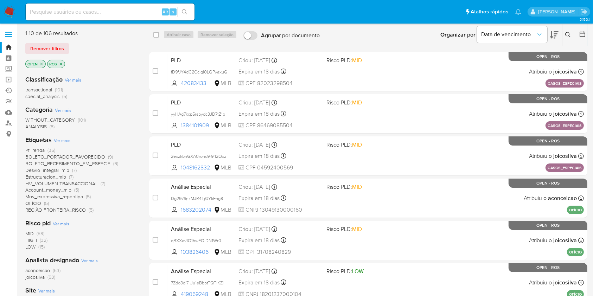
click at [43, 270] on span "aconceicao" at bounding box center [37, 270] width 25 height 7
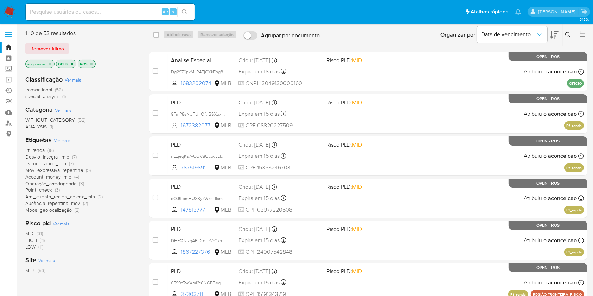
drag, startPoint x: 567, startPoint y: 33, endPoint x: 557, endPoint y: 42, distance: 13.2
click at [567, 33] on icon at bounding box center [568, 35] width 6 height 6
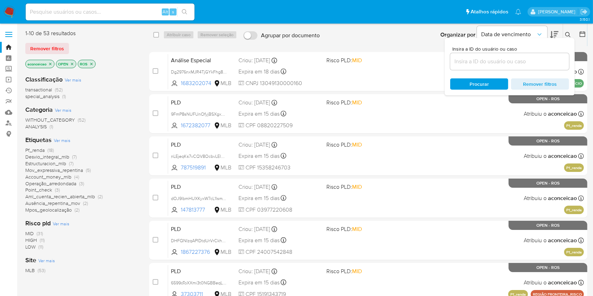
click at [529, 65] on input at bounding box center [509, 61] width 119 height 9
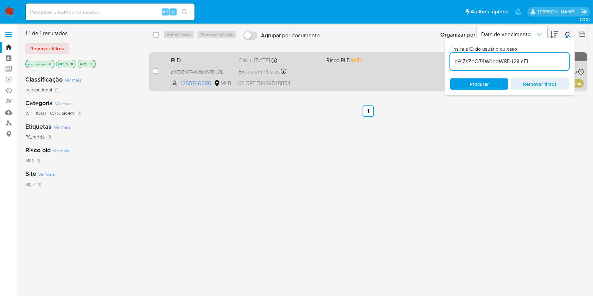
click at [350, 78] on div "PLD p91ZsZpO74WdpdW8DJ2iLcFI 1265740380 MLB Risco PLD: MID Criou: 12/07/2025 Cr…" at bounding box center [376, 72] width 416 height 36
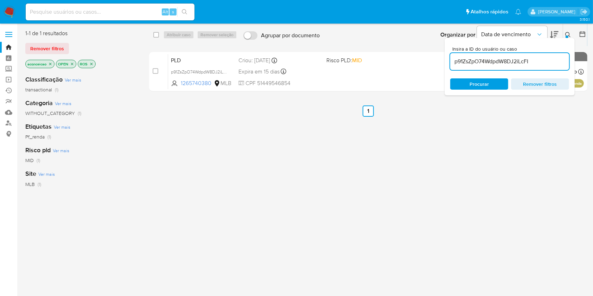
click at [490, 61] on input "p91ZsZpO74WdpdW8DJ2iLcFI" at bounding box center [509, 61] width 119 height 9
click at [490, 62] on input "p91ZsZpO74WdpdW8DJ2iLcFI" at bounding box center [509, 61] width 119 height 9
paste input "Dg2976nxMJR4TjGYkFhg8cM9"
click at [490, 61] on input "p91ZsZpO74WDg2976nxMJR4TjGYkFhg8cM9dpdW8DJ2iLcFI" at bounding box center [509, 61] width 119 height 9
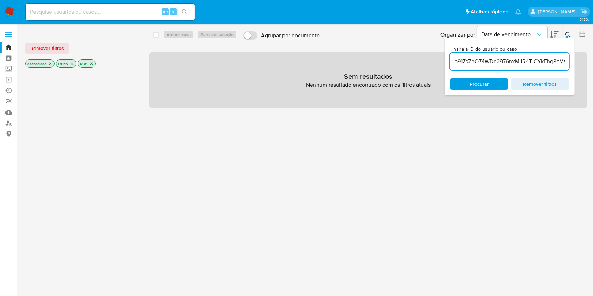
paste input "Dg2976nxMJR4TjGYkFhg8cM9"
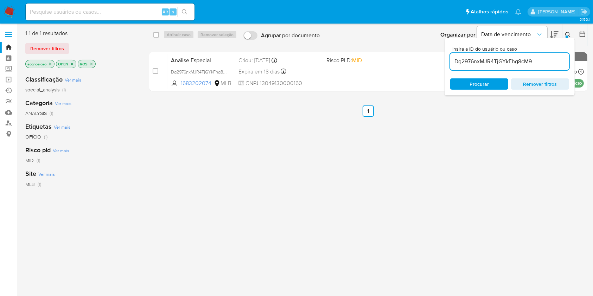
click at [371, 76] on div "Análise Especial Dg2976nxMJR4TjGYkFhg8cM9 1683202074 MLB Risco PLD: MID Criou: …" at bounding box center [376, 72] width 416 height 36
click at [458, 63] on input "Dg2976nxMJR4TjGYkFhg8cM9" at bounding box center [509, 61] width 119 height 9
click at [459, 64] on input "Dg2976nxMJR4TjGYkFhg8cM9" at bounding box center [509, 61] width 119 height 9
type input "g2976nxMJR4TjGYkFhg8cM9"
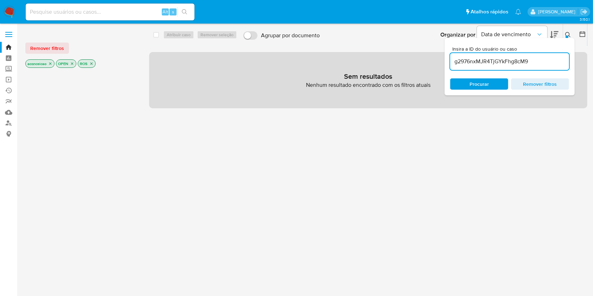
click at [458, 63] on input "g2976nxMJR4TjGYkFhg8cM9" at bounding box center [509, 61] width 119 height 9
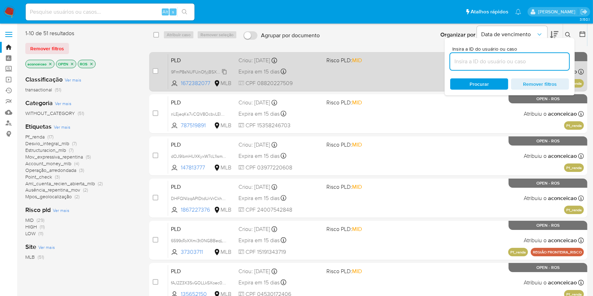
click at [223, 72] on span "9FmP8sNUFUnOfyjBSXgxPTr8" at bounding box center [200, 72] width 59 height 8
click at [288, 82] on span "CPF 08820227509" at bounding box center [279, 83] width 82 height 8
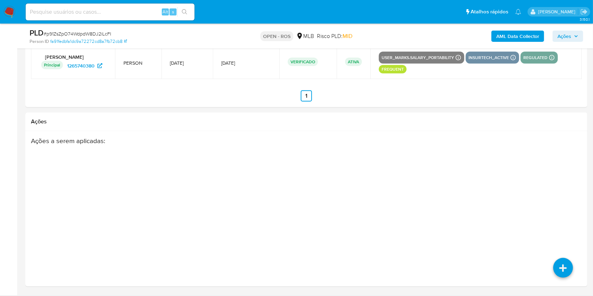
select select "10"
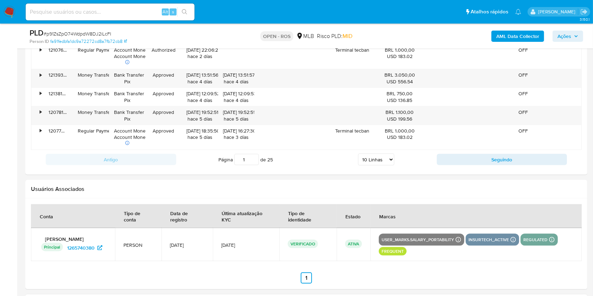
scroll to position [1075, 0]
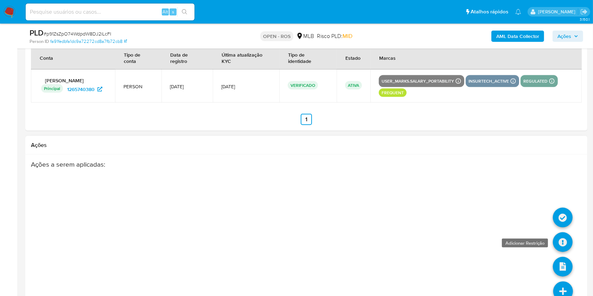
click at [450, 222] on icon at bounding box center [563, 242] width 20 height 20
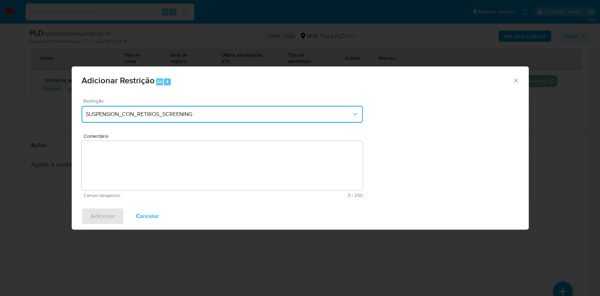
click at [253, 110] on button "SUSPENSION_CON_RETIROS_SCREENING" at bounding box center [222, 114] width 281 height 17
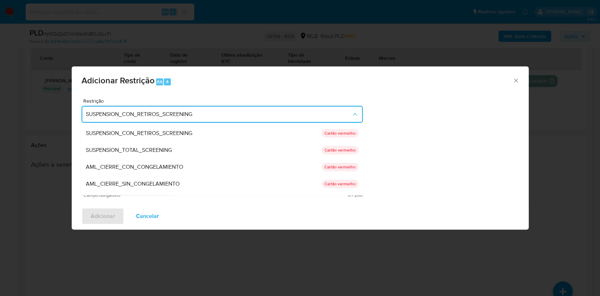
click at [194, 177] on div "AML_CIERRE_SIN_CONGELAMIENTO" at bounding box center [204, 183] width 236 height 17
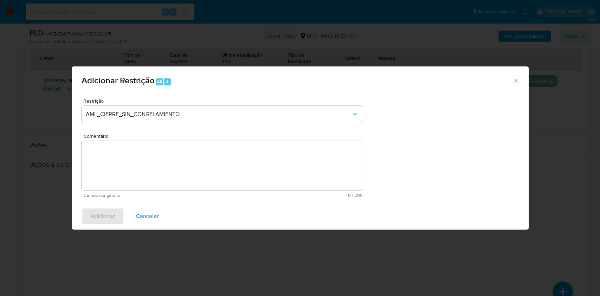
click at [204, 165] on textarea "Comentário" at bounding box center [222, 165] width 281 height 49
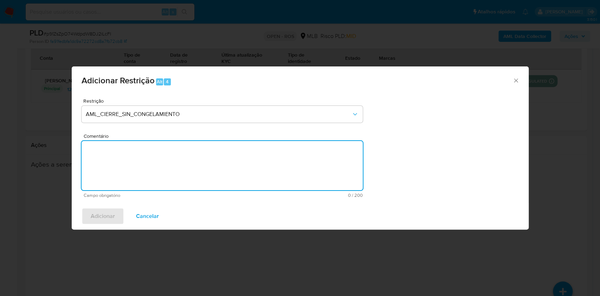
paste textarea "Deliberação para encerrar o relacionamento. NÃO INFORMAR AO USUÁRIO QUE SE TRAT…"
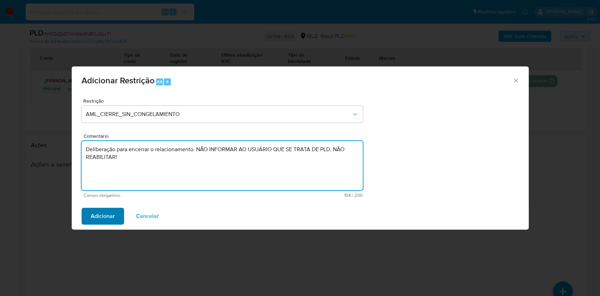
type textarea "Deliberação para encerrar o relacionamento. NÃO INFORMAR AO USUÁRIO QUE SE TRAT…"
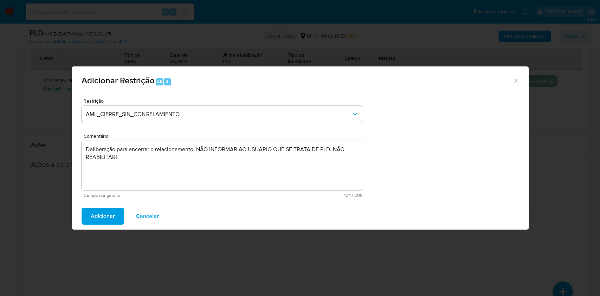
click at [114, 212] on button "Adicionar" at bounding box center [103, 216] width 43 height 17
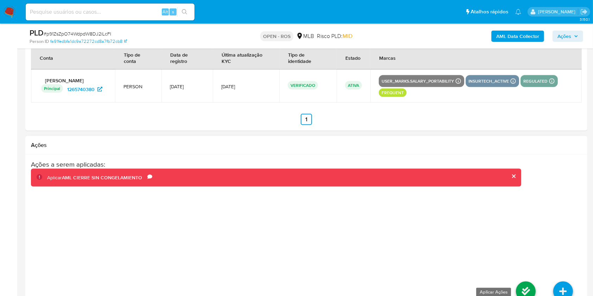
click at [450, 222] on icon at bounding box center [526, 292] width 20 height 20
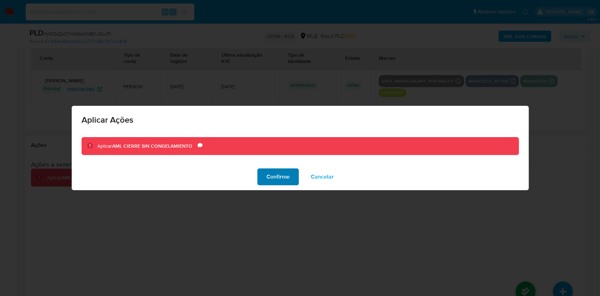
click at [272, 173] on span "Confirme" at bounding box center [278, 176] width 23 height 15
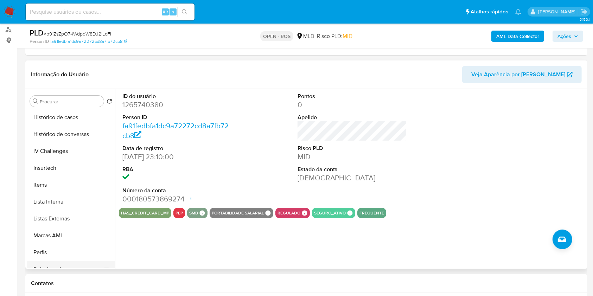
scroll to position [297, 0]
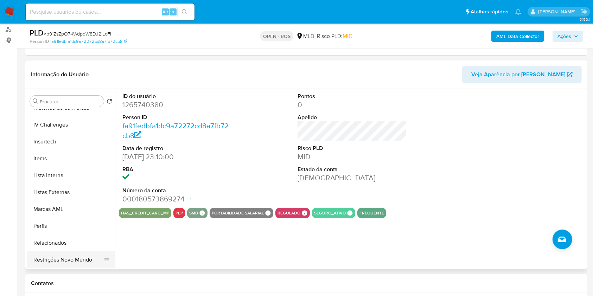
click at [72, 222] on button "Restrições Novo Mundo" at bounding box center [68, 259] width 82 height 17
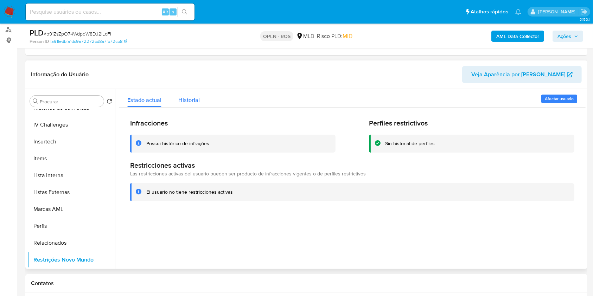
click at [189, 102] on span "Historial" at bounding box center [188, 100] width 21 height 8
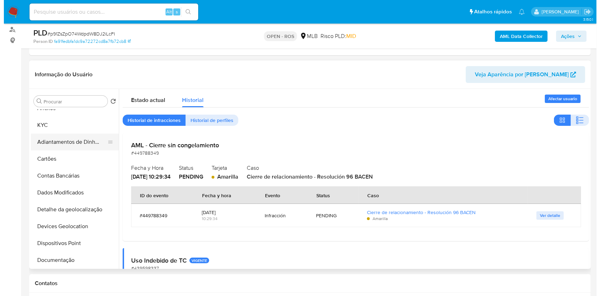
scroll to position [0, 0]
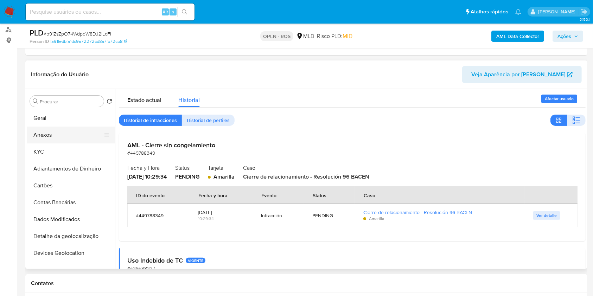
click at [67, 140] on button "Anexos" at bounding box center [68, 135] width 82 height 17
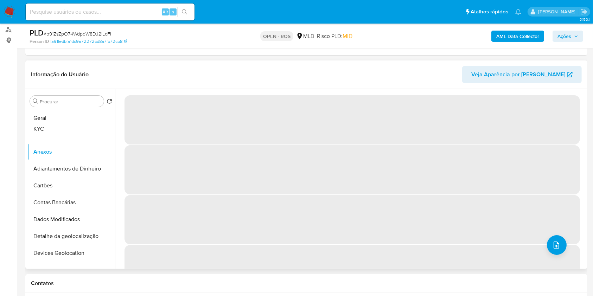
drag, startPoint x: 103, startPoint y: 151, endPoint x: 96, endPoint y: 132, distance: 19.7
click at [95, 131] on ul "Geral Anexos KYC Adiantamentos de Dinheiro Cartões Contas Bancárias Dados Modif…" at bounding box center [71, 189] width 88 height 159
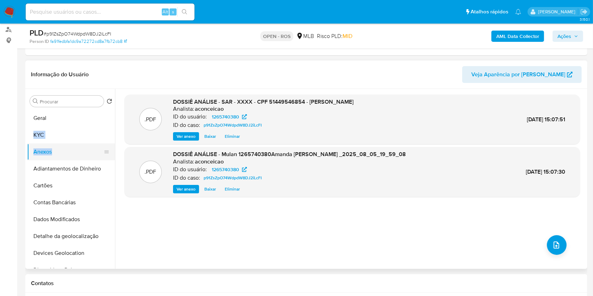
click at [75, 147] on button "Anexos" at bounding box center [68, 151] width 82 height 17
click at [450, 222] on icon "upload-file" at bounding box center [556, 245] width 8 height 8
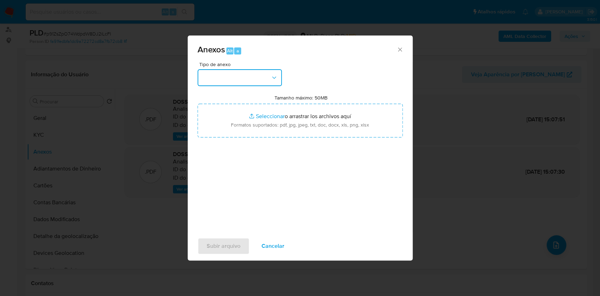
click at [238, 77] on button "button" at bounding box center [240, 77] width 84 height 17
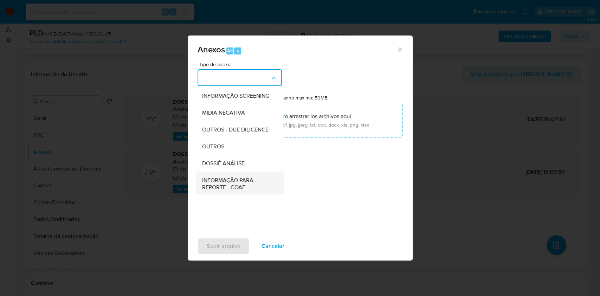
scroll to position [108, 0]
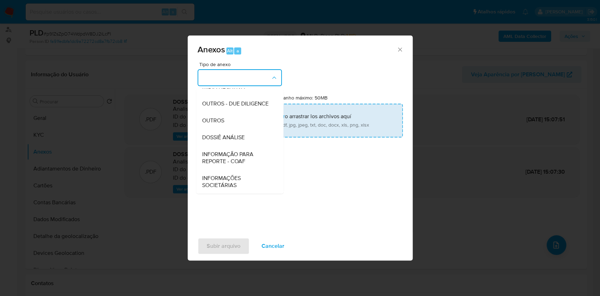
drag, startPoint x: 234, startPoint y: 160, endPoint x: 345, endPoint y: 116, distance: 119.0
click at [235, 161] on span "INFORMAÇÃO PARA REPORTE - COAF" at bounding box center [238, 158] width 72 height 14
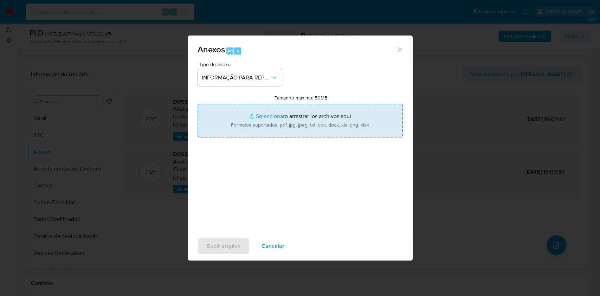
type input "C:\fakepath\SAR - p91ZsZpO74WdpdW8DJ2iLcFI - CPF 51449546854 - AMANDA GRAZIELE …"
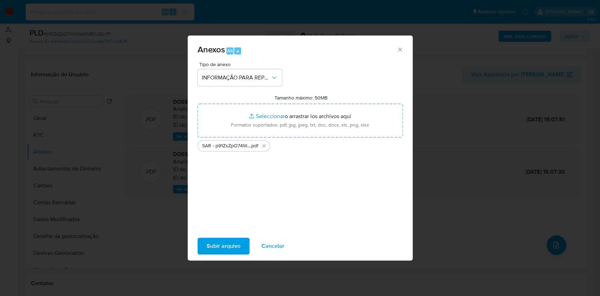
click at [236, 222] on span "Subir arquivo" at bounding box center [224, 245] width 34 height 15
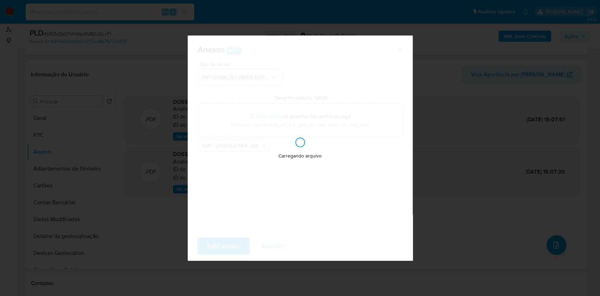
click at [450, 145] on div "Anexos Alt a Tipo de anexo INFORMAÇÃO PARA REPORTE - COAF Tamanho máximo: 50MB …" at bounding box center [300, 148] width 600 height 296
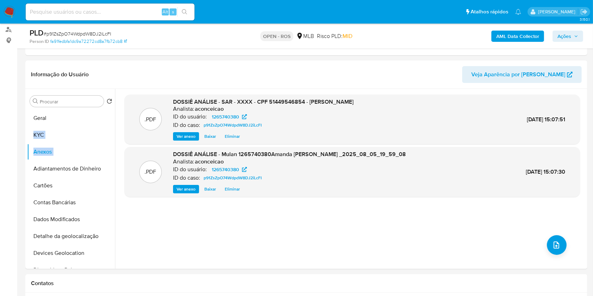
drag, startPoint x: 559, startPoint y: 32, endPoint x: 553, endPoint y: 35, distance: 6.6
click at [450, 32] on span "Ações" at bounding box center [564, 36] width 14 height 11
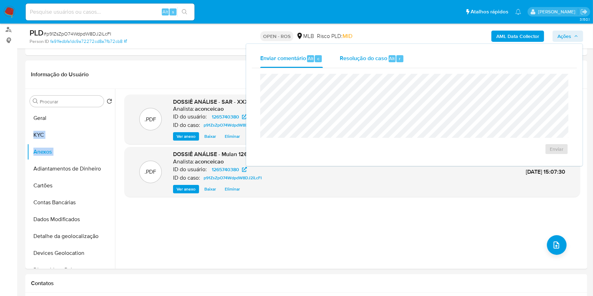
click at [399, 58] on span "r" at bounding box center [400, 58] width 2 height 7
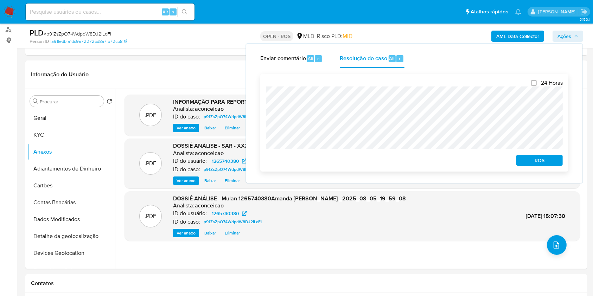
click at [450, 160] on span "ROS" at bounding box center [539, 160] width 37 height 10
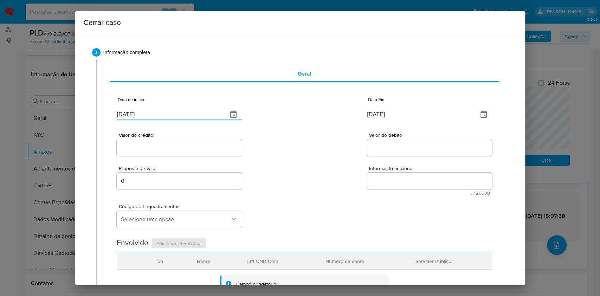
click at [180, 111] on input "[DATE]" at bounding box center [169, 114] width 105 height 11
paste input "01/06"
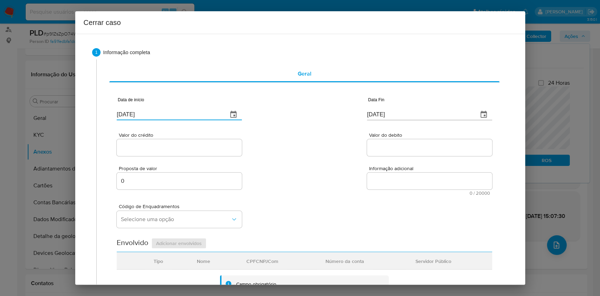
type input "01/06/2025"
click at [371, 105] on div "[DATE]" at bounding box center [429, 110] width 125 height 21
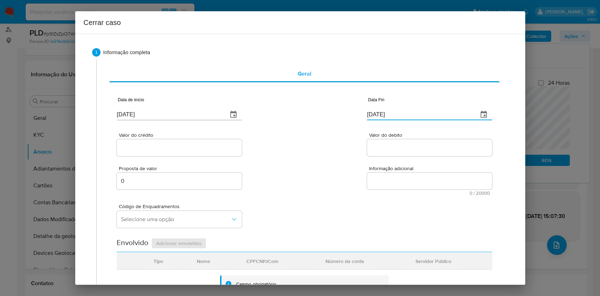
click at [379, 115] on input "[DATE]" at bounding box center [419, 114] width 105 height 11
paste input "04"
click at [379, 115] on input "[DATE]" at bounding box center [419, 114] width 105 height 11
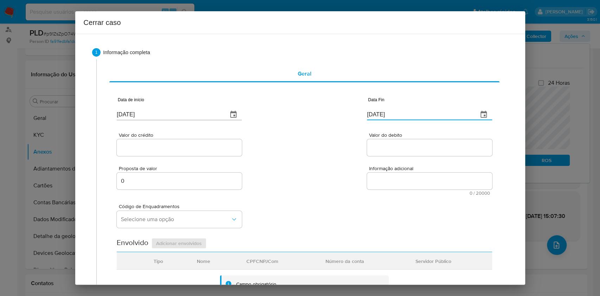
type input "04/08/2025"
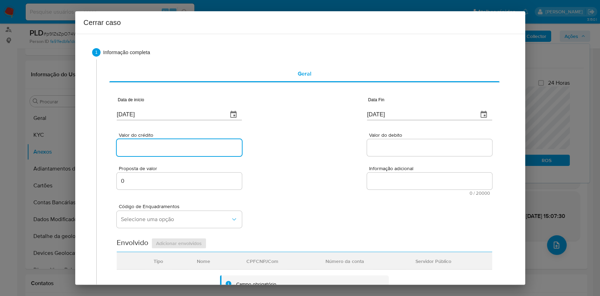
click at [172, 147] on input "Valor do crédito" at bounding box center [179, 147] width 125 height 9
paste input "R$445.866"
type input "R$445.866"
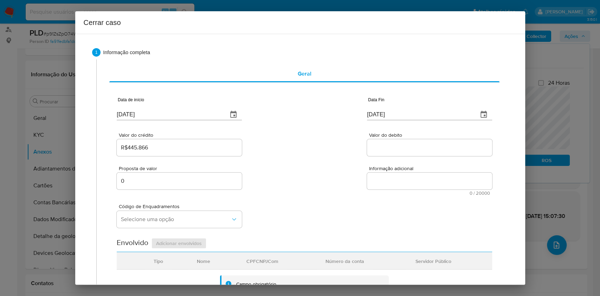
click at [401, 142] on div at bounding box center [429, 147] width 125 height 17
click at [403, 145] on input "Valor do debito" at bounding box center [429, 147] width 125 height 9
paste input "R$463.091"
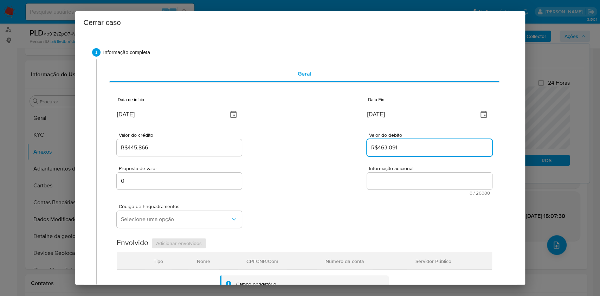
type input "R$463.091"
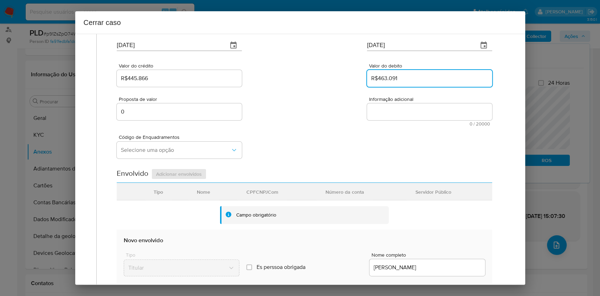
scroll to position [141, 0]
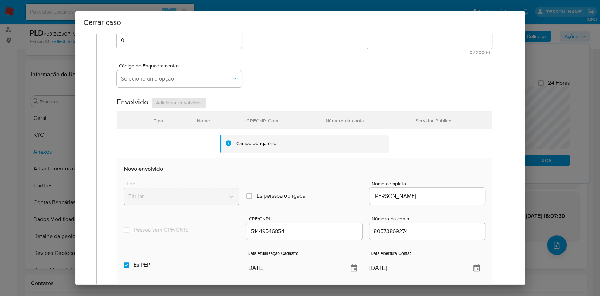
click at [315, 222] on input "[DATE]" at bounding box center [295, 268] width 96 height 11
click at [316, 222] on input "[DATE]" at bounding box center [295, 268] width 96 height 11
click at [317, 222] on input "[DATE]" at bounding box center [295, 268] width 96 height 11
paste input "7/06"
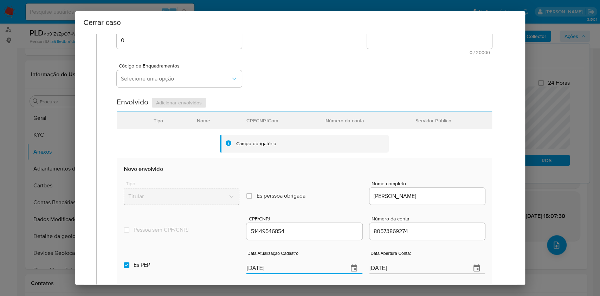
type input "17/06/2025"
drag, startPoint x: 144, startPoint y: 261, endPoint x: 253, endPoint y: 239, distance: 111.6
click at [145, 222] on label "Es PEP isPEP" at bounding box center [182, 264] width 116 height 25
click at [129, 222] on input "Es PEP isPEP" at bounding box center [127, 265] width 6 height 6
checkbox input "false"
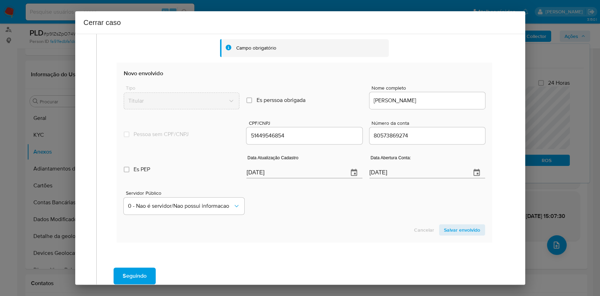
scroll to position [277, 0]
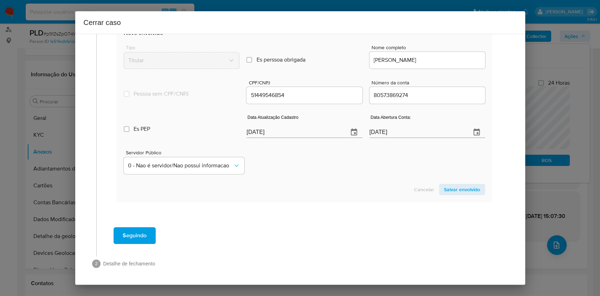
click at [450, 190] on span "Salvar envolvido" at bounding box center [462, 190] width 36 height 10
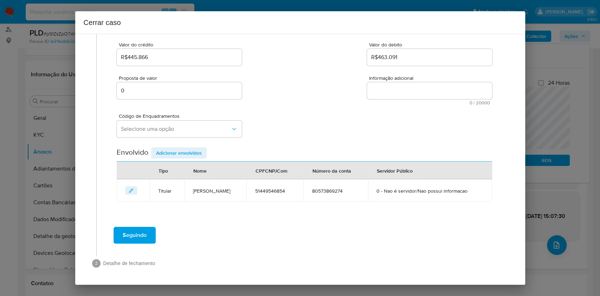
scroll to position [103, 0]
click at [165, 126] on span "Selecione uma opção" at bounding box center [176, 129] width 110 height 7
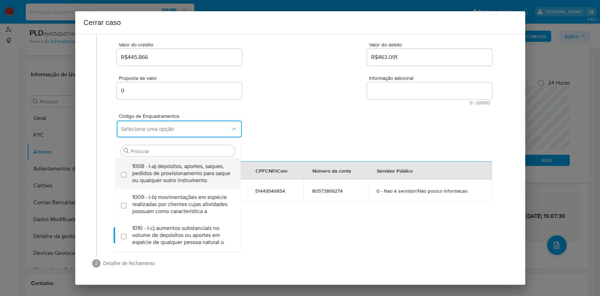
click at [185, 163] on span "1008 - I-a) depósitos, aportes, saques, pedidos de provisionamento para saque o…" at bounding box center [181, 173] width 99 height 21
checkbox input "true"
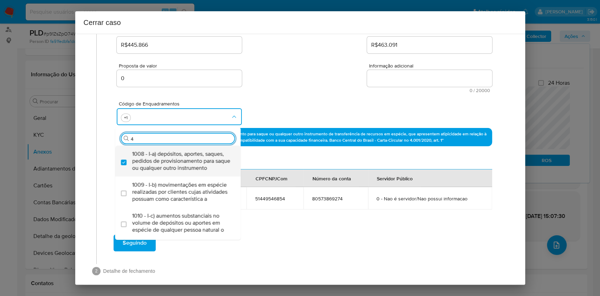
type input "45"
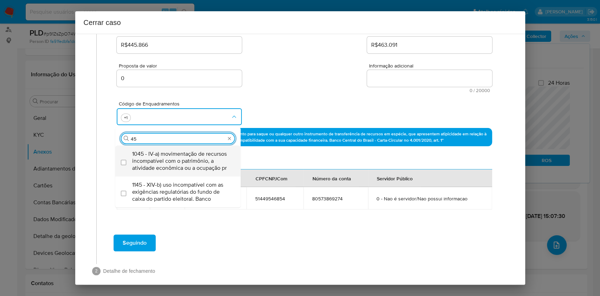
click at [183, 158] on span "1045 - IV-a) movimentação de recursos incompatível com o patrimônio, a atividad…" at bounding box center [181, 161] width 99 height 21
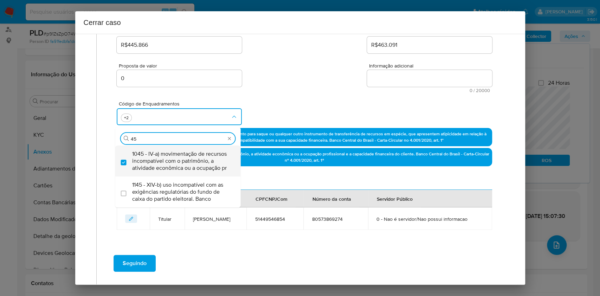
checkbox input "true"
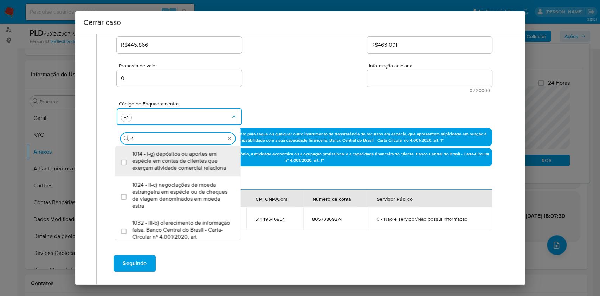
scroll to position [0, 0]
type input "47"
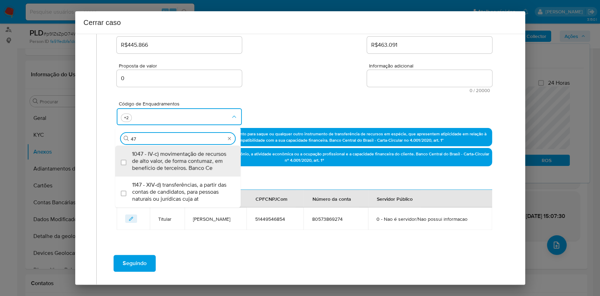
click at [183, 158] on span "1047 - IV-c) movimentação de recursos de alto valor, de forma contumaz, em bene…" at bounding box center [181, 161] width 99 height 21
checkbox input "true"
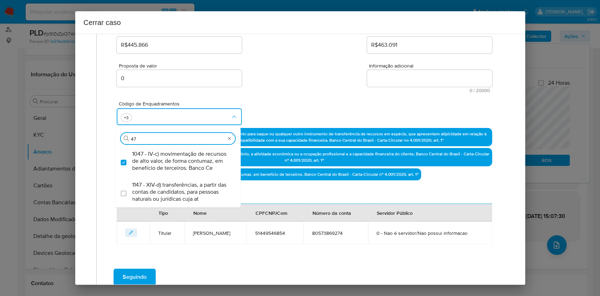
type input "4"
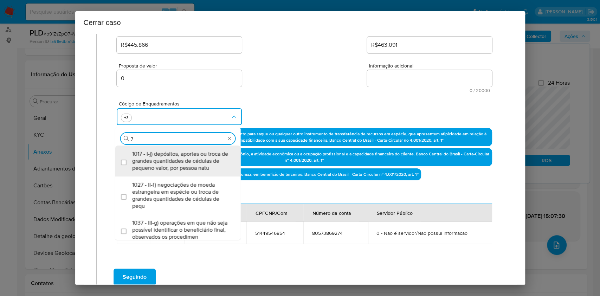
type input "74"
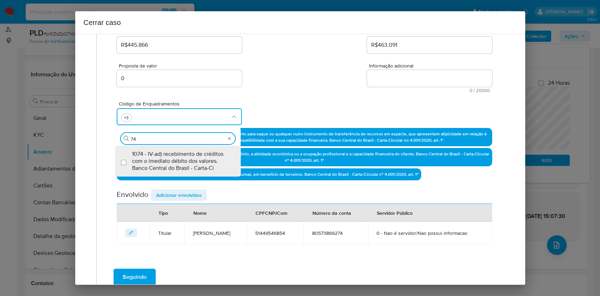
click at [183, 158] on span "1074 - IV-ad) recebimento de créditos com o imediato débito dos valores. Banco …" at bounding box center [181, 161] width 99 height 21
checkbox input "true"
type input "74"
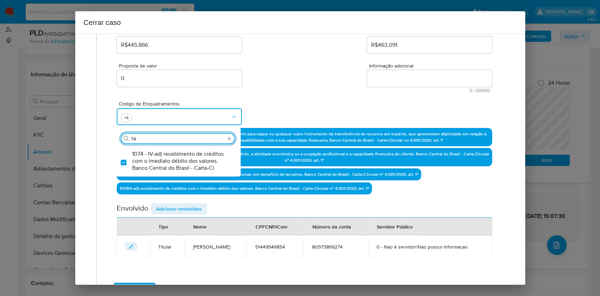
click at [371, 83] on textarea "Informação adicional" at bounding box center [429, 78] width 125 height 17
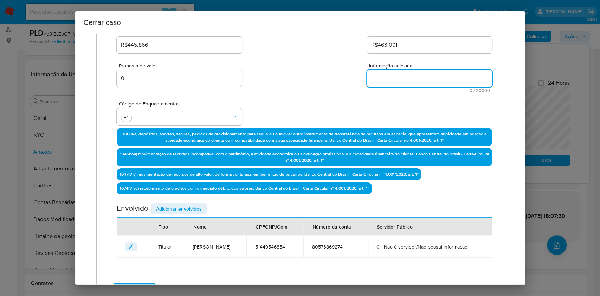
click at [371, 83] on textarea "Informação adicional" at bounding box center [429, 78] width 125 height 17
paste textarea "Amanda Graziele Soares de Sousa, CPF 51449546854, 20 anos, residente no municíp…"
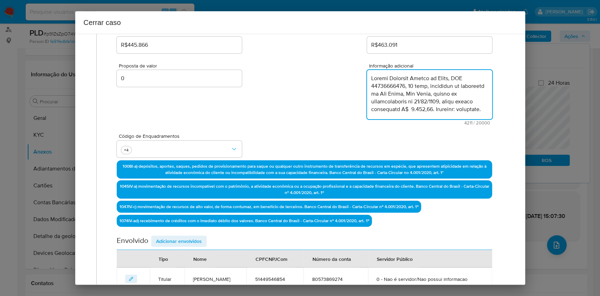
scroll to position [1077, 0]
type textarea "Amanda Graziele Soares de Sousa, CPF 51449546854, 20 anos, residente no municíp…"
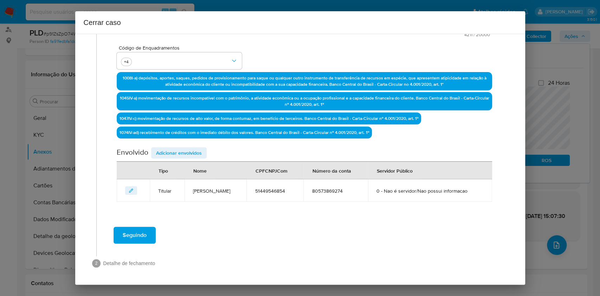
scroll to position [203, 0]
click at [196, 148] on span "Adicionar envolvidos" at bounding box center [179, 153] width 46 height 10
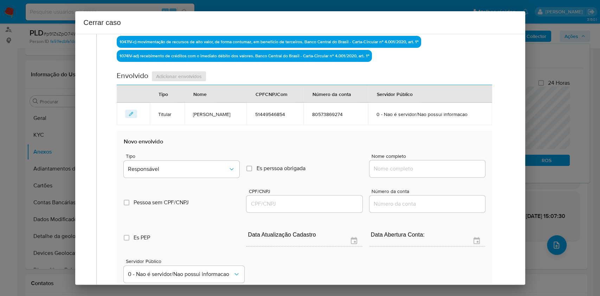
scroll to position [296, 0]
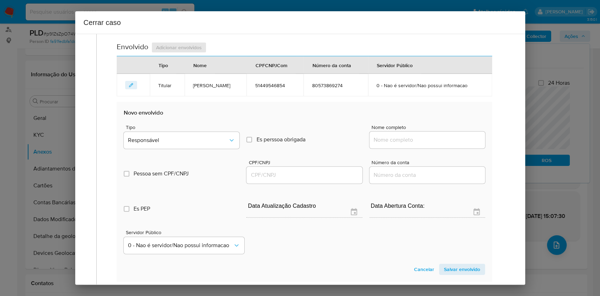
click at [431, 145] on input "Nome completo" at bounding box center [428, 139] width 116 height 9
paste input "Rafael De Oliveira, 52413571817"
click at [450, 145] on input "Rafael De Oliveira, 52413571817" at bounding box center [428, 139] width 116 height 9
type input "Rafael De Oliveira,"
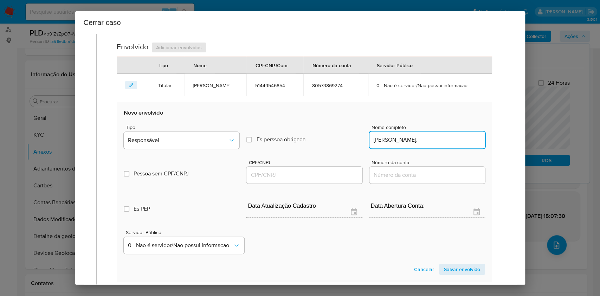
click at [286, 180] on input "CPF/CNPJ" at bounding box center [305, 175] width 116 height 9
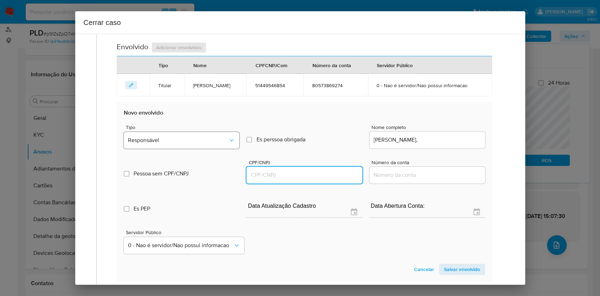
paste input "52413571817"
type input "52413571817"
click at [185, 145] on button "Responsável" at bounding box center [182, 140] width 116 height 17
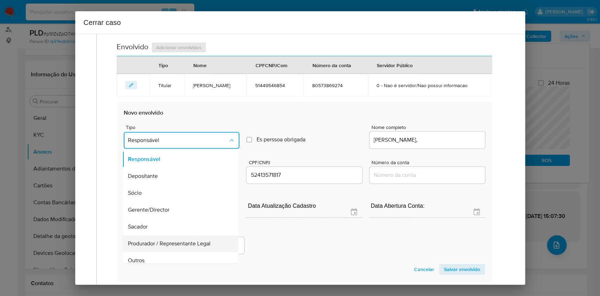
scroll to position [90, 0]
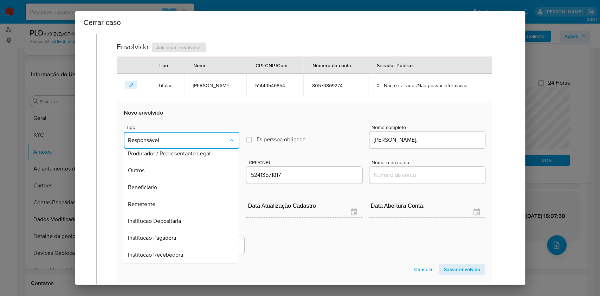
drag, startPoint x: 167, startPoint y: 219, endPoint x: 180, endPoint y: 216, distance: 13.2
click at [168, 213] on div "Remetente" at bounding box center [178, 204] width 101 height 17
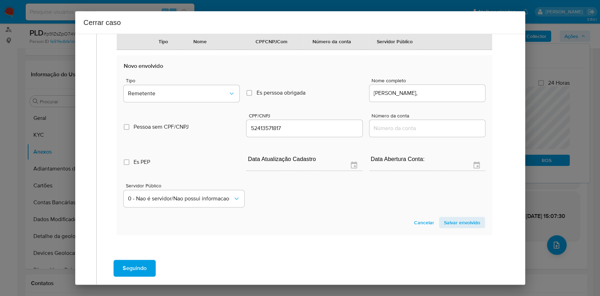
click at [447, 222] on span "Salvar envolvido" at bounding box center [462, 223] width 36 height 10
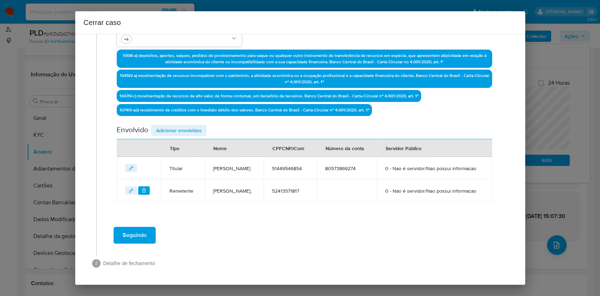
click at [179, 126] on span "Adicionar envolvidos" at bounding box center [179, 131] width 46 height 10
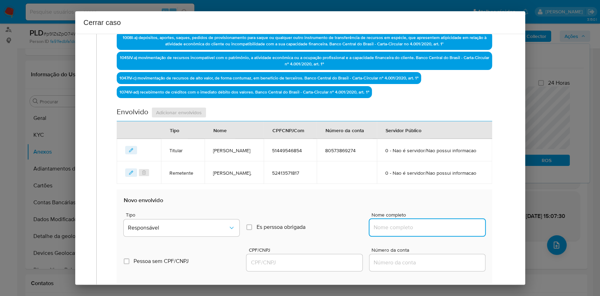
click at [450, 222] on input "Nome completo" at bounding box center [428, 227] width 116 height 9
paste input "Eloa Ingrid Hass Carrasco, 30558805876"
click at [450, 222] on input "Eloa Ingrid Hass Carrasco, 30558805876" at bounding box center [428, 227] width 116 height 9
type input "Eloa Ingrid Hass Carrasco,"
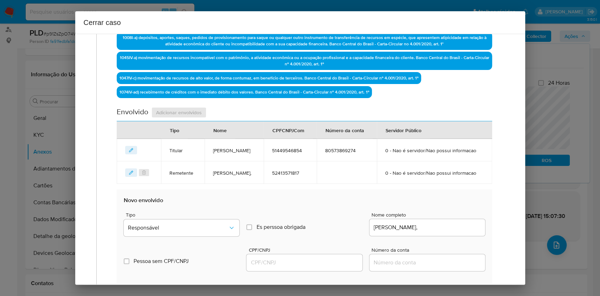
click at [309, 222] on div at bounding box center [305, 262] width 116 height 17
click at [310, 222] on input "CPF/CNPJ" at bounding box center [305, 262] width 116 height 9
paste input "30558805876"
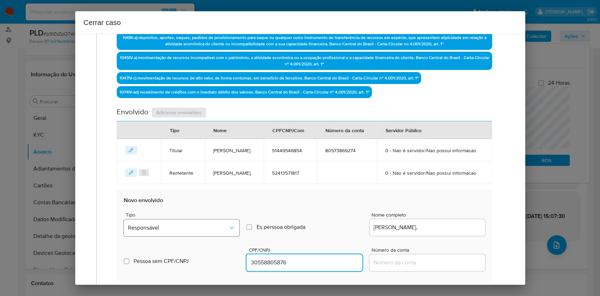
type input "30558805876"
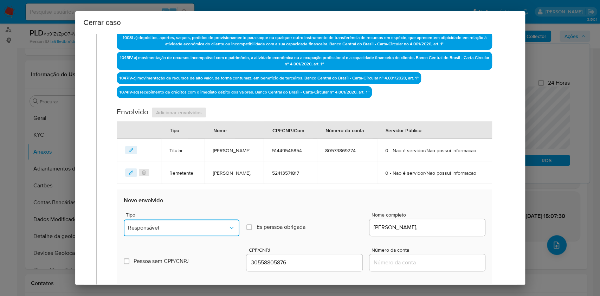
click at [200, 222] on span "Responsável" at bounding box center [178, 227] width 100 height 7
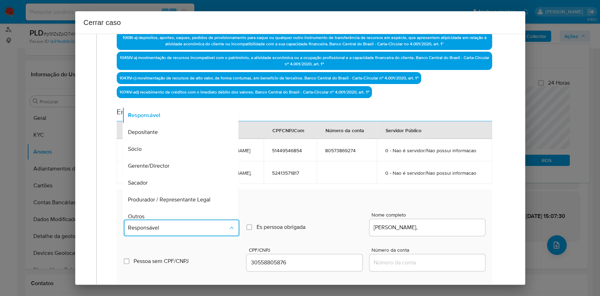
scroll to position [90, 0]
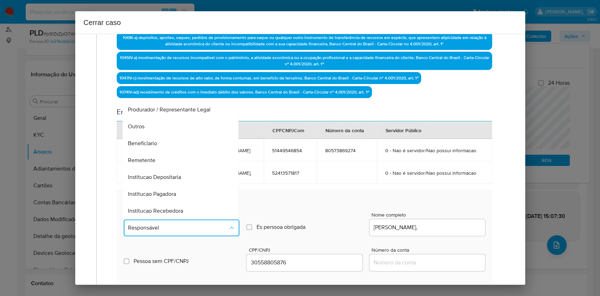
drag, startPoint x: 158, startPoint y: 177, endPoint x: 264, endPoint y: 176, distance: 105.9
click at [158, 169] on div "Remetente" at bounding box center [178, 160] width 101 height 17
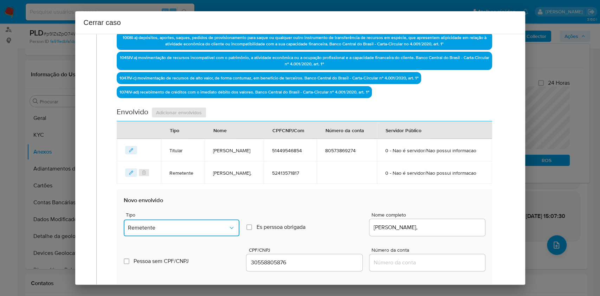
scroll to position [325, 0]
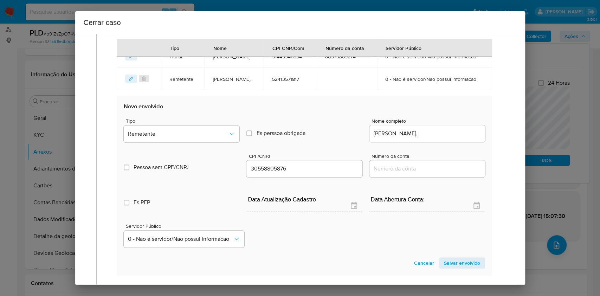
drag, startPoint x: 455, startPoint y: 279, endPoint x: 468, endPoint y: 249, distance: 32.3
click at [450, 222] on span "Salvar envolvido" at bounding box center [462, 263] width 36 height 10
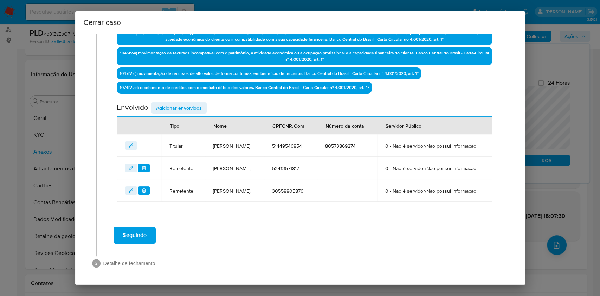
scroll to position [260, 0]
drag, startPoint x: 179, startPoint y: 79, endPoint x: 265, endPoint y: 106, distance: 89.6
click at [179, 103] on span "Adicionar envolvidos" at bounding box center [179, 108] width 46 height 10
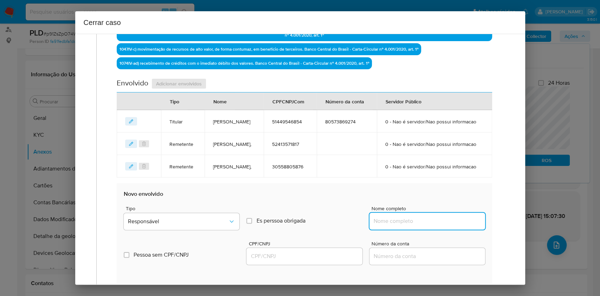
drag, startPoint x: 418, startPoint y: 245, endPoint x: 429, endPoint y: 241, distance: 11.8
click at [418, 222] on input "Nome completo" at bounding box center [428, 221] width 116 height 9
paste input "Andressa De Almeida Machado, 35876655830"
click at [441, 222] on input "Andressa De Almeida Machado, 35876655830" at bounding box center [428, 221] width 116 height 9
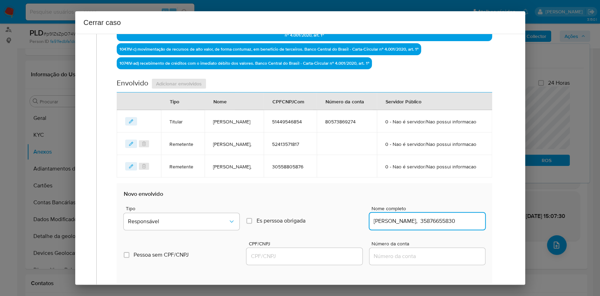
click at [441, 222] on input "Andressa De Almeida Machado, 35876655830" at bounding box center [428, 221] width 116 height 9
type input "Andressa De Almeida Machado,"
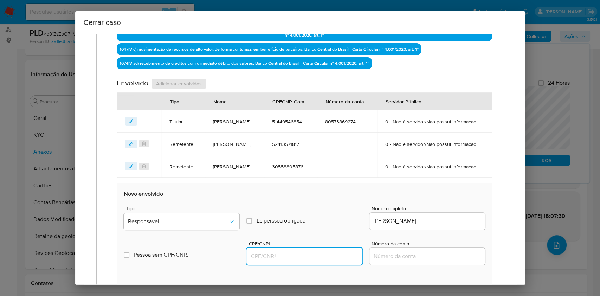
click at [323, 222] on input "CPF/CNPJ" at bounding box center [305, 256] width 116 height 9
paste input "35876655830"
type input "35876655830"
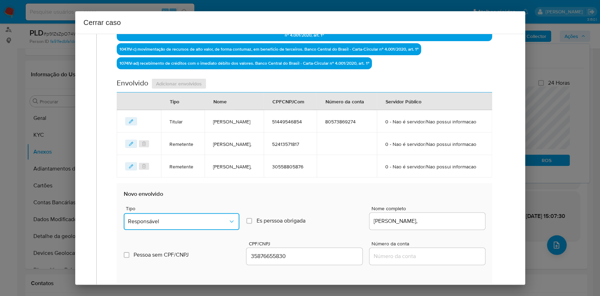
drag, startPoint x: 220, startPoint y: 245, endPoint x: 217, endPoint y: 243, distance: 4.0
click at [219, 222] on span "Responsável" at bounding box center [178, 221] width 100 height 7
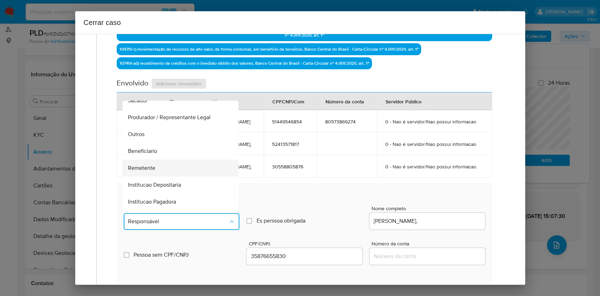
scroll to position [90, 0]
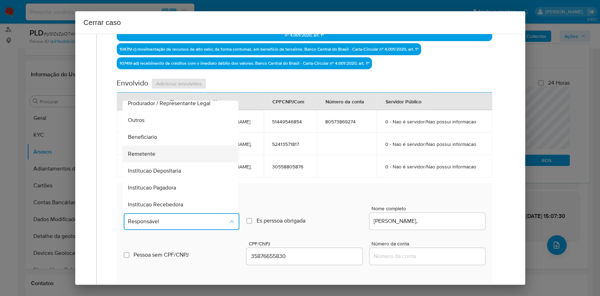
click at [156, 162] on div "Remetente" at bounding box center [178, 154] width 101 height 17
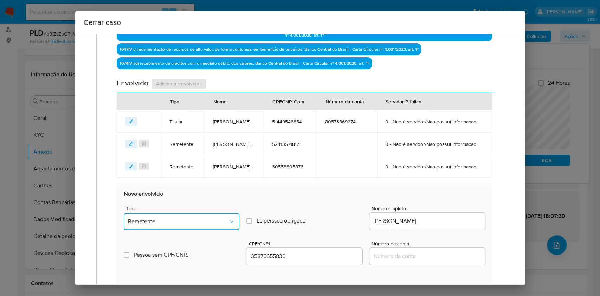
scroll to position [401, 0]
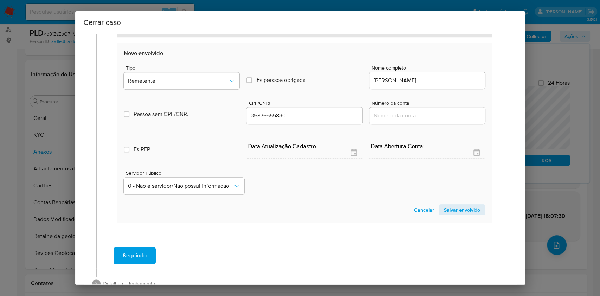
click at [450, 215] on span "Salvar envolvido" at bounding box center [462, 210] width 36 height 10
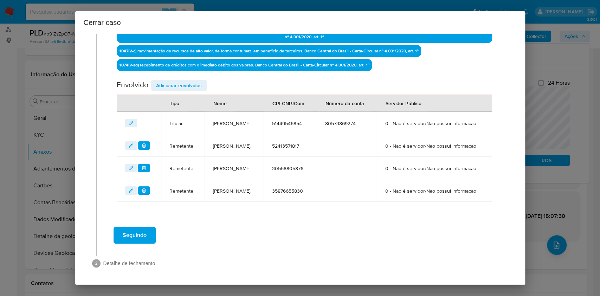
scroll to position [289, 0]
drag, startPoint x: 183, startPoint y: 58, endPoint x: 196, endPoint y: 60, distance: 13.5
click at [183, 81] on span "Adicionar envolvidos" at bounding box center [179, 86] width 46 height 10
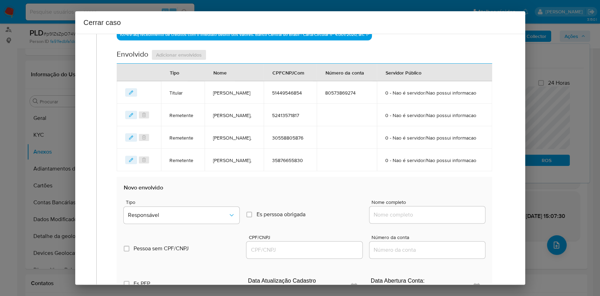
click at [450, 222] on div at bounding box center [428, 214] width 116 height 17
click at [449, 219] on input "Nome completo" at bounding box center [428, 214] width 116 height 9
click at [450, 219] on input "Nome completo" at bounding box center [428, 214] width 116 height 9
paste input "Israel Severino Da Silva, 38309843836"
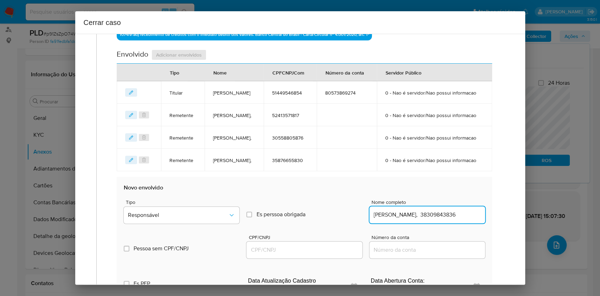
click at [450, 219] on input "Israel Severino Da Silva, 38309843836" at bounding box center [428, 214] width 116 height 9
type input "Israel Severino Da Silva,"
click at [318, 222] on input "CPF/CNPJ" at bounding box center [305, 249] width 116 height 9
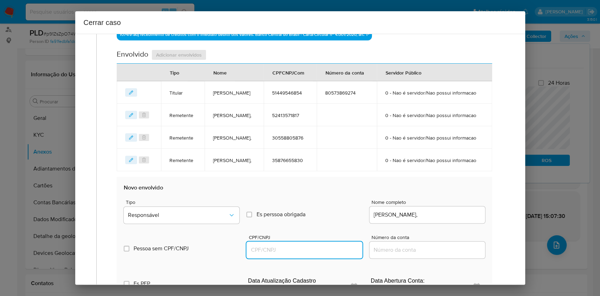
paste input "38309843836"
type input "38309843836"
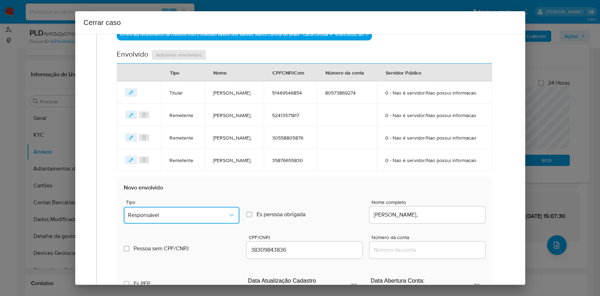
click at [218, 219] on span "Responsável" at bounding box center [178, 215] width 100 height 7
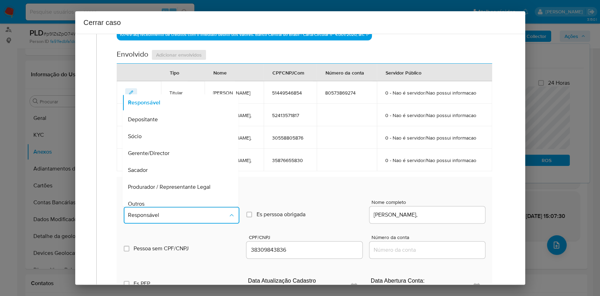
scroll to position [90, 0]
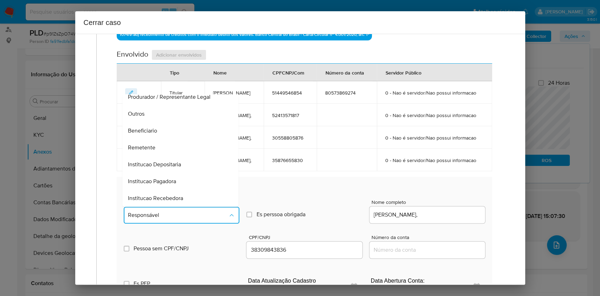
drag, startPoint x: 157, startPoint y: 157, endPoint x: 308, endPoint y: 169, distance: 151.0
click at [158, 139] on div "Beneficiario" at bounding box center [178, 130] width 101 height 17
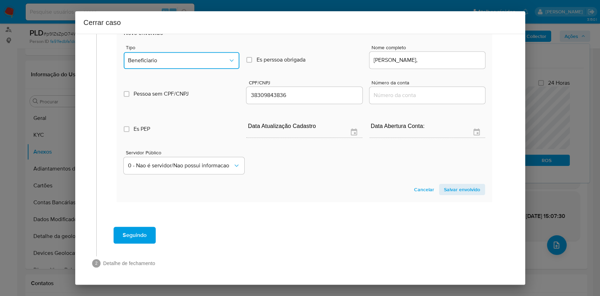
scroll to position [475, 0]
drag, startPoint x: 467, startPoint y: 197, endPoint x: 461, endPoint y: 193, distance: 7.8
click at [450, 198] on section "Novo envolvido Tipo Beneficiario Es perssoa obrigada Is PObrigada Nome completo…" at bounding box center [304, 112] width 375 height 180
drag, startPoint x: 460, startPoint y: 192, endPoint x: 452, endPoint y: 164, distance: 29.2
click at [450, 192] on span "Salvar envolvido" at bounding box center [462, 190] width 36 height 10
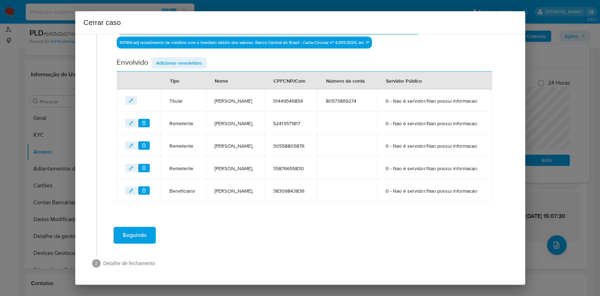
scroll to position [318, 0]
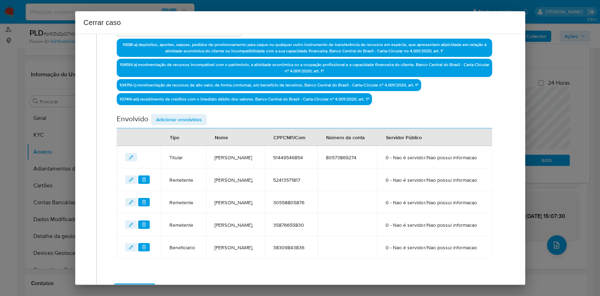
click at [193, 118] on span "Adicionar envolvidos" at bounding box center [179, 120] width 46 height 10
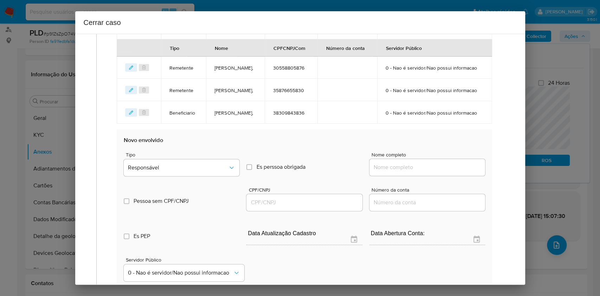
scroll to position [365, 0]
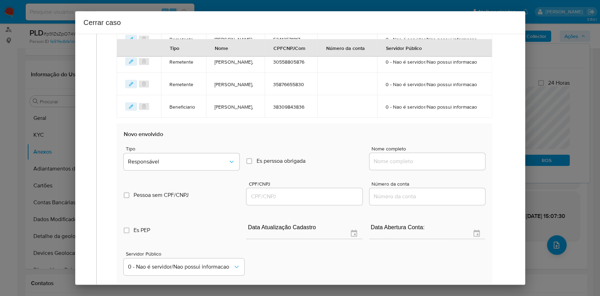
click at [430, 166] on input "Nome completo" at bounding box center [428, 161] width 116 height 9
paste input "Kethleen Da Silva Orlange Vieira, 59844846846"
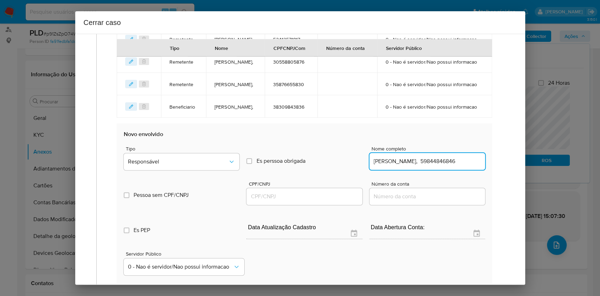
scroll to position [0, 15]
click at [450, 166] on input "Kethleen Da Silva Orlange Vieira, 59844846846" at bounding box center [428, 161] width 116 height 9
type input "Kethleen Da Silva Orlange Vieira,"
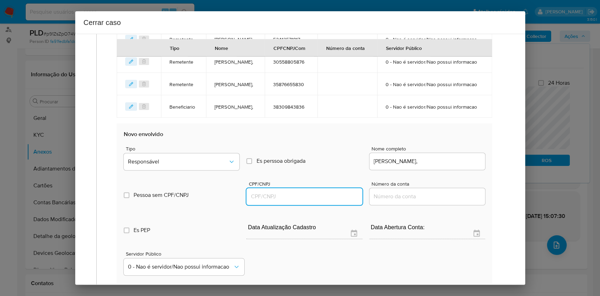
drag, startPoint x: 294, startPoint y: 236, endPoint x: 298, endPoint y: 235, distance: 4.2
click at [295, 201] on input "CPF/CNPJ" at bounding box center [305, 196] width 116 height 9
paste input "59844846846"
type input "59844846846"
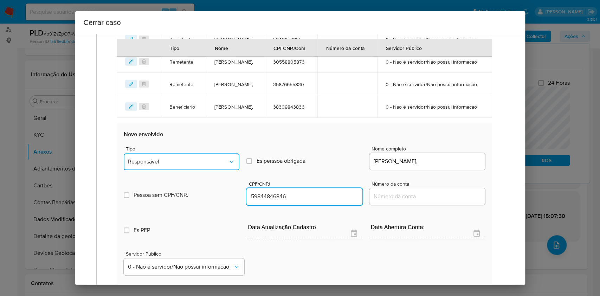
drag, startPoint x: 201, startPoint y: 206, endPoint x: 193, endPoint y: 197, distance: 12.2
click at [199, 170] on button "Responsável" at bounding box center [182, 161] width 116 height 17
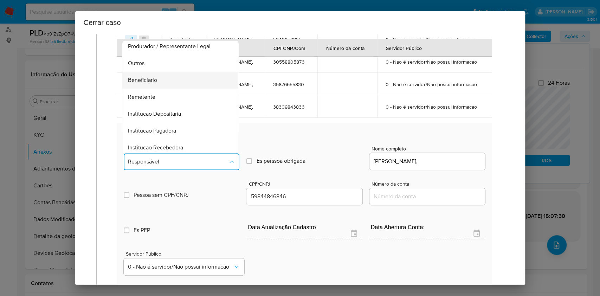
scroll to position [90, 0]
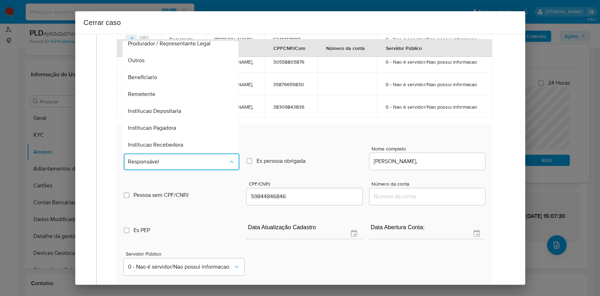
drag, startPoint x: 160, startPoint y: 114, endPoint x: 185, endPoint y: 117, distance: 25.8
click at [161, 86] on div "Beneficiario" at bounding box center [178, 77] width 101 height 17
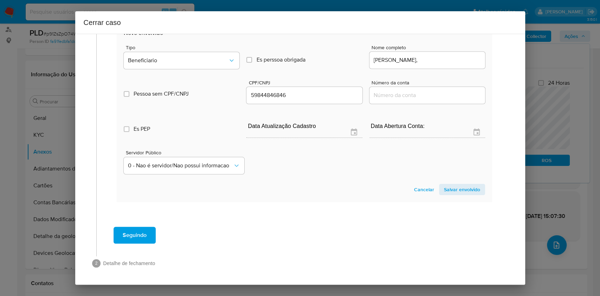
click at [448, 186] on span "Salvar envolvido" at bounding box center [462, 190] width 36 height 10
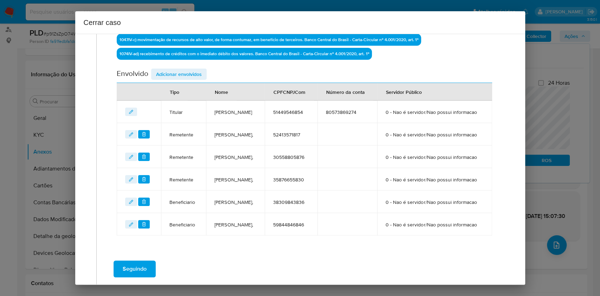
scroll to position [159, 0]
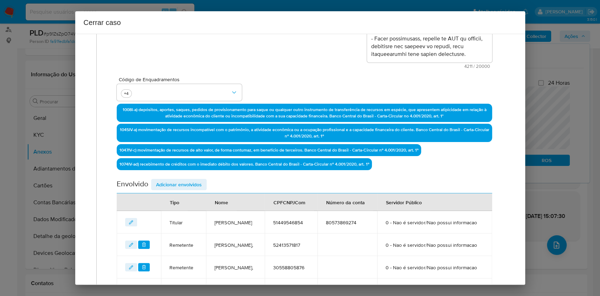
click at [196, 183] on span "Adicionar envolvidos" at bounding box center [179, 185] width 46 height 10
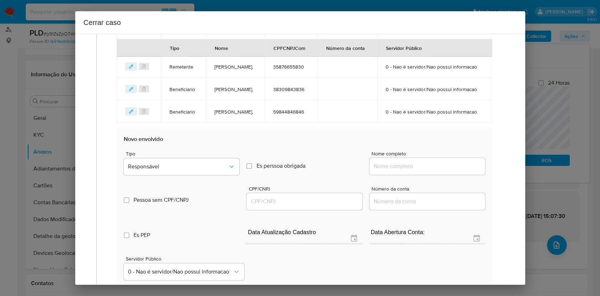
scroll to position [394, 0]
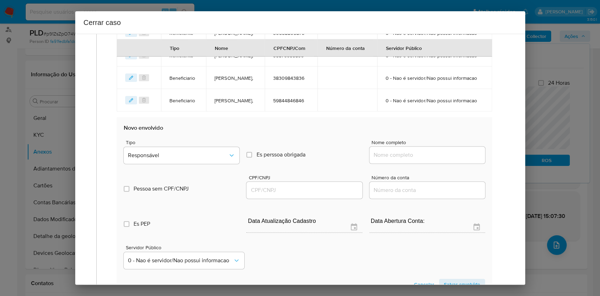
drag, startPoint x: 434, startPoint y: 201, endPoint x: 440, endPoint y: 200, distance: 6.0
click at [434, 160] on input "Nome completo" at bounding box center [428, 155] width 116 height 9
paste input "Jose Eduardo Borges Canario, 50729574890"
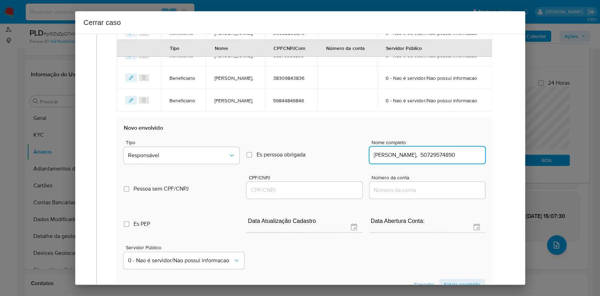
click at [450, 160] on input "Jose Eduardo Borges Canario, 50729574890" at bounding box center [428, 155] width 116 height 9
type input "Jose Eduardo Borges Canario,"
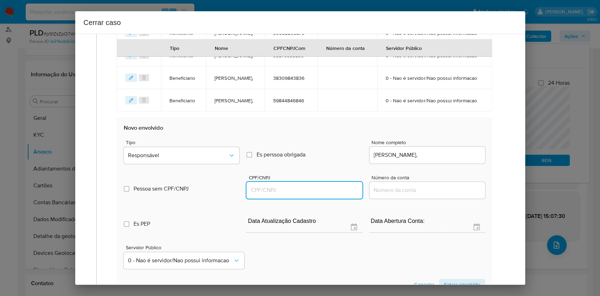
click at [318, 195] on input "CPF/CNPJ" at bounding box center [305, 190] width 116 height 9
paste input "50729574890"
type input "50729574890"
click at [206, 159] on span "Responsável" at bounding box center [178, 155] width 100 height 7
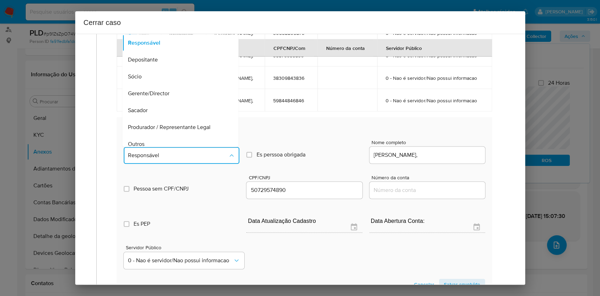
scroll to position [90, 0]
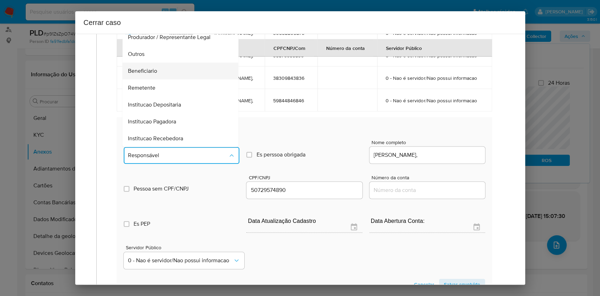
click at [155, 75] on span "Beneficiario" at bounding box center [142, 71] width 29 height 7
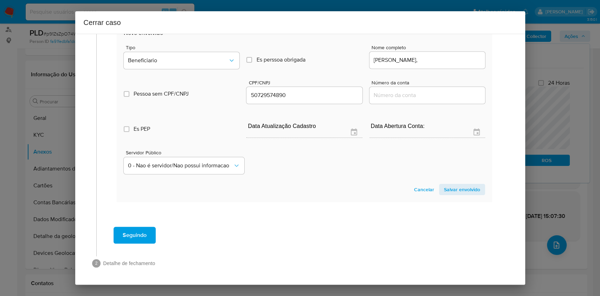
click at [450, 190] on span "Salvar envolvido" at bounding box center [462, 190] width 36 height 10
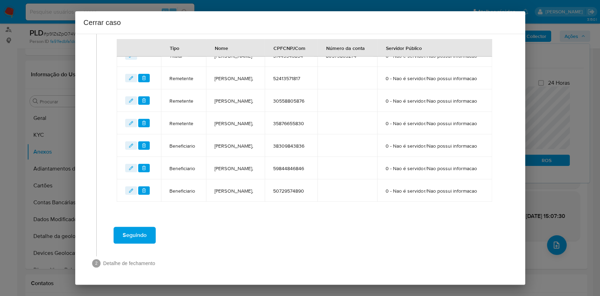
scroll to position [376, 0]
click at [151, 222] on button "Seguindo" at bounding box center [135, 235] width 42 height 17
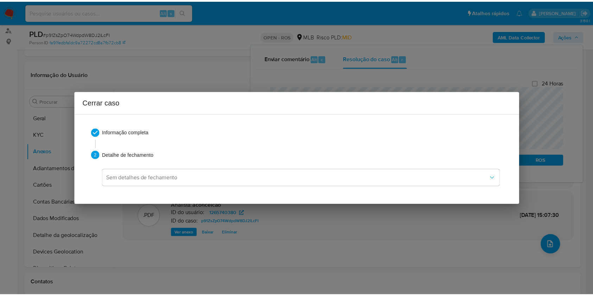
scroll to position [1050, 0]
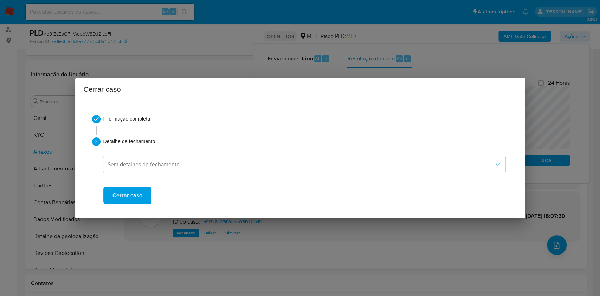
click at [125, 194] on span "Cerrar caso" at bounding box center [128, 195] width 30 height 15
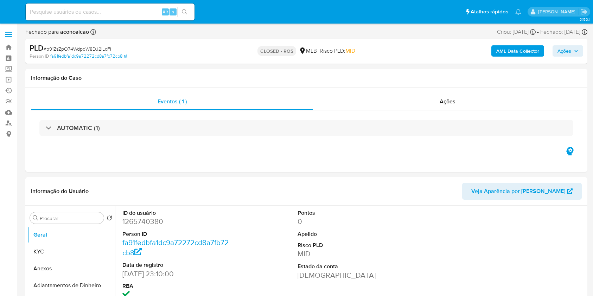
select select "10"
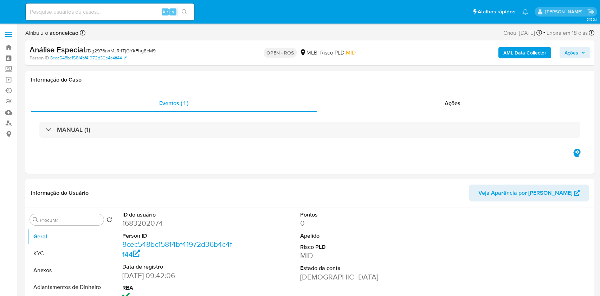
select select "10"
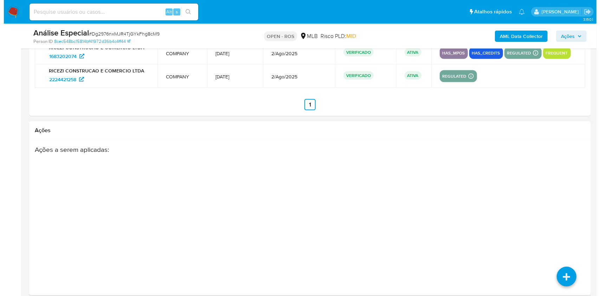
scroll to position [993, 0]
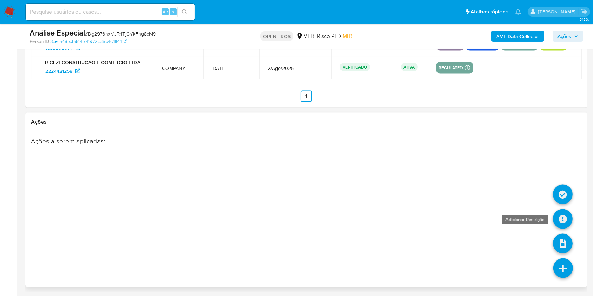
click at [564, 218] on icon at bounding box center [563, 219] width 20 height 20
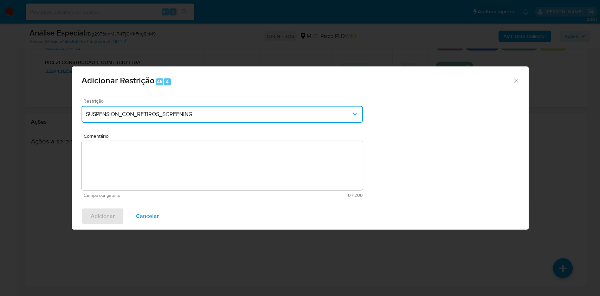
click at [237, 116] on span "SUSPENSION_CON_RETIROS_SCREENING" at bounding box center [219, 114] width 266 height 7
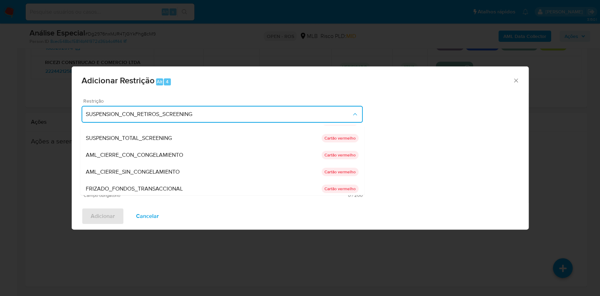
scroll to position [0, 0]
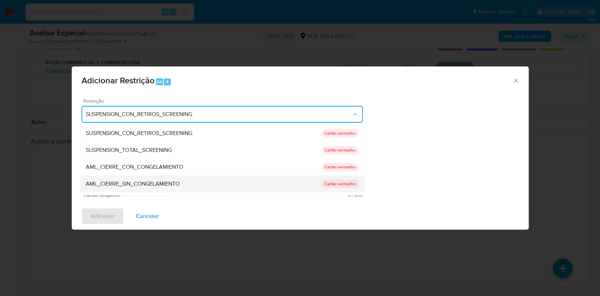
click at [185, 183] on div "AML_CIERRE_SIN_CONGELAMIENTO" at bounding box center [204, 183] width 236 height 17
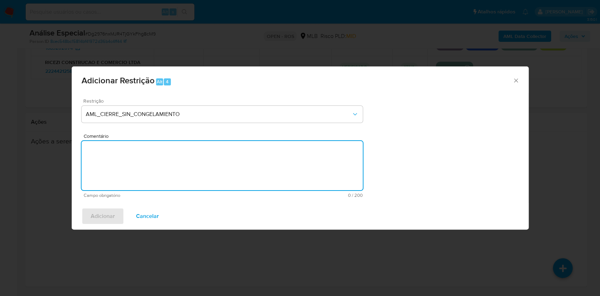
click at [282, 161] on textarea "Comentário" at bounding box center [222, 165] width 281 height 49
paste textarea "Deliberação para encerrar o relacionamento. NÃO INFORMAR AO USUÁRIO QUE SE TRAT…"
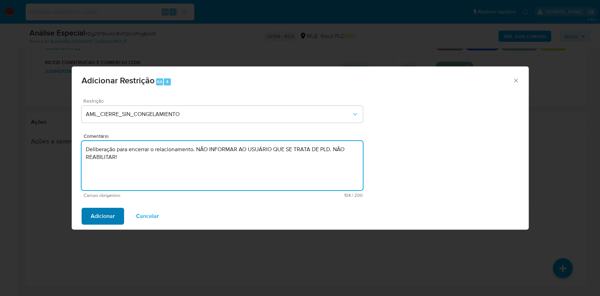
type textarea "Deliberação para encerrar o relacionamento. NÃO INFORMAR AO USUÁRIO QUE SE TRAT…"
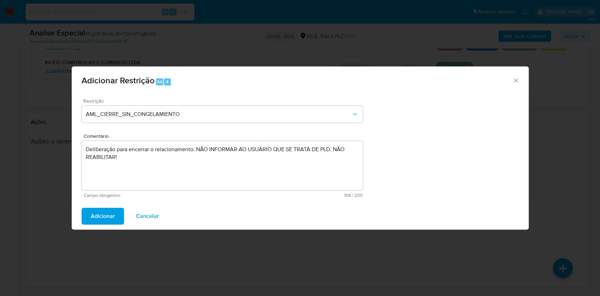
click at [103, 216] on span "Adicionar" at bounding box center [103, 216] width 24 height 15
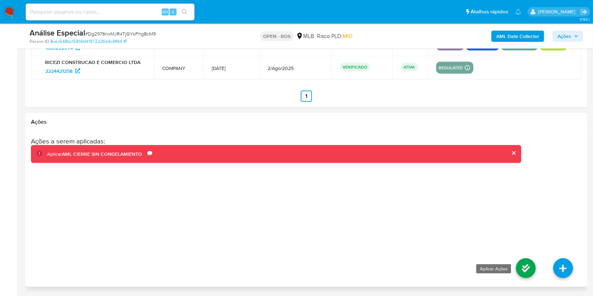
click at [530, 276] on icon at bounding box center [526, 268] width 20 height 20
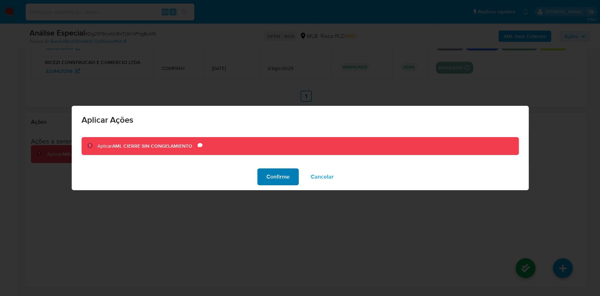
drag, startPoint x: 270, startPoint y: 176, endPoint x: 288, endPoint y: 177, distance: 18.7
click at [271, 176] on span "Confirme" at bounding box center [278, 176] width 23 height 15
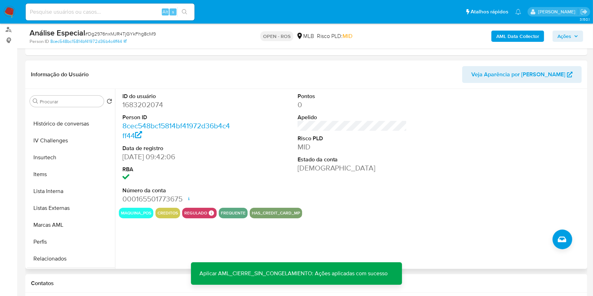
scroll to position [297, 0]
drag, startPoint x: 70, startPoint y: 257, endPoint x: 104, endPoint y: 245, distance: 36.1
click at [71, 257] on button "Restrições Novo Mundo" at bounding box center [71, 259] width 88 height 17
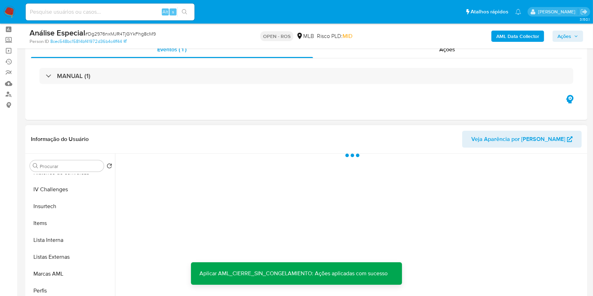
scroll to position [94, 0]
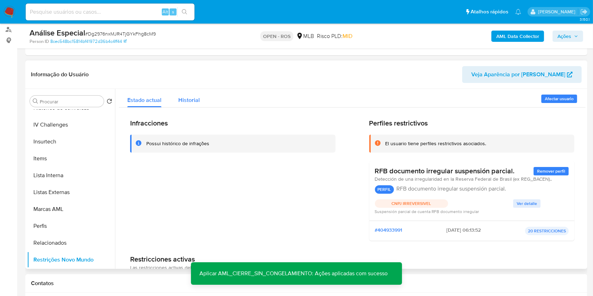
click at [192, 98] on span "Historial" at bounding box center [188, 100] width 21 height 8
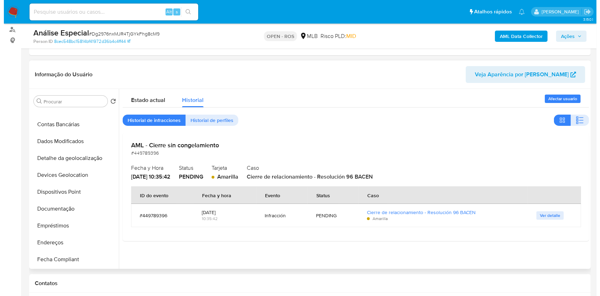
scroll to position [0, 0]
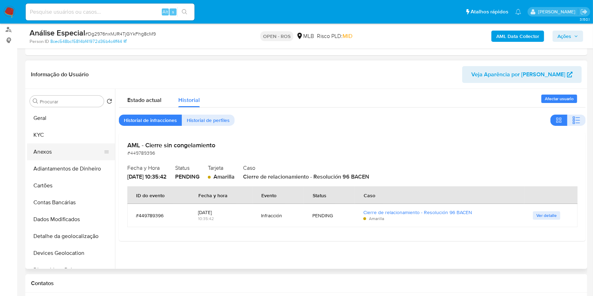
drag, startPoint x: 70, startPoint y: 157, endPoint x: 76, endPoint y: 153, distance: 6.6
click at [71, 157] on button "Anexos" at bounding box center [68, 151] width 82 height 17
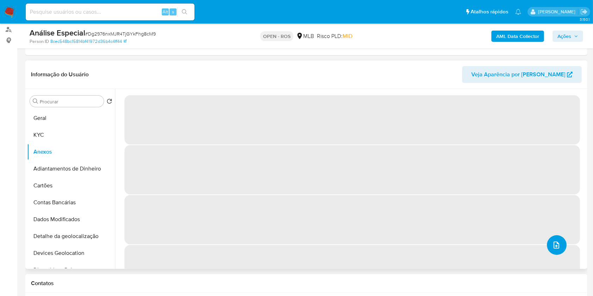
click at [556, 245] on icon "upload-file" at bounding box center [556, 245] width 6 height 7
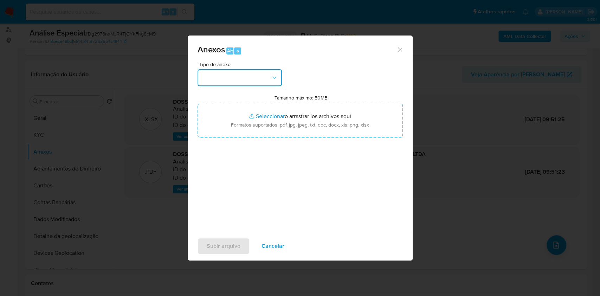
drag, startPoint x: 249, startPoint y: 89, endPoint x: 244, endPoint y: 86, distance: 6.0
click at [245, 79] on button "button" at bounding box center [240, 77] width 84 height 17
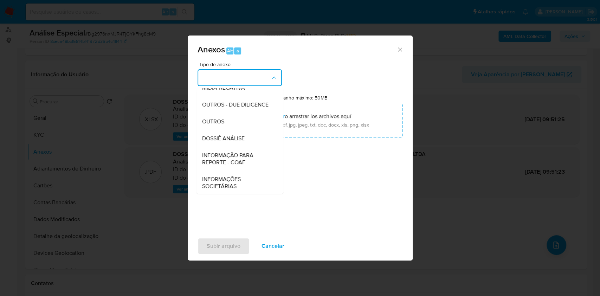
scroll to position [108, 0]
drag, startPoint x: 240, startPoint y: 155, endPoint x: 251, endPoint y: 148, distance: 13.2
click at [241, 154] on span "INFORMAÇÃO PARA REPORTE - COAF" at bounding box center [238, 158] width 72 height 14
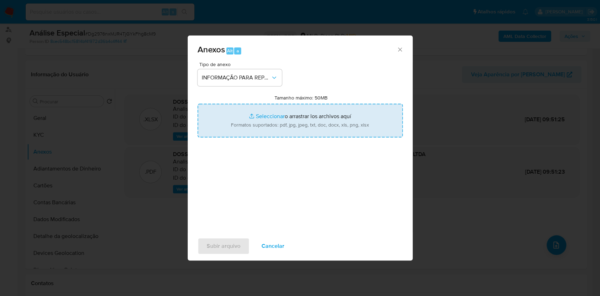
type input "C:\fakepath\SAR - Dg2976nxMJR4TjGYkFhg8cM9- CNPJ 13049130000160 - RICEZI CONSTR…"
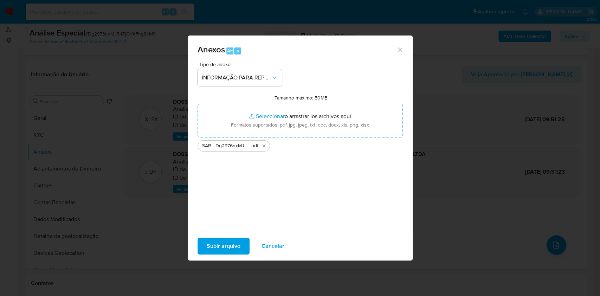
click at [234, 248] on span "Subir arquivo" at bounding box center [224, 245] width 34 height 15
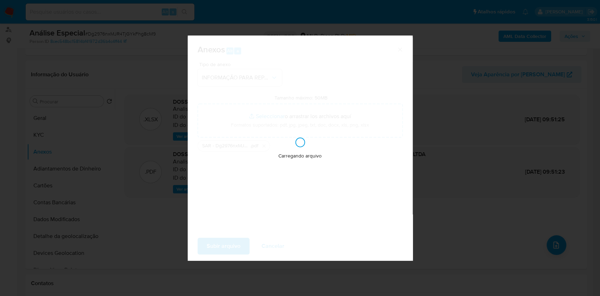
click at [467, 139] on div "Anexos Alt a Tipo de anexo INFORMAÇÃO PARA REPORTE - COAF Tamanho máximo: 50MB …" at bounding box center [300, 148] width 600 height 296
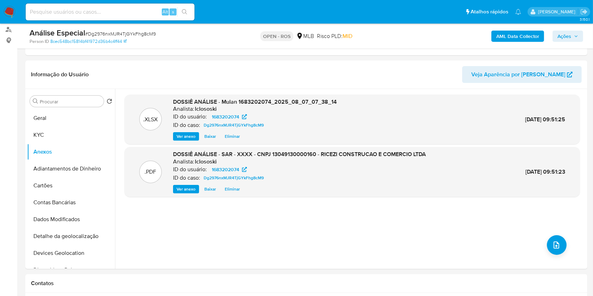
drag, startPoint x: 558, startPoint y: 33, endPoint x: 518, endPoint y: 42, distance: 40.8
click at [558, 34] on span "Ações" at bounding box center [564, 36] width 14 height 11
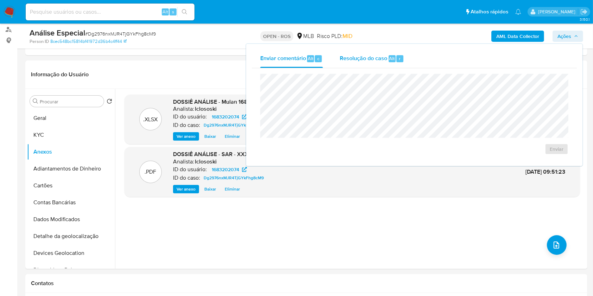
click at [377, 57] on span "Resolução do caso" at bounding box center [363, 58] width 47 height 8
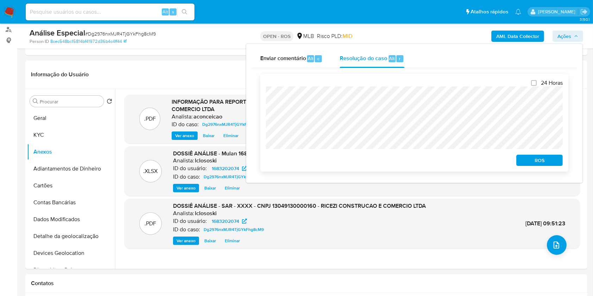
click at [524, 165] on span "ROS" at bounding box center [539, 160] width 37 height 10
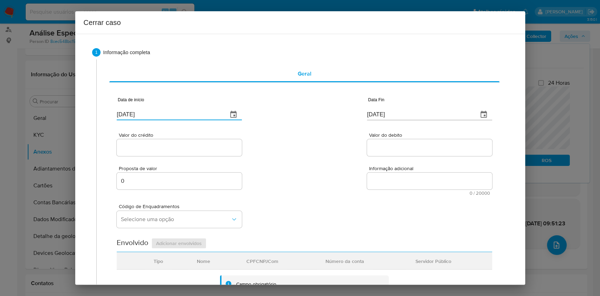
click at [196, 110] on input "[DATE]" at bounding box center [169, 114] width 105 height 11
paste input "02/01"
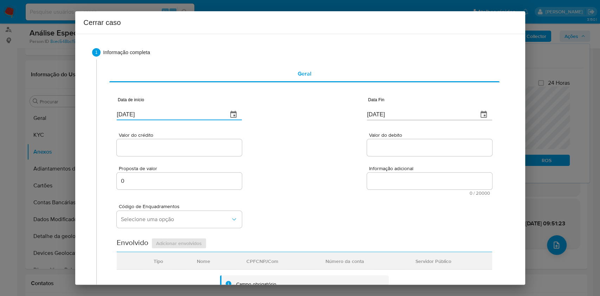
type input "[DATE]"
click at [367, 113] on input "[DATE]" at bounding box center [419, 114] width 105 height 11
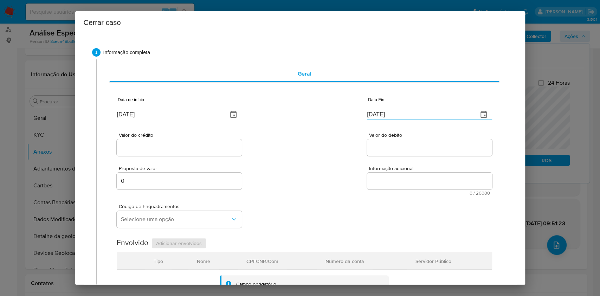
click at [367, 113] on input "[DATE]" at bounding box center [419, 114] width 105 height 11
paste input "4/04"
type input "[DATE]"
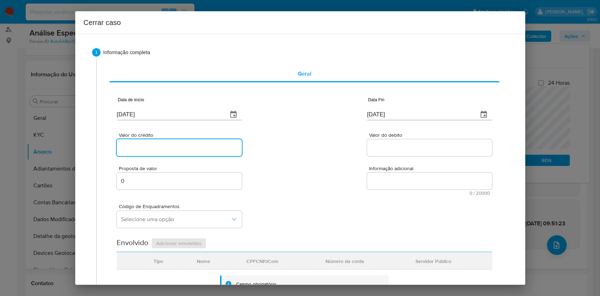
drag, startPoint x: 196, startPoint y: 150, endPoint x: 201, endPoint y: 152, distance: 5.5
click at [196, 150] on input "Valor do crédito" at bounding box center [179, 147] width 125 height 9
paste input "R$160.363"
type input "R$160.363"
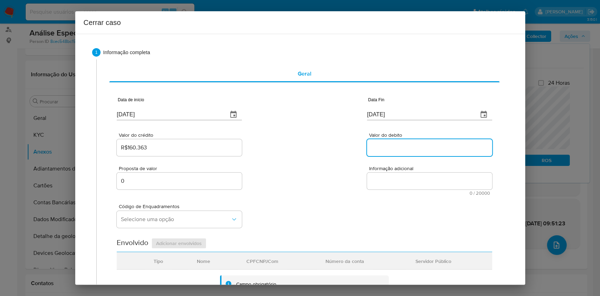
click at [372, 150] on input "Valor do debito" at bounding box center [429, 147] width 125 height 9
paste input "R$186.656"
type input "R$186.656"
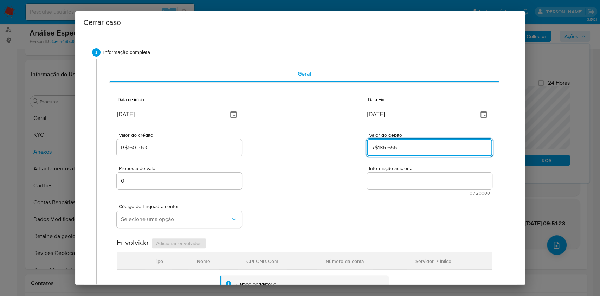
scroll to position [234, 0]
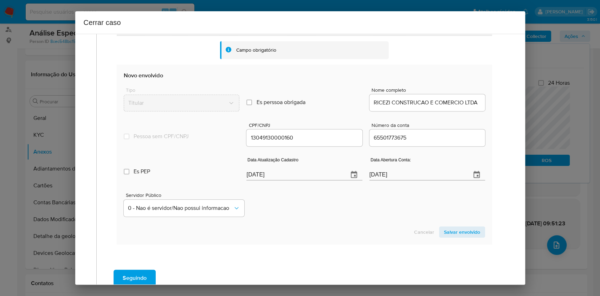
click at [295, 171] on input "[DATE]" at bounding box center [295, 174] width 96 height 11
paste input "29/04"
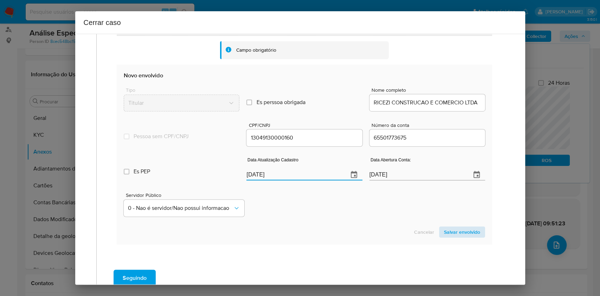
type input "[DATE]"
click at [461, 232] on span "Salvar envolvido" at bounding box center [462, 232] width 36 height 10
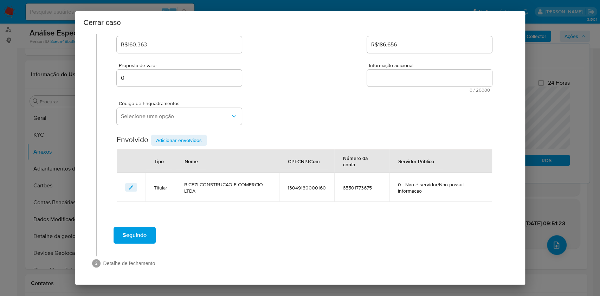
scroll to position [103, 0]
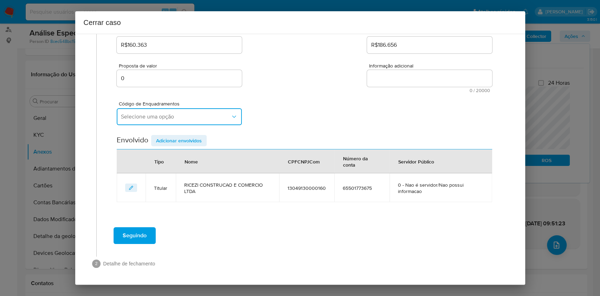
click at [173, 113] on span "Selecione uma opção" at bounding box center [176, 116] width 110 height 7
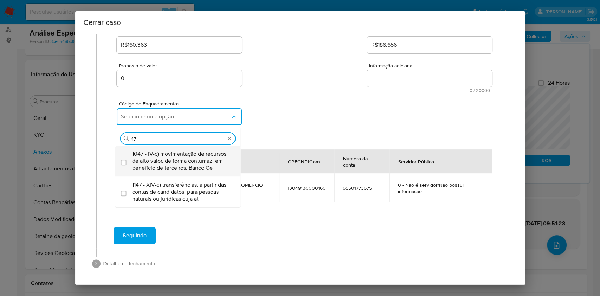
click at [179, 161] on span "1047 - IV-c) movimentação de recursos de alto valor, de forma contumaz, em bene…" at bounding box center [181, 161] width 99 height 21
type input "47"
checkbox input "true"
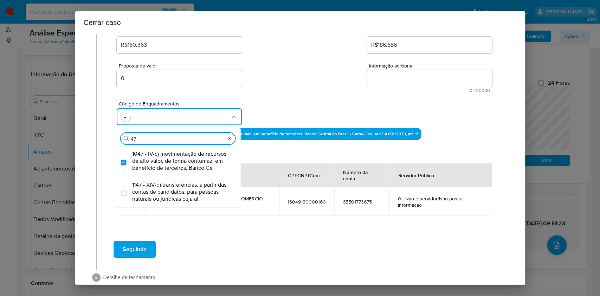
click at [382, 75] on textarea "Informação adicional" at bounding box center [429, 78] width 125 height 17
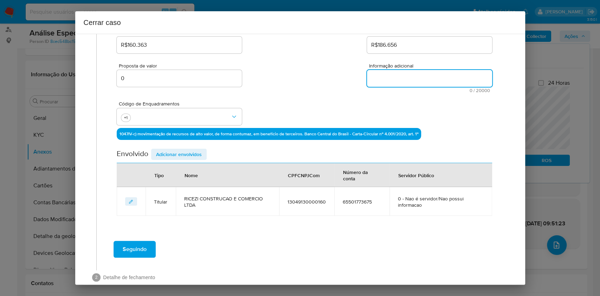
click at [382, 75] on textarea "Informação adicional" at bounding box center [429, 78] width 125 height 17
paste textarea "LOREMI DOLORSITAM C ADIPISCI ELIT, SEDD 41054738349062, eiusmod te INCIDIDU, UT…"
type textarea "LOREMI DOLORSITAM C ADIPISCI ELIT, SEDD 41054738349062, eiusmod te INCIDIDU, UT…"
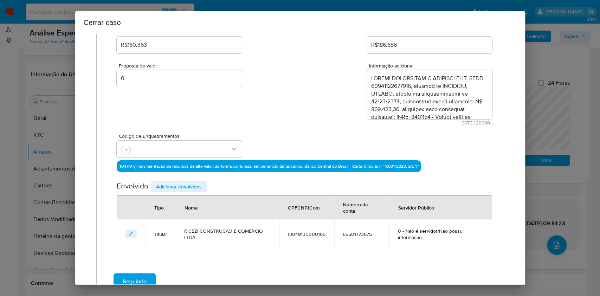
scroll to position [1023, 0]
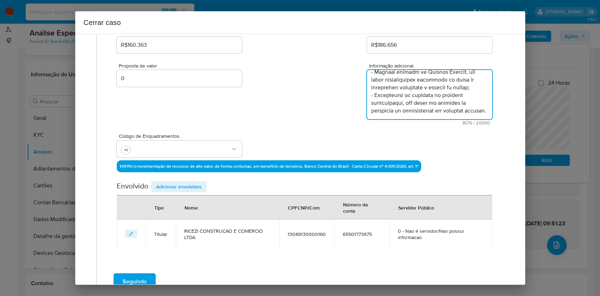
click at [197, 187] on span "Adicionar envolvidos" at bounding box center [179, 187] width 46 height 10
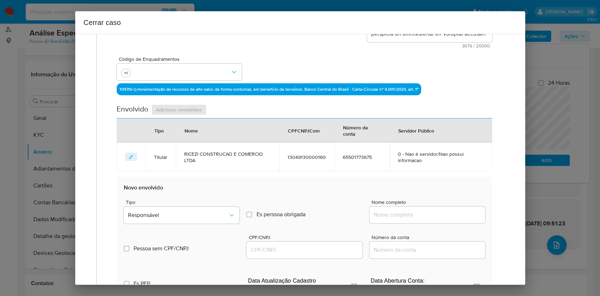
scroll to position [197, 0]
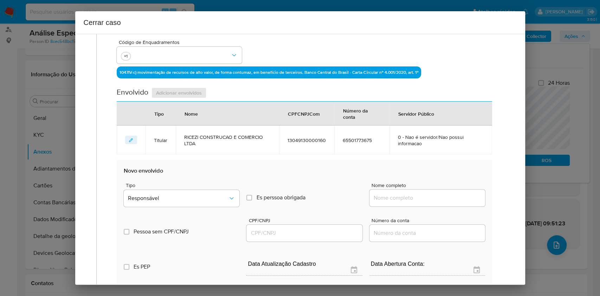
click at [421, 192] on div at bounding box center [428, 198] width 116 height 17
click at [447, 201] on input "Nome completo" at bounding box center [428, 197] width 116 height 9
paste input "Powersys Solucoes E Servicos Eletricos Ltda, 20095607000100"
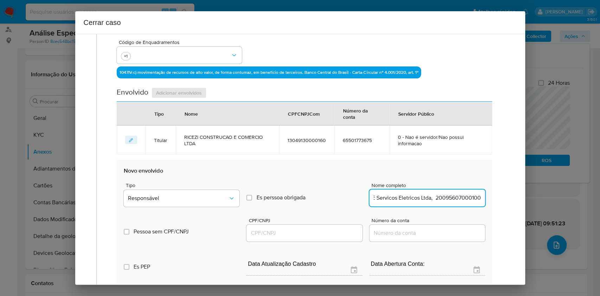
click at [450, 200] on input "Powersys Solucoes E Servicos Eletricos Ltda, 20095607000100" at bounding box center [428, 197] width 116 height 9
type input "Powersys Solucoes E Servicos Eletricos Ltda,"
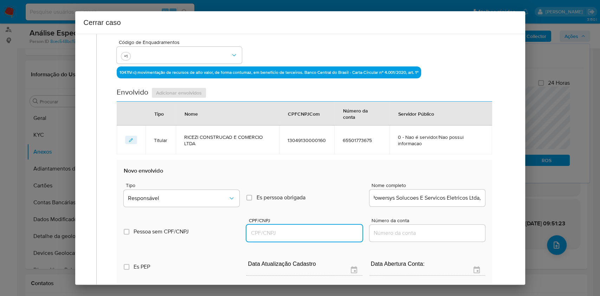
scroll to position [0, 0]
click at [299, 230] on input "CPF/CNPJ" at bounding box center [305, 233] width 116 height 9
paste input "20095607000100"
type input "20095607000100"
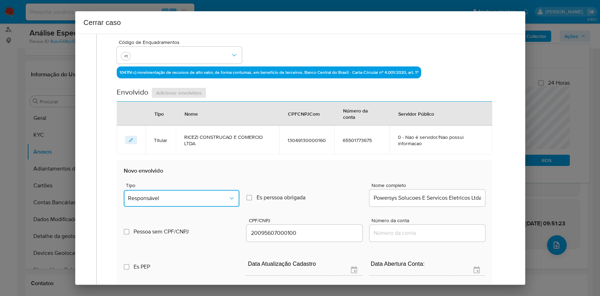
click at [194, 201] on span "Responsável" at bounding box center [178, 198] width 100 height 7
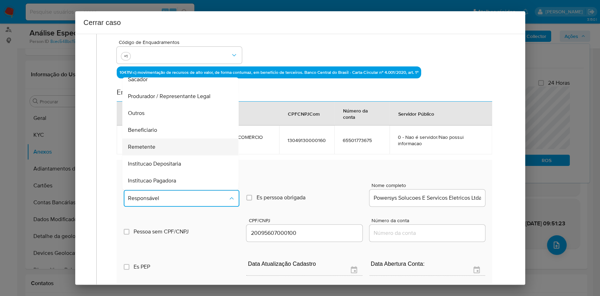
scroll to position [90, 0]
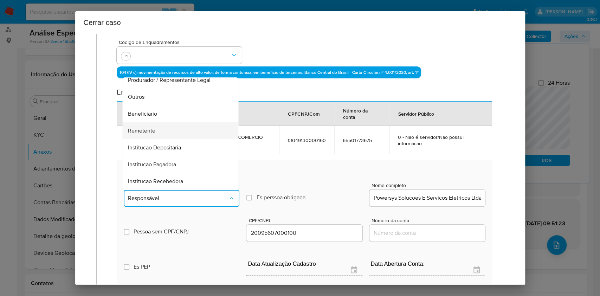
click at [167, 137] on div "Remetente" at bounding box center [178, 130] width 101 height 17
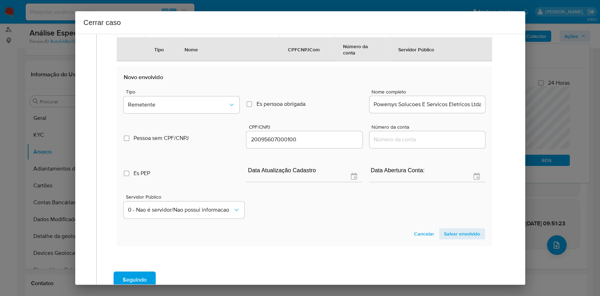
click at [459, 233] on span "Salvar envolvido" at bounding box center [462, 234] width 36 height 10
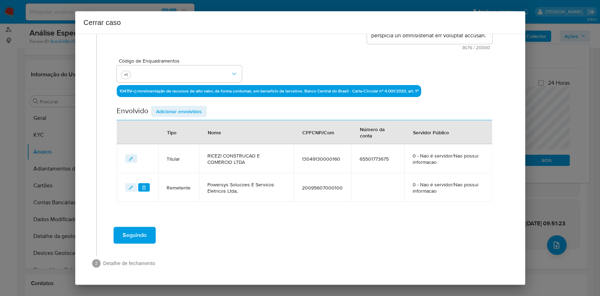
scroll to position [178, 0]
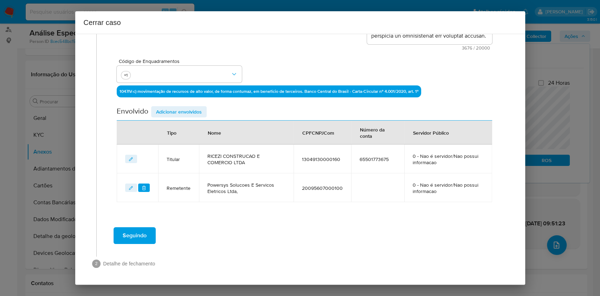
drag, startPoint x: 201, startPoint y: 110, endPoint x: 270, endPoint y: 137, distance: 74.2
click at [201, 110] on span "Adicionar envolvidos" at bounding box center [179, 112] width 46 height 10
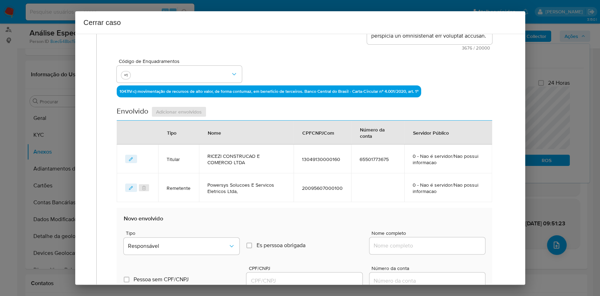
click at [439, 238] on div at bounding box center [428, 245] width 116 height 17
click at [447, 246] on input "Nome completo" at bounding box center [428, 245] width 116 height 9
paste input "Mayani Evangelista Do Amaral, 49319630801"
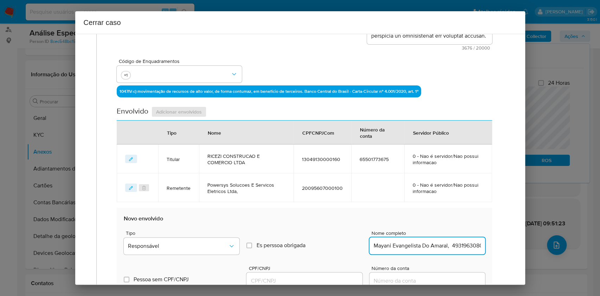
scroll to position [0, 7]
click at [453, 247] on input "Mayani Evangelista Do Amaral, 49319630801" at bounding box center [428, 245] width 116 height 9
type input "[DEMOGRAPHIC_DATA] Evangelista Do Amaral,"
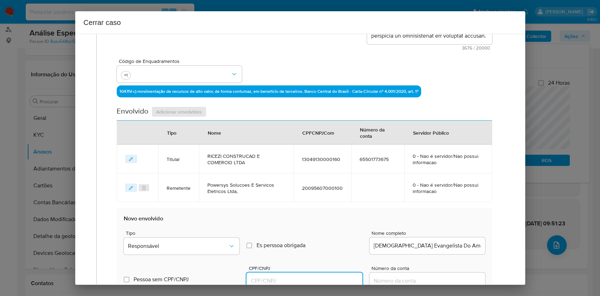
drag, startPoint x: 306, startPoint y: 284, endPoint x: 311, endPoint y: 279, distance: 7.7
click at [306, 284] on input "CPF/CNPJ" at bounding box center [305, 280] width 116 height 9
paste input "49319630801"
type input "49319630801"
drag, startPoint x: 219, startPoint y: 253, endPoint x: 214, endPoint y: 246, distance: 8.6
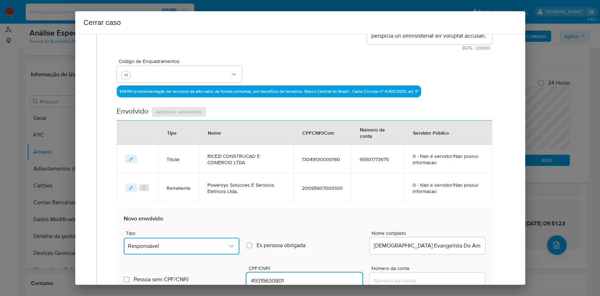
click at [218, 252] on button "Responsável" at bounding box center [182, 246] width 116 height 17
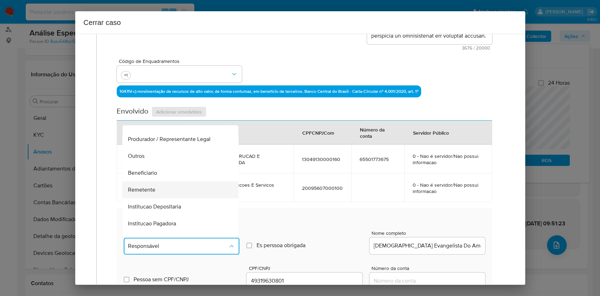
scroll to position [90, 0]
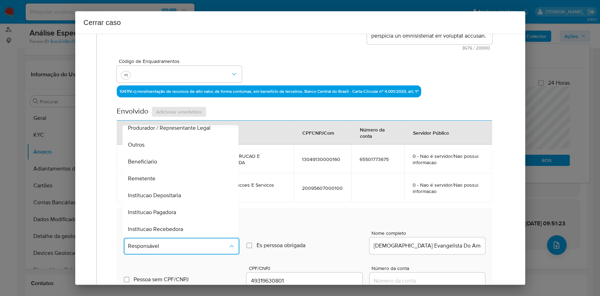
click at [146, 173] on div "Remetente" at bounding box center [178, 178] width 101 height 17
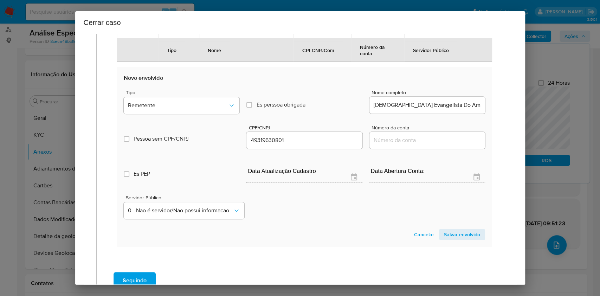
drag, startPoint x: 463, startPoint y: 232, endPoint x: 474, endPoint y: 207, distance: 27.6
click at [463, 232] on span "Salvar envolvido" at bounding box center [462, 235] width 36 height 10
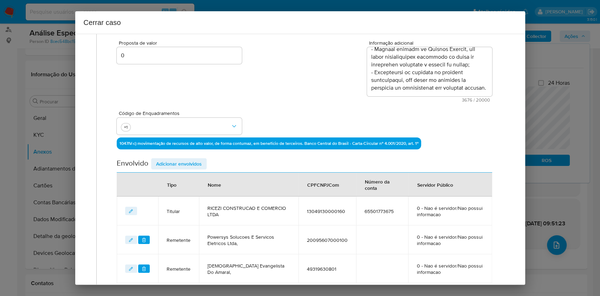
scroll to position [206, 0]
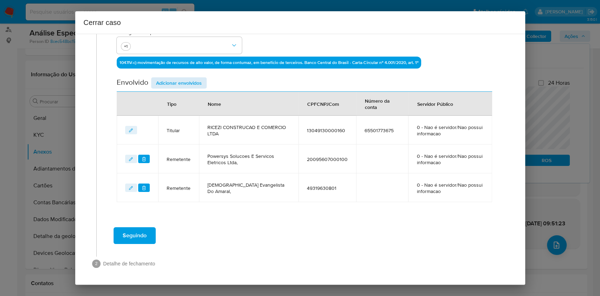
drag, startPoint x: 172, startPoint y: 76, endPoint x: 174, endPoint y: 79, distance: 3.7
click at [172, 77] on div "Data de início [DATE] Data Fin [DATE] Valor do crédito R$160.363 Valor do debit…" at bounding box center [304, 41] width 375 height 321
click at [199, 83] on span "Adicionar envolvidos" at bounding box center [179, 83] width 46 height 10
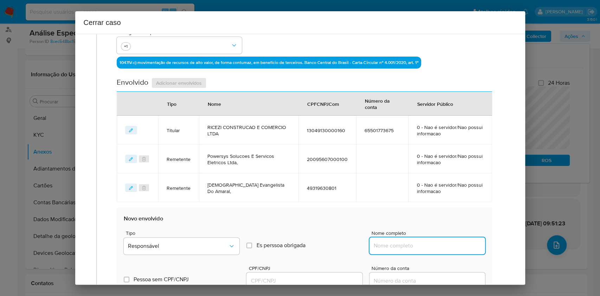
drag, startPoint x: 454, startPoint y: 248, endPoint x: 460, endPoint y: 251, distance: 6.6
click at [454, 249] on input "Nome completo" at bounding box center [428, 245] width 116 height 9
paste input "[PERSON_NAME] 10696304627, 40270165000106"
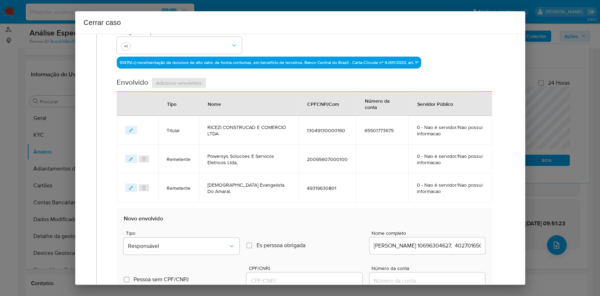
click at [460, 251] on div "[PERSON_NAME] 10696304627, 40270165000106" at bounding box center [428, 245] width 116 height 17
click at [459, 246] on input "[PERSON_NAME] 10696304627, 40270165000106" at bounding box center [428, 245] width 116 height 9
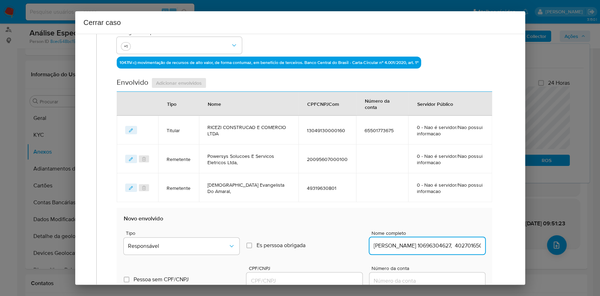
click at [459, 246] on input "[PERSON_NAME] 10696304627, 40270165000106" at bounding box center [428, 245] width 116 height 9
type input "[PERSON_NAME] 10696304627,"
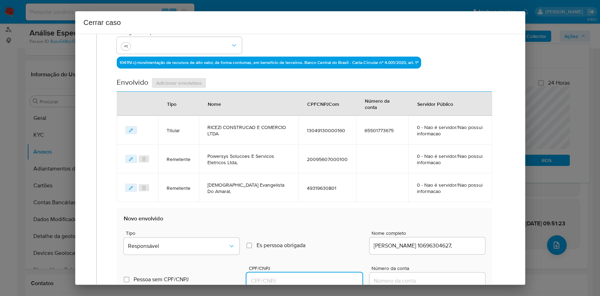
click at [325, 277] on input "CPF/CNPJ" at bounding box center [305, 280] width 116 height 9
paste input "40270165000106"
type input "40270165000106"
click at [214, 243] on span "Responsável" at bounding box center [178, 246] width 100 height 7
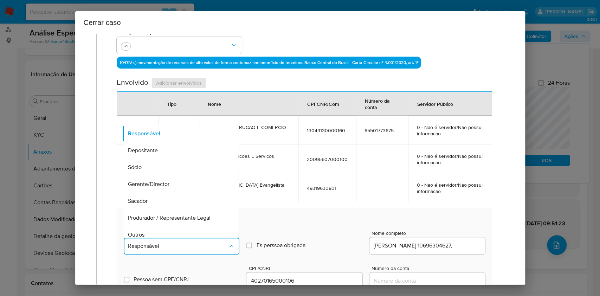
scroll to position [90, 0]
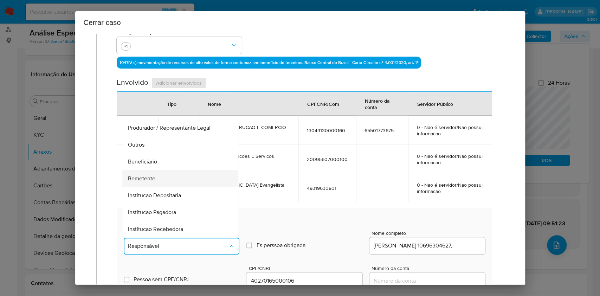
click at [160, 179] on div "Remetente" at bounding box center [178, 178] width 101 height 17
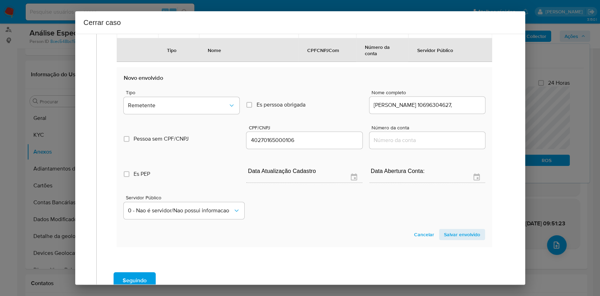
click at [457, 235] on span "Salvar envolvido" at bounding box center [462, 235] width 36 height 10
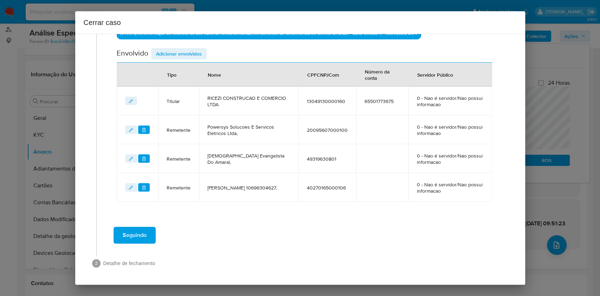
scroll to position [235, 0]
drag, startPoint x: 187, startPoint y: 55, endPoint x: 303, endPoint y: 115, distance: 131.3
click at [187, 57] on span "Adicionar envolvidos" at bounding box center [179, 54] width 46 height 10
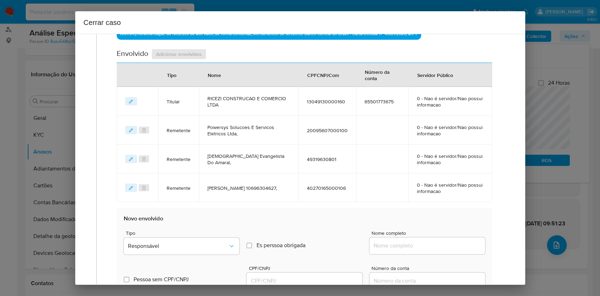
drag, startPoint x: 443, startPoint y: 244, endPoint x: 450, endPoint y: 245, distance: 7.5
click at [443, 244] on input "Nome completo" at bounding box center [428, 245] width 116 height 9
paste input "[PERSON_NAME], 84114274987"
click at [450, 246] on input "[PERSON_NAME], 84114274987" at bounding box center [428, 245] width 116 height 9
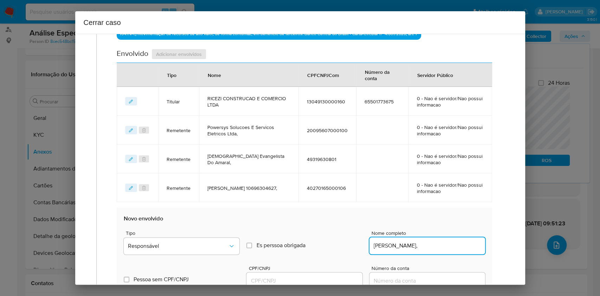
type input "[PERSON_NAME],"
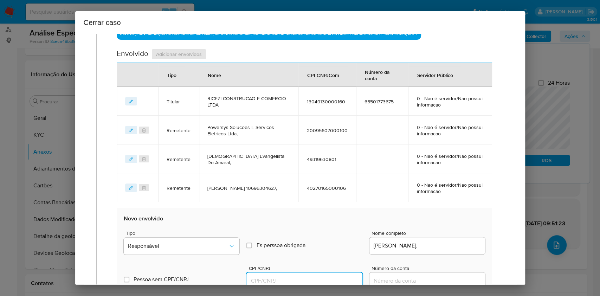
click at [305, 277] on input "CPF/CNPJ" at bounding box center [305, 280] width 116 height 9
paste input "84114274987"
type input "84114274987"
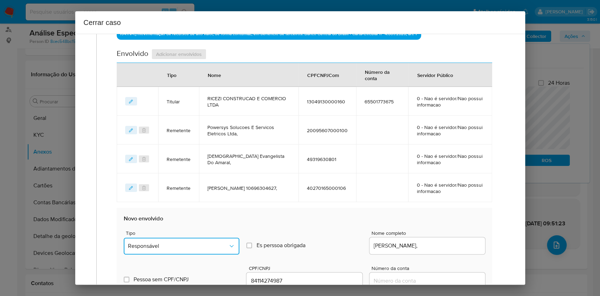
click at [225, 248] on button "Responsável" at bounding box center [182, 246] width 116 height 17
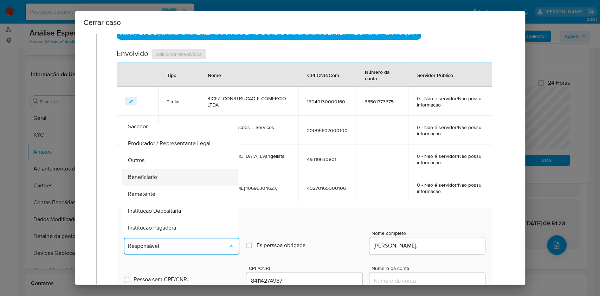
scroll to position [90, 0]
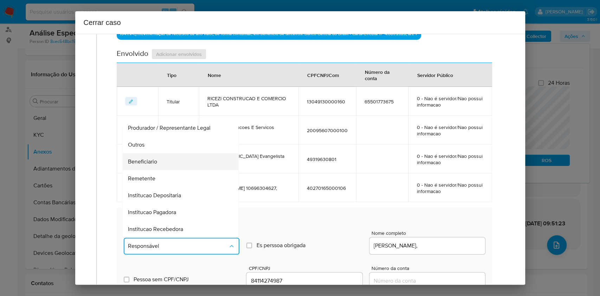
click at [160, 160] on div "Beneficiario" at bounding box center [178, 161] width 101 height 17
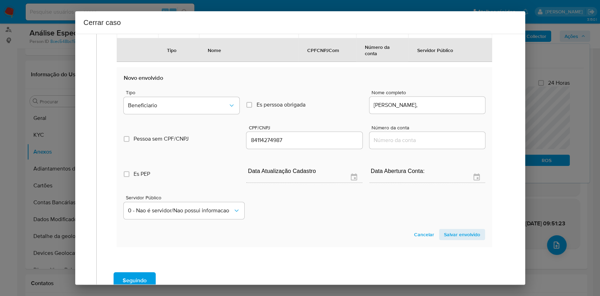
click at [467, 238] on span "Salvar envolvido" at bounding box center [462, 235] width 36 height 10
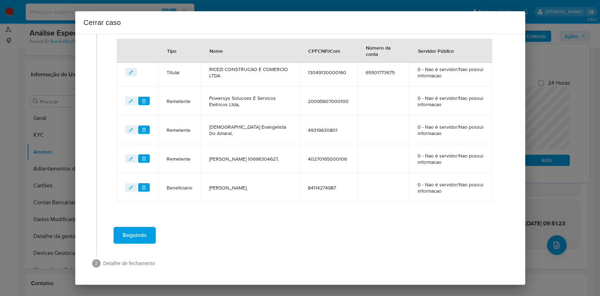
scroll to position [264, 0]
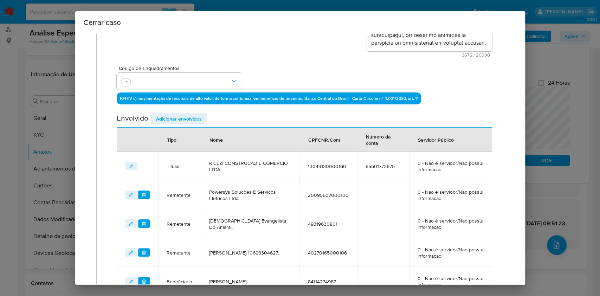
click at [199, 118] on span "Adicionar envolvidos" at bounding box center [179, 119] width 46 height 10
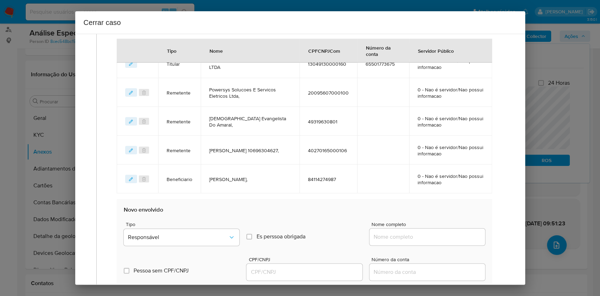
scroll to position [358, 0]
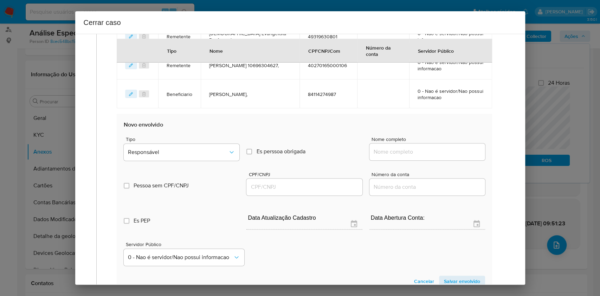
drag, startPoint x: 421, startPoint y: 153, endPoint x: 441, endPoint y: 152, distance: 20.1
click at [422, 152] on input "Nome completo" at bounding box center [428, 151] width 116 height 9
paste input "[PERSON_NAME], 43261068833"
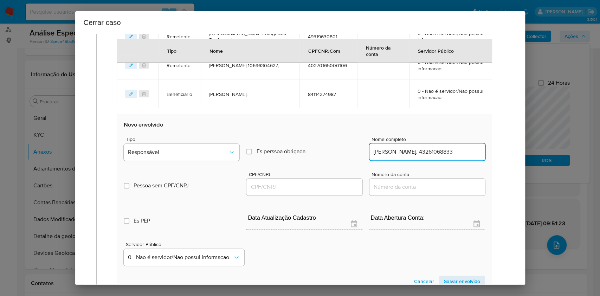
scroll to position [0, 18]
click at [442, 152] on input "[PERSON_NAME], 43261068833" at bounding box center [428, 151] width 116 height 9
type input "[PERSON_NAME],"
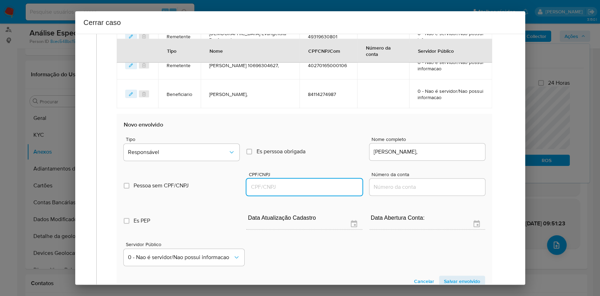
click at [334, 188] on input "CPF/CNPJ" at bounding box center [305, 187] width 116 height 9
paste input "43261068833"
type input "43261068833"
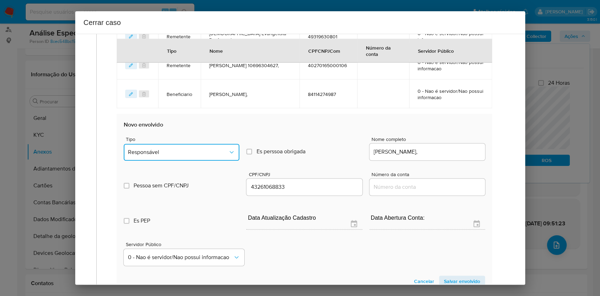
click at [228, 149] on icon "Tipo de envolvimento" at bounding box center [231, 152] width 7 height 7
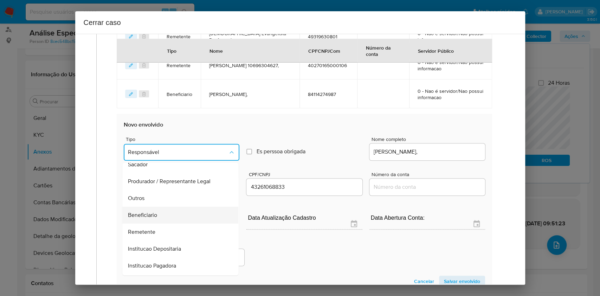
scroll to position [90, 0]
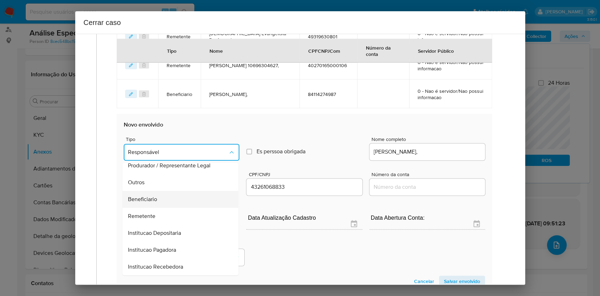
click at [184, 198] on div "Beneficiario" at bounding box center [178, 199] width 101 height 17
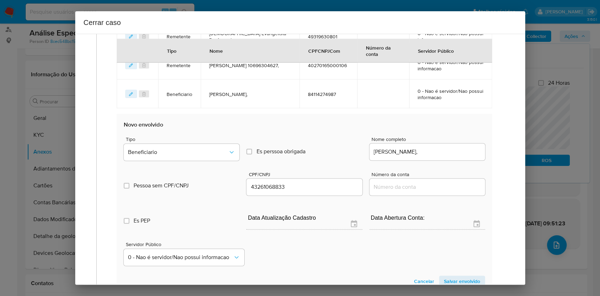
click at [457, 280] on span "Salvar envolvido" at bounding box center [462, 281] width 36 height 10
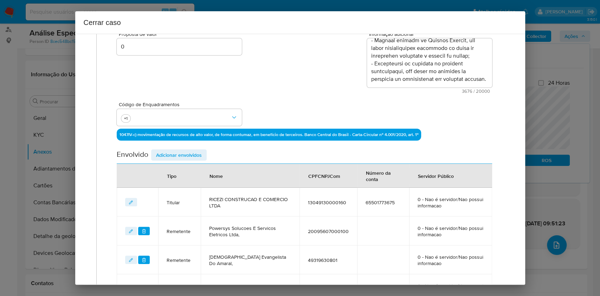
scroll to position [105, 0]
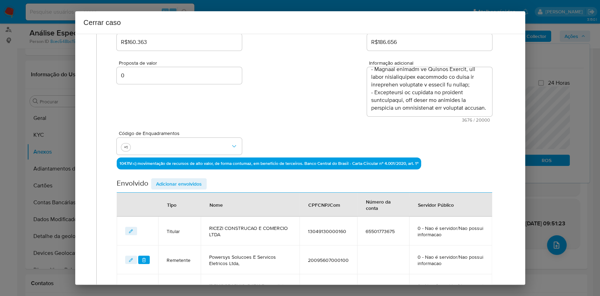
click at [195, 184] on span "Adicionar envolvidos" at bounding box center [179, 184] width 46 height 10
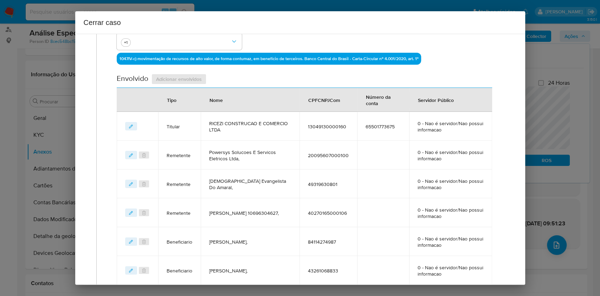
scroll to position [293, 0]
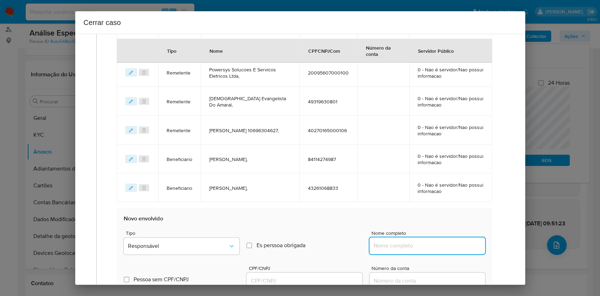
click at [442, 245] on input "Nome completo" at bounding box center [428, 245] width 116 height 9
paste input "[PERSON_NAME], 08777787951"
click at [454, 246] on input "[PERSON_NAME], 08777787951" at bounding box center [428, 245] width 116 height 9
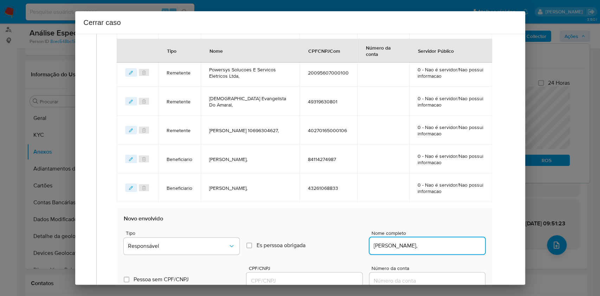
scroll to position [0, 0]
type input "Allan Christian Ricezi De Brito,"
click at [297, 277] on input "CPF/CNPJ" at bounding box center [305, 280] width 116 height 9
paste input "08777787951"
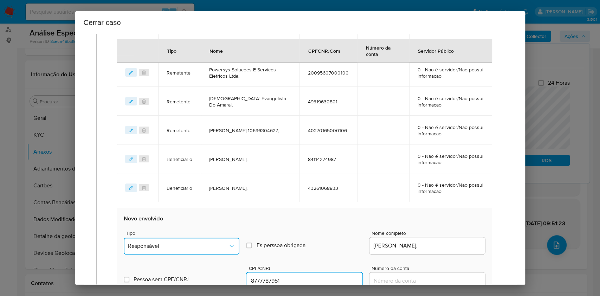
click at [222, 249] on span "Responsável" at bounding box center [178, 246] width 100 height 7
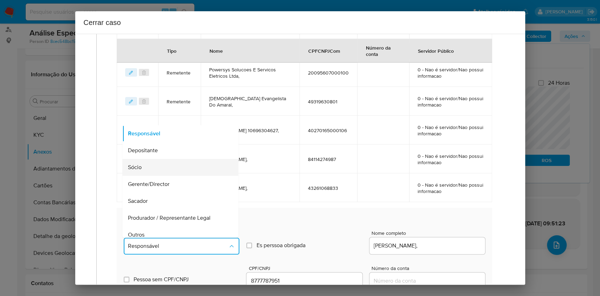
click at [155, 165] on div "Sócio" at bounding box center [178, 167] width 101 height 17
type input "08777787951"
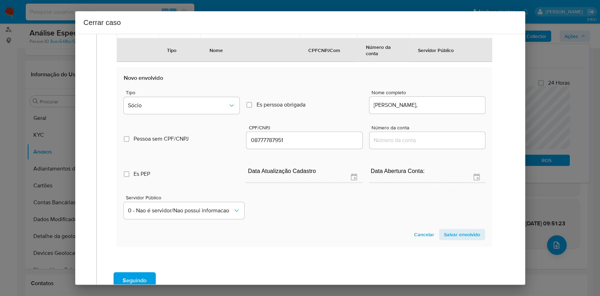
click at [463, 239] on span "Salvar envolvido" at bounding box center [462, 235] width 36 height 10
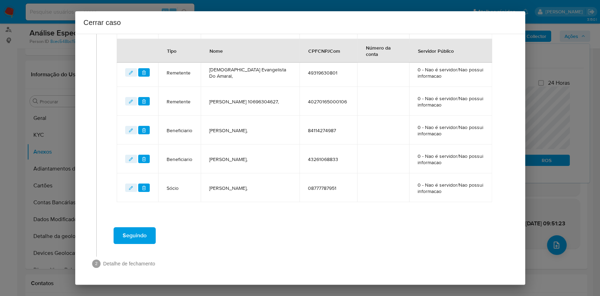
click at [140, 250] on span at bounding box center [302, 252] width 412 height 8
click at [132, 241] on span "Seguindo" at bounding box center [135, 235] width 24 height 15
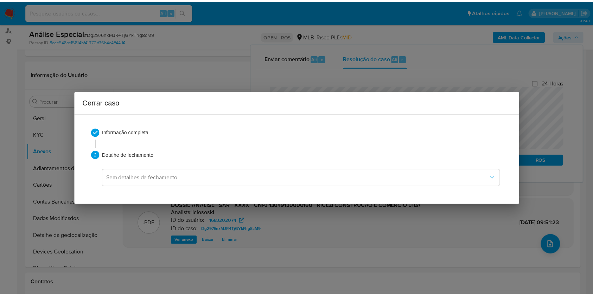
scroll to position [1012, 0]
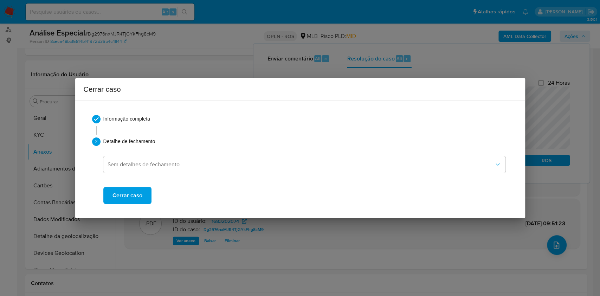
click at [141, 201] on button "Cerrar caso" at bounding box center [127, 195] width 48 height 17
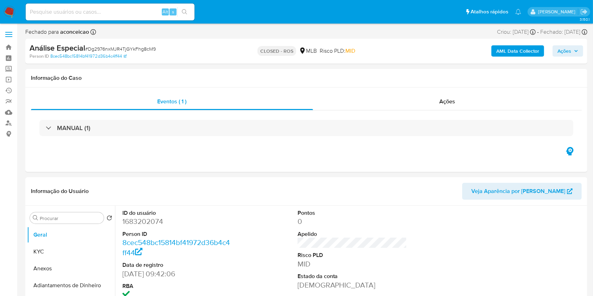
select select "10"
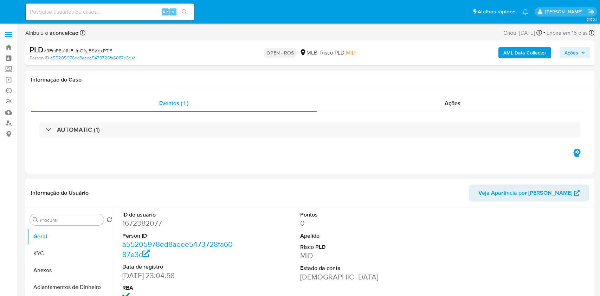
select select "10"
